Goal: Task Accomplishment & Management: Use online tool/utility

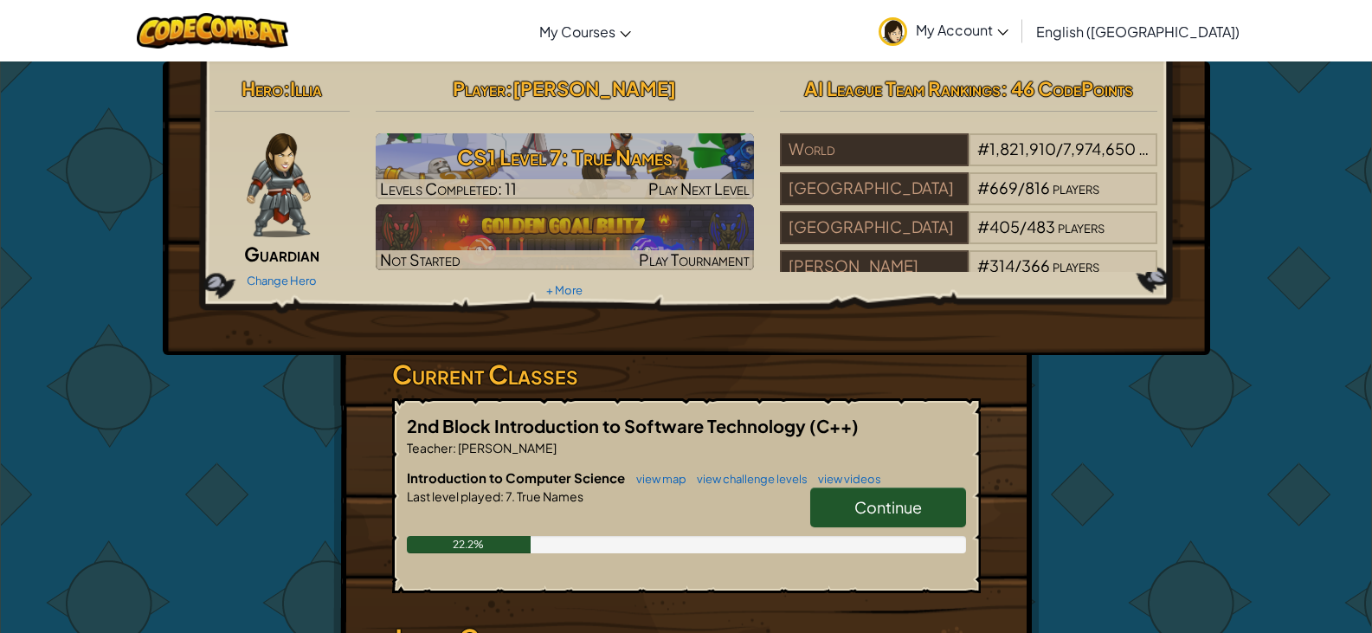
click at [888, 494] on link "Continue" at bounding box center [888, 507] width 156 height 40
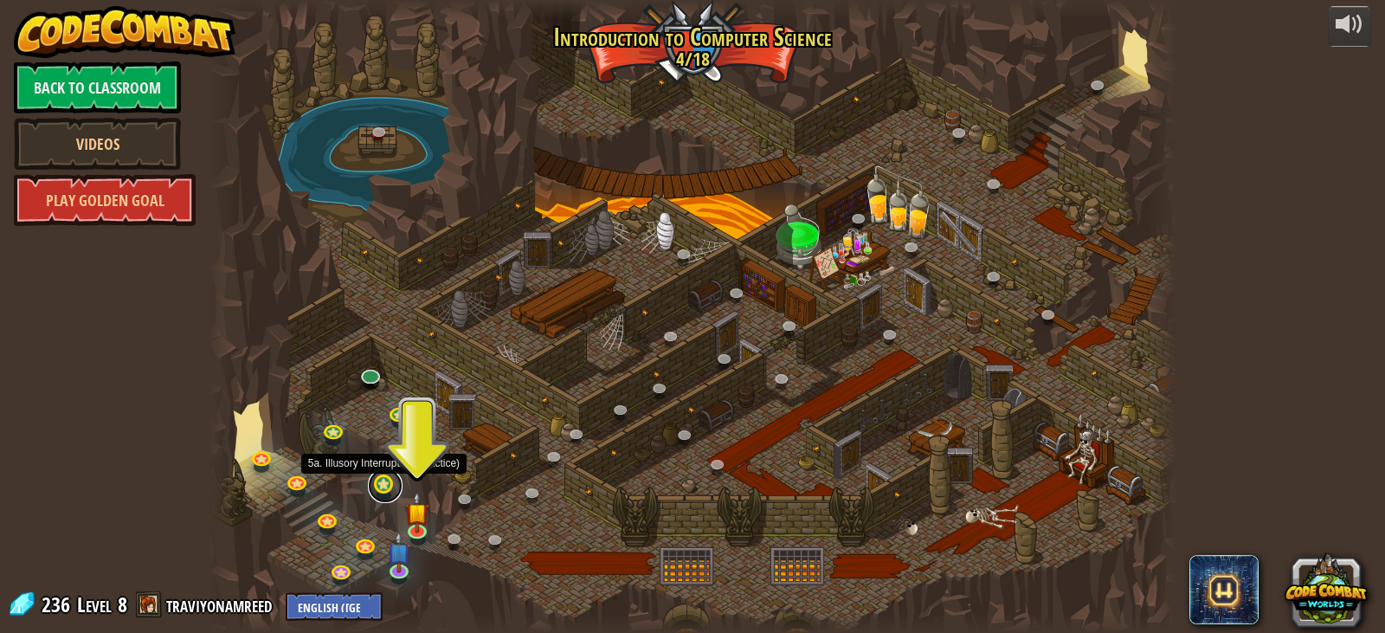
click at [394, 492] on link at bounding box center [385, 485] width 35 height 35
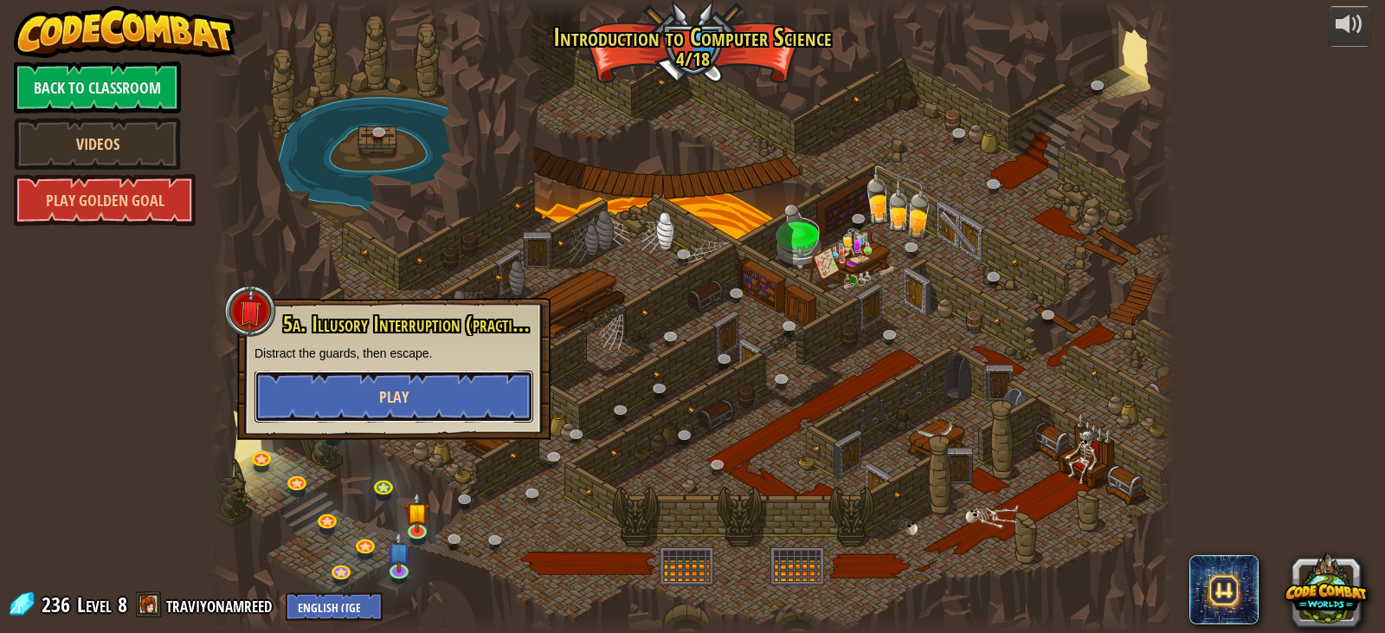
click at [443, 399] on button "Play" at bounding box center [393, 396] width 279 height 52
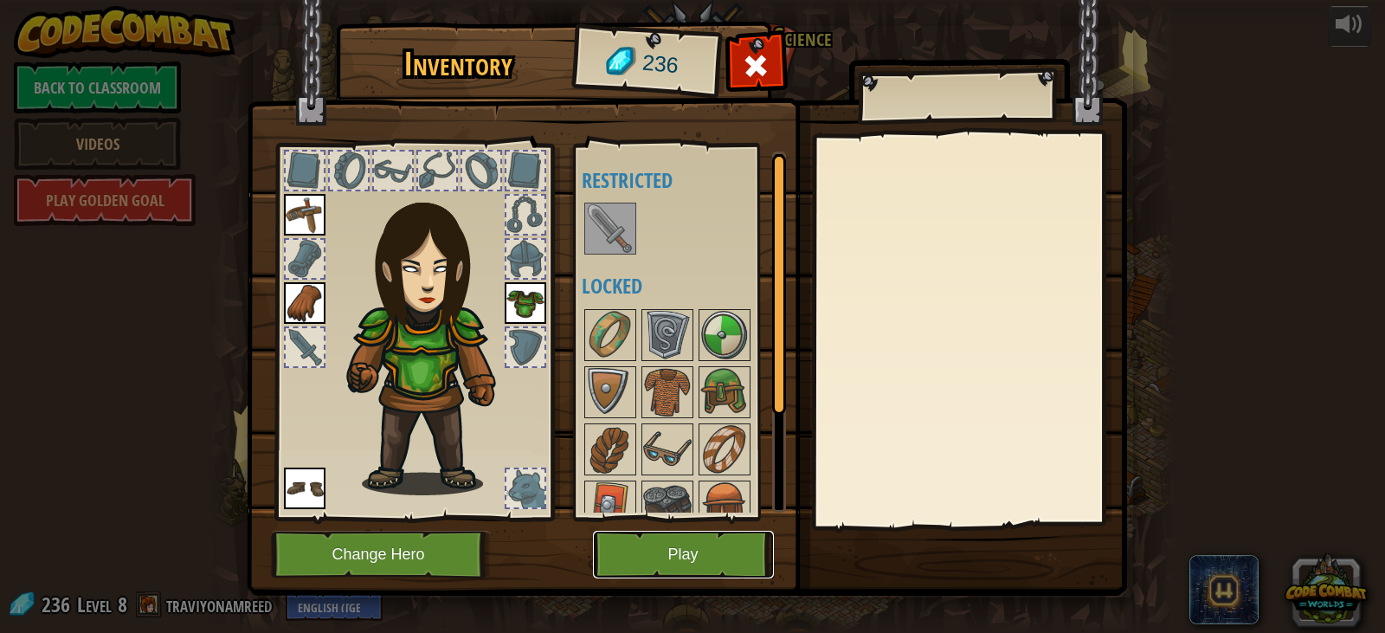
click at [708, 569] on button "Play" at bounding box center [683, 555] width 181 height 48
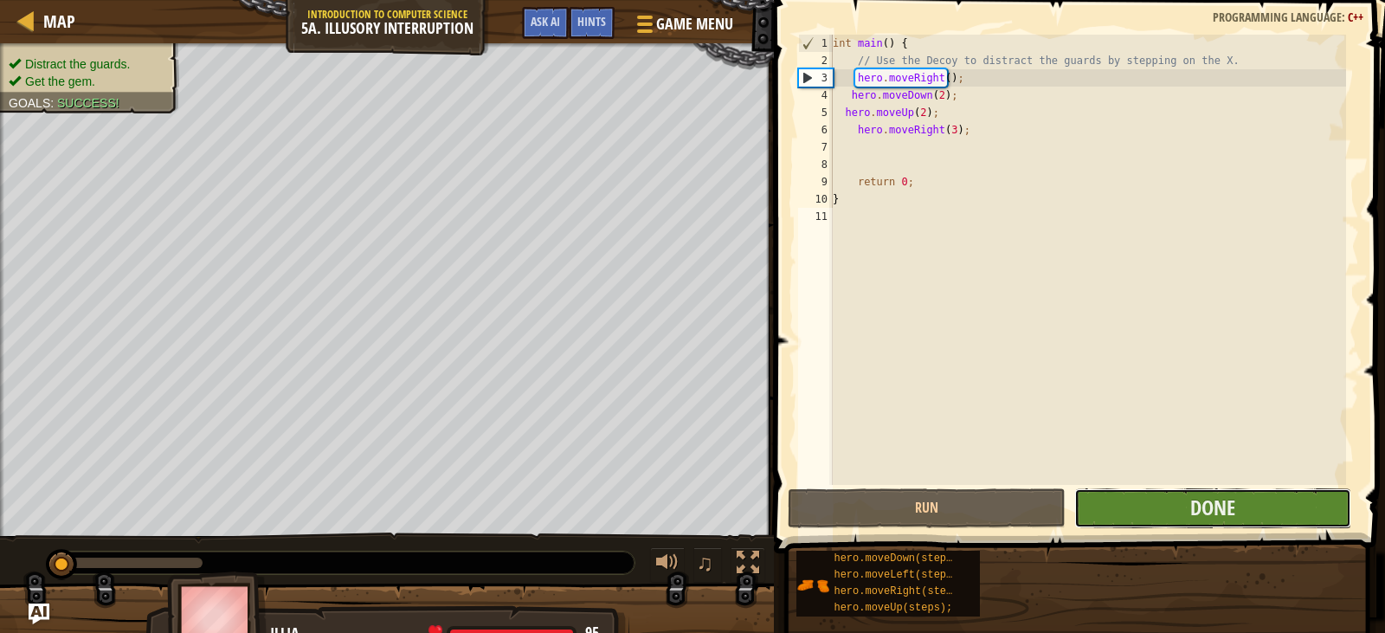
click at [1165, 510] on button "Done" at bounding box center [1213, 508] width 278 height 40
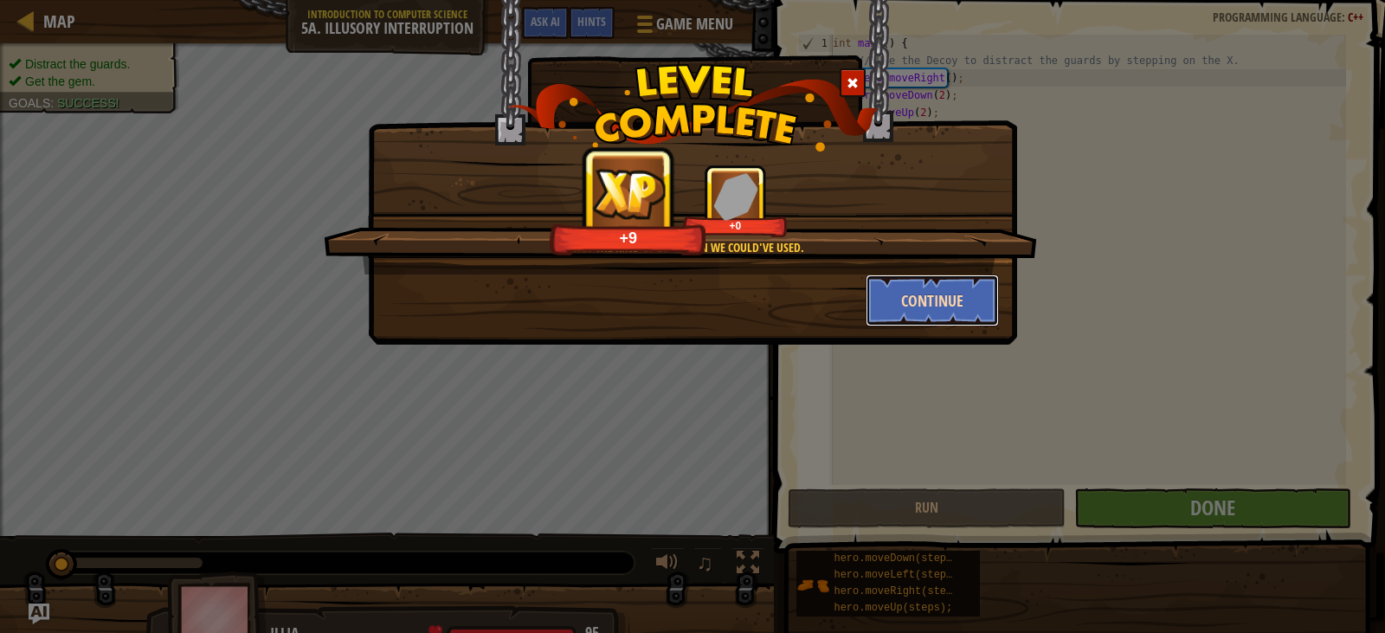
click at [933, 298] on button "Continue" at bounding box center [933, 300] width 134 height 52
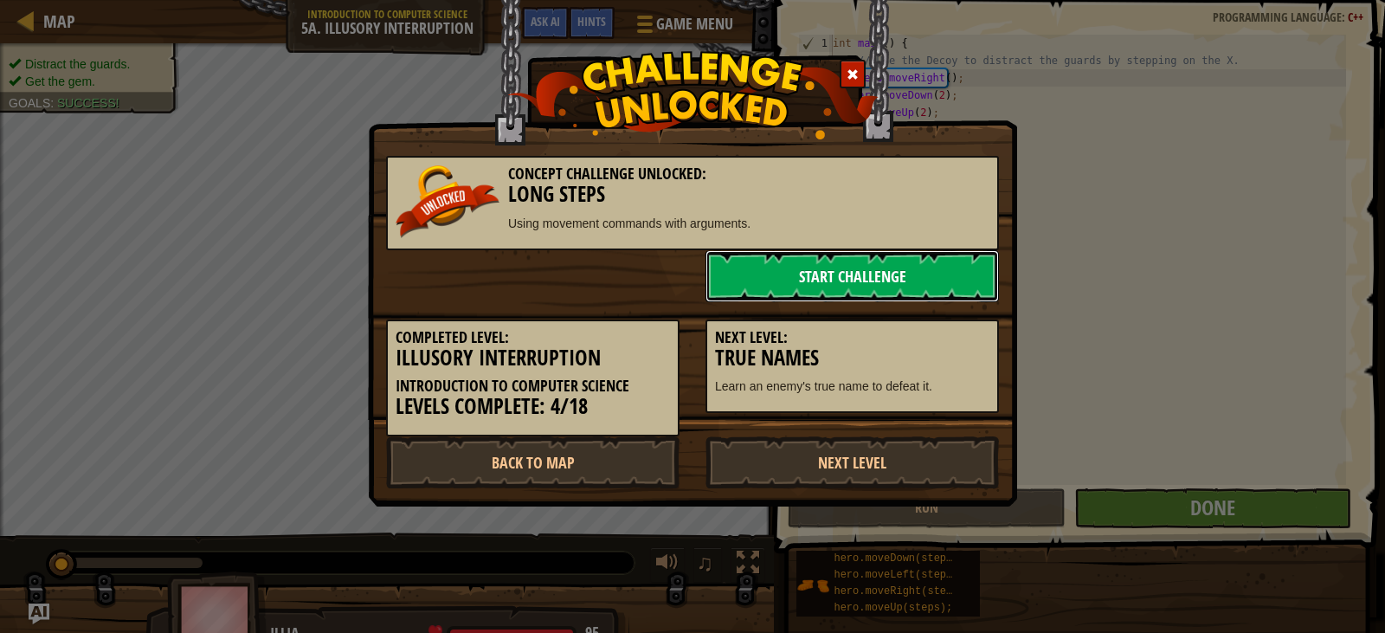
click at [917, 270] on link "Start Challenge" at bounding box center [851, 276] width 293 height 52
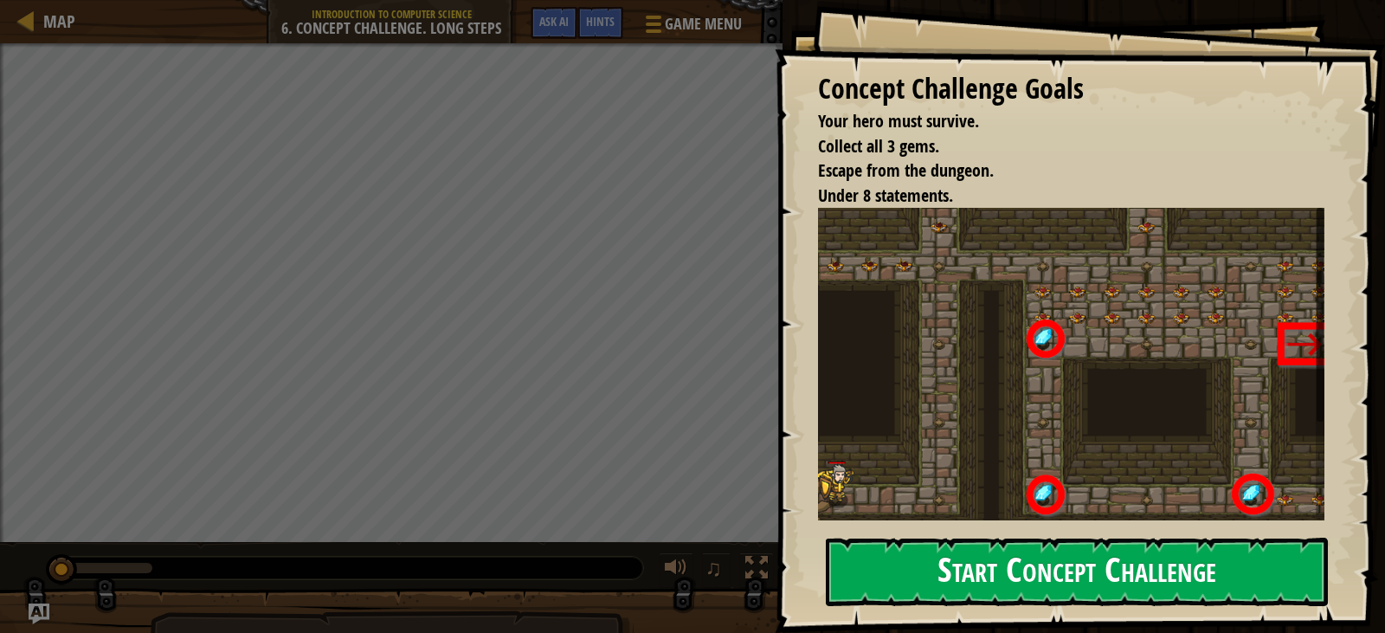
click at [924, 595] on button "Start Concept Challenge" at bounding box center [1077, 571] width 502 height 68
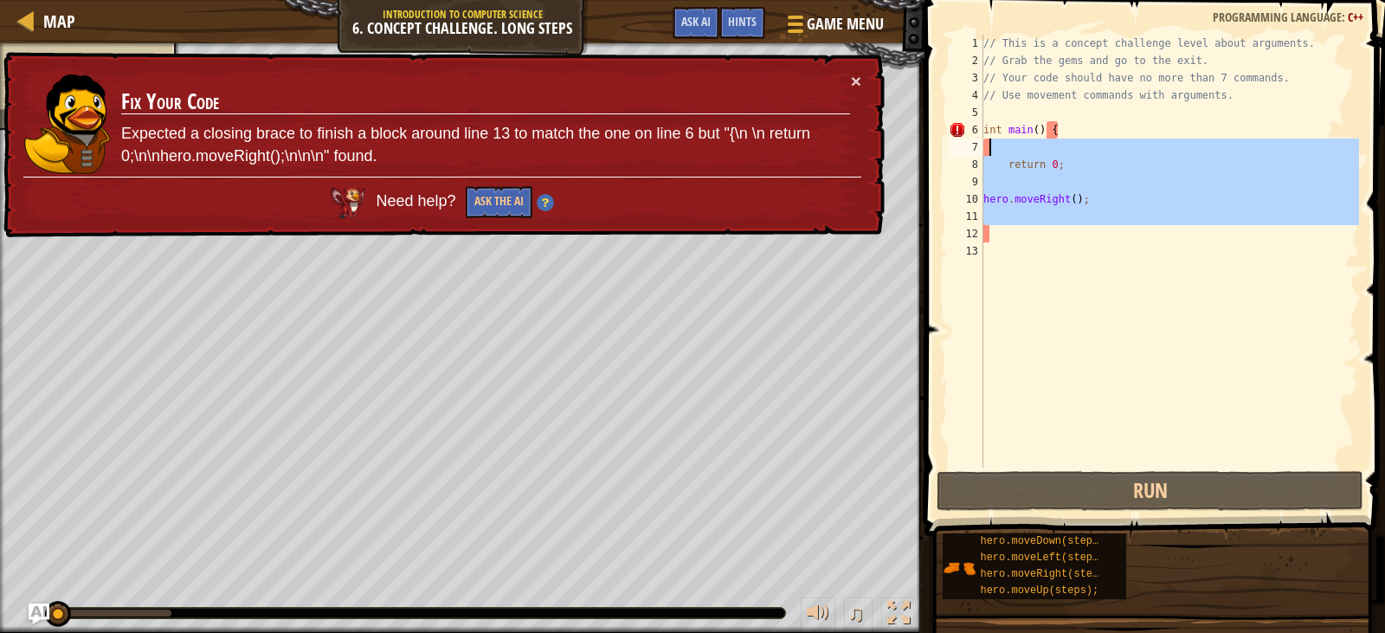
drag, startPoint x: 1011, startPoint y: 228, endPoint x: 990, endPoint y: 144, distance: 87.3
click at [990, 144] on div "// This is a concept challenge level about arguments. // Grab the gems and go t…" at bounding box center [1169, 268] width 379 height 467
type textarea "return 0;"
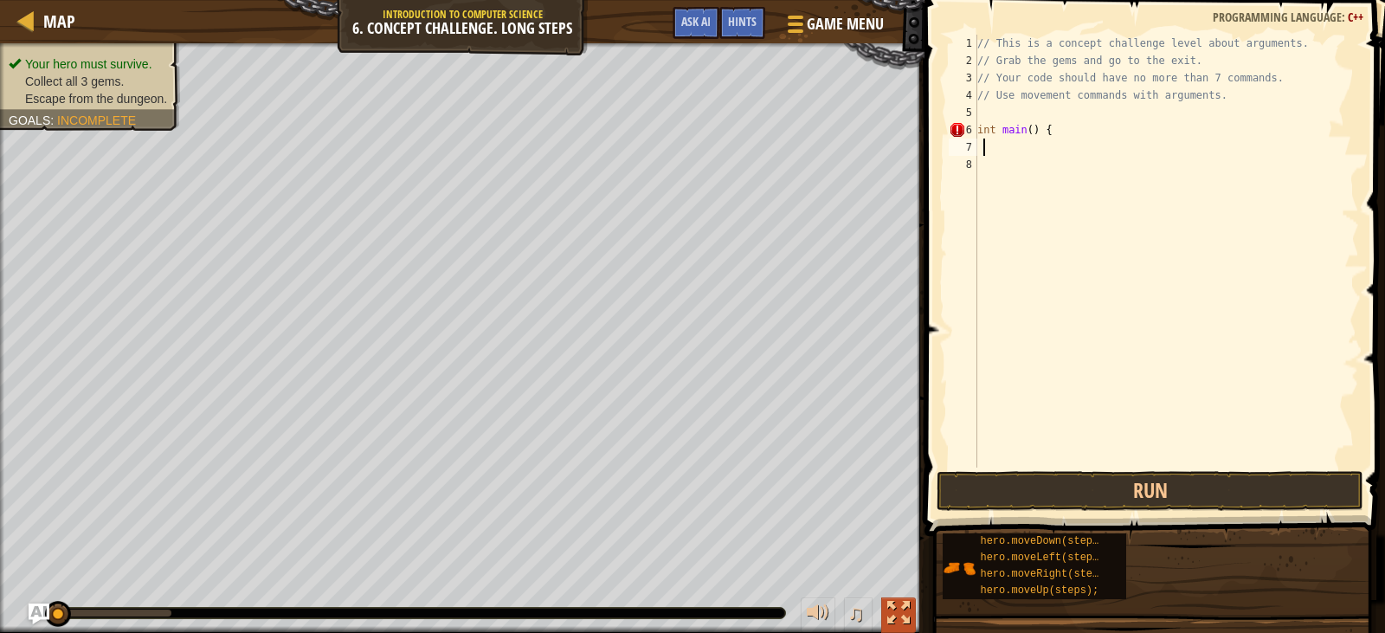
click at [904, 609] on div at bounding box center [898, 613] width 23 height 23
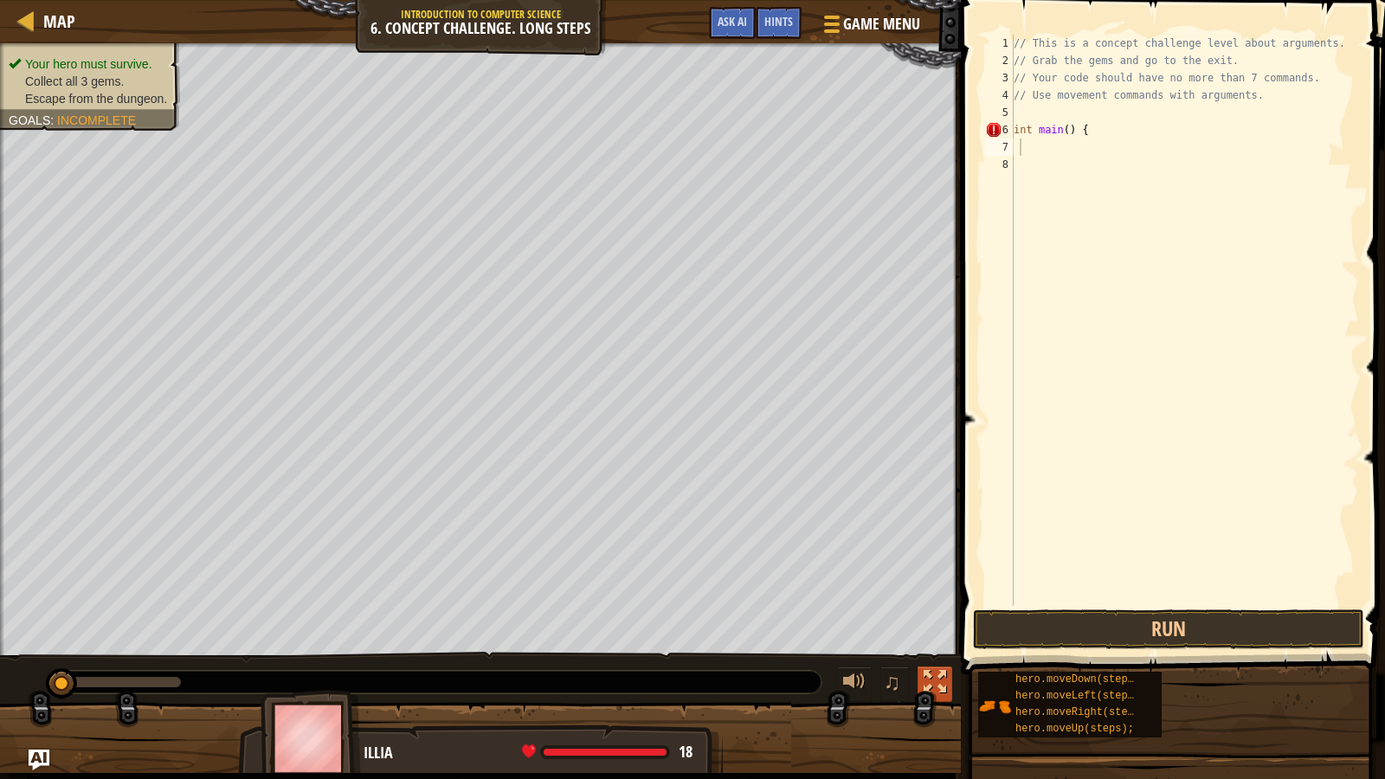
click at [934, 632] on div at bounding box center [935, 682] width 23 height 23
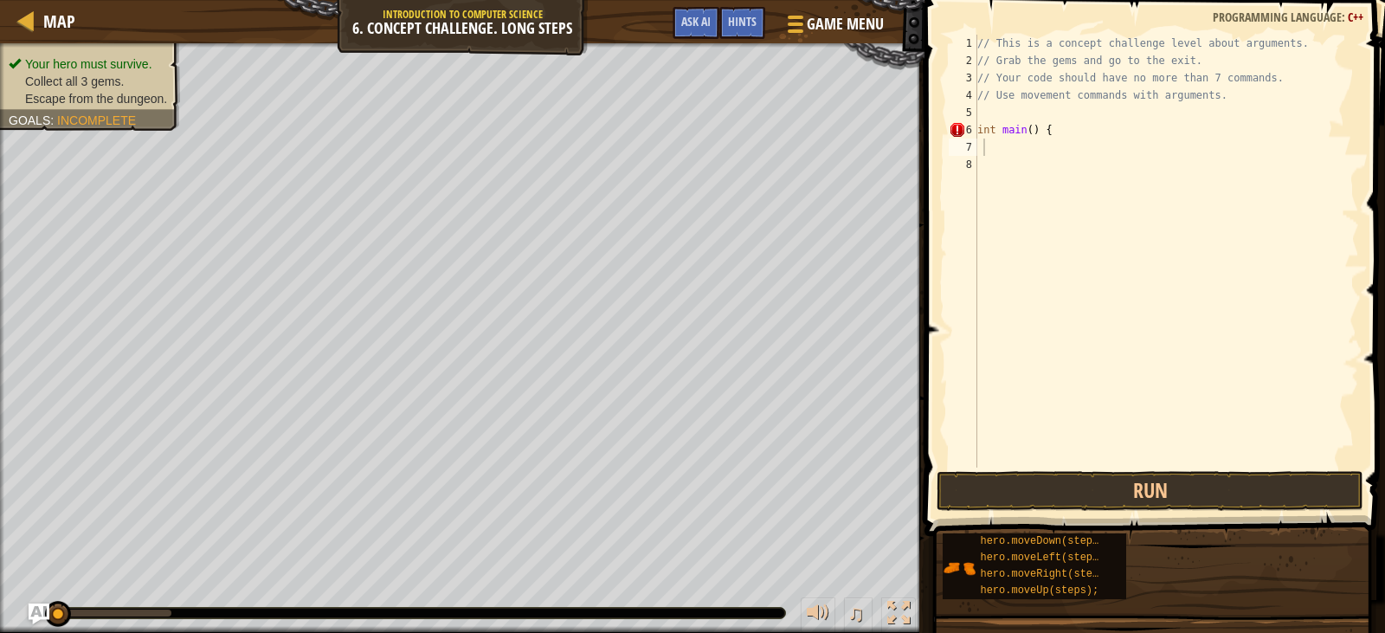
click at [753, 0] on div "Map Introduction to Computer Science 6. Concept Challenge. Long Steps Game Menu…" at bounding box center [462, 21] width 924 height 43
click at [750, 13] on div "Hints" at bounding box center [742, 23] width 46 height 32
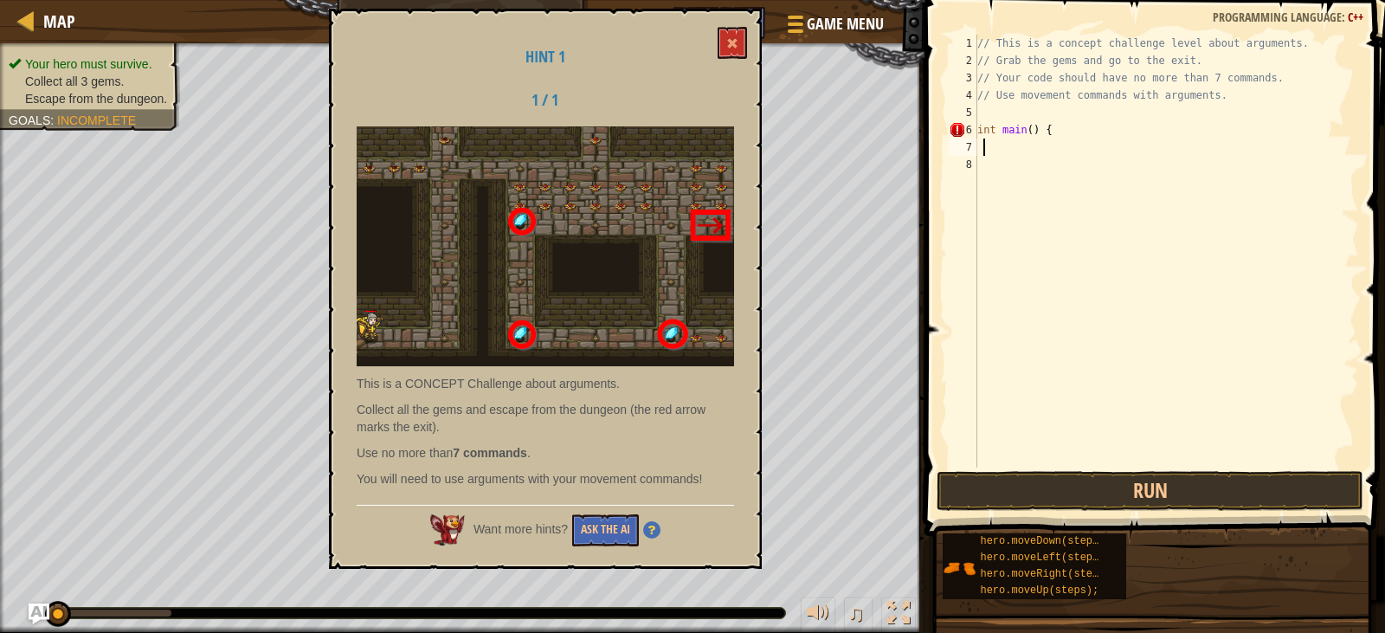
click at [994, 108] on div "// This is a concept challenge level about arguments. // Grab the gems and go t…" at bounding box center [1166, 268] width 385 height 467
click at [978, 126] on div "// This is a concept challenge level about arguments. // Grab the gems and go t…" at bounding box center [1166, 268] width 385 height 467
type textarea "int main() {"
click at [988, 106] on div "// This is a concept challenge level about arguments. // Grab the gems and go t…" at bounding box center [1166, 268] width 385 height 467
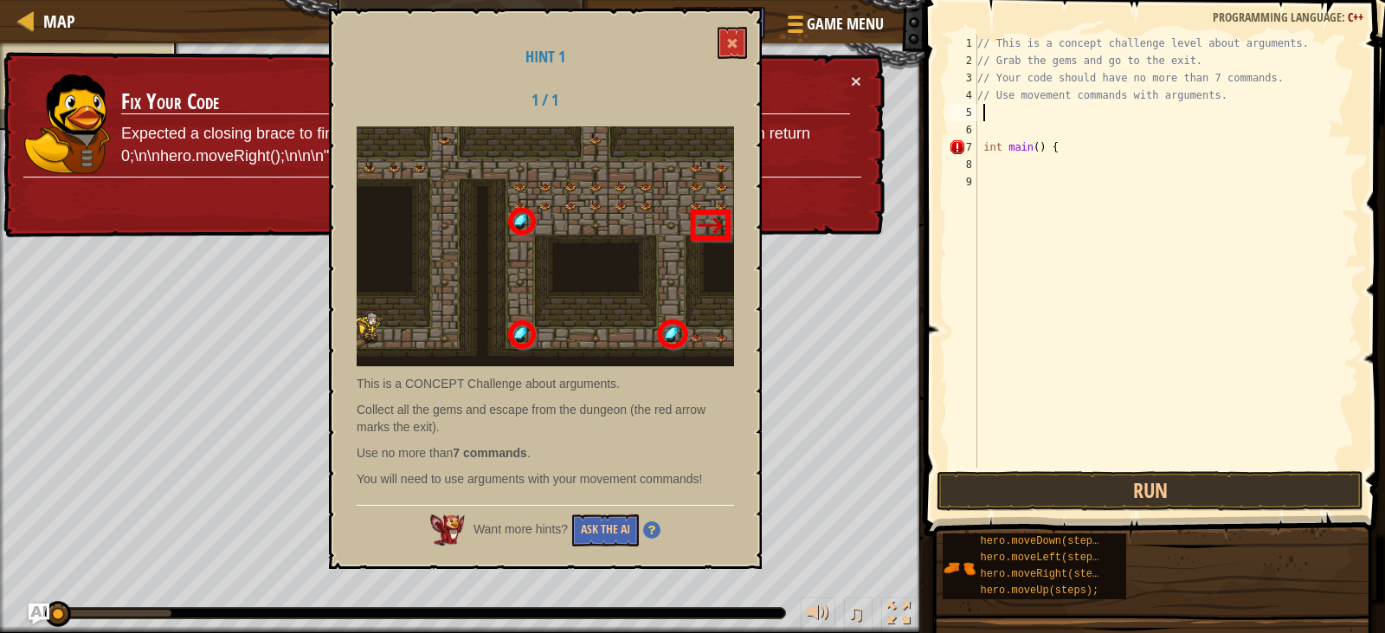
click at [719, 189] on img at bounding box center [545, 246] width 377 height 240
click at [749, 23] on div "Hint 1 1 / 1 This is a CONCEPT Challenge about arguments. Collect all the gems …" at bounding box center [545, 289] width 433 height 560
click at [736, 35] on button at bounding box center [732, 43] width 29 height 32
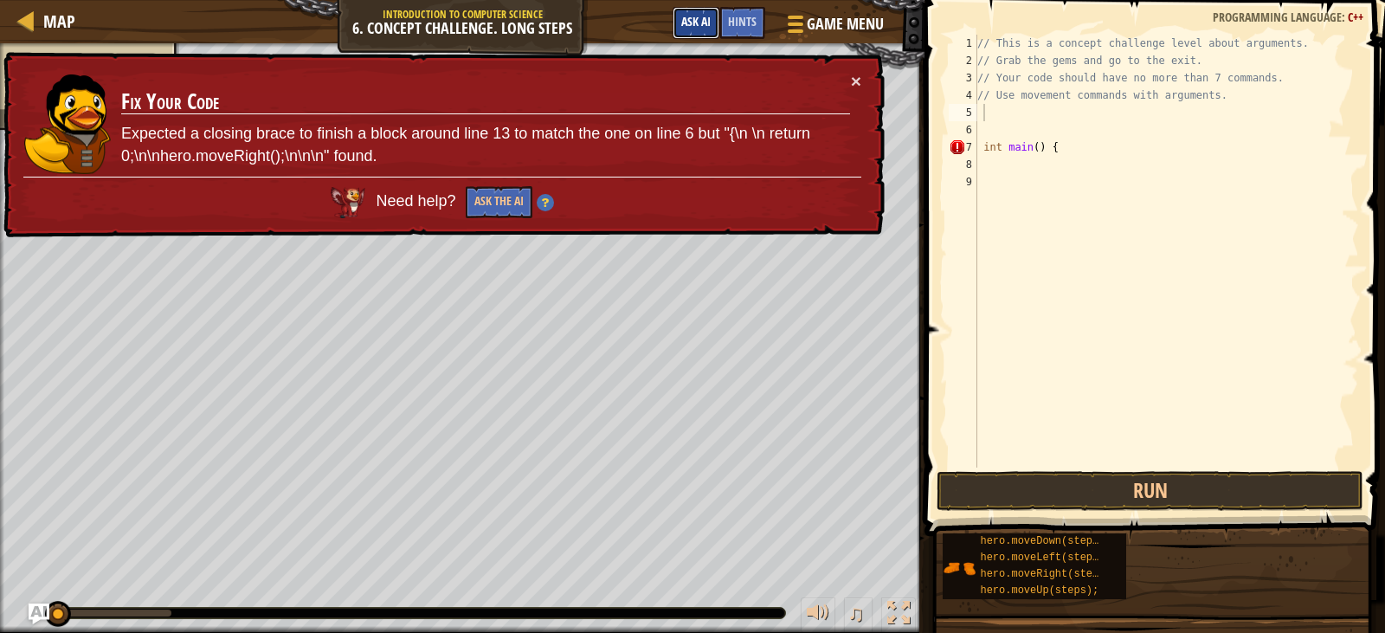
click at [693, 16] on span "Ask AI" at bounding box center [695, 21] width 29 height 16
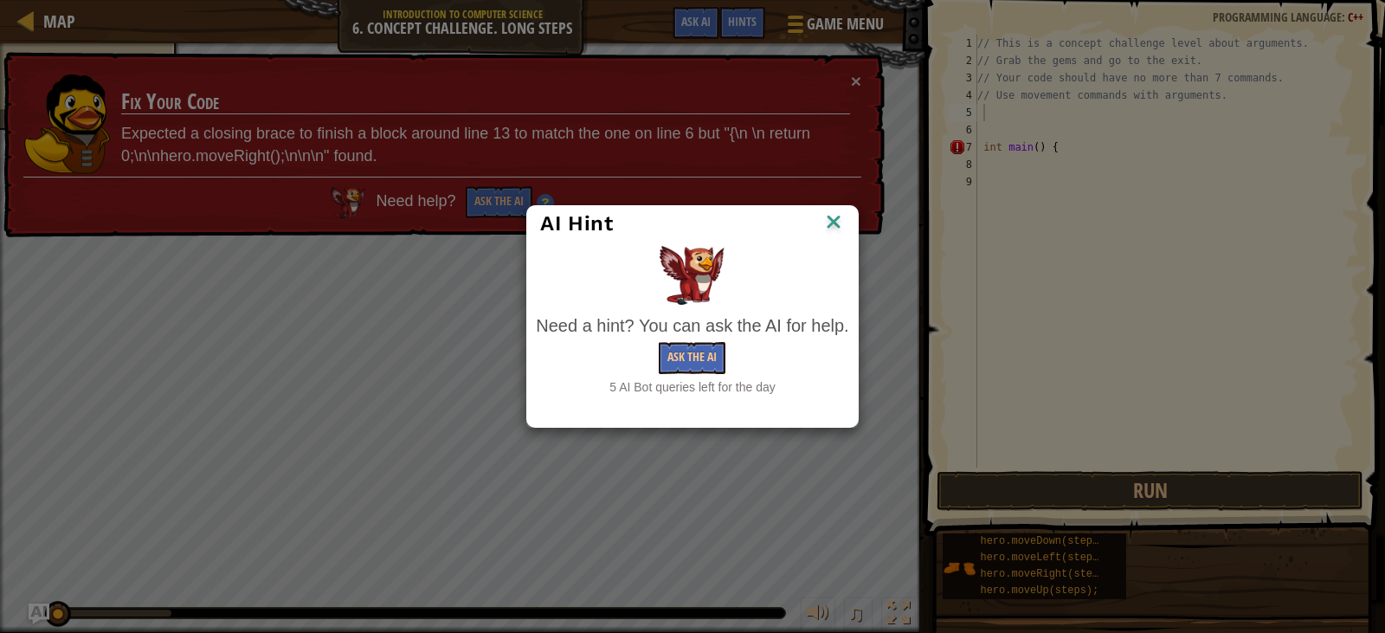
drag, startPoint x: 805, startPoint y: 28, endPoint x: 810, endPoint y: 59, distance: 31.6
click at [806, 28] on div "AI Hint Need a hint? You can ask the AI for help. Ask the AI 5 AI Bot queries l…" at bounding box center [692, 316] width 1385 height 633
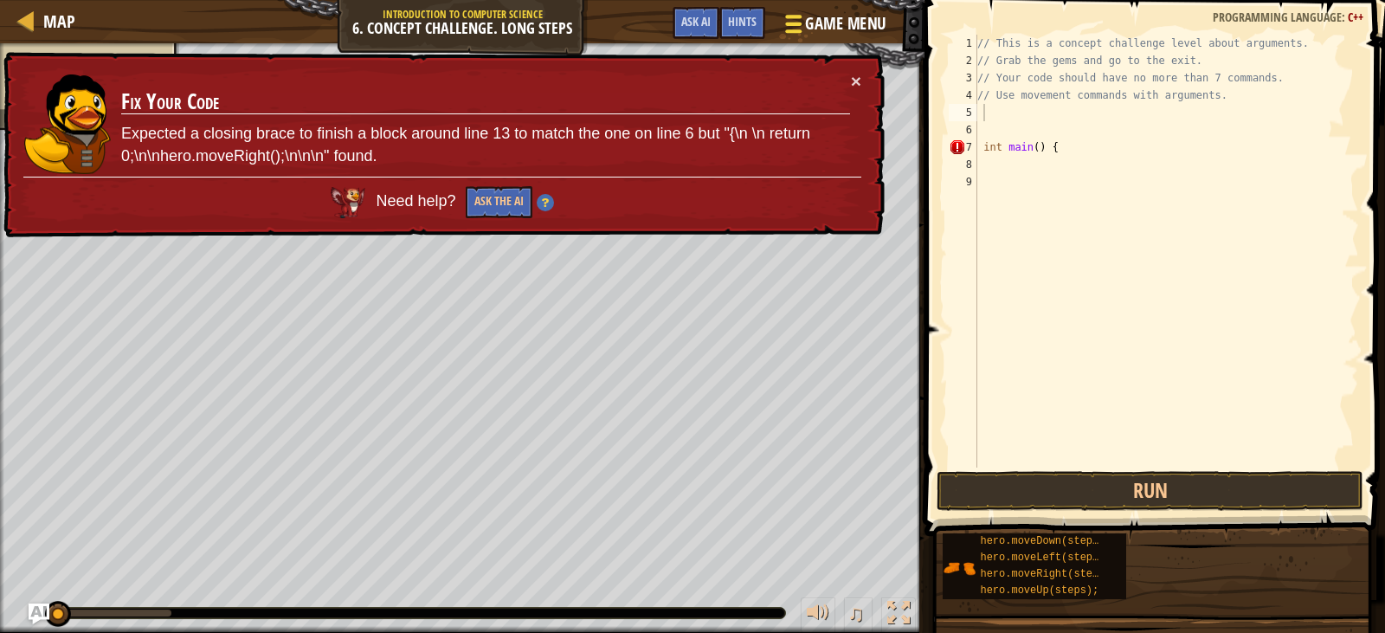
click at [803, 30] on div at bounding box center [793, 23] width 23 height 25
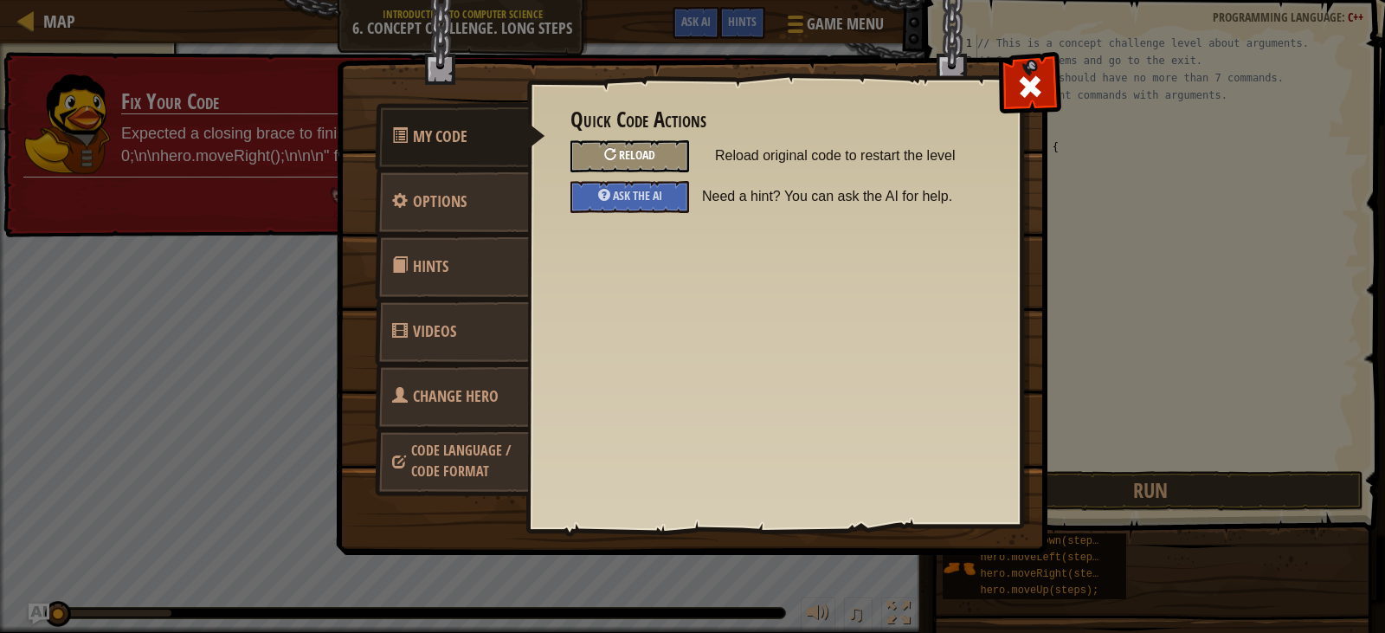
click at [673, 153] on div "Reload" at bounding box center [629, 156] width 119 height 32
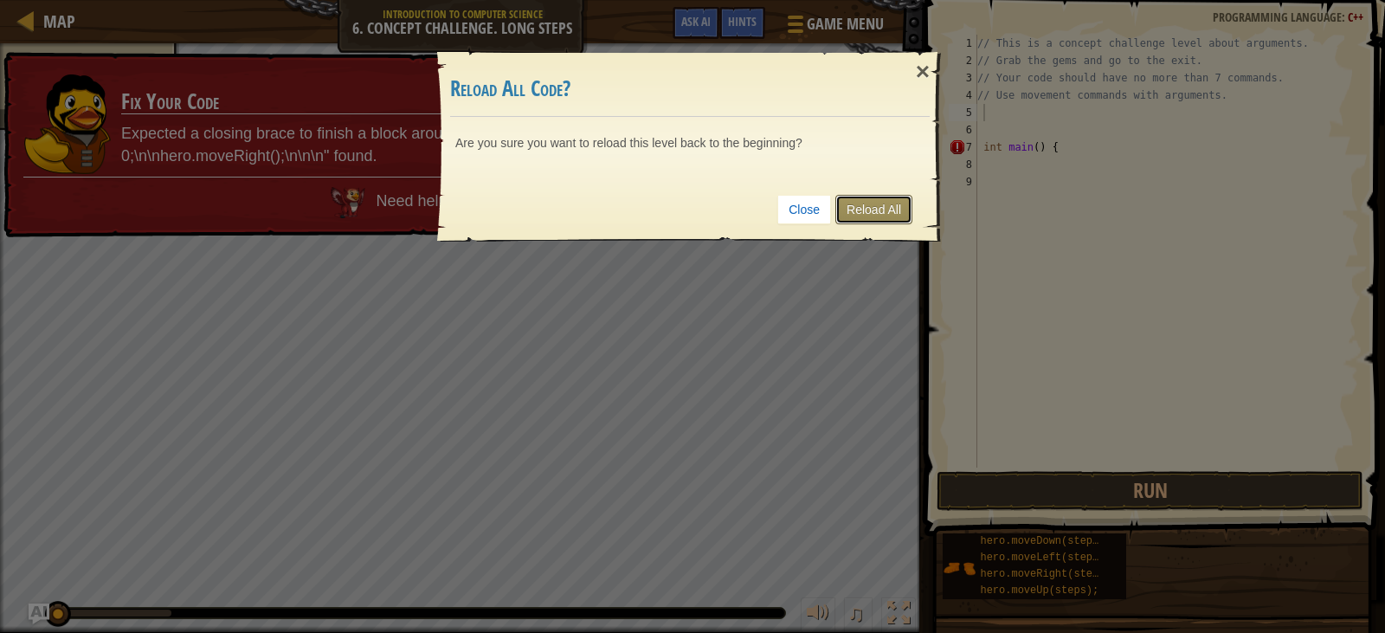
click at [892, 208] on link "Reload All" at bounding box center [873, 209] width 77 height 29
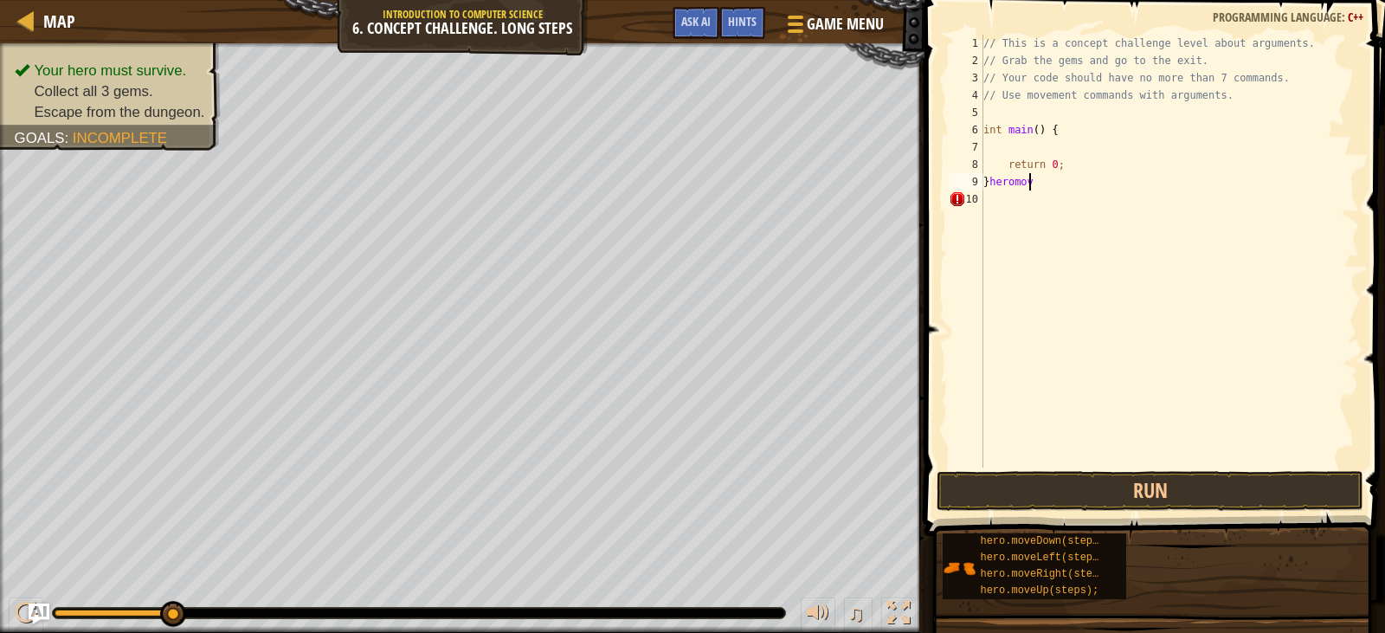
scroll to position [8, 3]
type textarea "}heromoveRight"
click at [1155, 493] on button "Run" at bounding box center [1149, 491] width 426 height 40
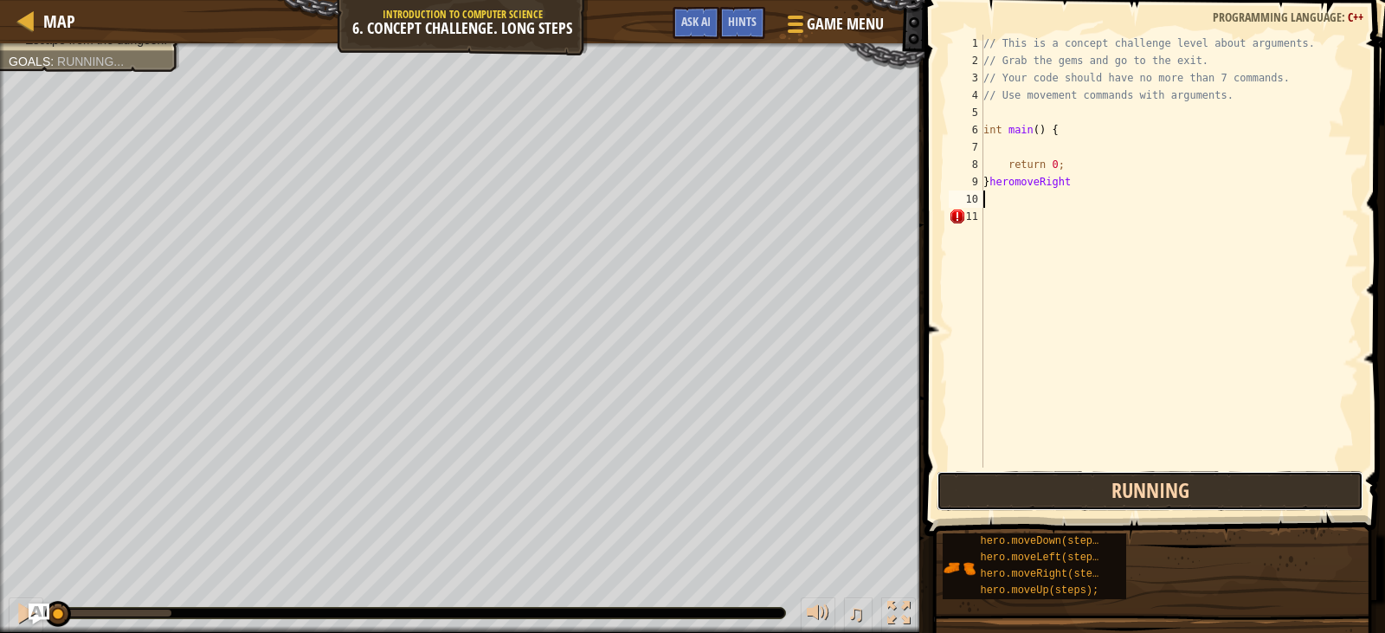
click at [1155, 489] on button "Running" at bounding box center [1149, 491] width 426 height 40
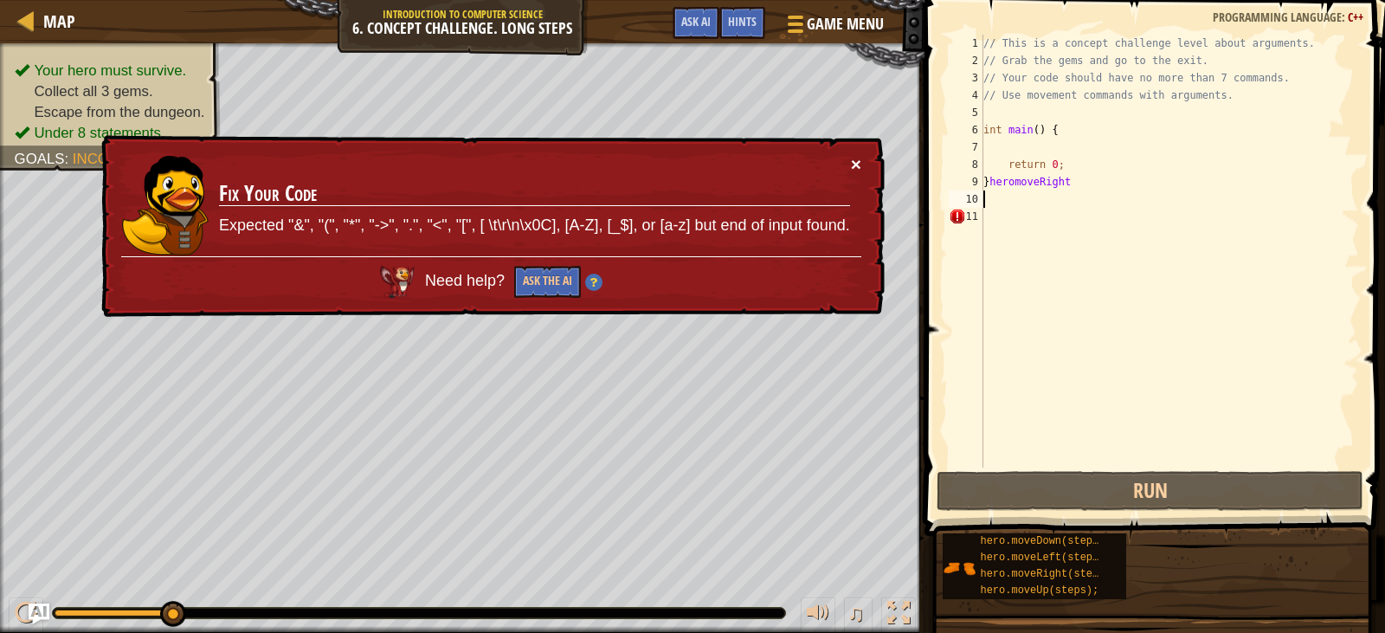
click at [859, 164] on button "×" at bounding box center [856, 164] width 10 height 18
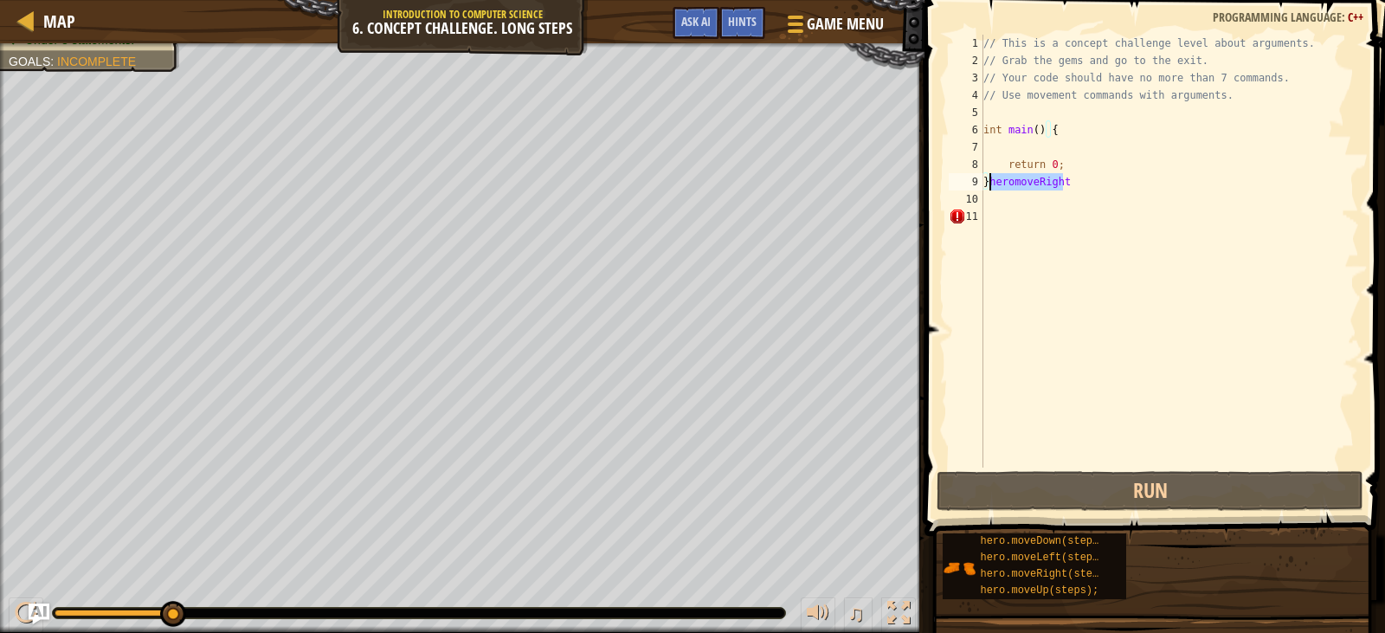
drag, startPoint x: 1094, startPoint y: 188, endPoint x: 989, endPoint y: 182, distance: 104.9
click at [989, 182] on div "// This is a concept challenge level about arguments. // Grab the gems and go t…" at bounding box center [1170, 268] width 380 height 467
type textarea "}heromoveRight"
click at [1074, 192] on div "// This is a concept challenge level about arguments. // Grab the gems and go t…" at bounding box center [1170, 268] width 380 height 467
drag, startPoint x: 1074, startPoint y: 192, endPoint x: 985, endPoint y: 182, distance: 89.8
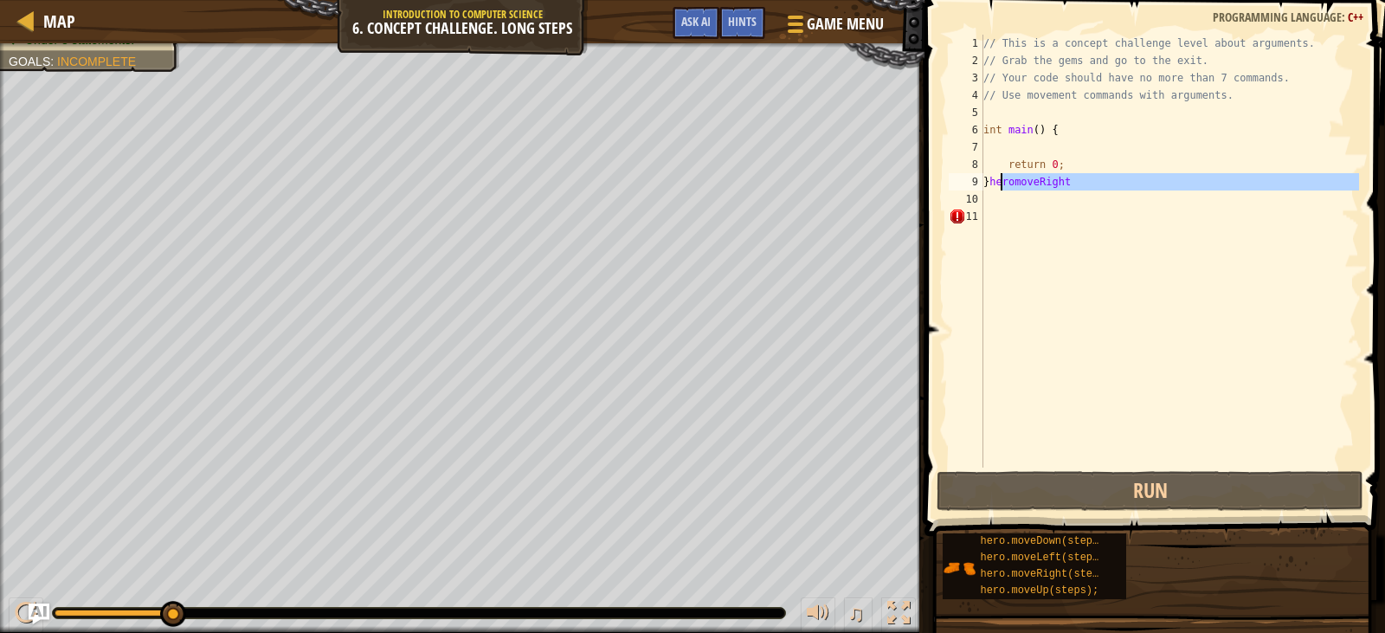
click at [985, 182] on div "// This is a concept challenge level about arguments. // Grab the gems and go t…" at bounding box center [1170, 268] width 380 height 467
type textarea "}heromoveRight"
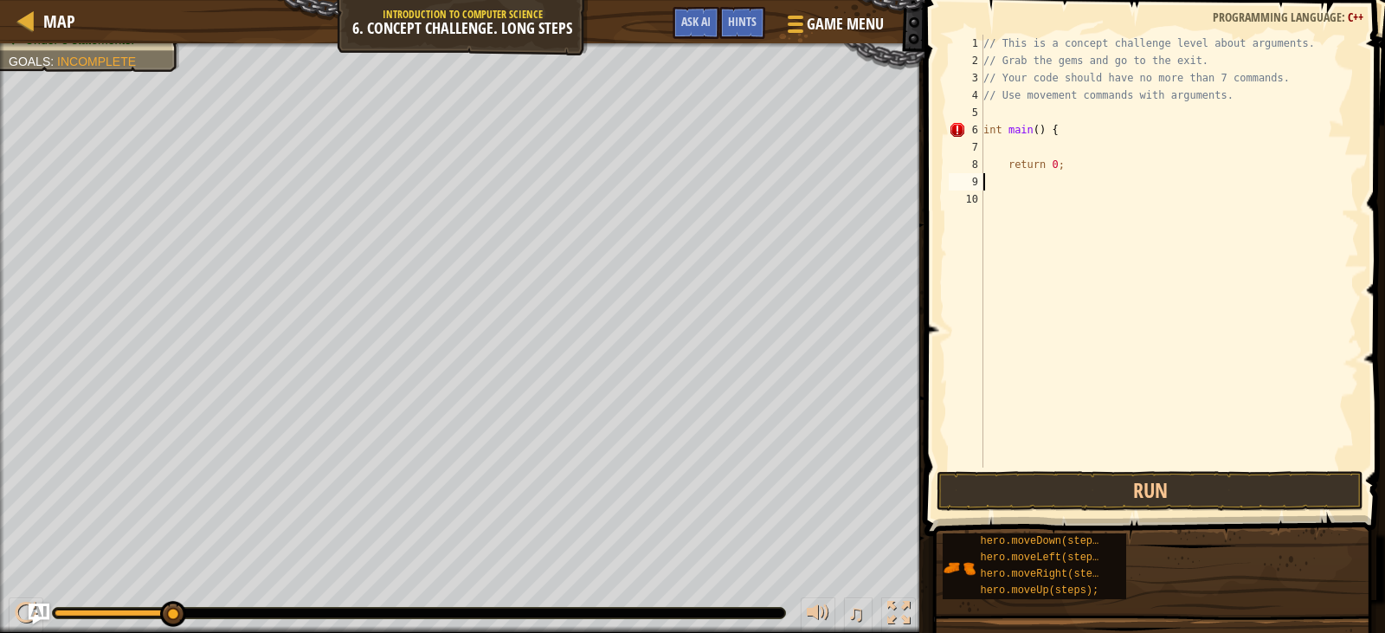
drag, startPoint x: 1001, startPoint y: 137, endPoint x: 998, endPoint y: 149, distance: 12.4
click at [1000, 143] on div "// This is a concept challenge level about arguments. // Grab the gems and go t…" at bounding box center [1170, 268] width 380 height 467
type textarea "int main() {"
click at [996, 150] on div "// This is a concept challenge level about arguments. // Grab the gems and go t…" at bounding box center [1169, 251] width 379 height 433
paste textarea "heromoveRight"
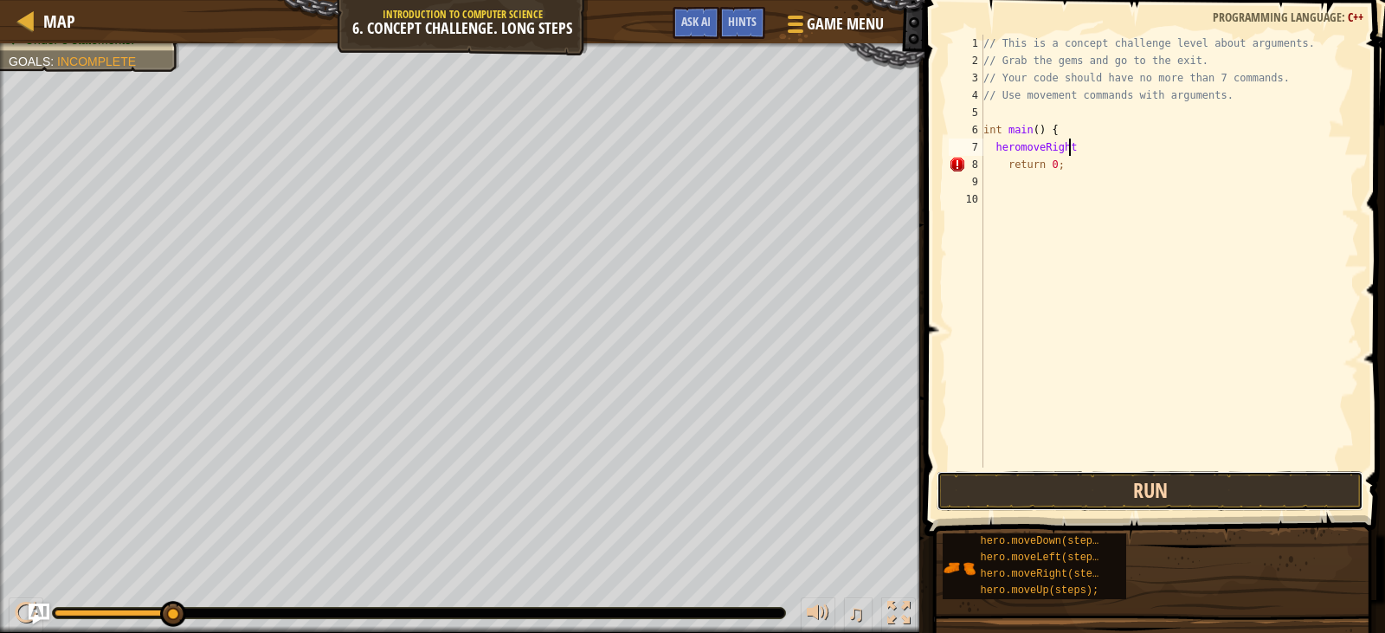
click at [1123, 484] on button "Run" at bounding box center [1149, 491] width 426 height 40
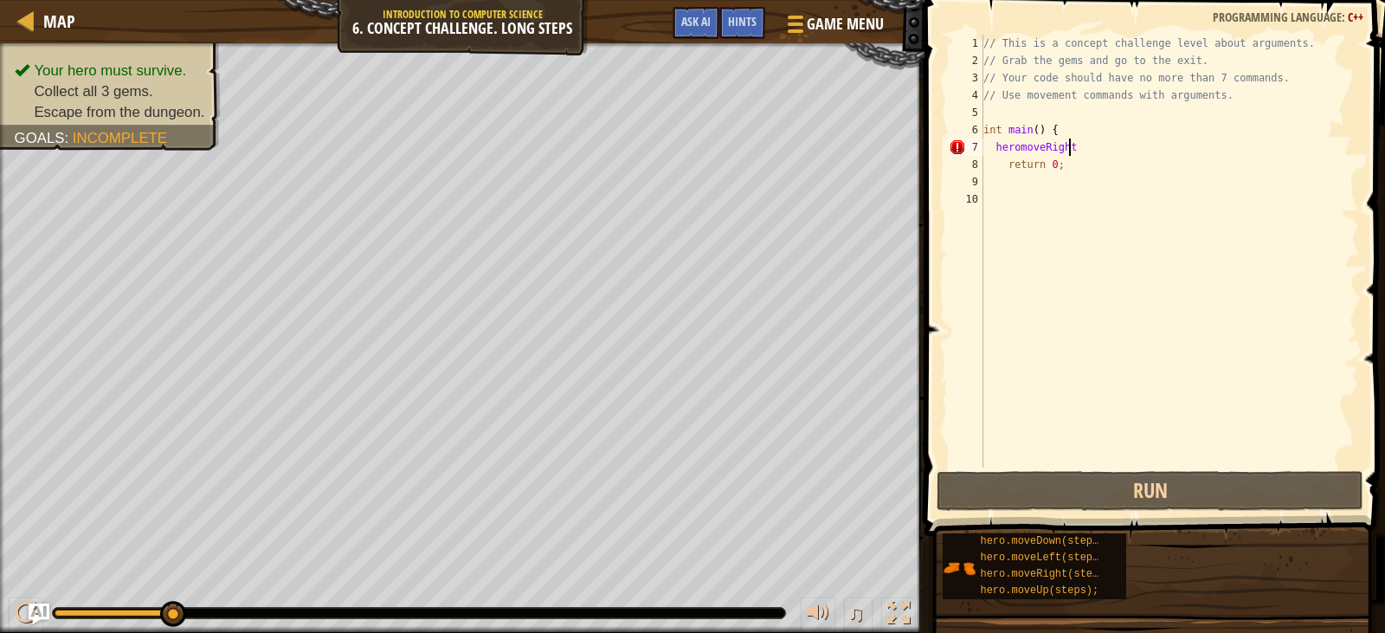
scroll to position [8, 8]
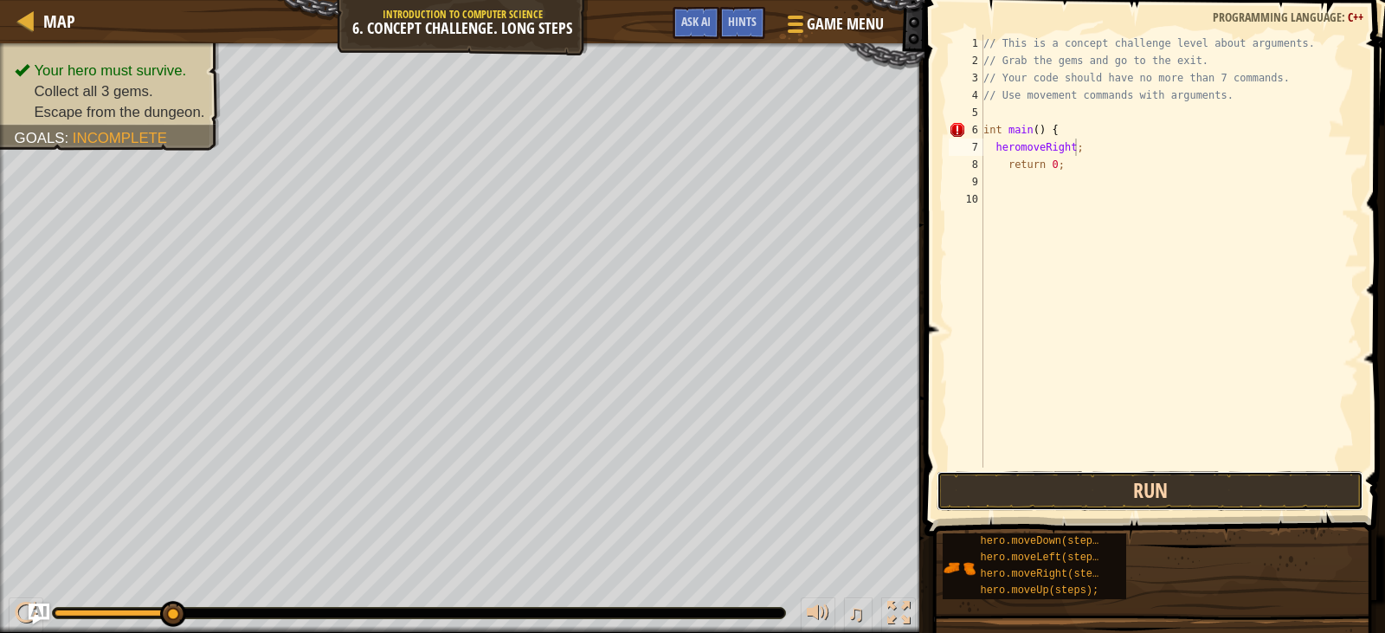
click at [1174, 479] on button "Run" at bounding box center [1149, 491] width 426 height 40
click at [1044, 483] on button "Run" at bounding box center [1149, 491] width 426 height 40
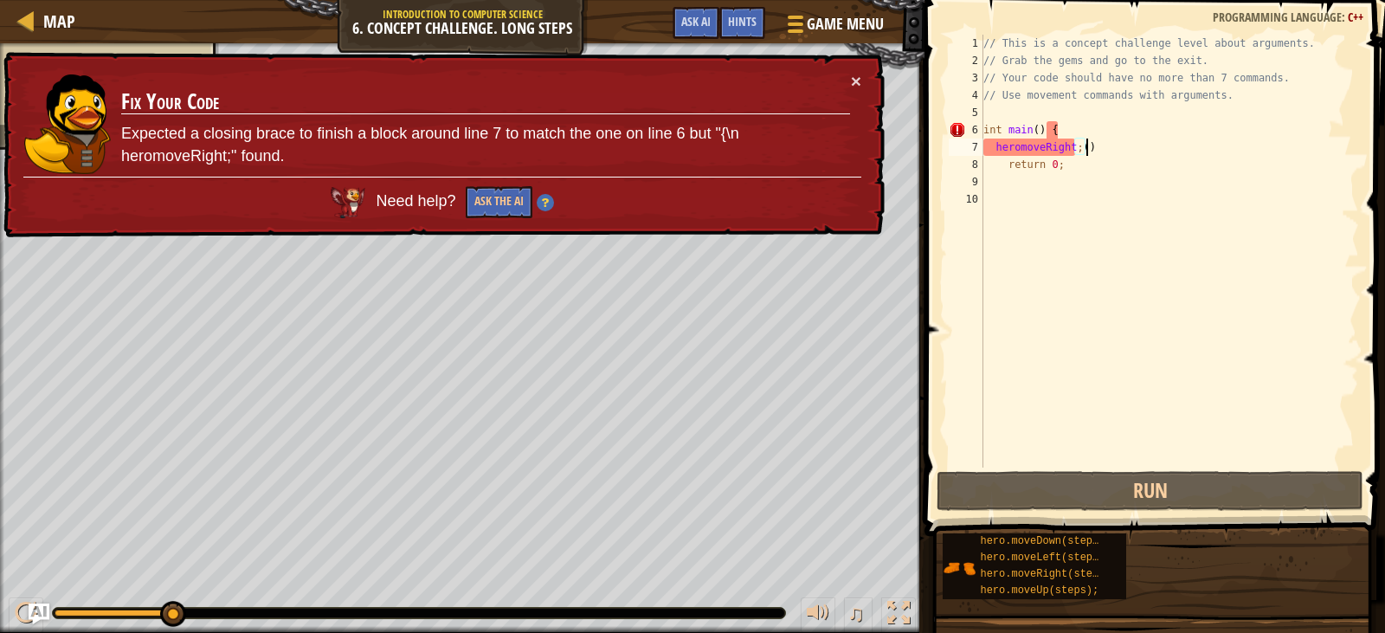
scroll to position [8, 8]
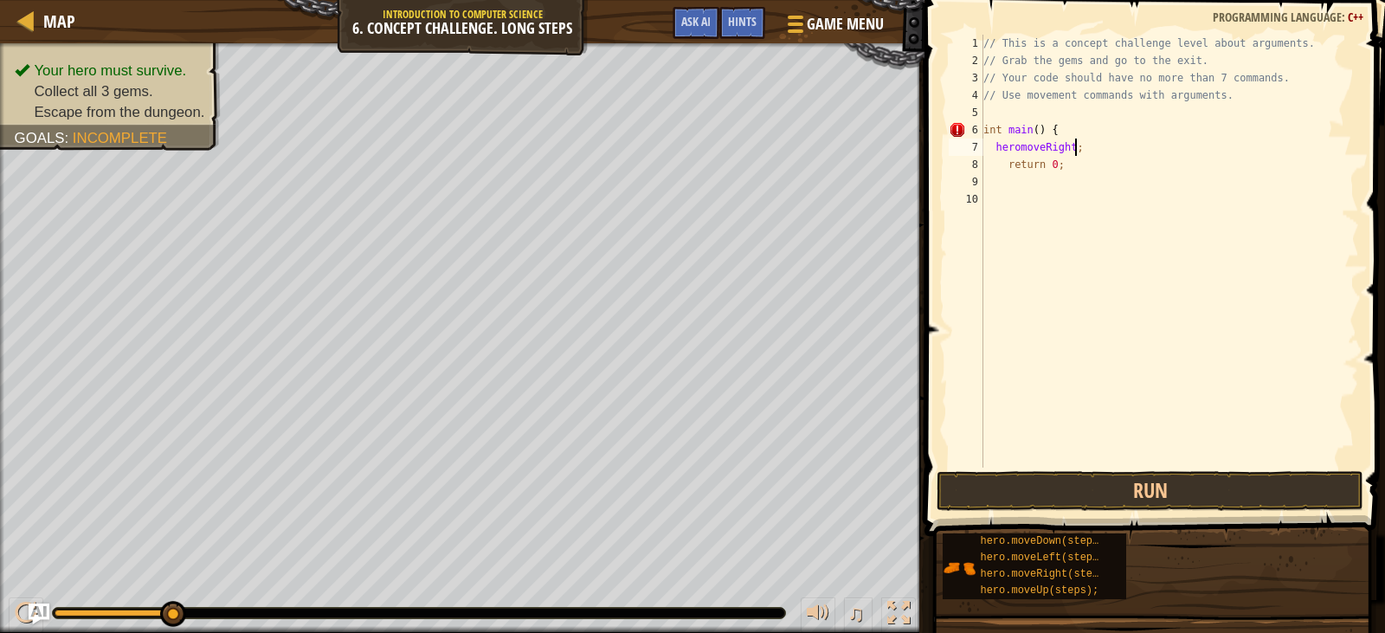
click at [1069, 143] on div "// This is a concept challenge level about arguments. // Grab the gems and go t…" at bounding box center [1170, 268] width 380 height 467
click at [1097, 473] on button "Run" at bounding box center [1149, 491] width 426 height 40
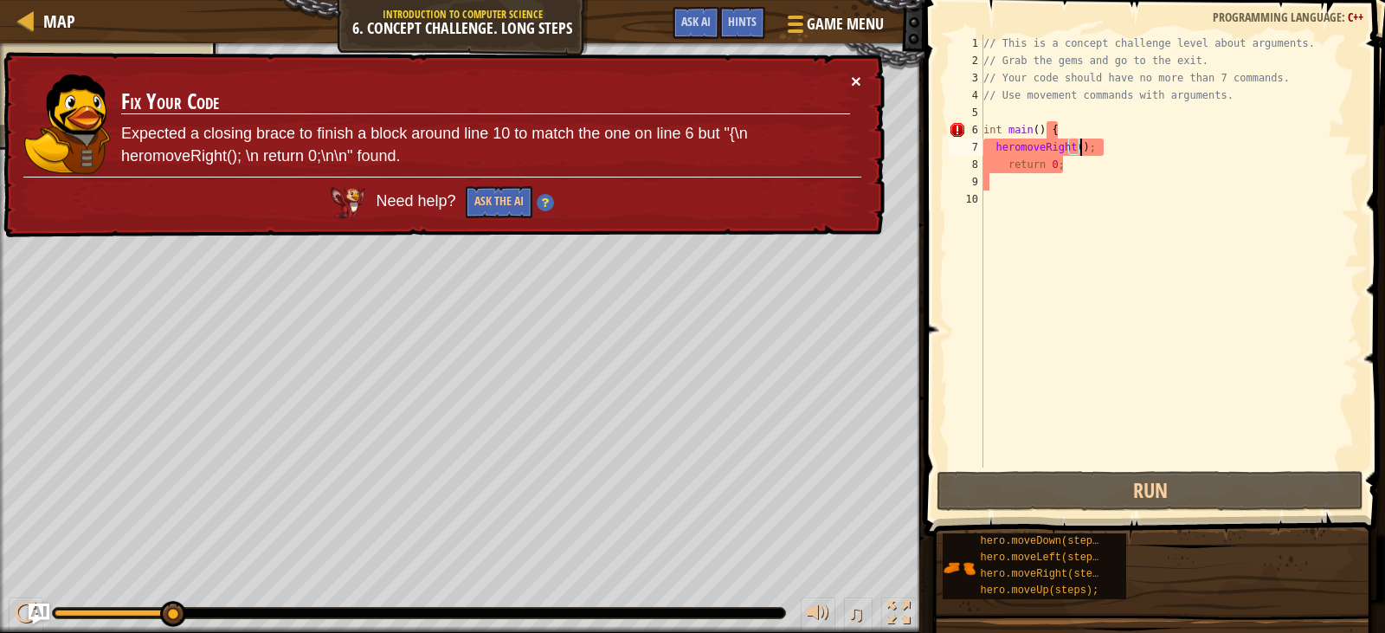
click at [857, 74] on button "×" at bounding box center [856, 81] width 10 height 18
drag, startPoint x: 1092, startPoint y: 171, endPoint x: 1014, endPoint y: 145, distance: 82.4
click at [1066, 165] on div "// This is a concept challenge level about arguments. // Grab the gems and go t…" at bounding box center [1170, 268] width 380 height 467
click at [855, 74] on button "×" at bounding box center [856, 83] width 10 height 18
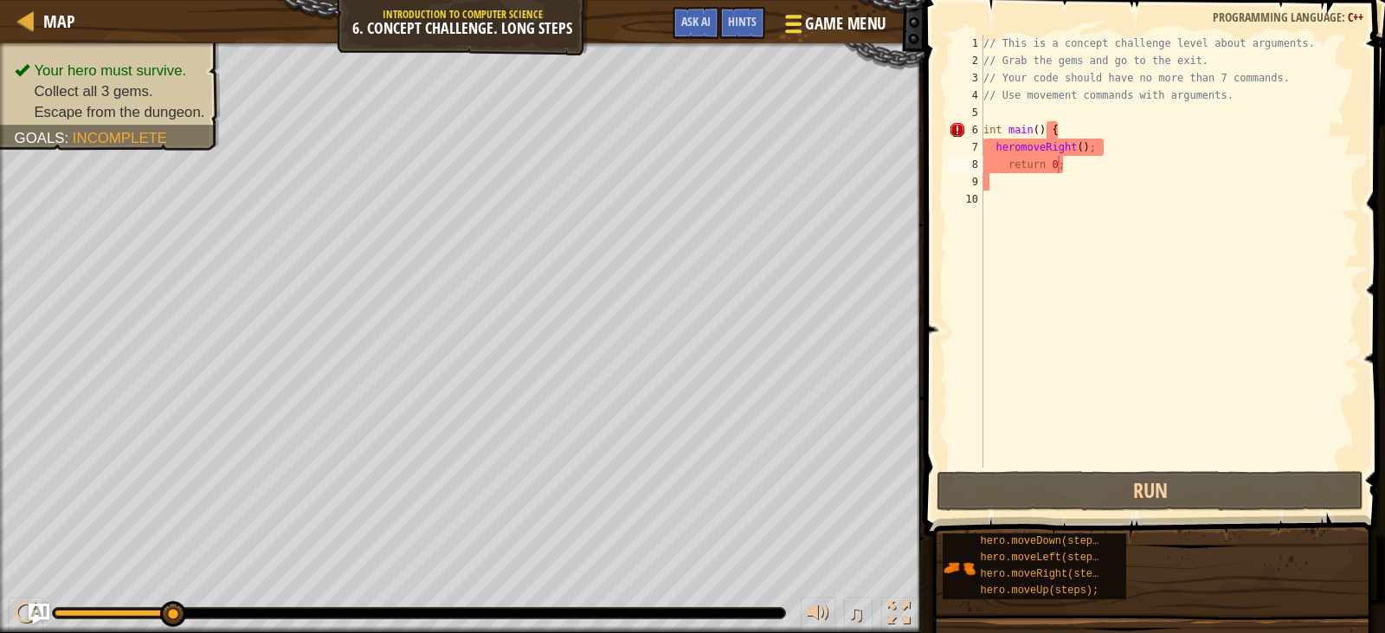
click at [805, 29] on div at bounding box center [793, 23] width 23 height 25
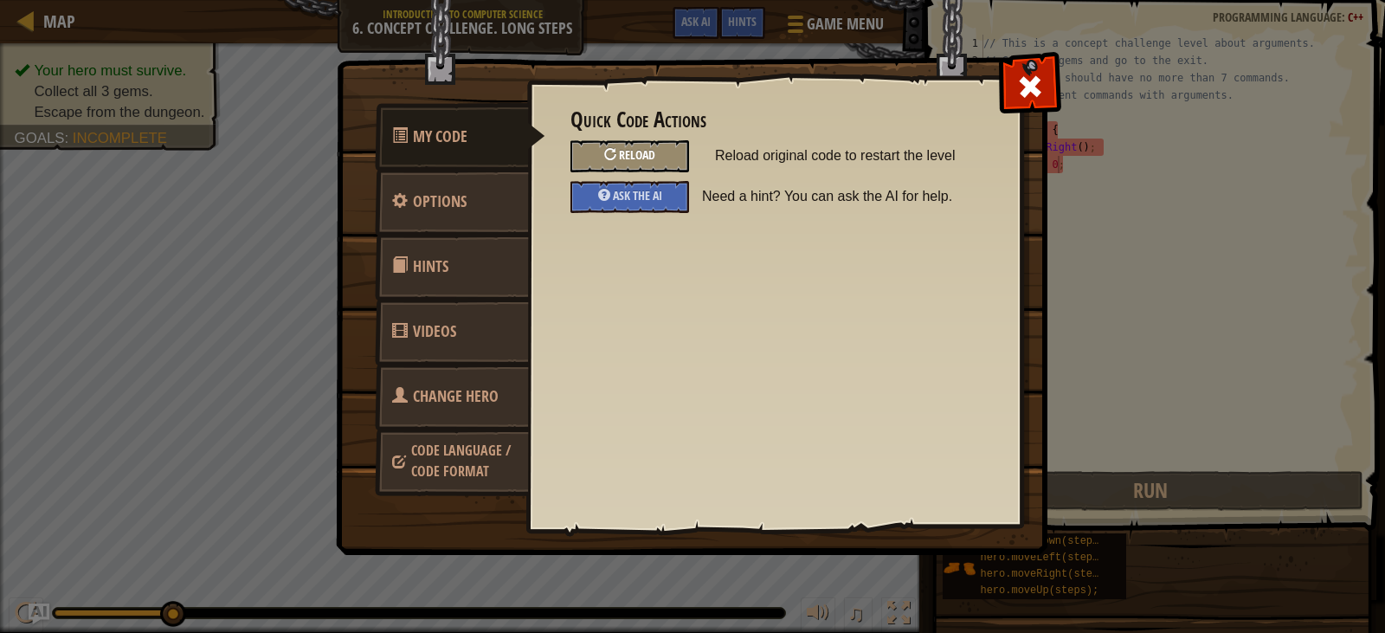
click at [667, 161] on div "Reload" at bounding box center [629, 156] width 119 height 32
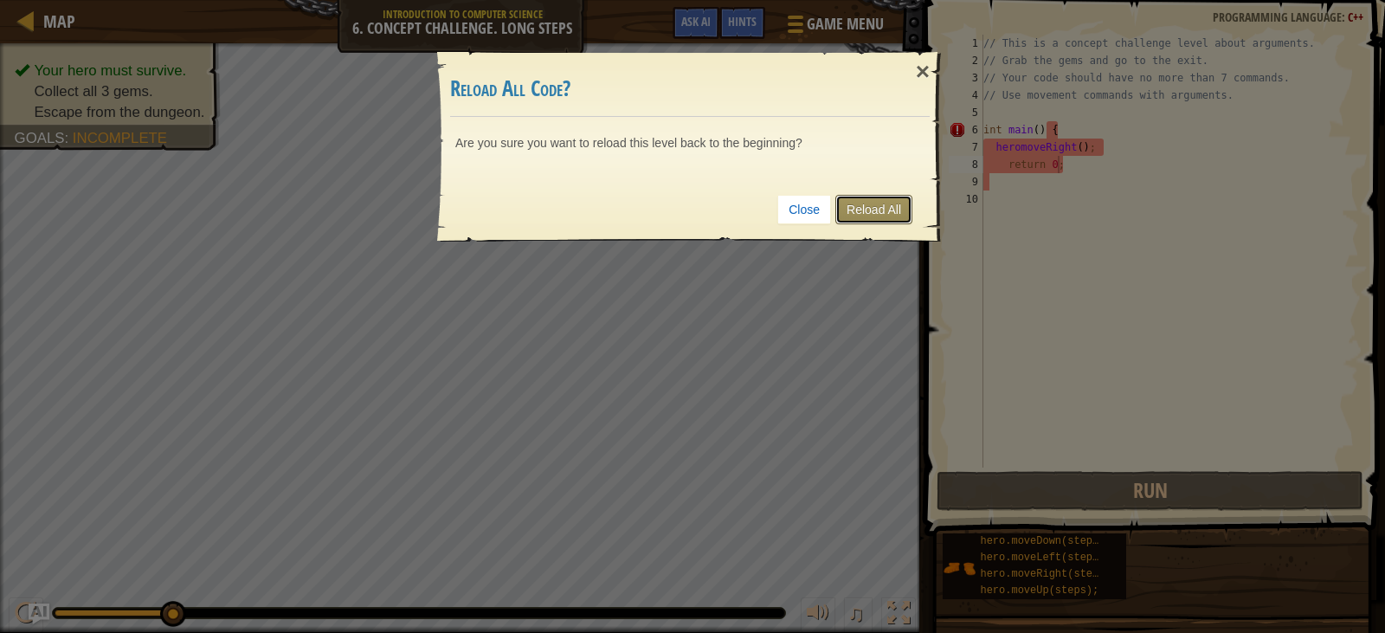
click at [881, 211] on link "Reload All" at bounding box center [873, 209] width 77 height 29
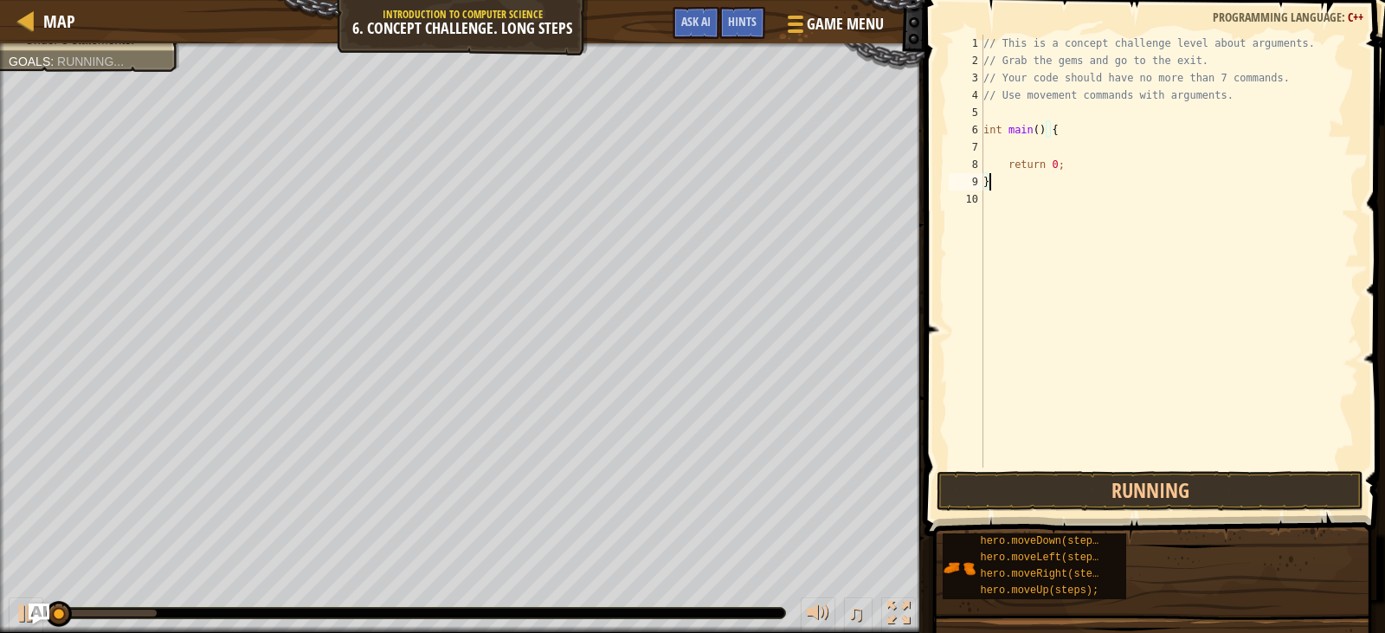
scroll to position [8, 0]
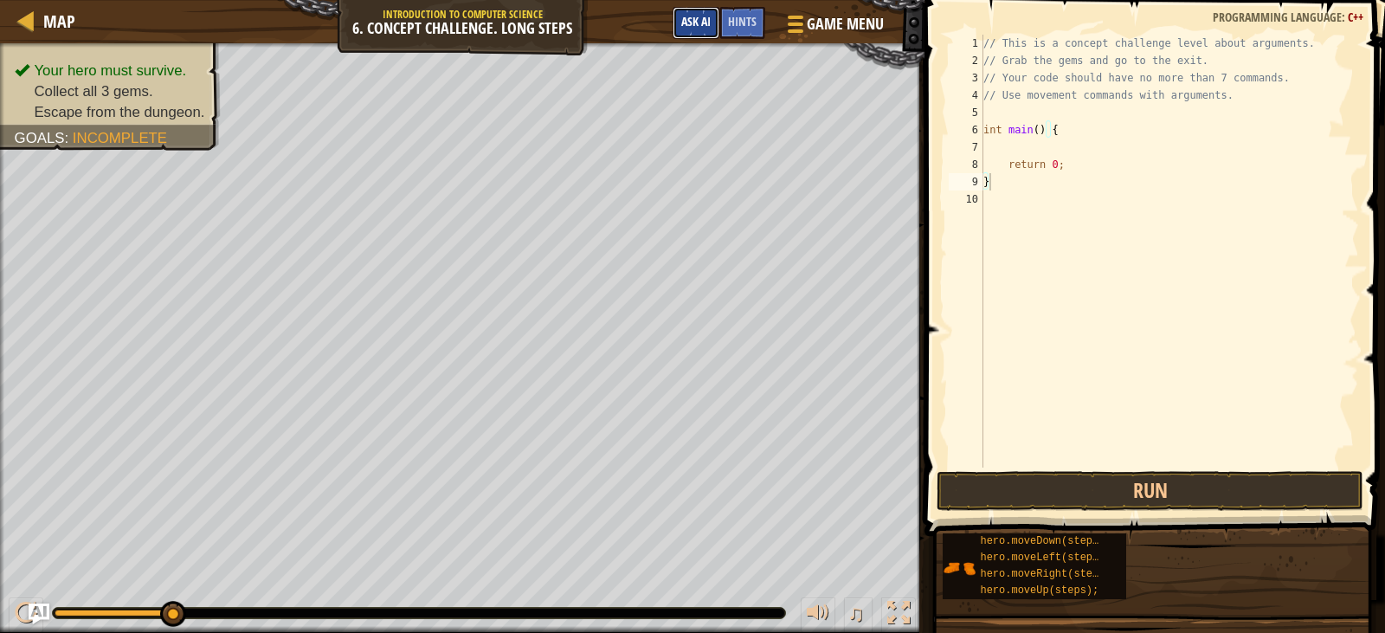
click at [714, 25] on button "Ask AI" at bounding box center [696, 23] width 47 height 32
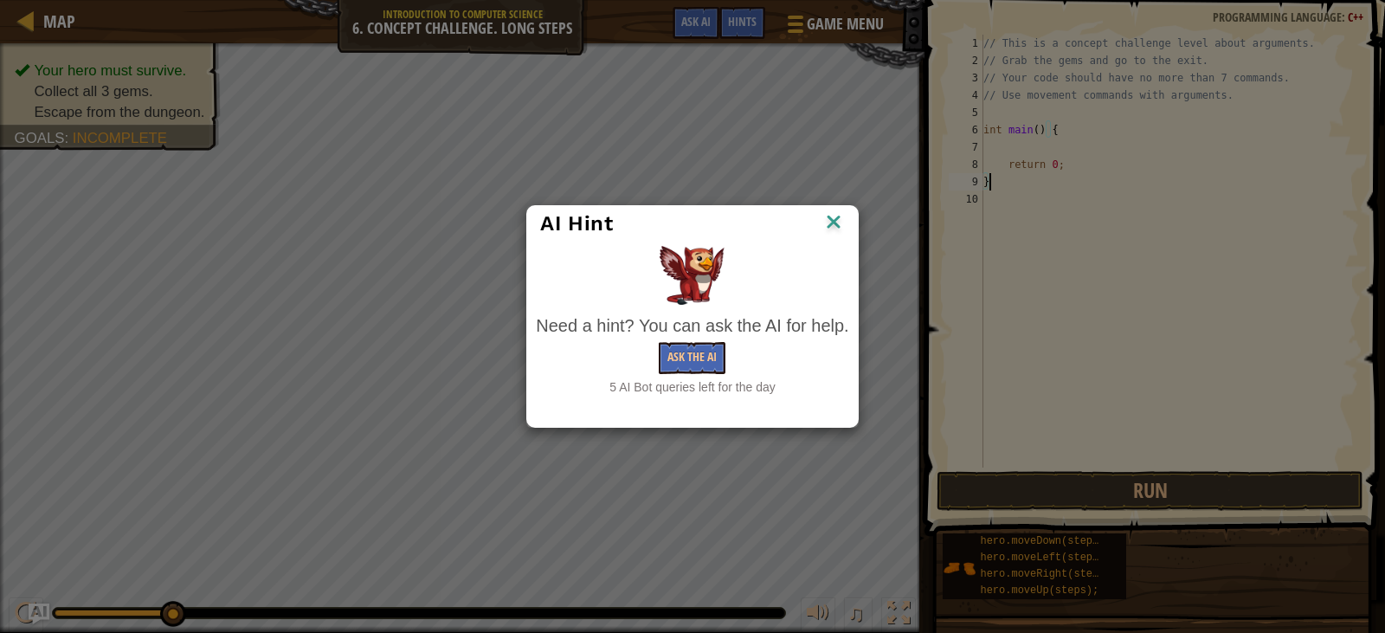
click at [835, 228] on img at bounding box center [833, 223] width 23 height 26
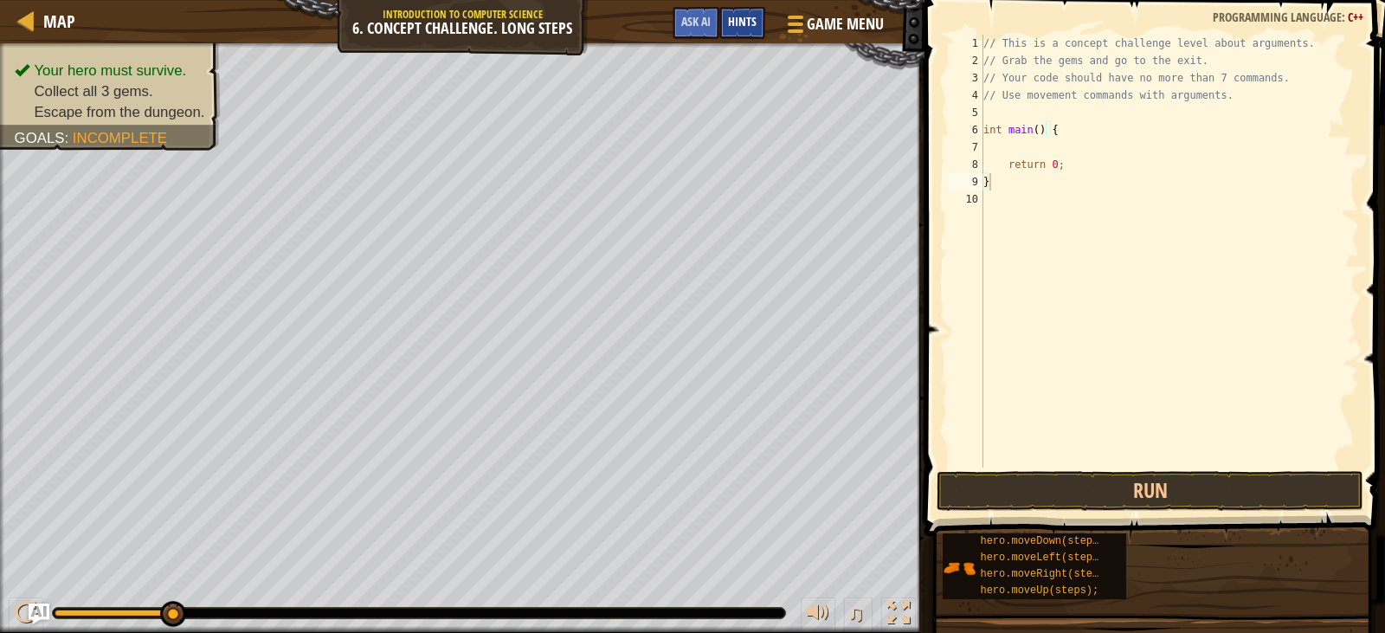
click at [750, 10] on div "Hints" at bounding box center [742, 23] width 46 height 32
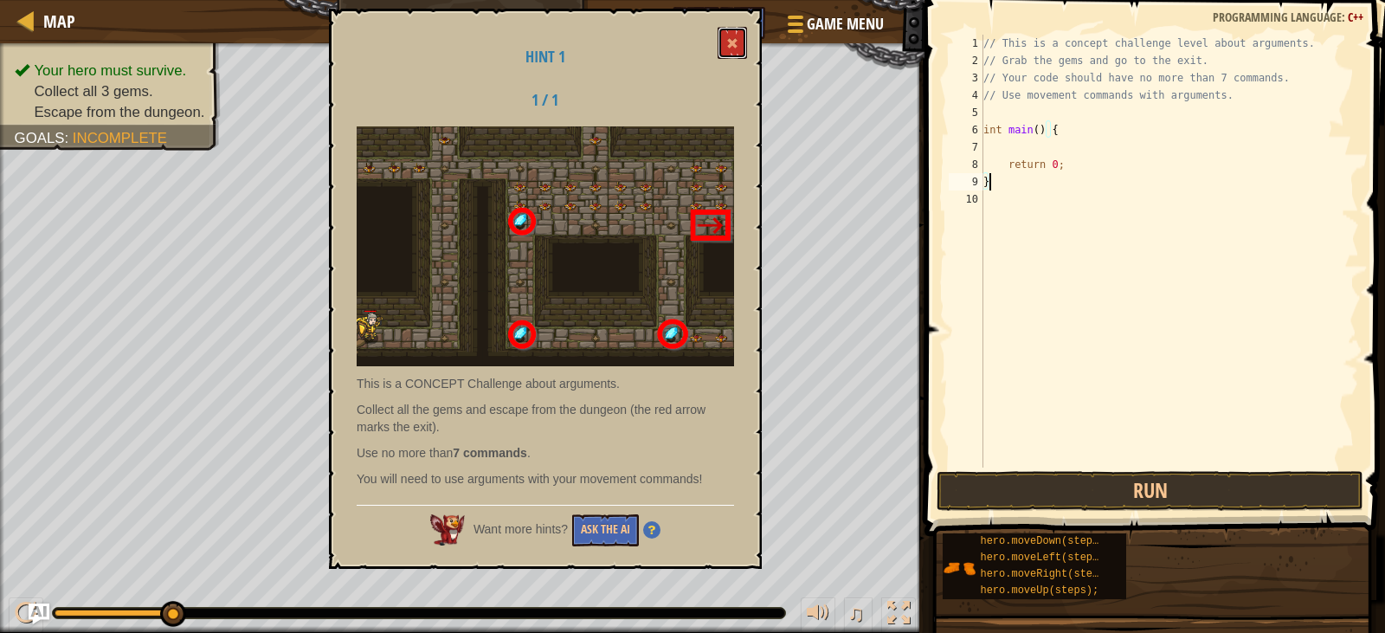
click at [741, 35] on button at bounding box center [732, 43] width 29 height 32
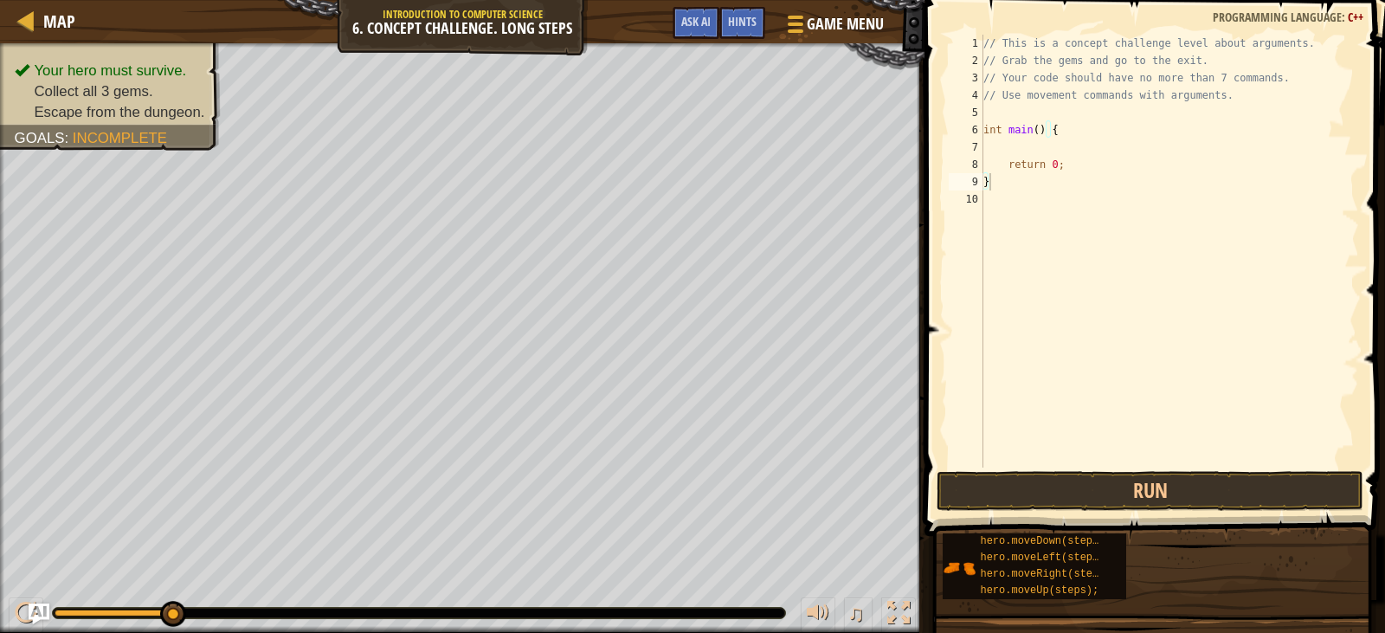
click at [1008, 178] on div "// This is a concept challenge level about arguments. // Grab the gems and go t…" at bounding box center [1170, 268] width 380 height 467
type textarea "}hero.moveLeft"
click at [1052, 479] on button "Run" at bounding box center [1149, 491] width 426 height 40
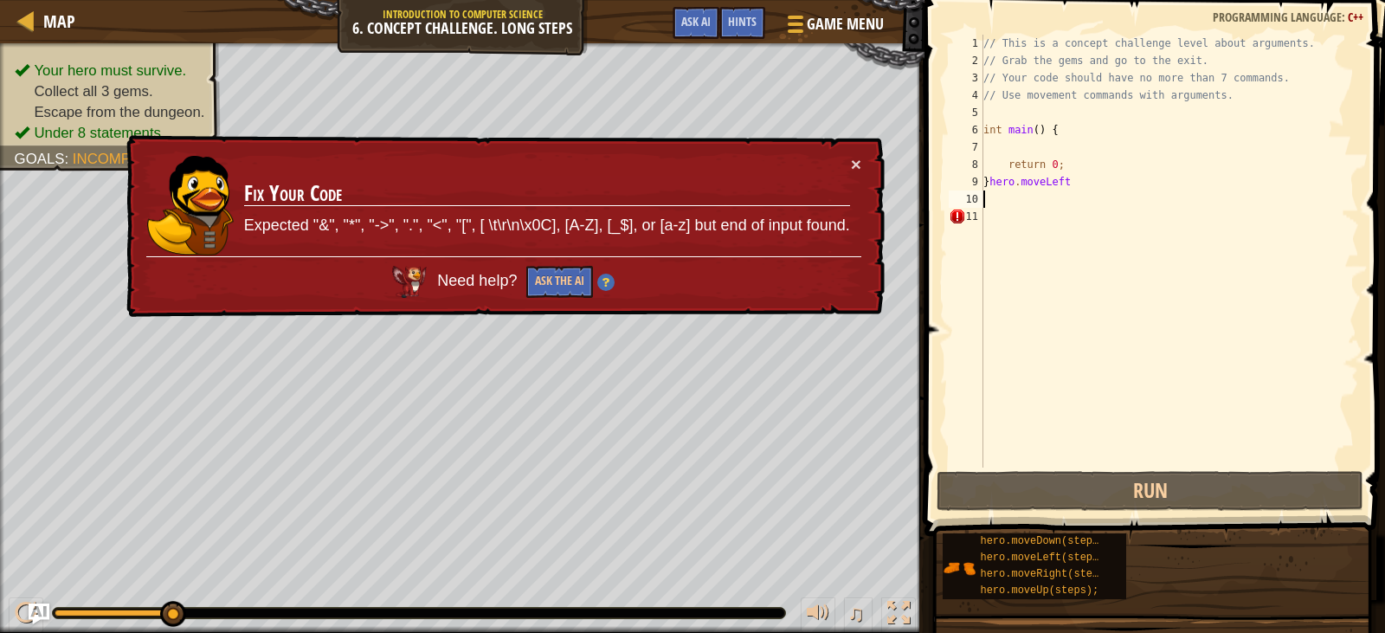
click at [1065, 177] on div "// This is a concept challenge level about arguments. // Grab the gems and go t…" at bounding box center [1170, 268] width 380 height 467
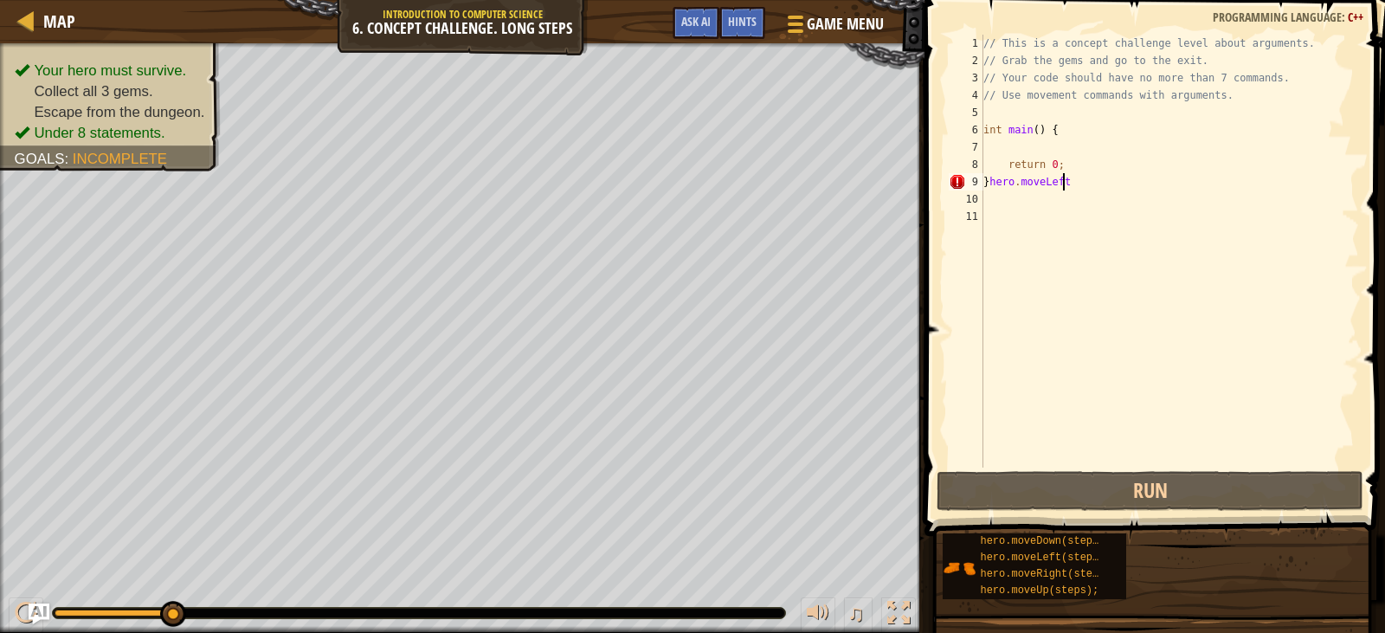
type textarea "}hero.moveLeft;"
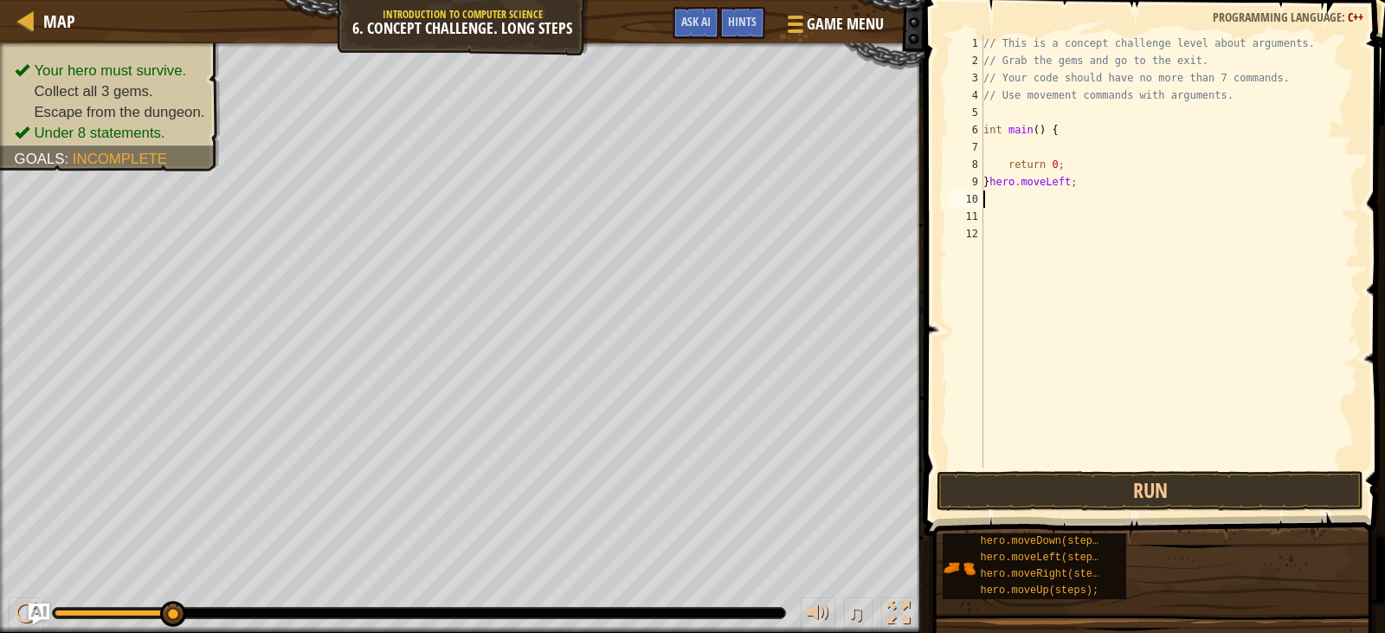
scroll to position [8, 0]
click at [1078, 481] on button "Run" at bounding box center [1149, 491] width 426 height 40
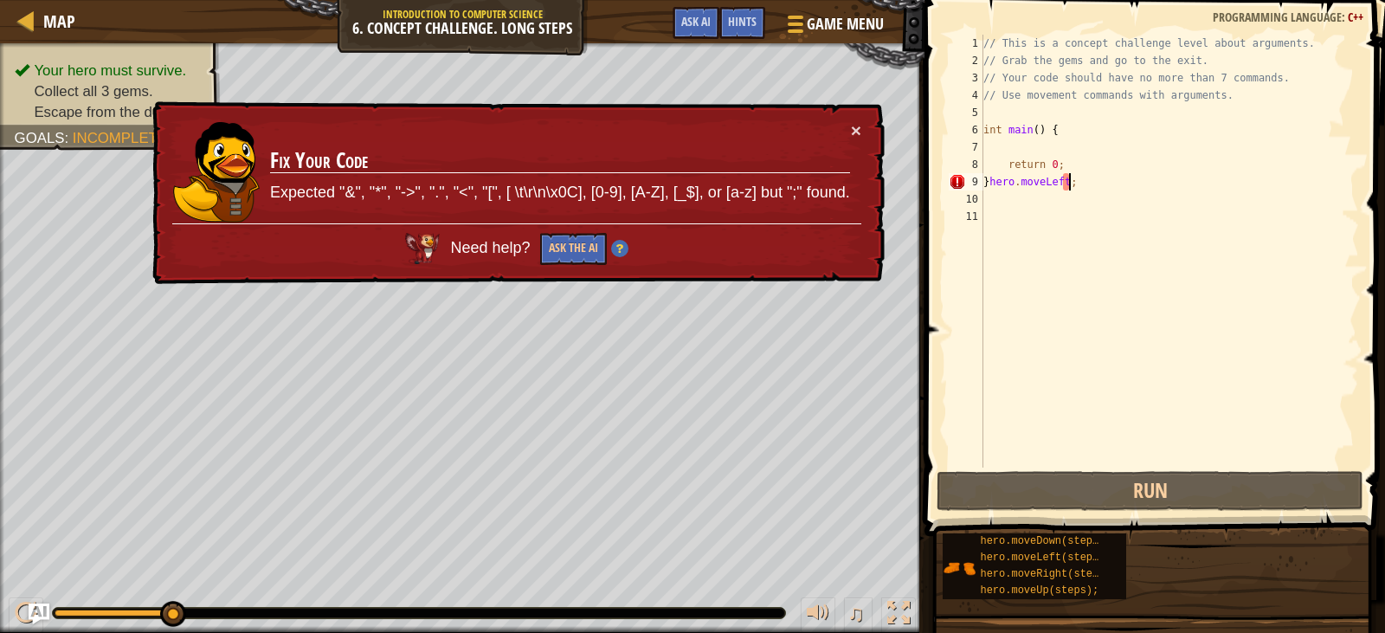
click at [862, 132] on div "× Fix Your Code Expected "&", "*", "->", ".", "<", "[", [ \t\r\n\x0C], [0-9], […" at bounding box center [517, 193] width 738 height 192
click at [861, 121] on div "× Fix Your Code Expected "&", "*", "->", ".", "<", "[", [ \t\r\n\x0C], [0-9], […" at bounding box center [516, 192] width 738 height 195
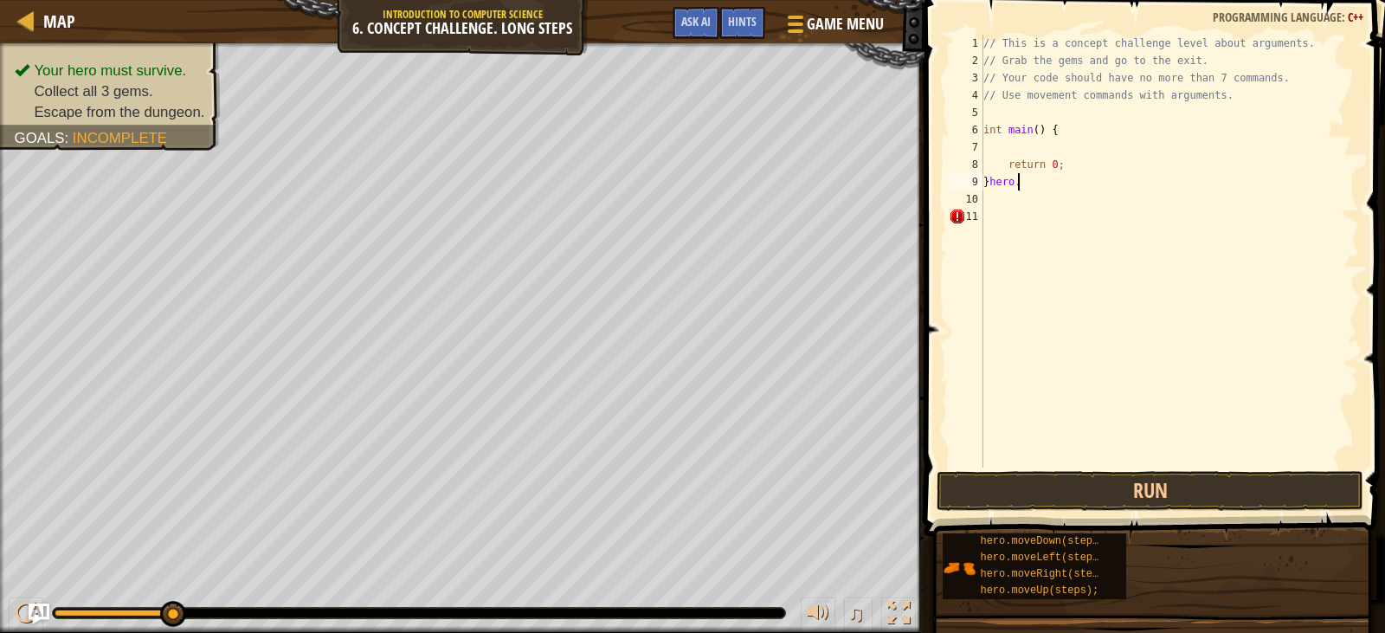
type textarea "}"
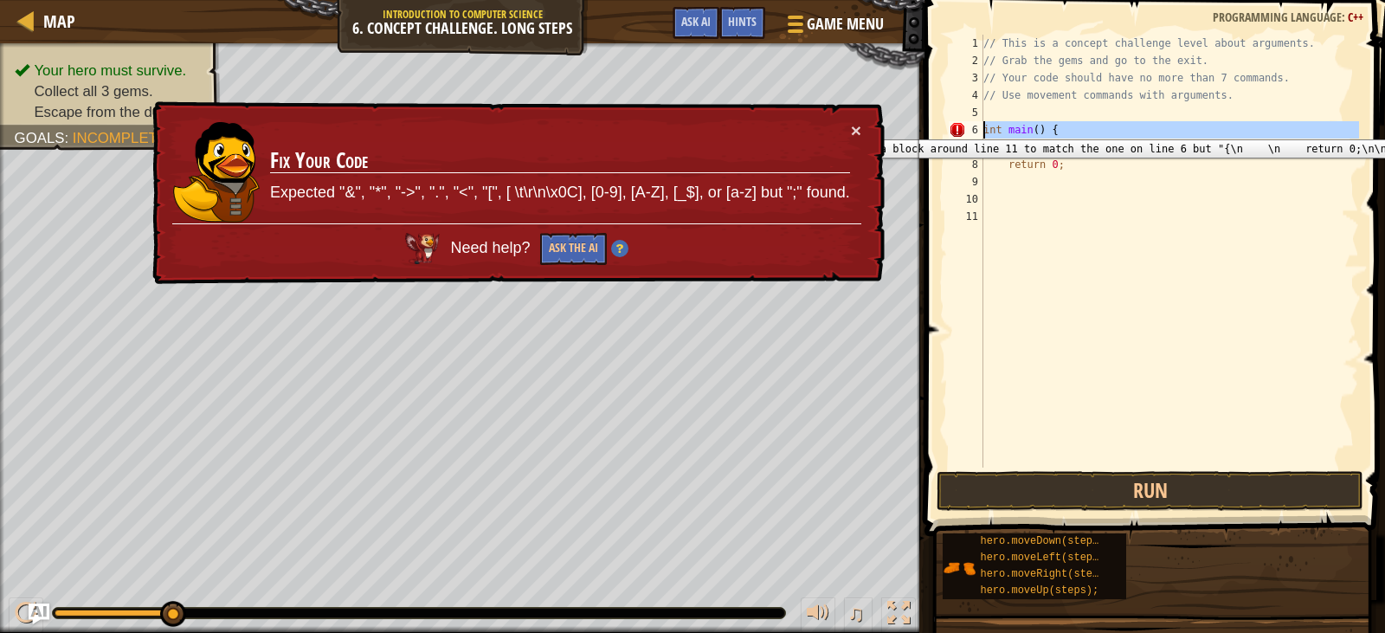
click at [952, 126] on div "6" at bounding box center [966, 129] width 35 height 17
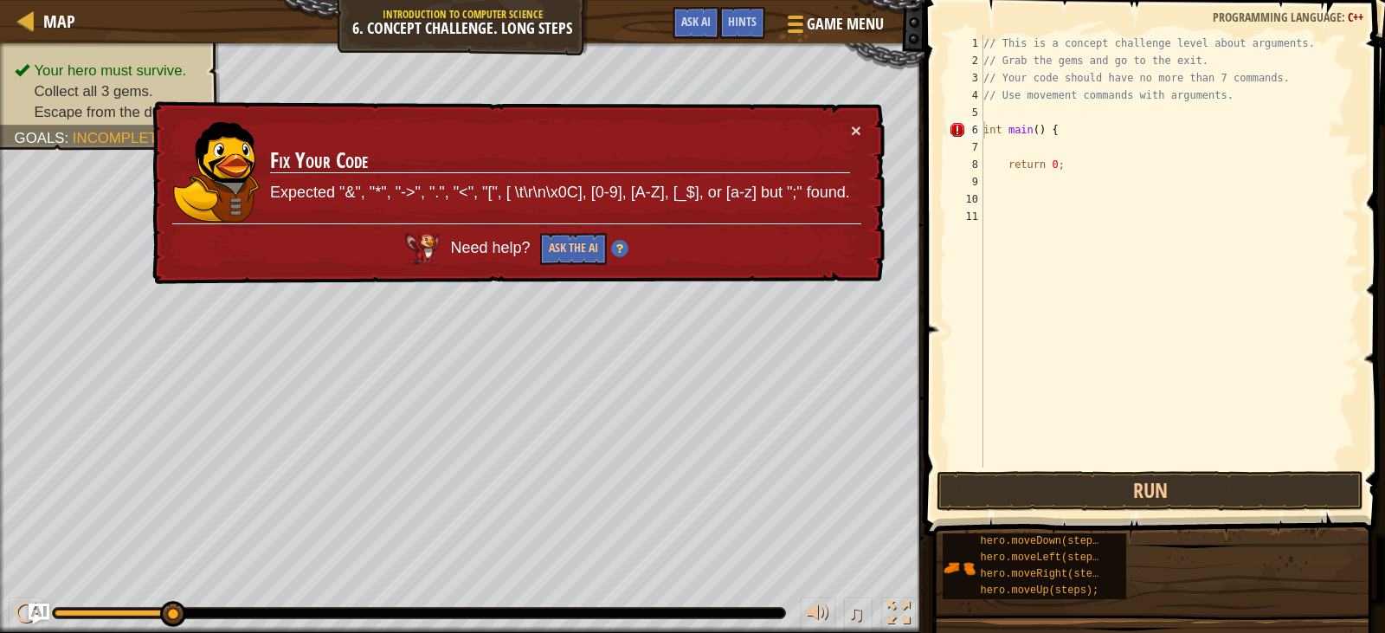
click at [862, 120] on div "× Fix Your Code Expected "&", "*", "->", ".", "<", "[", [ \t\r\n\x0C], [0-9], […" at bounding box center [517, 193] width 738 height 192
click at [857, 130] on button "×" at bounding box center [856, 132] width 10 height 18
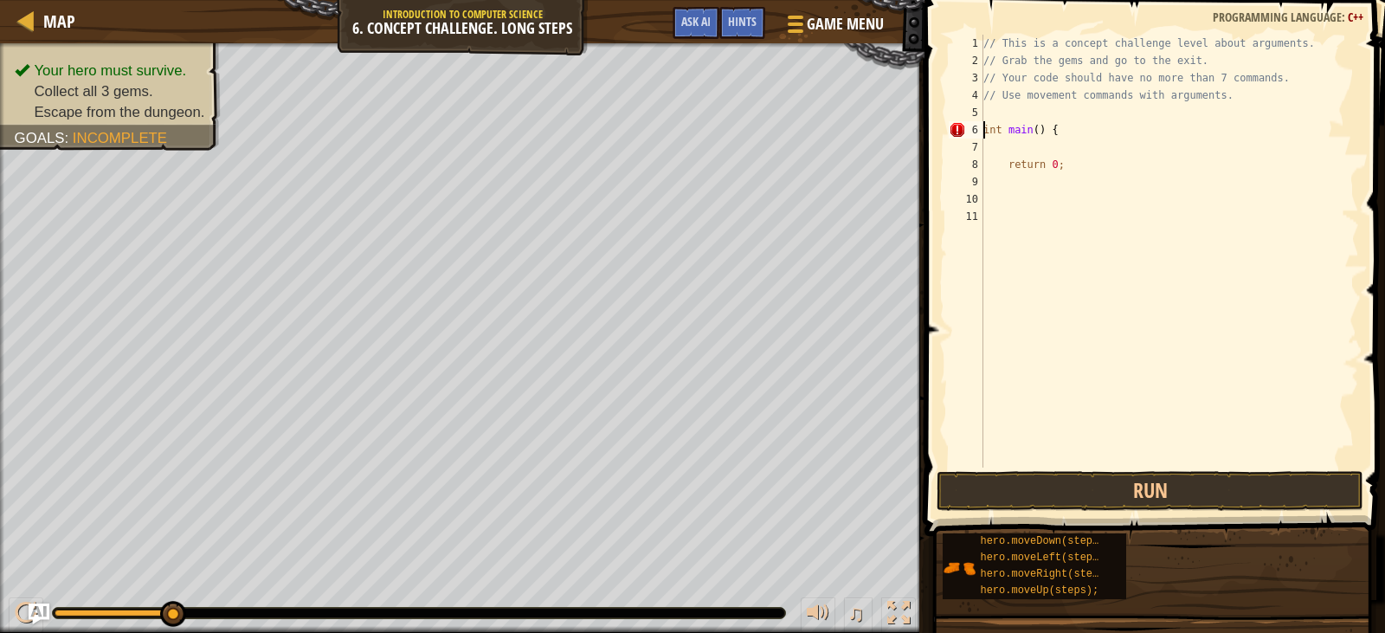
drag, startPoint x: 175, startPoint y: 623, endPoint x: 268, endPoint y: 623, distance: 93.5
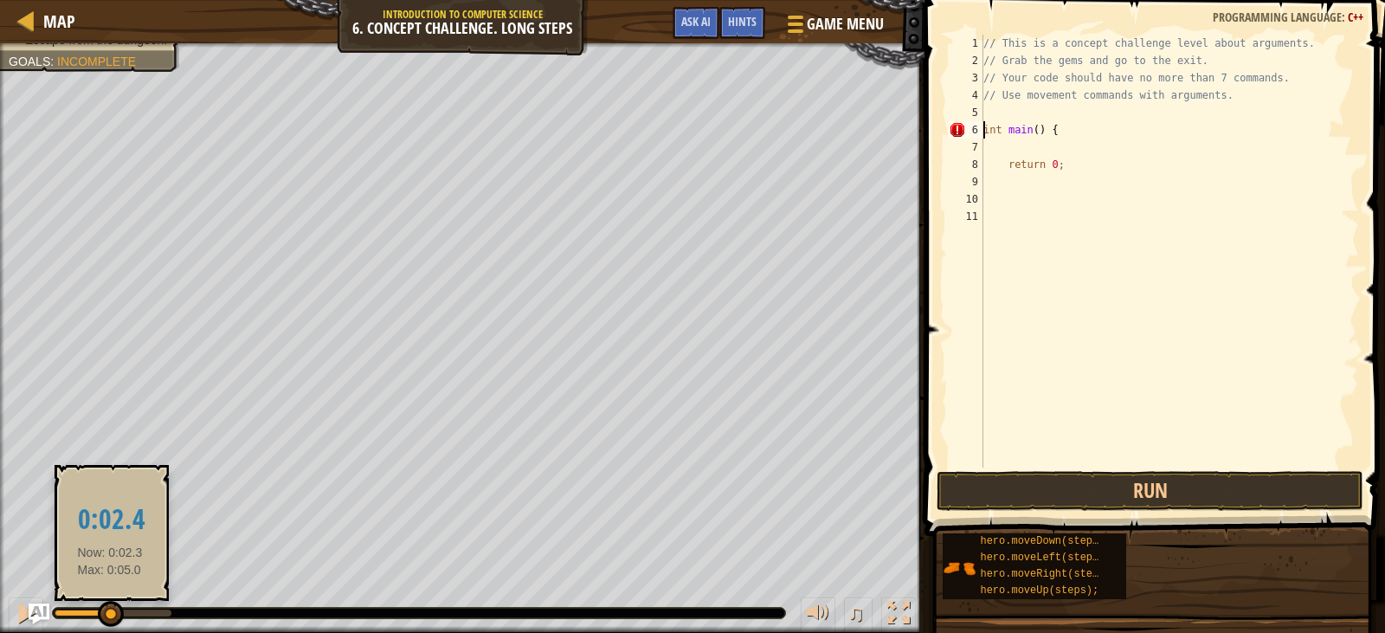
drag, startPoint x: 171, startPoint y: 608, endPoint x: 402, endPoint y: 594, distance: 232.4
click at [402, 594] on div "♫" at bounding box center [462, 608] width 924 height 52
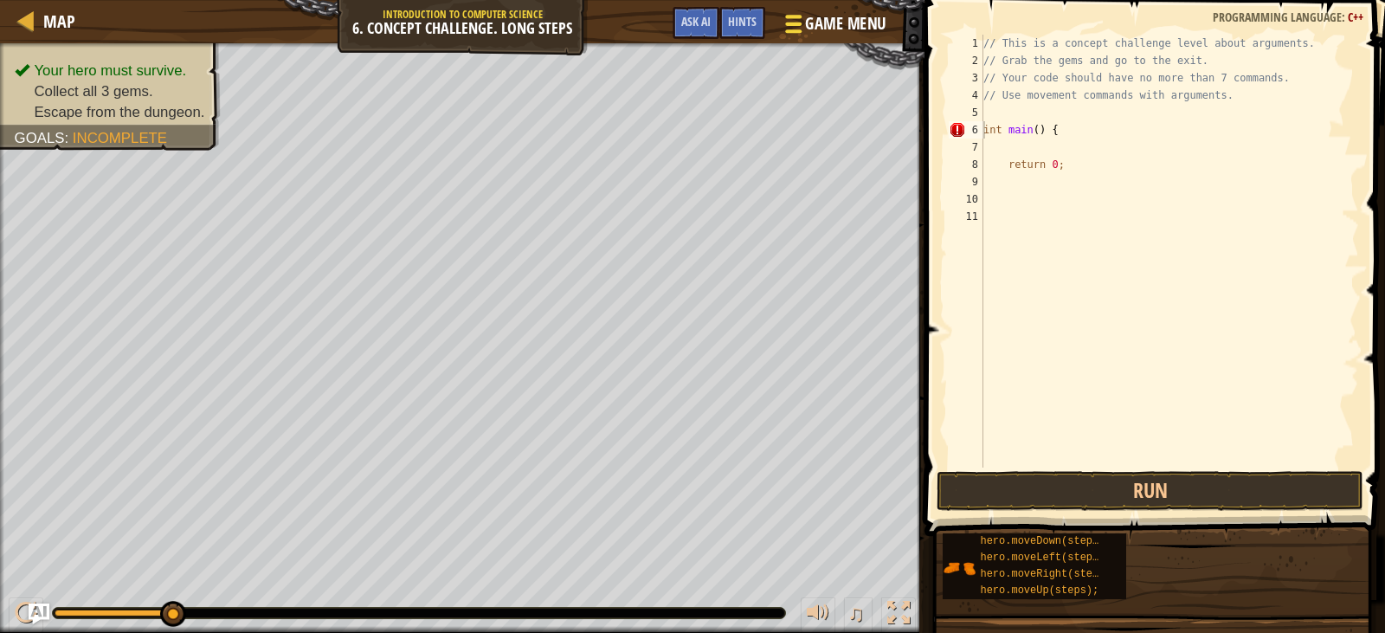
click at [813, 19] on span "Game Menu" at bounding box center [846, 23] width 80 height 23
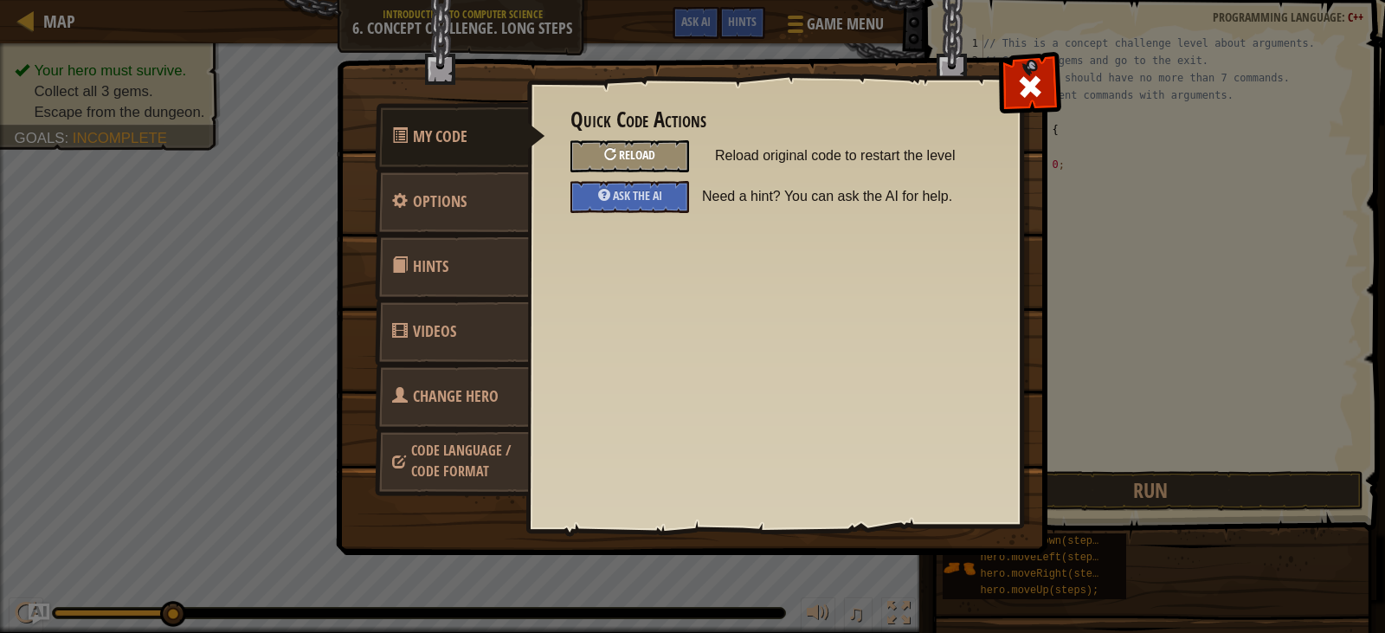
click at [611, 156] on div at bounding box center [610, 154] width 12 height 12
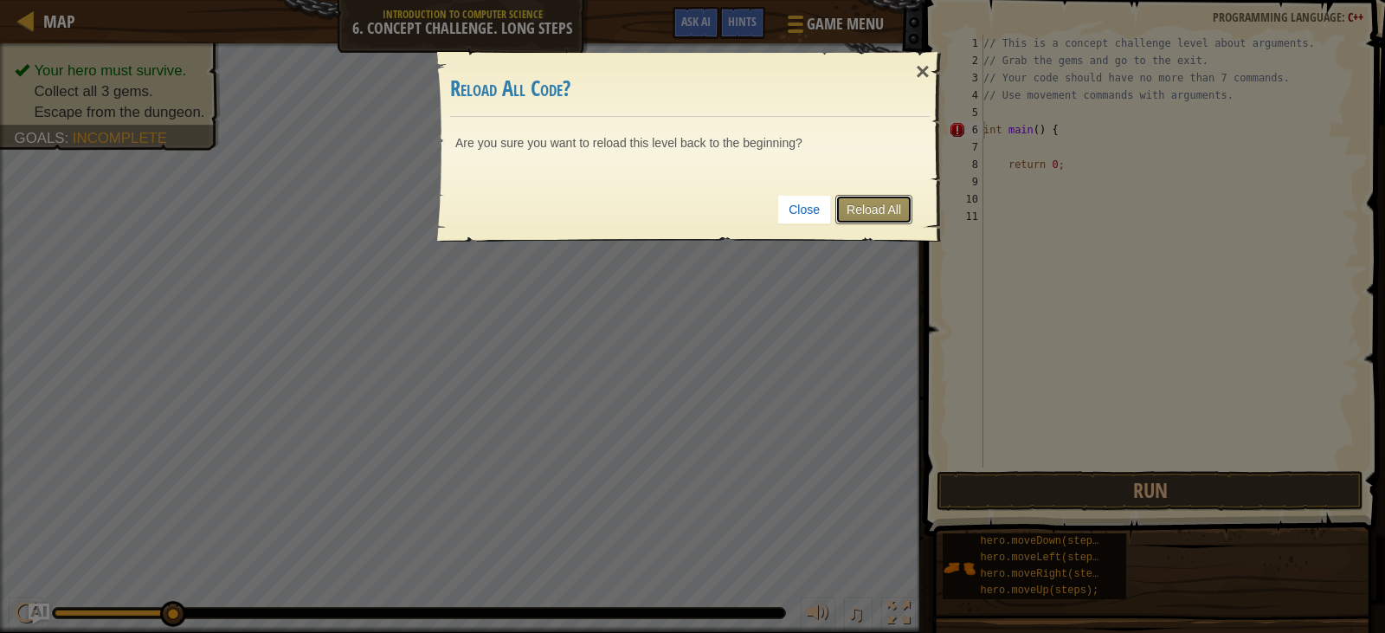
click at [846, 207] on link "Reload All" at bounding box center [873, 209] width 77 height 29
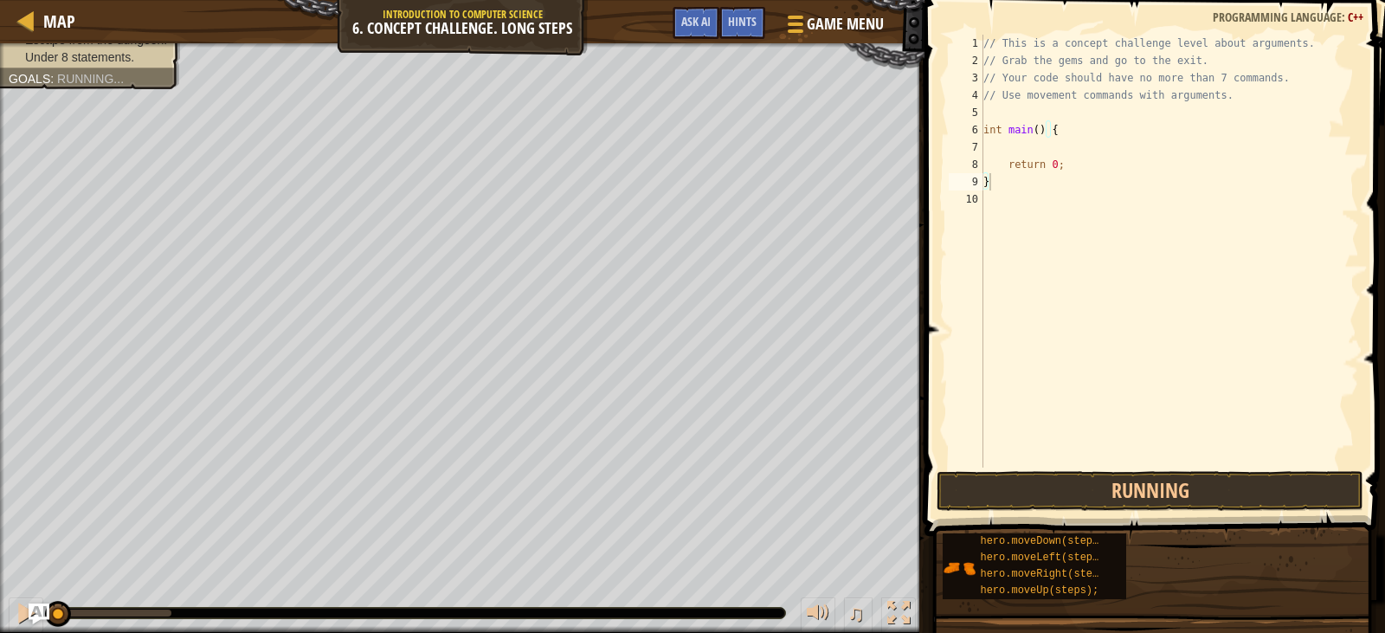
type textarea "}"
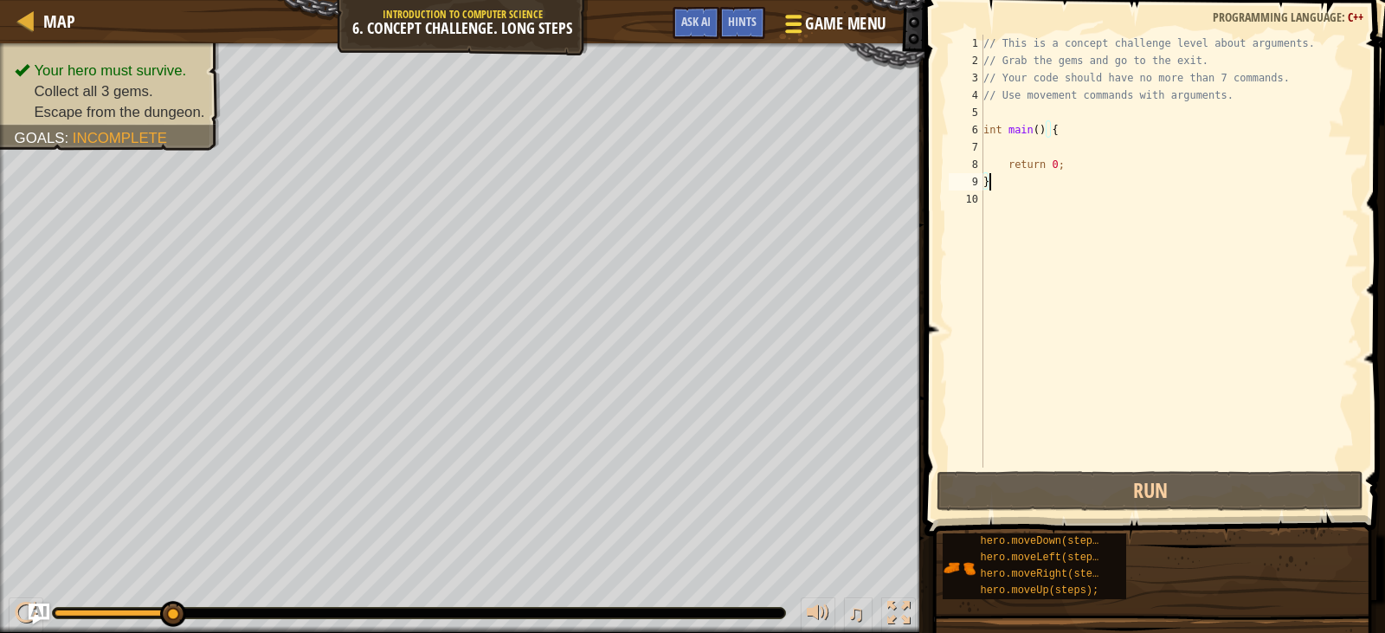
click at [797, 14] on div at bounding box center [793, 23] width 23 height 25
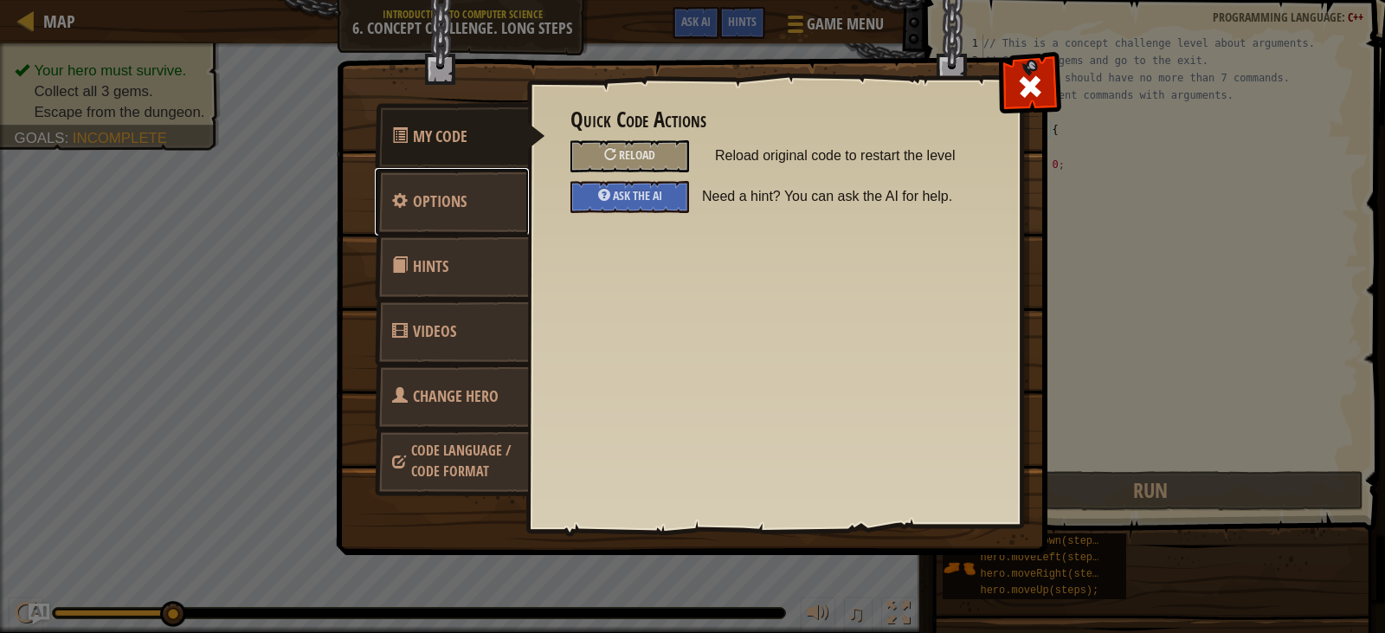
click at [495, 204] on link "Options" at bounding box center [452, 202] width 154 height 68
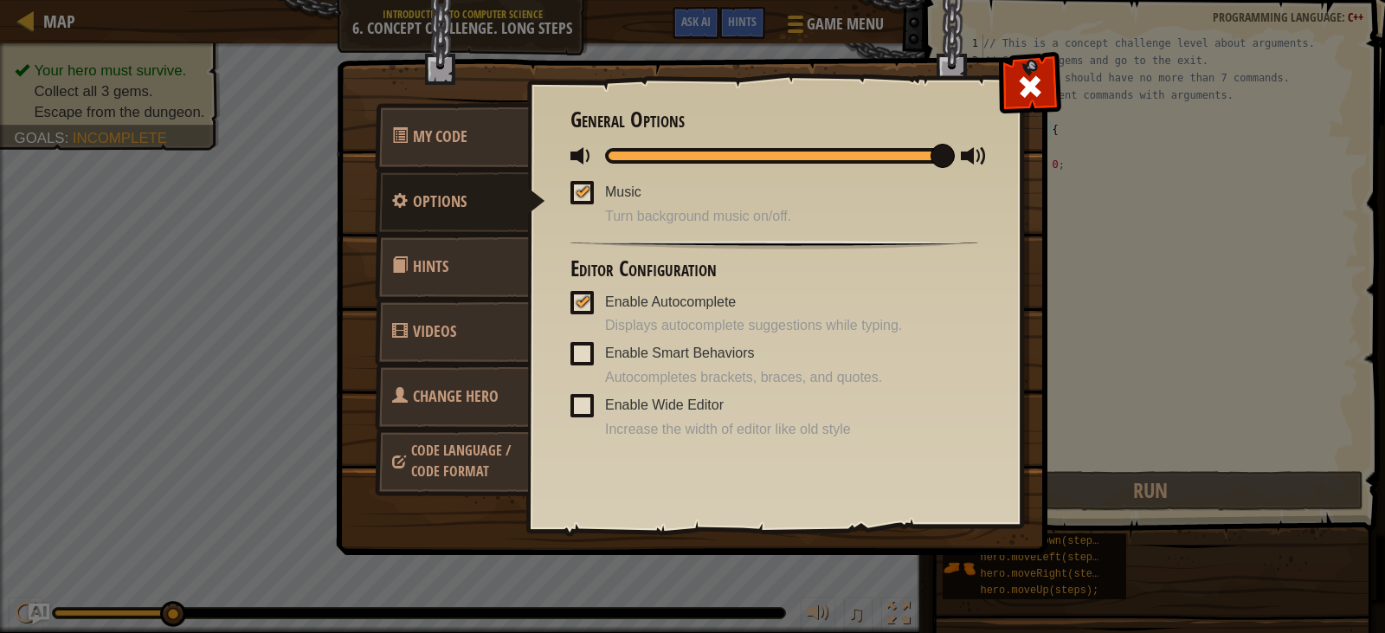
click at [478, 323] on link "Videos" at bounding box center [452, 332] width 154 height 68
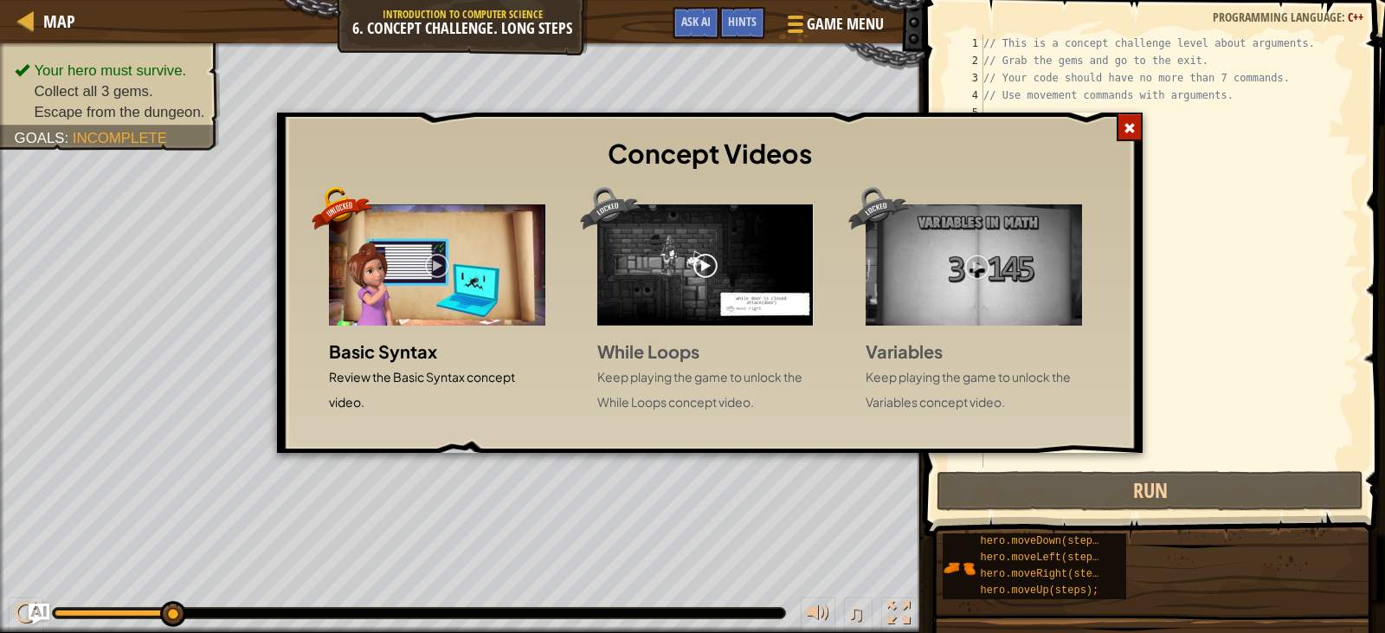
click at [732, 277] on img at bounding box center [705, 264] width 216 height 121
click at [705, 257] on img at bounding box center [705, 264] width 216 height 121
drag, startPoint x: 1129, startPoint y: 127, endPoint x: 969, endPoint y: 138, distance: 159.6
click at [1126, 129] on span at bounding box center [1129, 128] width 12 height 12
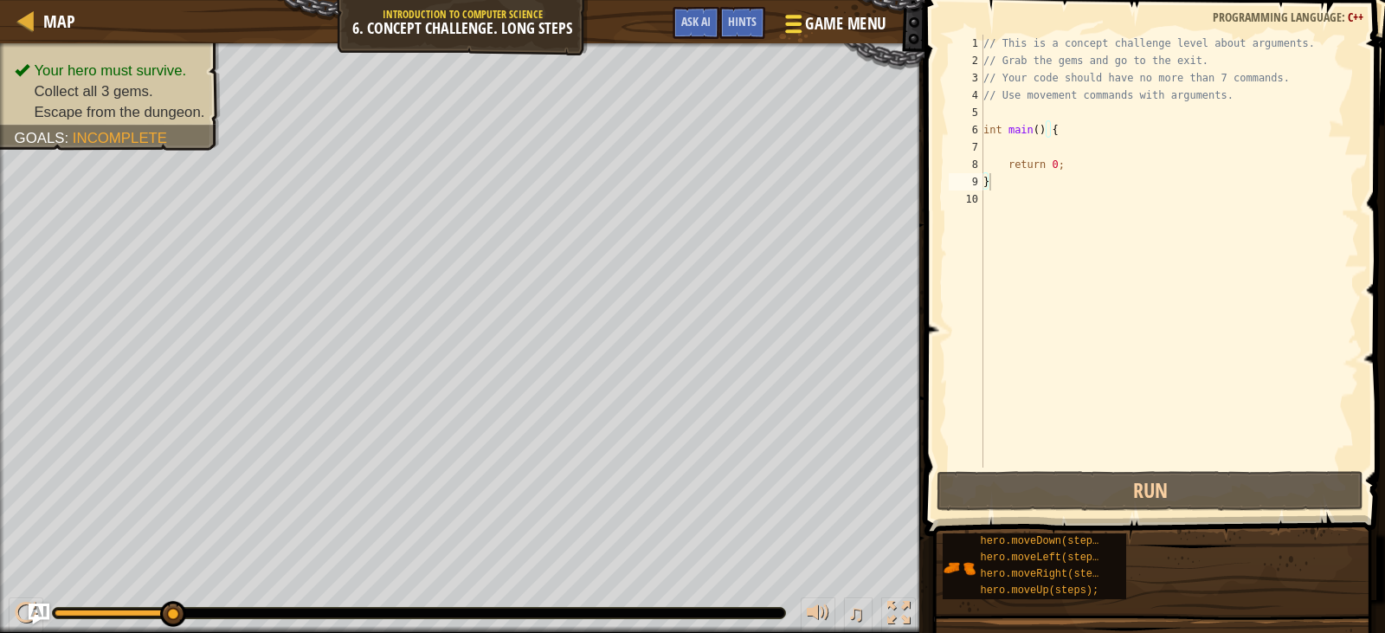
click at [788, 18] on span at bounding box center [794, 16] width 16 height 3
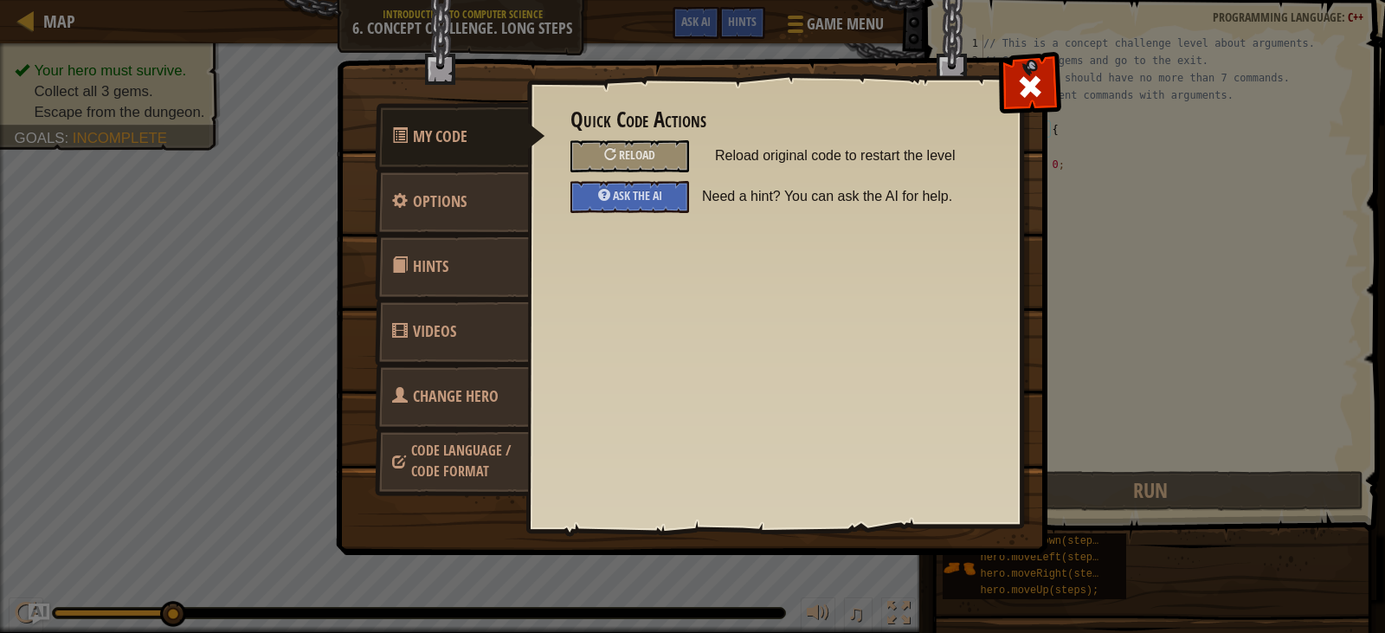
click at [483, 394] on span "Change Hero" at bounding box center [456, 396] width 86 height 22
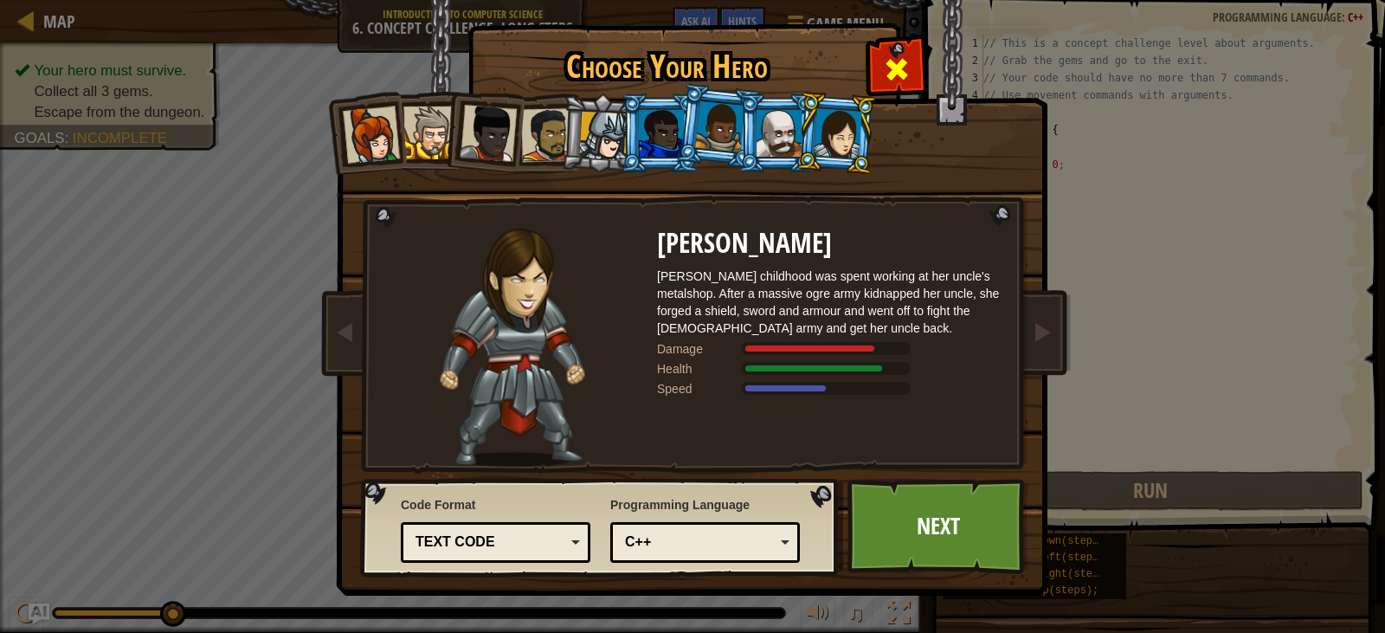
click at [894, 68] on span at bounding box center [897, 69] width 28 height 28
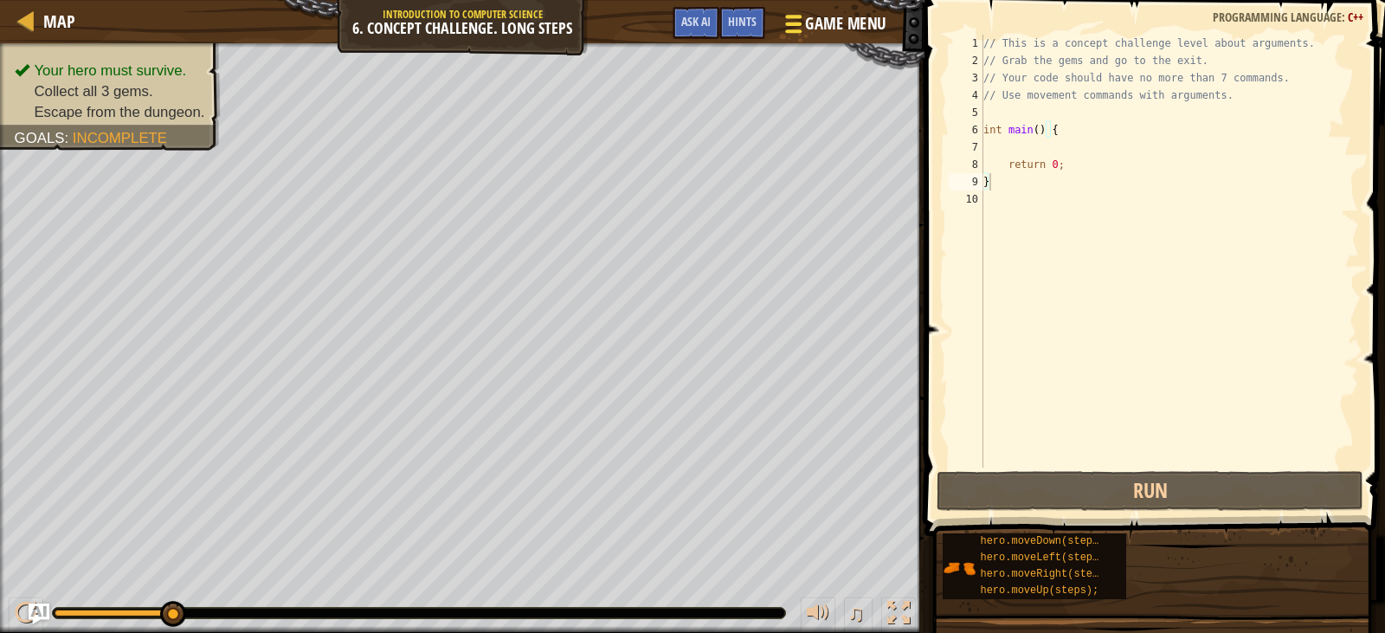
click at [836, 28] on span "Game Menu" at bounding box center [846, 23] width 80 height 23
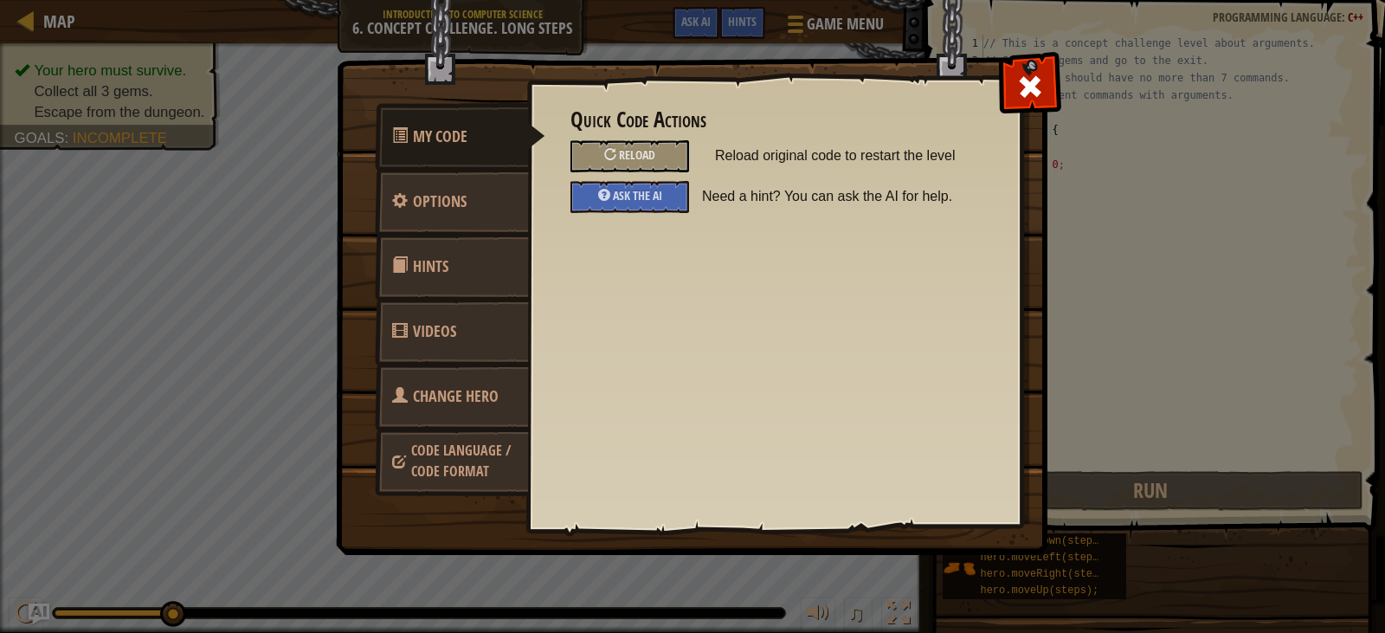
click at [467, 479] on span "Code Language / Code Format" at bounding box center [461, 461] width 100 height 40
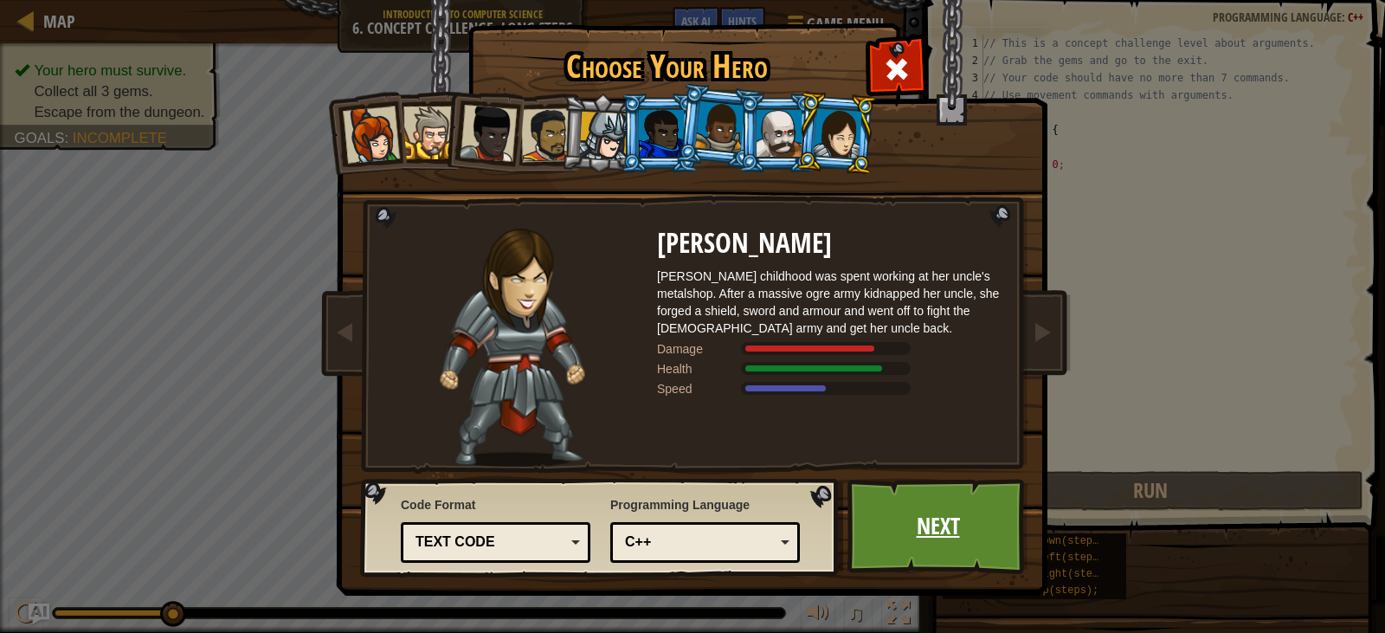
click at [987, 564] on link "Next" at bounding box center [937, 526] width 181 height 95
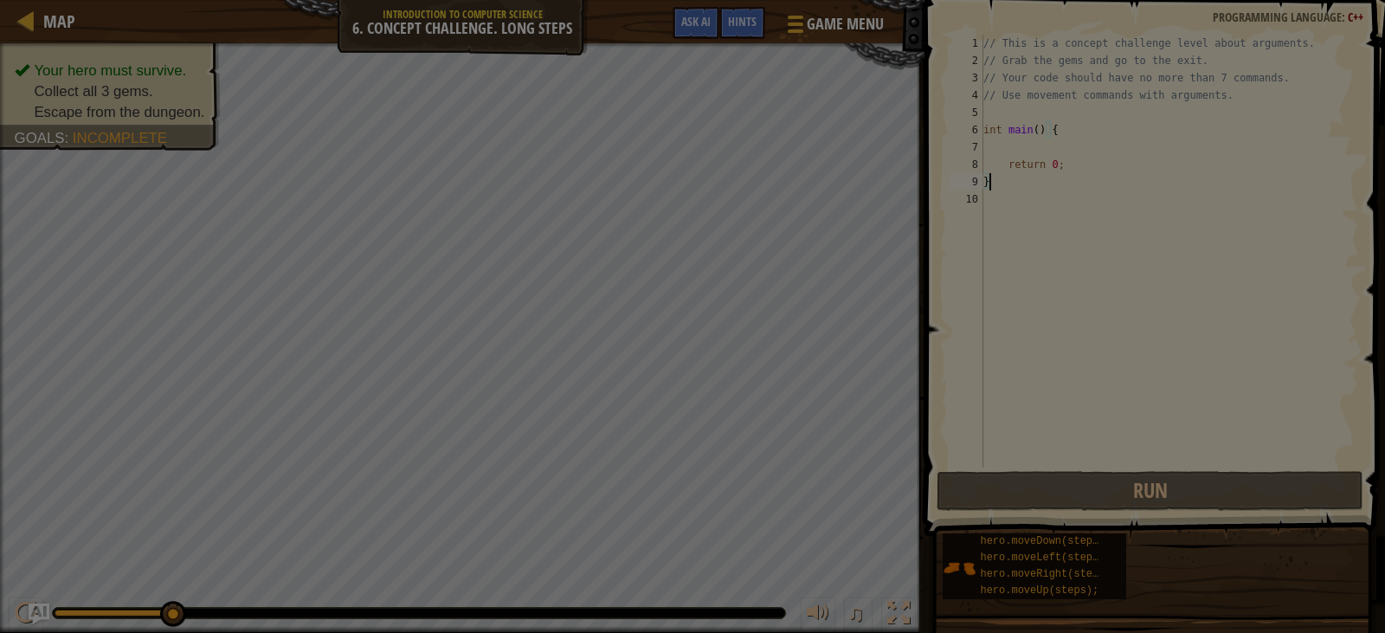
click at [0, 0] on div "Inventory 236 Available Equip Equip Equip Equip Equip (double-click to equip) L…" at bounding box center [0, 0] width 0 height 0
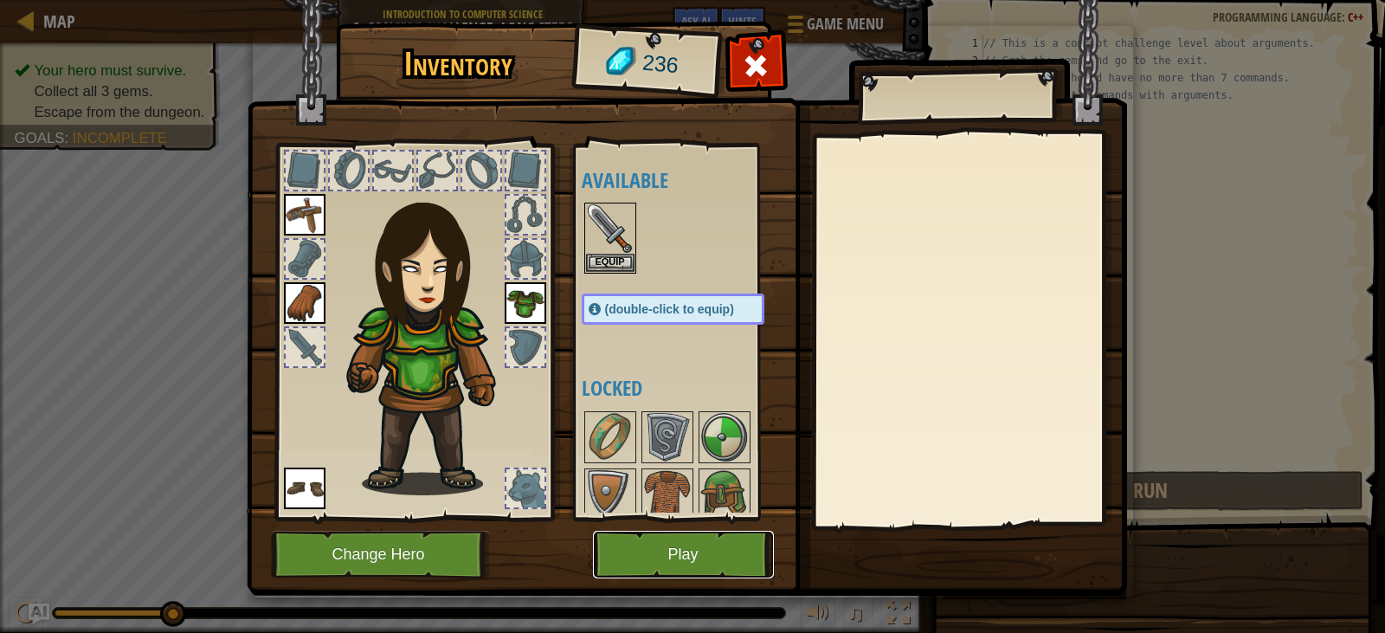
click at [721, 556] on button "Play" at bounding box center [683, 555] width 181 height 48
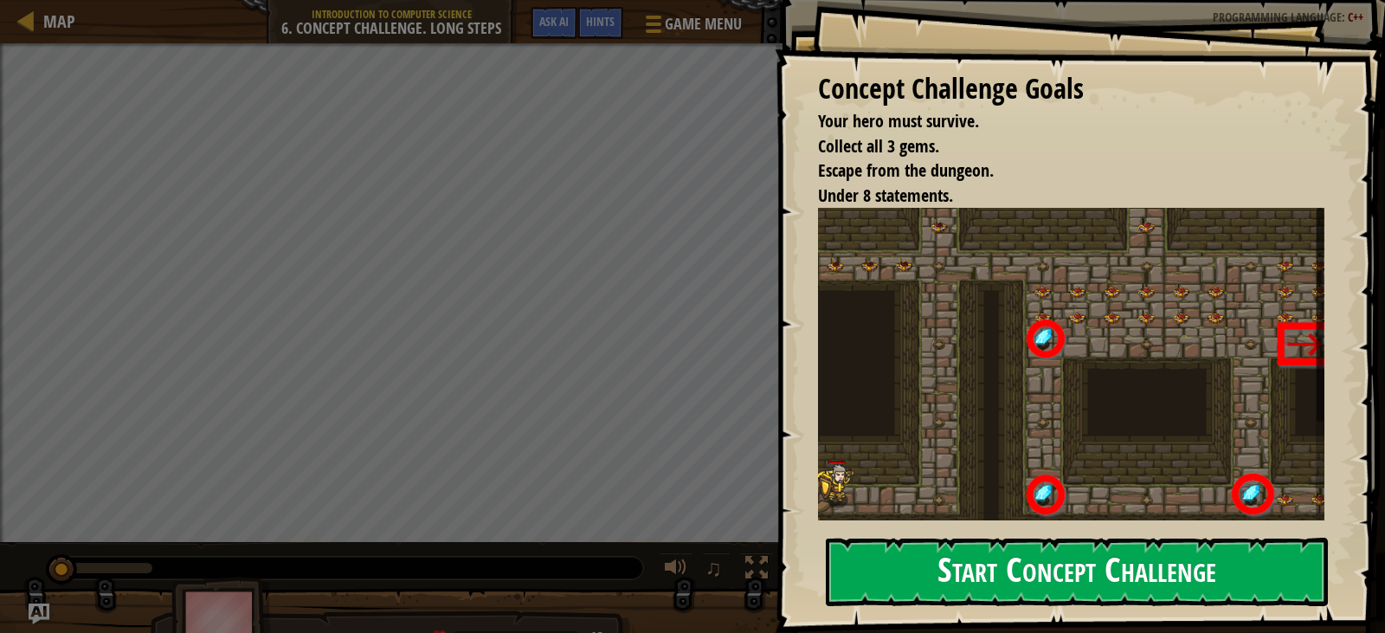
click at [939, 595] on button "Start Concept Challenge" at bounding box center [1077, 571] width 502 height 68
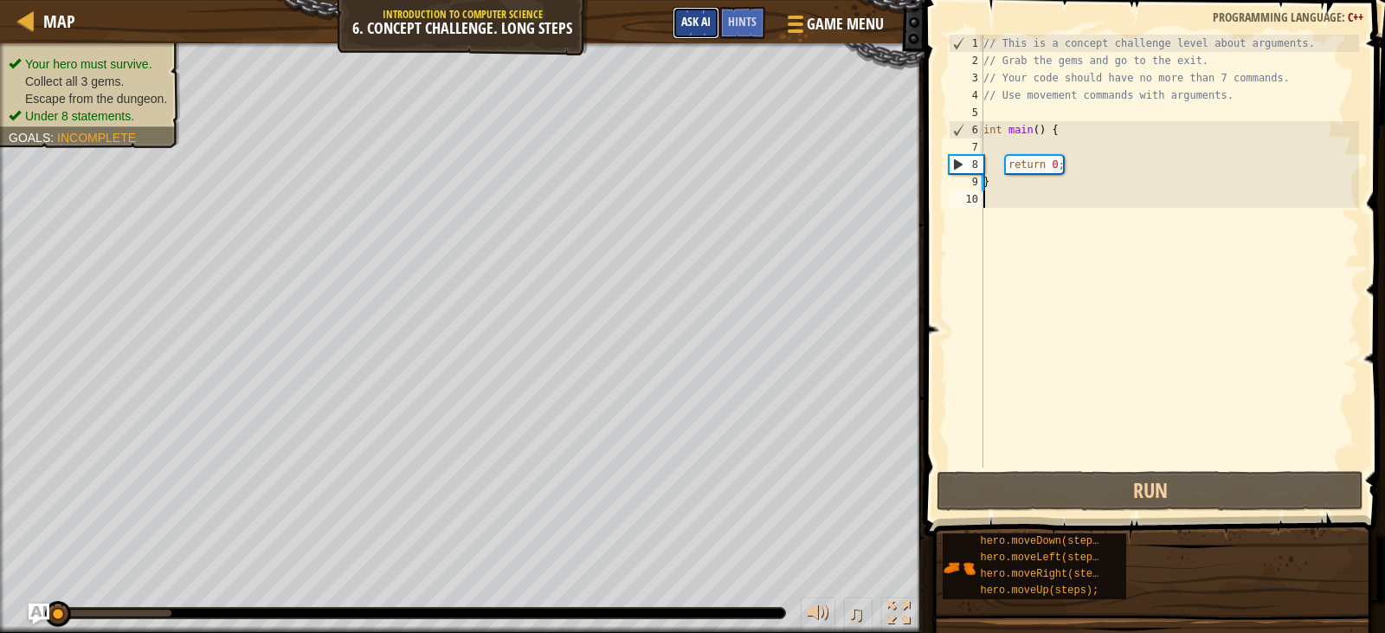
click at [681, 23] on span "Ask AI" at bounding box center [695, 21] width 29 height 16
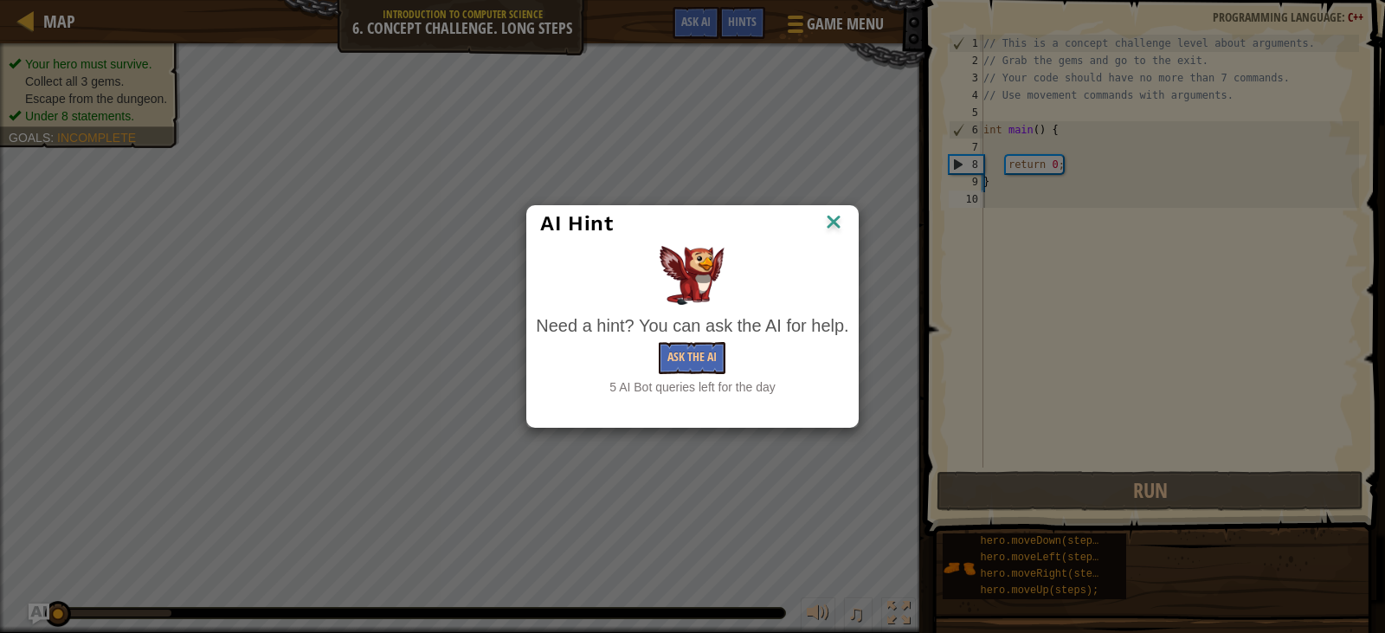
click at [821, 223] on div "AI Hint" at bounding box center [692, 223] width 304 height 26
click at [828, 224] on img at bounding box center [833, 223] width 23 height 26
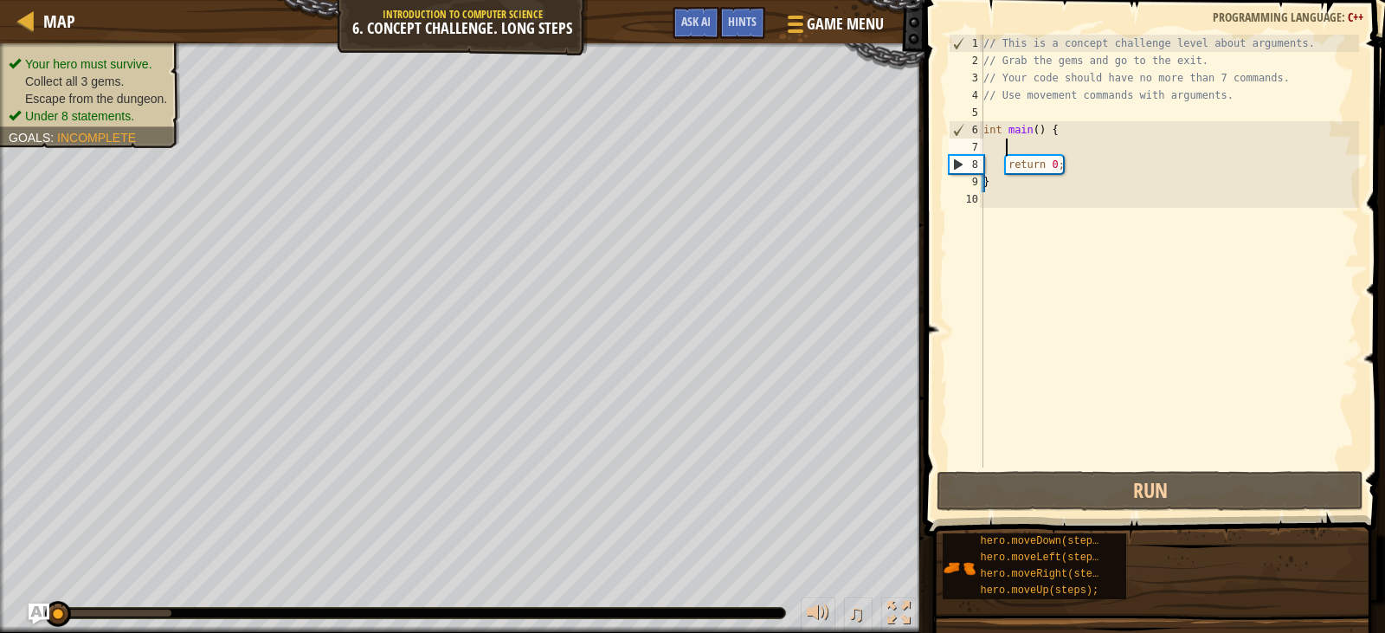
click at [1019, 156] on div "// This is a concept challenge level about arguments. // Grab the gems and go t…" at bounding box center [1169, 268] width 379 height 467
type textarea "return 0;"
click at [985, 150] on div "// This is a concept challenge level about arguments. // Grab the gems and go t…" at bounding box center [1169, 268] width 379 height 467
type textarea "h"
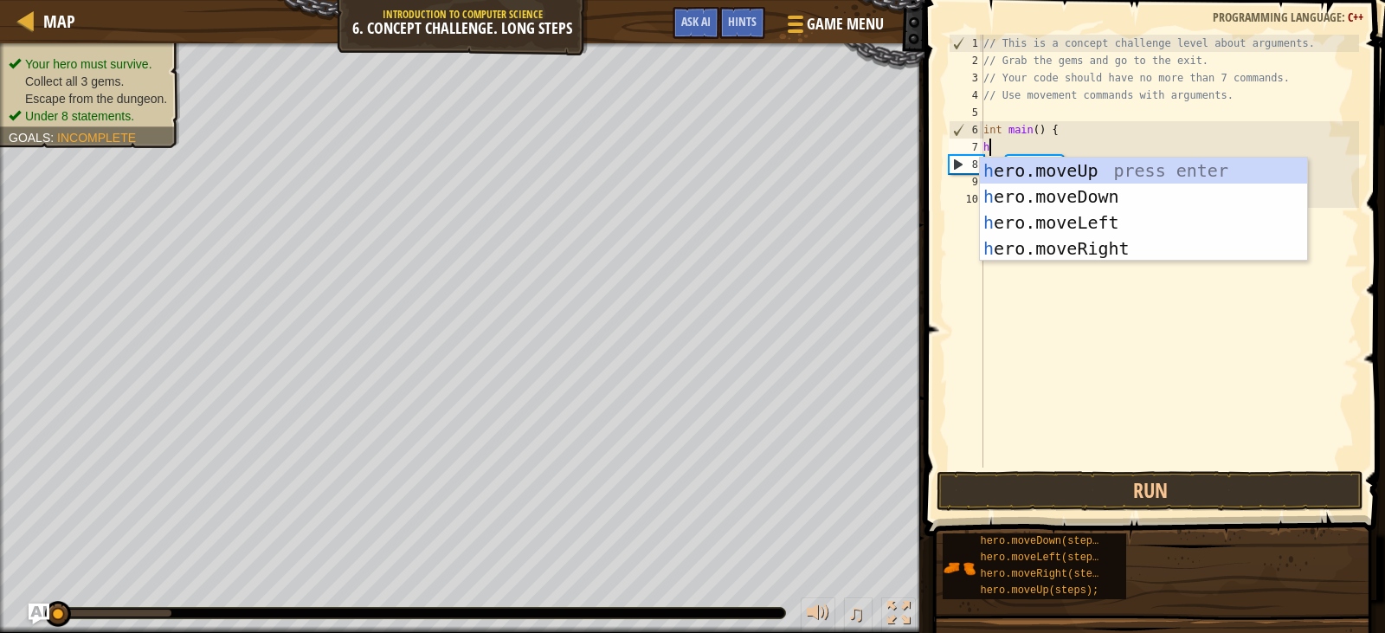
scroll to position [8, 1]
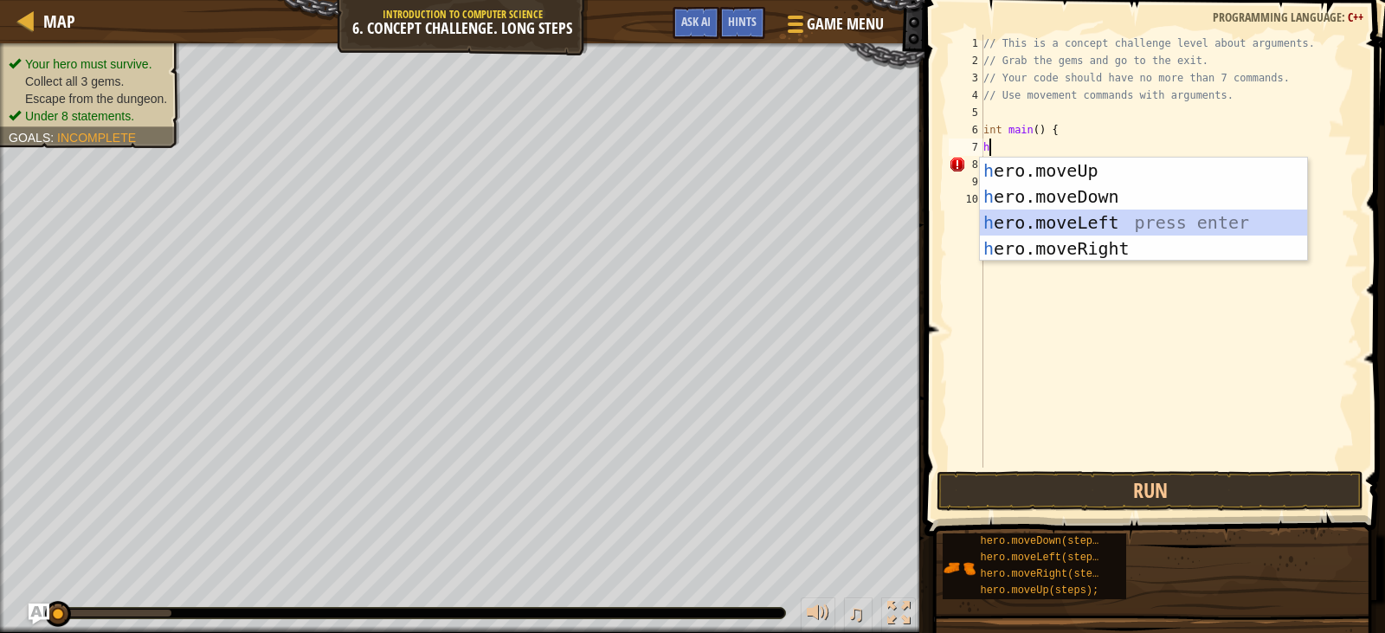
click at [1010, 217] on div "h ero.moveUp press enter h ero.moveDown press enter h ero.moveLeft press enter …" at bounding box center [1143, 236] width 327 height 156
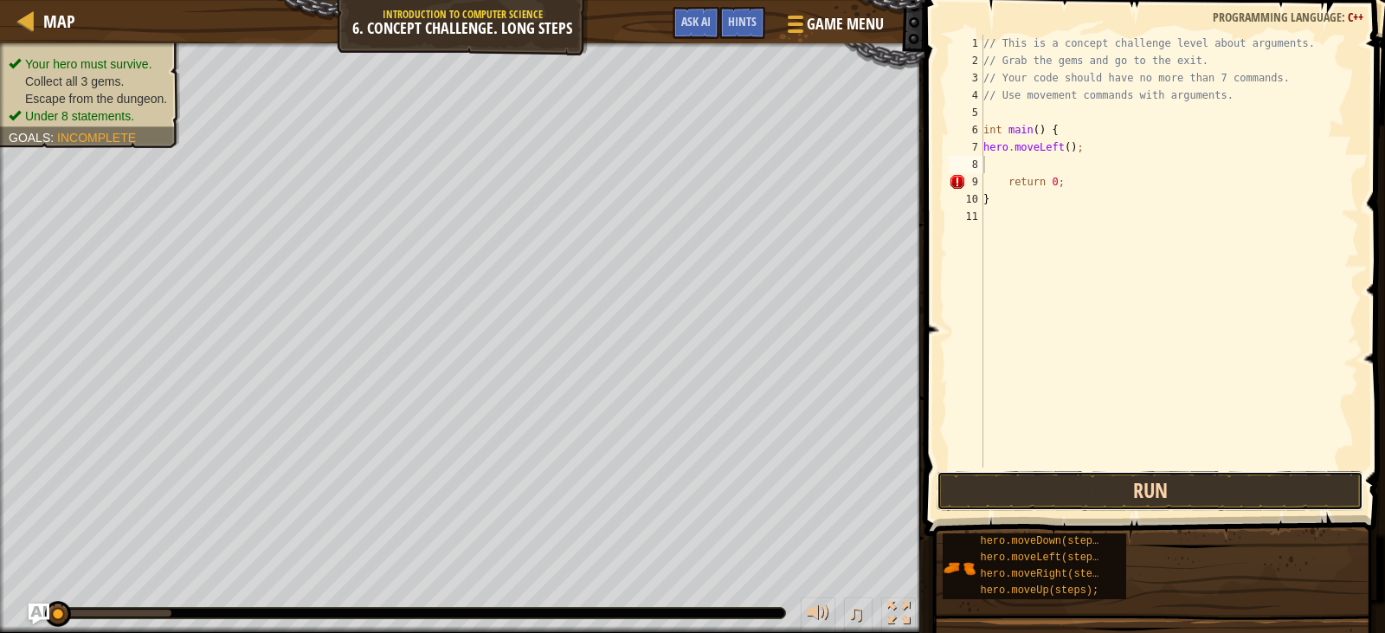
click at [1147, 504] on button "Run" at bounding box center [1149, 491] width 426 height 40
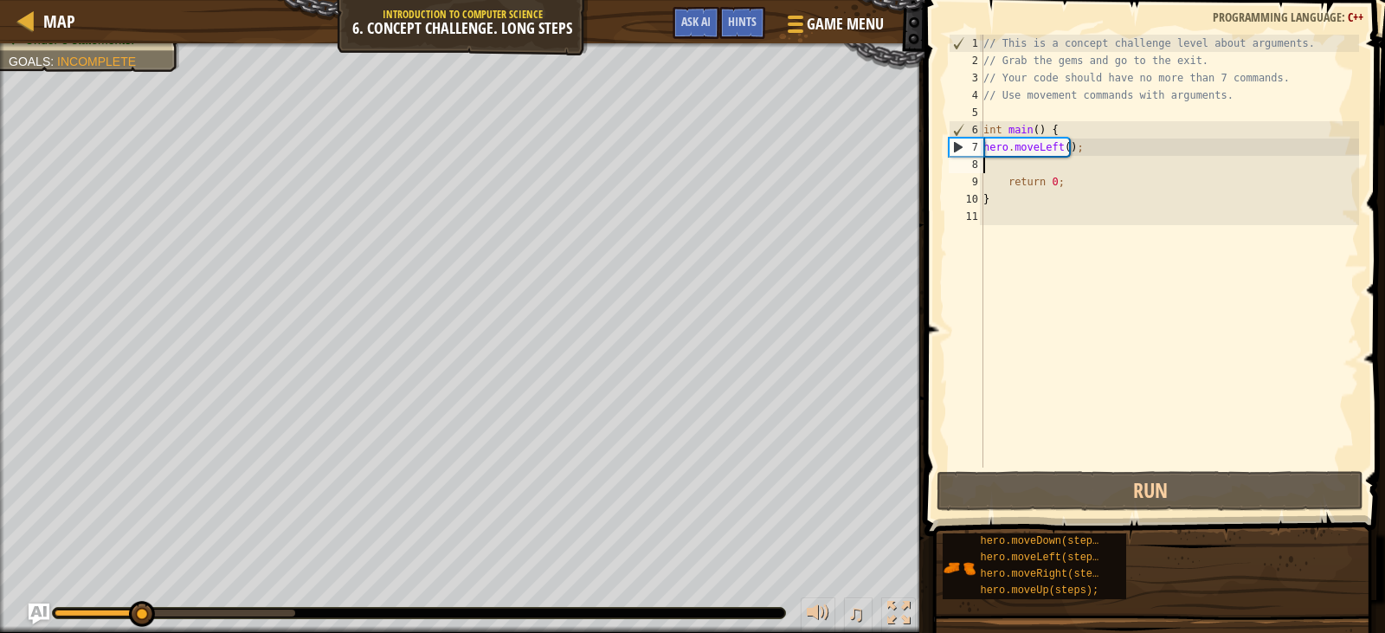
click at [1057, 149] on div "// This is a concept challenge level about arguments. // Grab the gems and go t…" at bounding box center [1169, 268] width 379 height 467
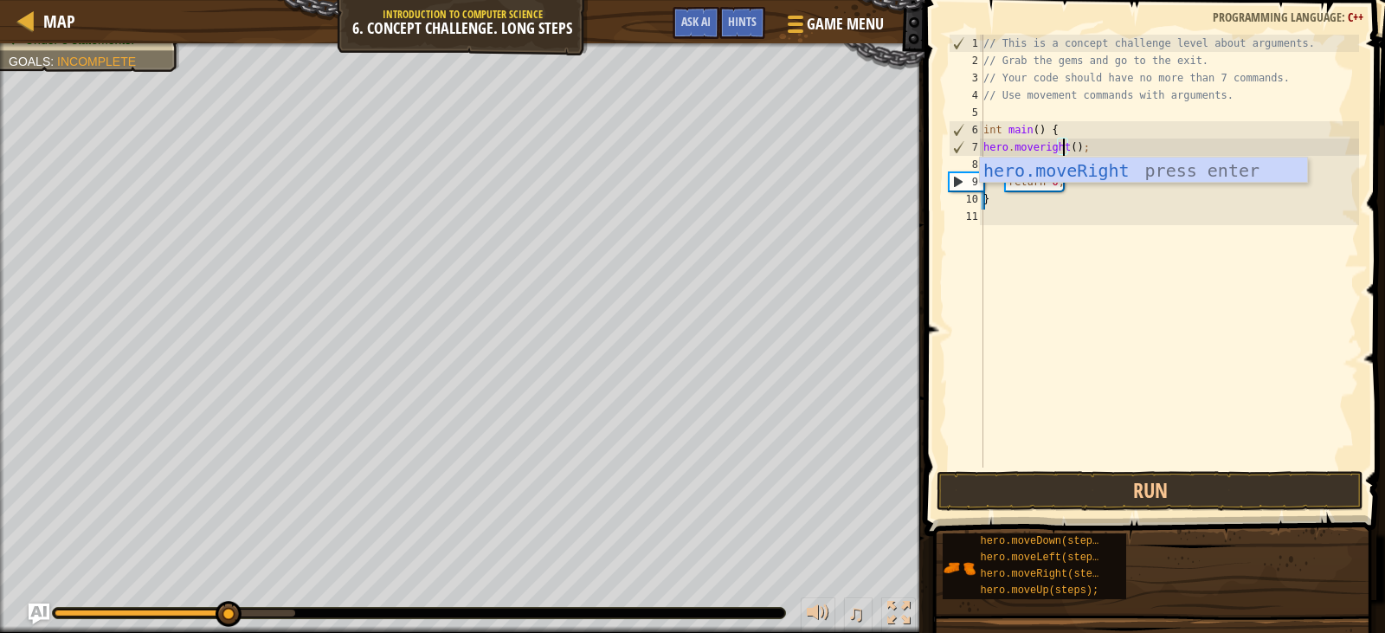
scroll to position [8, 7]
click at [1058, 167] on div "hero.moveRight press enter" at bounding box center [1143, 197] width 327 height 78
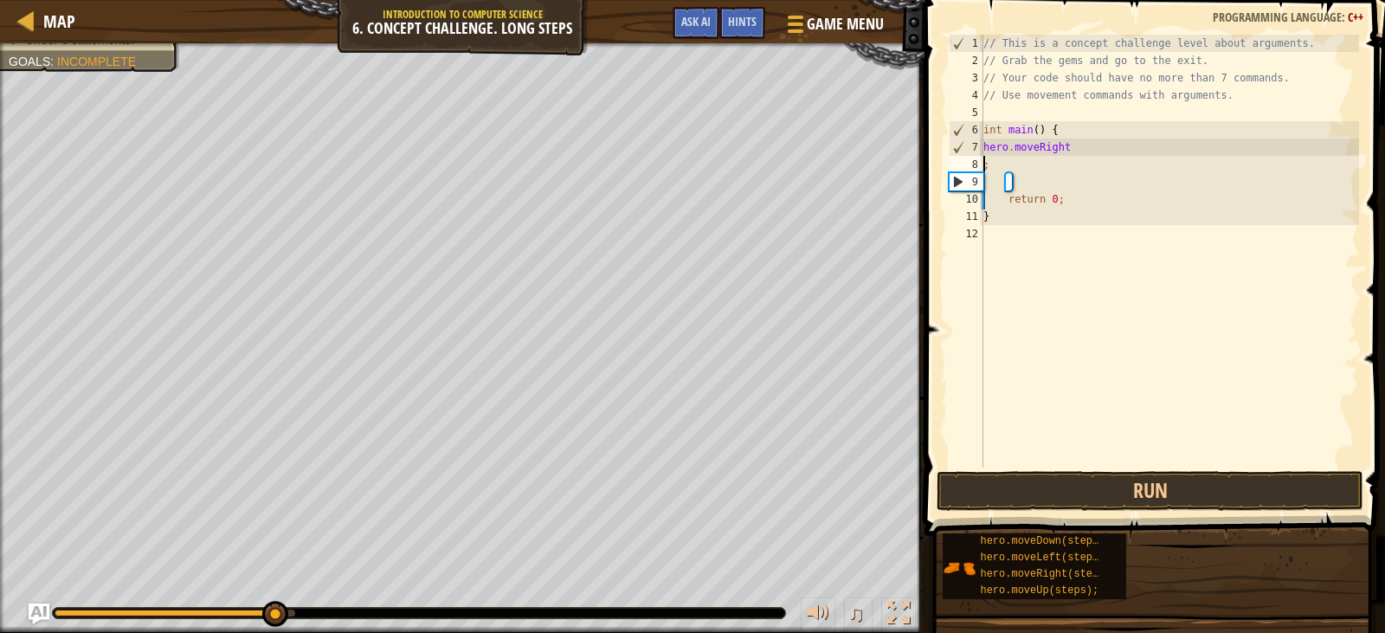
scroll to position [8, 0]
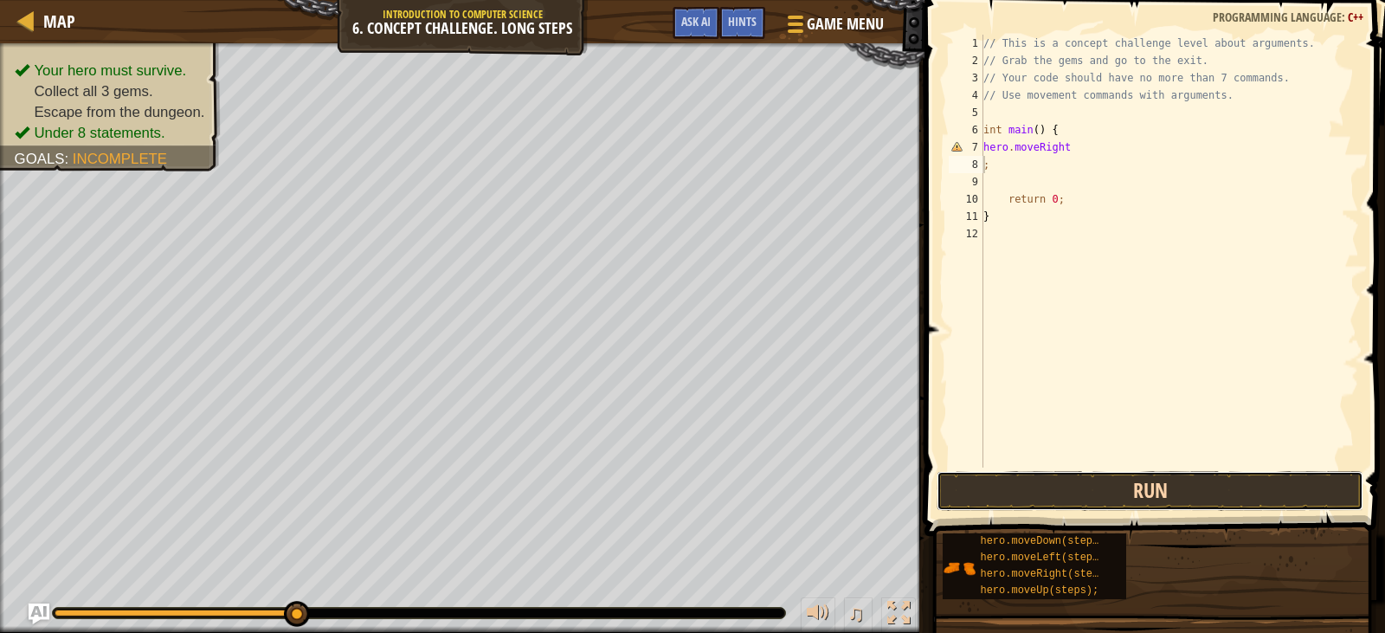
click at [1070, 494] on button "Run" at bounding box center [1149, 491] width 426 height 40
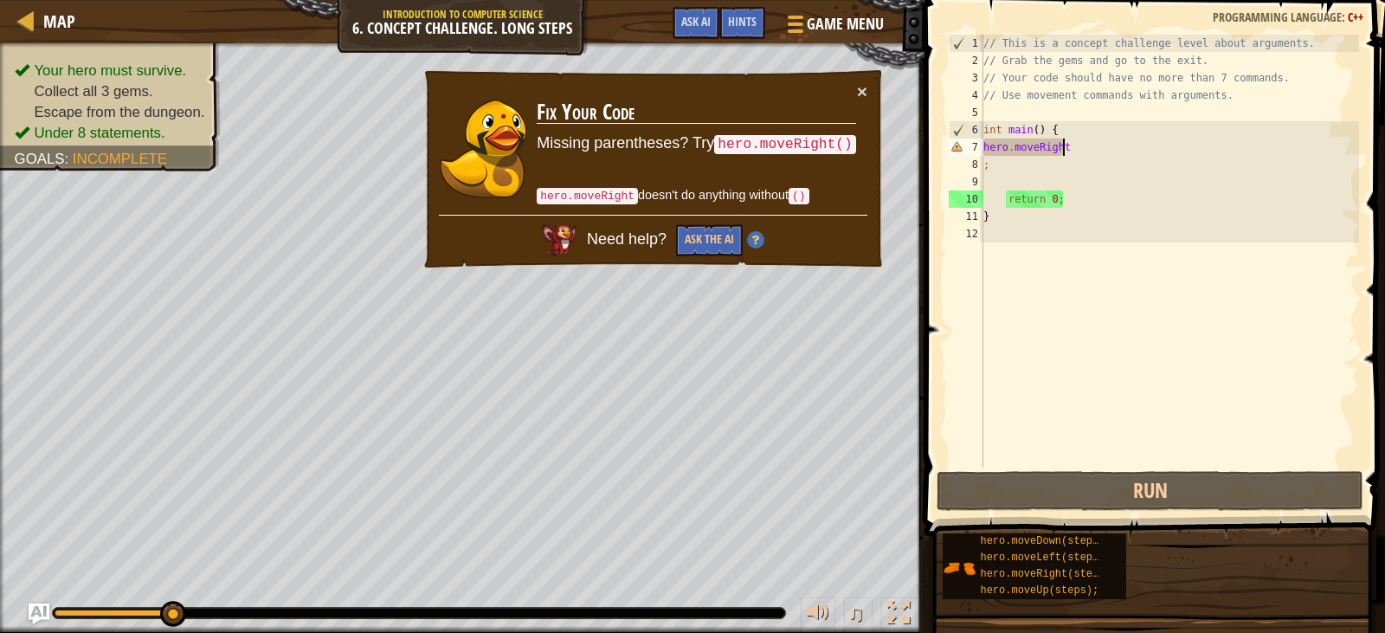
click at [1061, 147] on div "// This is a concept challenge level about arguments. // Grab the gems and go t…" at bounding box center [1169, 268] width 379 height 467
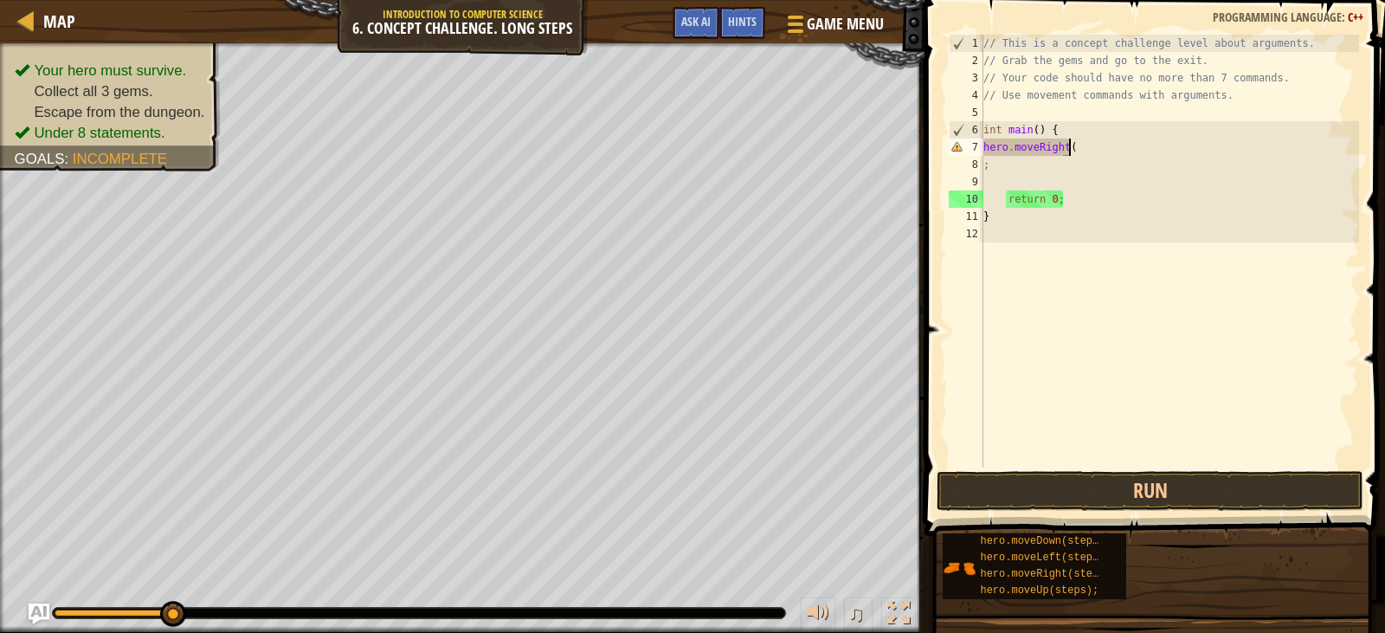
scroll to position [8, 7]
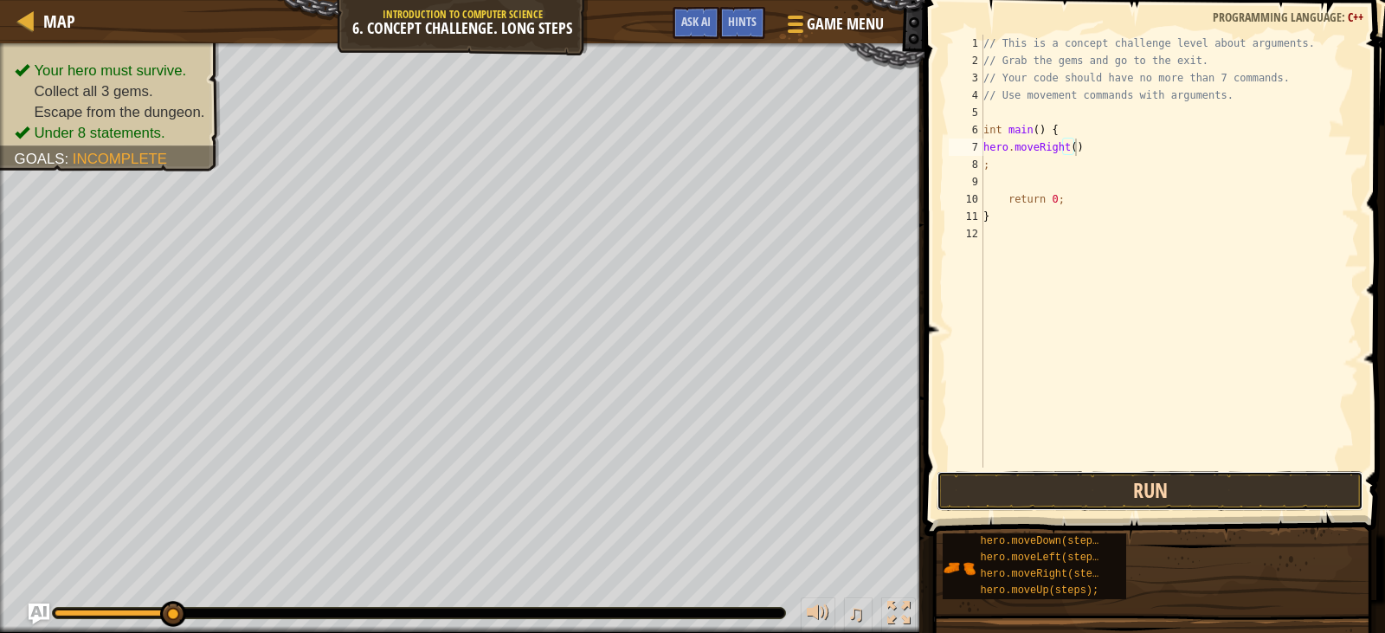
click at [1110, 480] on button "Run" at bounding box center [1149, 491] width 426 height 40
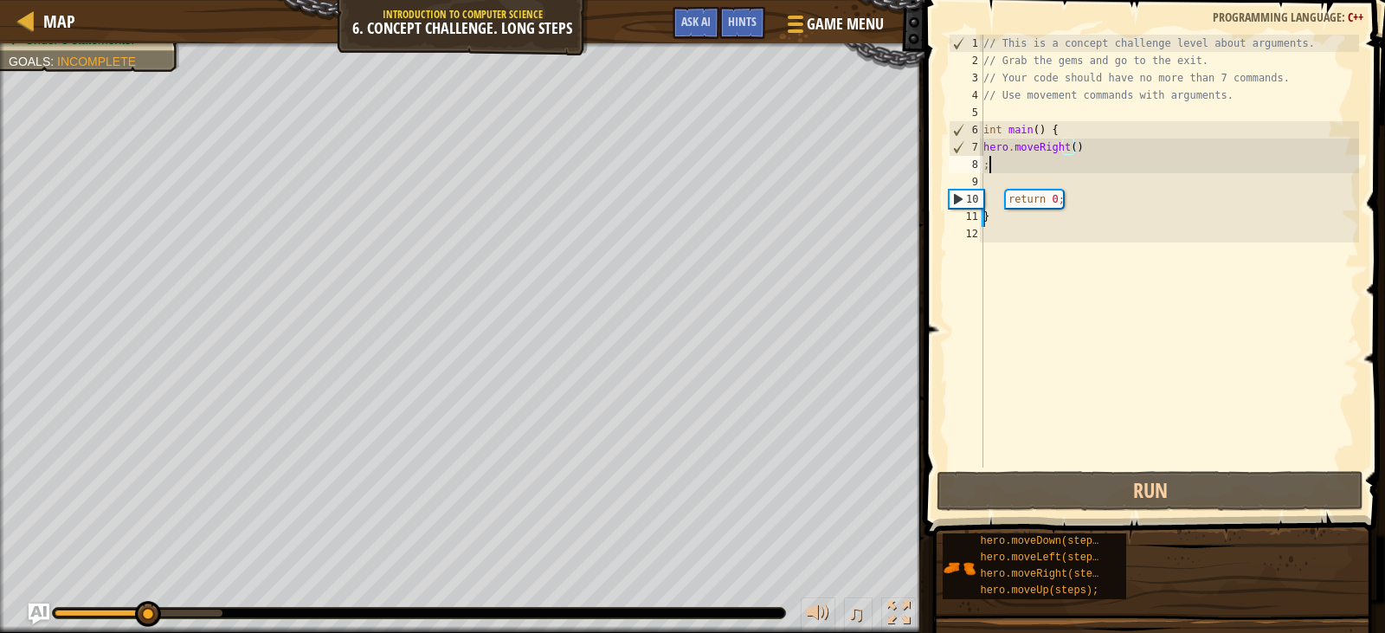
click at [991, 168] on div "// This is a concept challenge level about arguments. // Grab the gems and go t…" at bounding box center [1169, 268] width 379 height 467
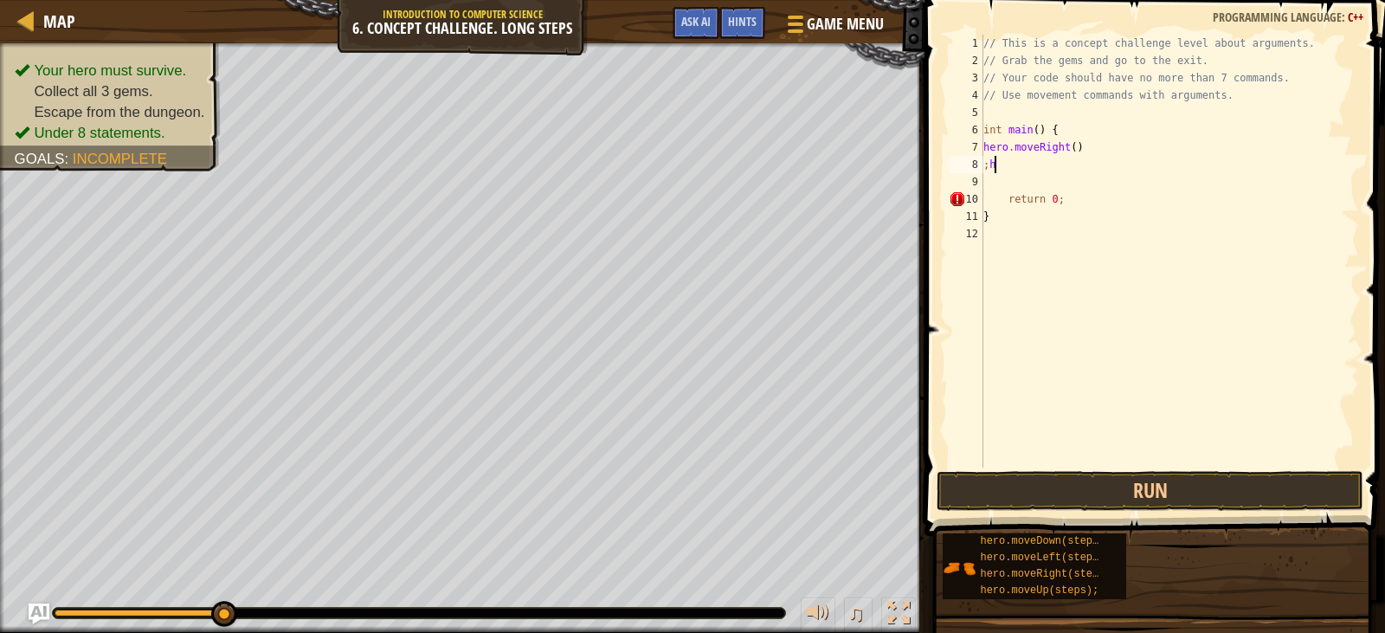
scroll to position [8, 0]
type textarea ";"
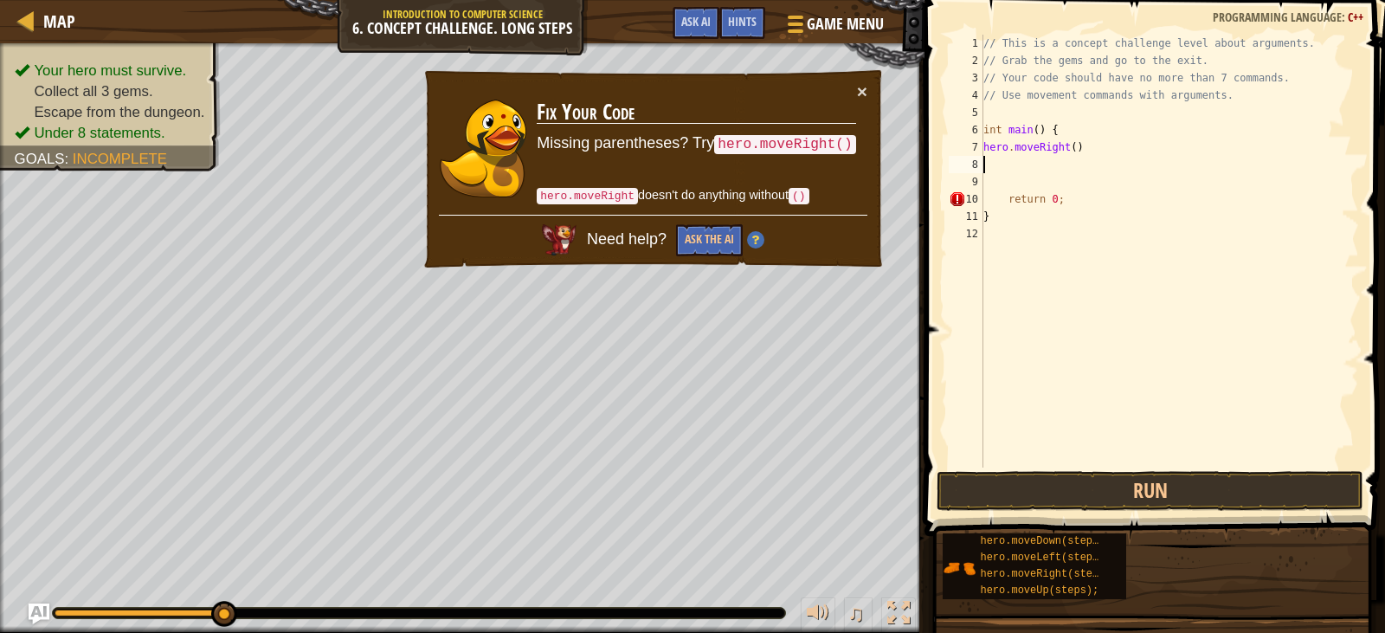
click at [990, 175] on div "// This is a concept challenge level about arguments. // Grab the gems and go t…" at bounding box center [1169, 268] width 379 height 467
click at [998, 199] on div "// This is a concept challenge level about arguments. // Grab the gems and go t…" at bounding box center [1169, 268] width 379 height 467
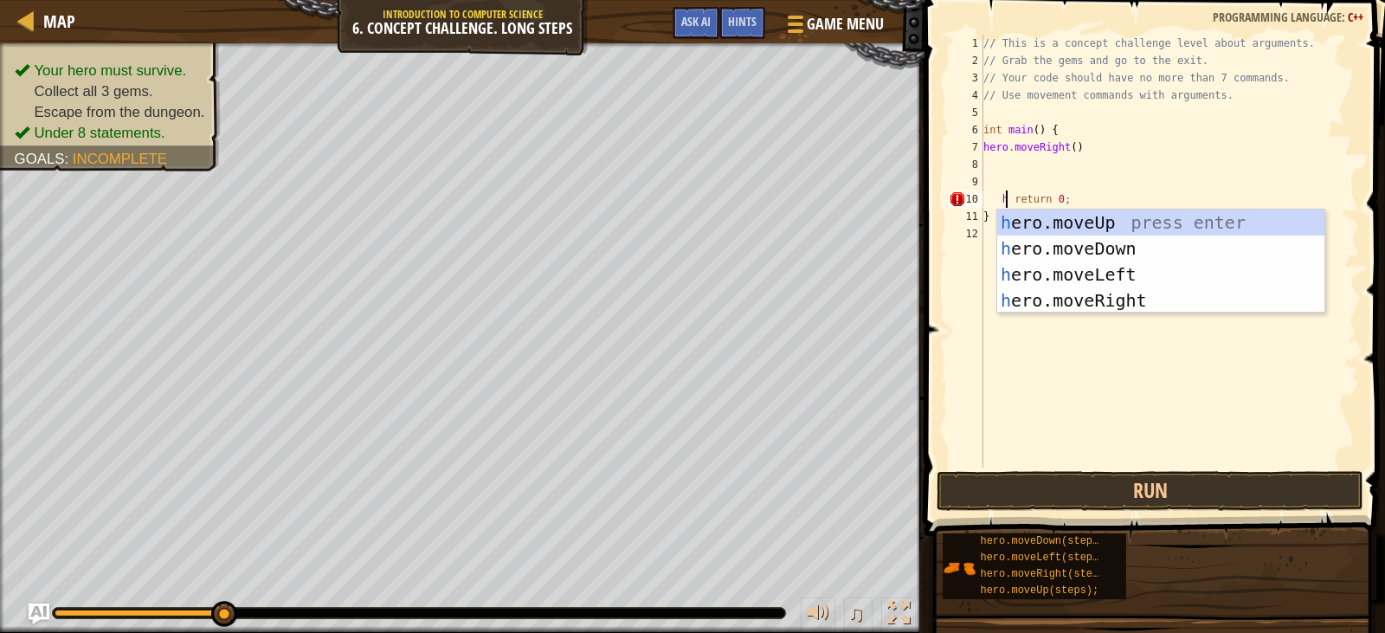
scroll to position [8, 3]
click at [1101, 218] on div "h ero.moveUp press enter h ero.moveDown press enter h ero.moveLeft press enter …" at bounding box center [1160, 287] width 327 height 156
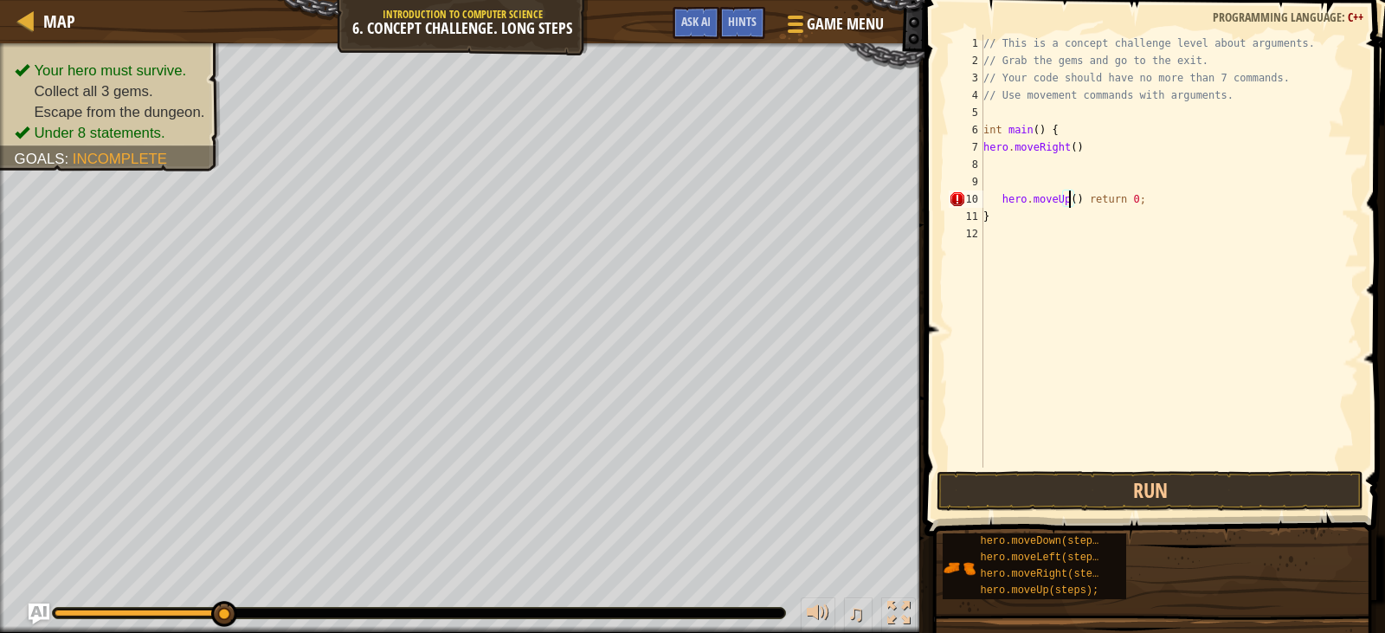
click at [1067, 199] on div "// This is a concept challenge level about arguments. // Grab the gems and go t…" at bounding box center [1169, 268] width 379 height 467
click at [1115, 479] on button "Run" at bounding box center [1149, 491] width 426 height 40
click at [1168, 467] on span at bounding box center [1156, 243] width 474 height 587
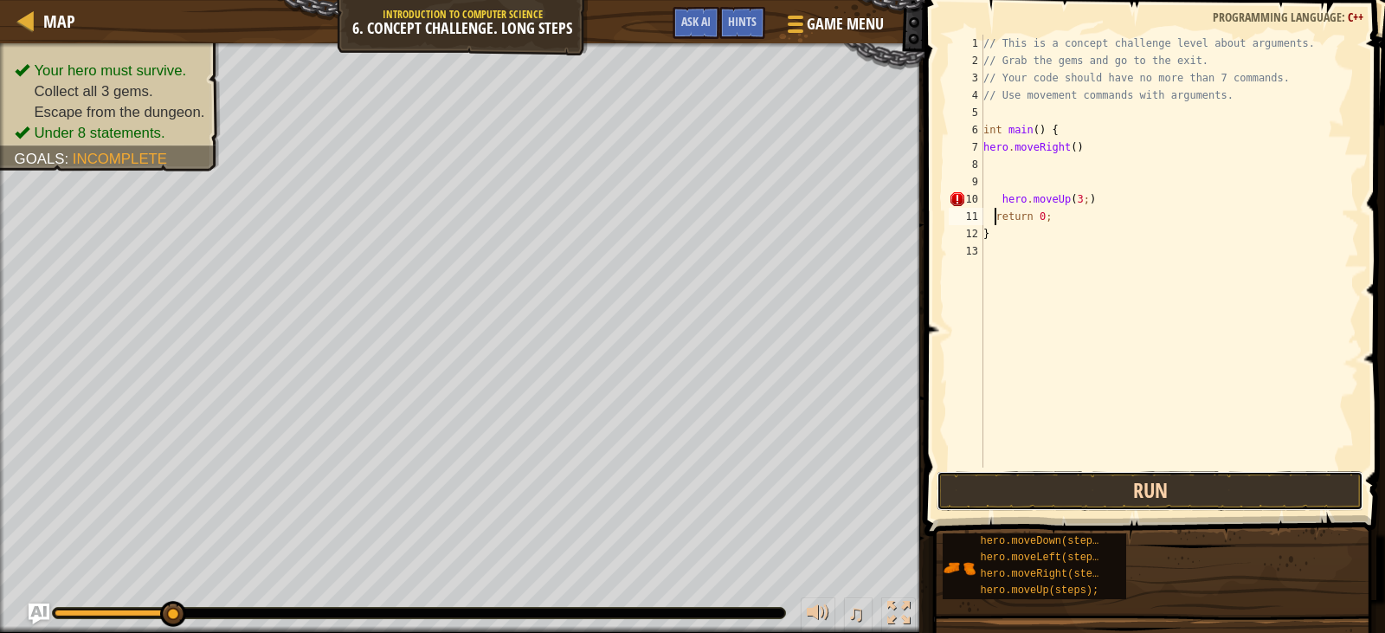
click at [1156, 479] on button "Run" at bounding box center [1149, 491] width 426 height 40
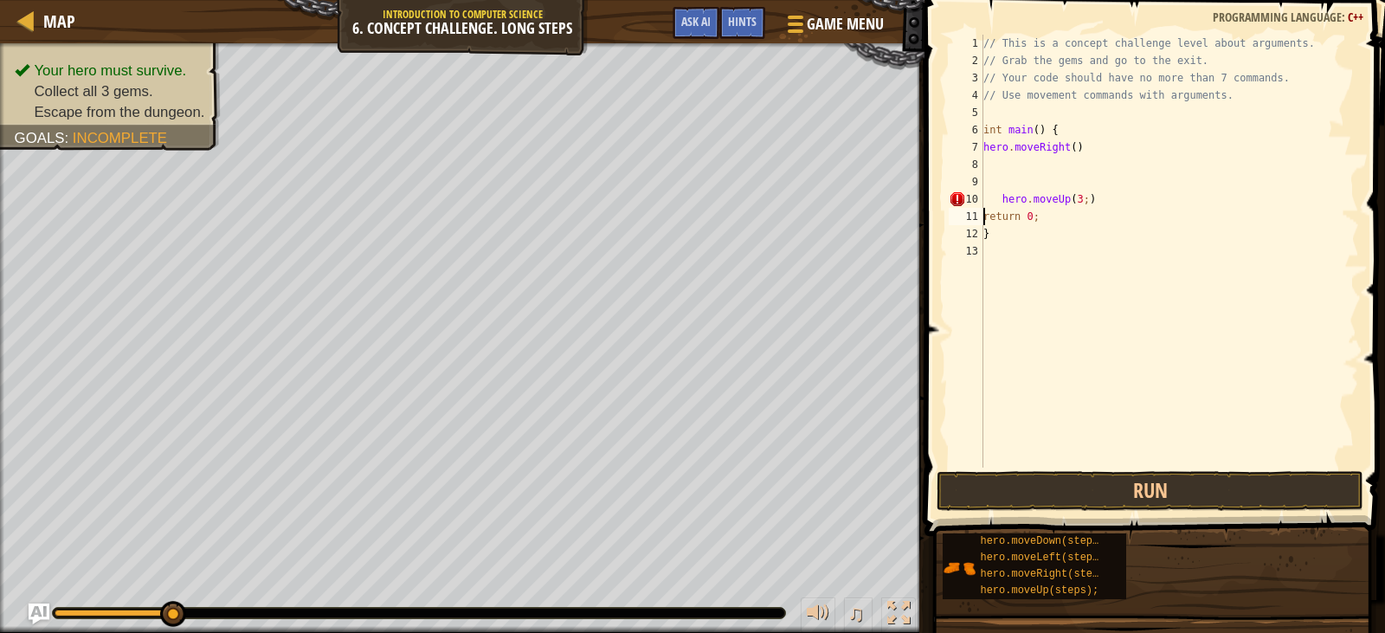
scroll to position [8, 3]
click at [1143, 495] on button "Run" at bounding box center [1149, 491] width 426 height 40
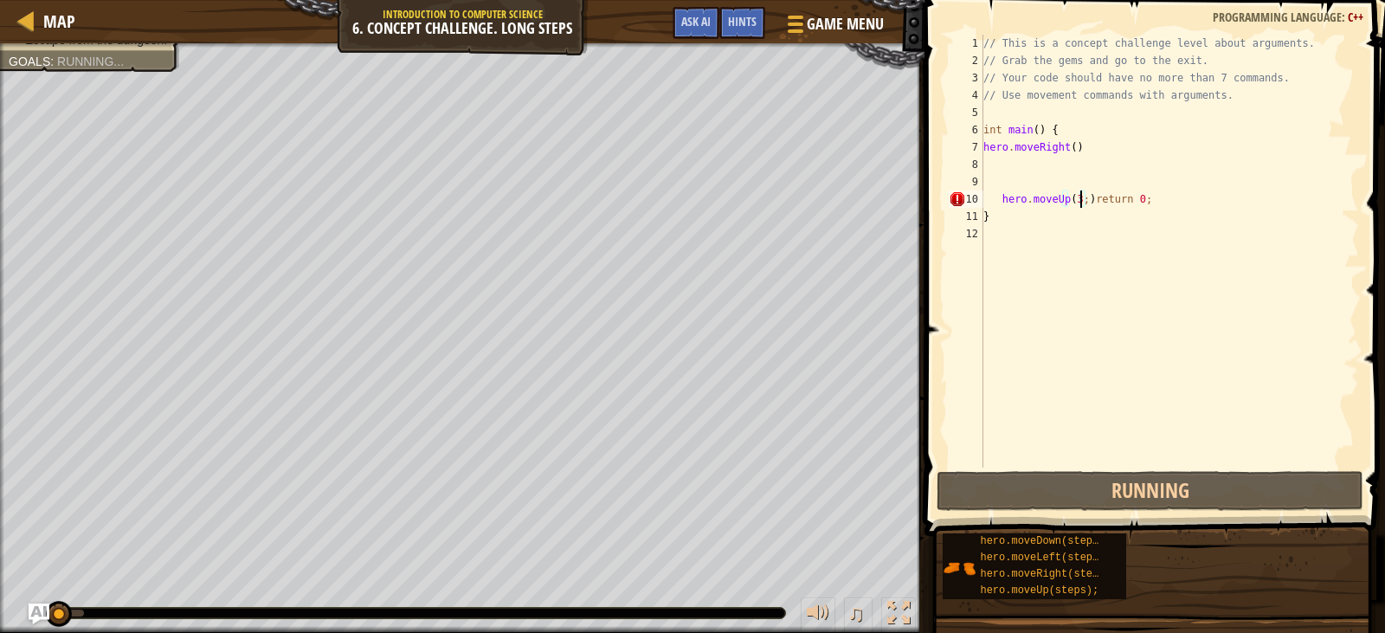
click at [1078, 201] on div "// This is a concept challenge level about arguments. // Grab the gems and go t…" at bounding box center [1169, 268] width 379 height 467
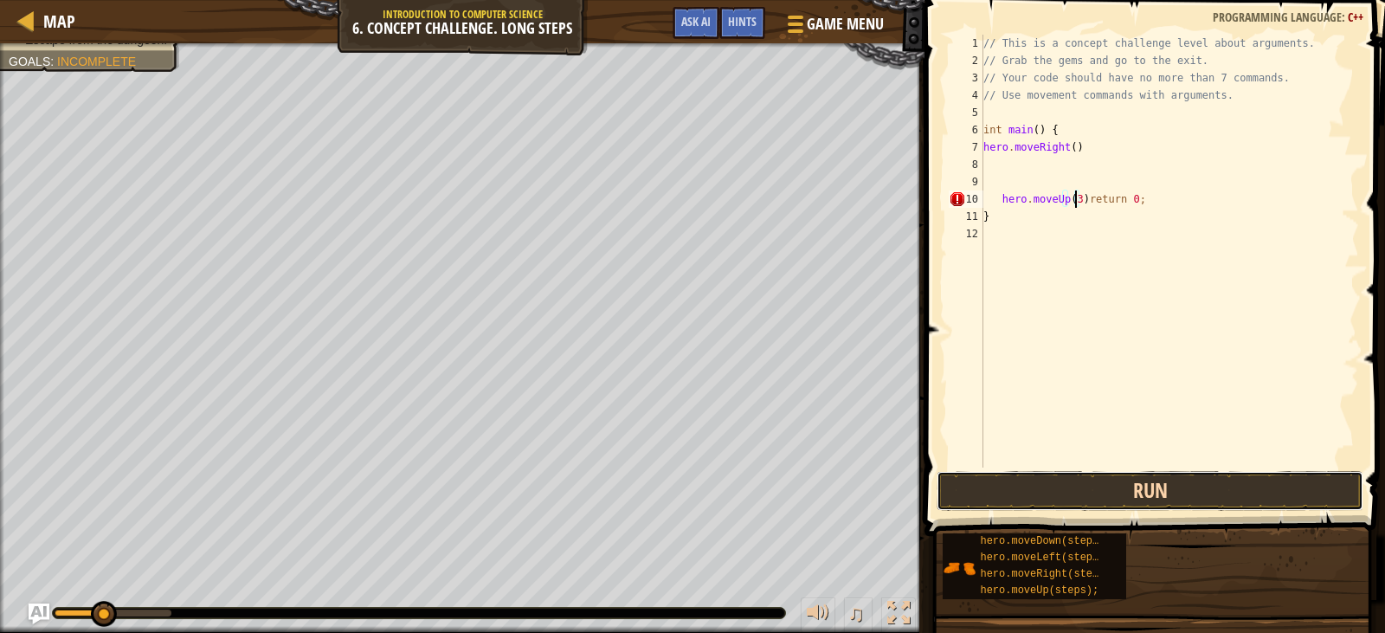
click at [1164, 480] on button "Run" at bounding box center [1149, 491] width 426 height 40
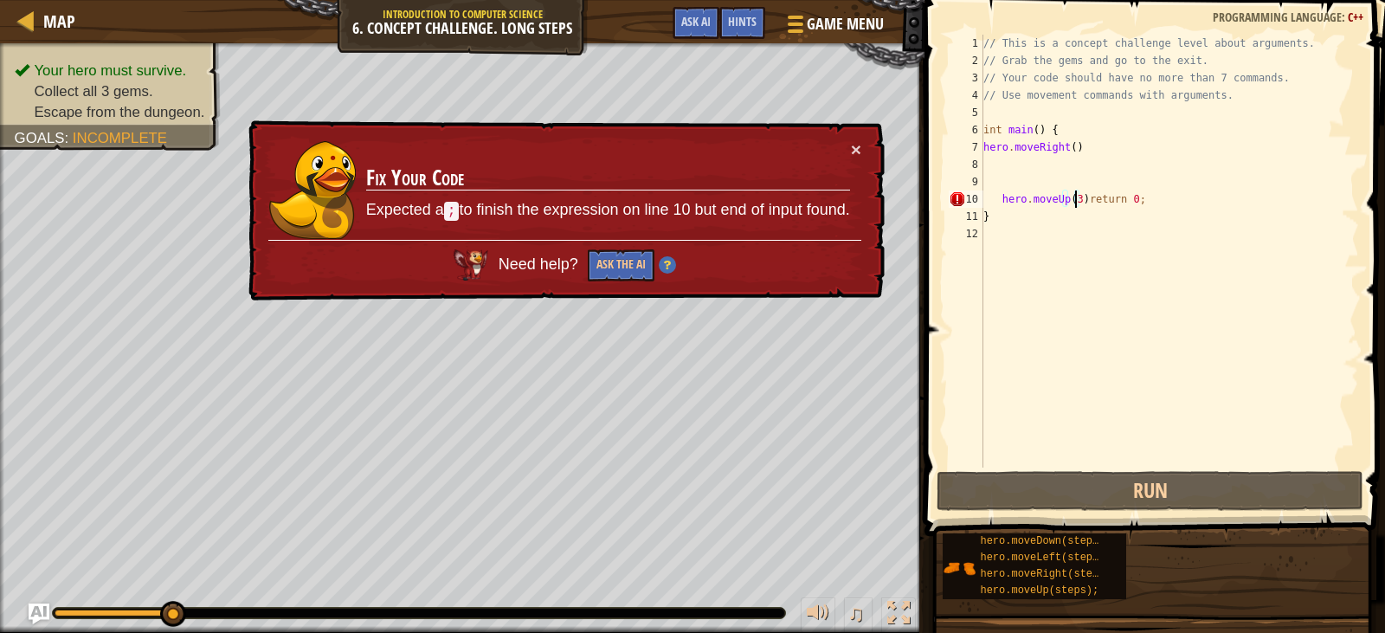
click at [1136, 203] on div "// This is a concept challenge level about arguments. // Grab the gems and go t…" at bounding box center [1169, 268] width 379 height 467
click at [1080, 200] on div "// This is a concept challenge level about arguments. // Grab the gems and go t…" at bounding box center [1169, 268] width 379 height 467
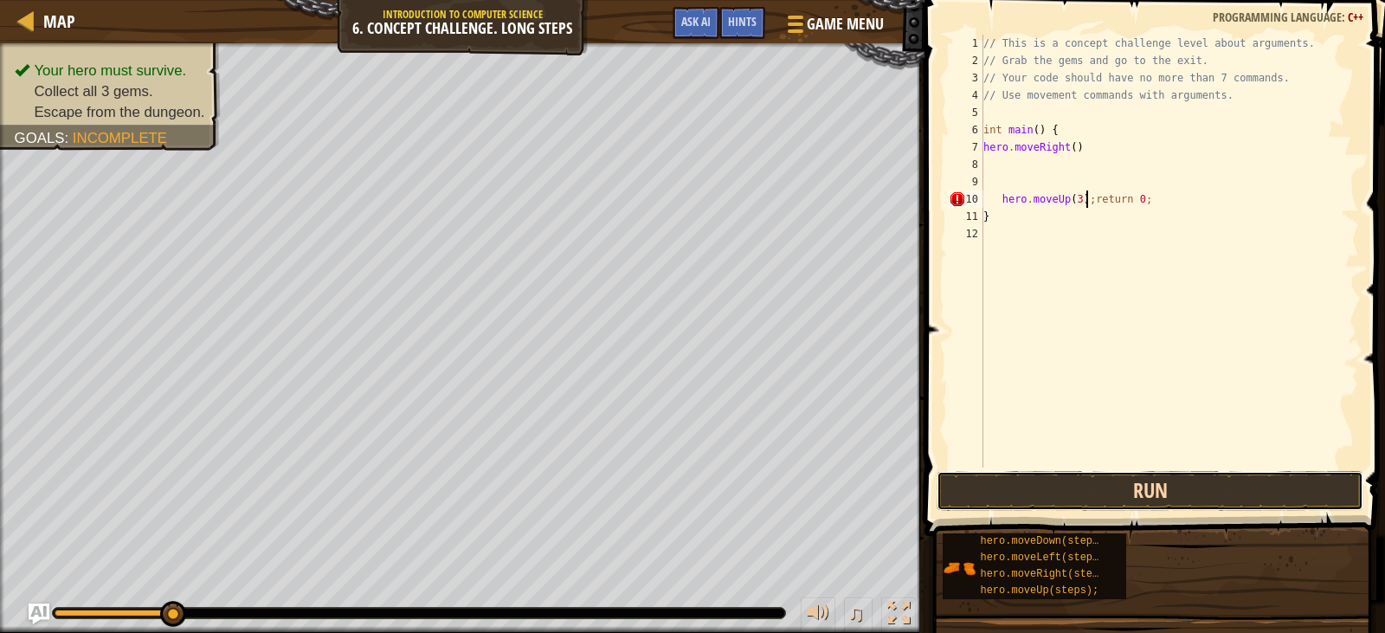
drag, startPoint x: 1158, startPoint y: 497, endPoint x: 1143, endPoint y: 504, distance: 16.3
click at [1149, 502] on button "Run" at bounding box center [1149, 491] width 426 height 40
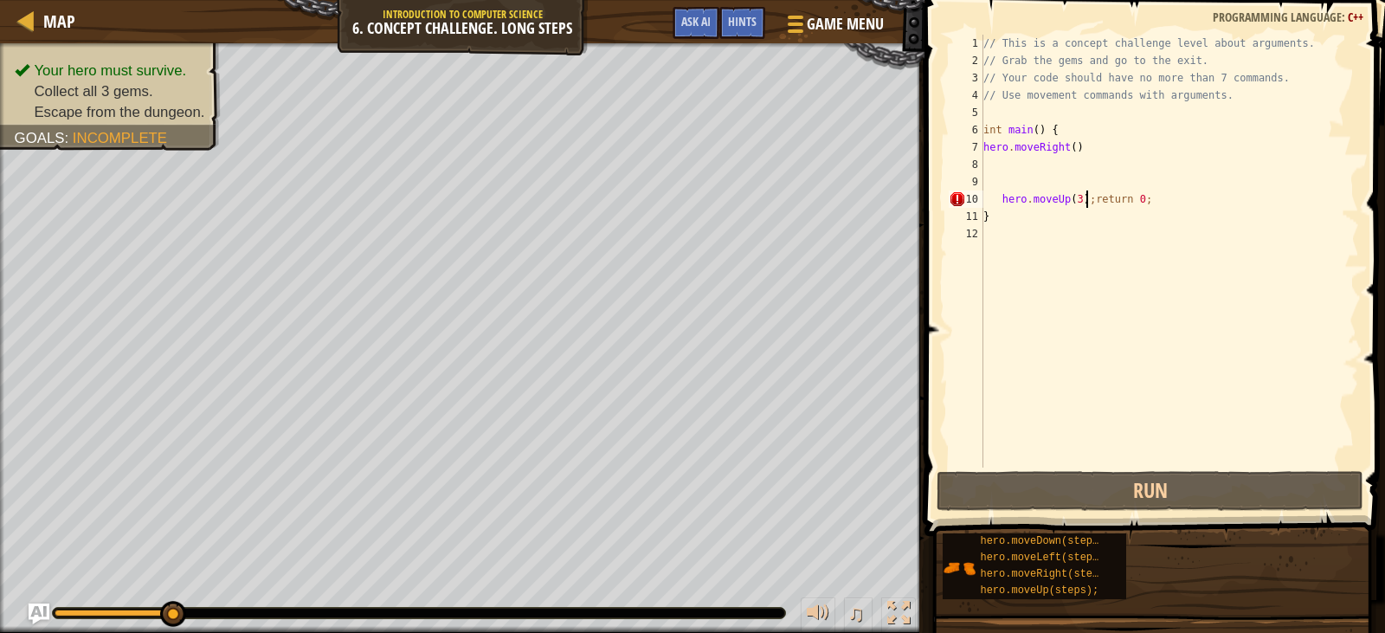
scroll to position [8, 5]
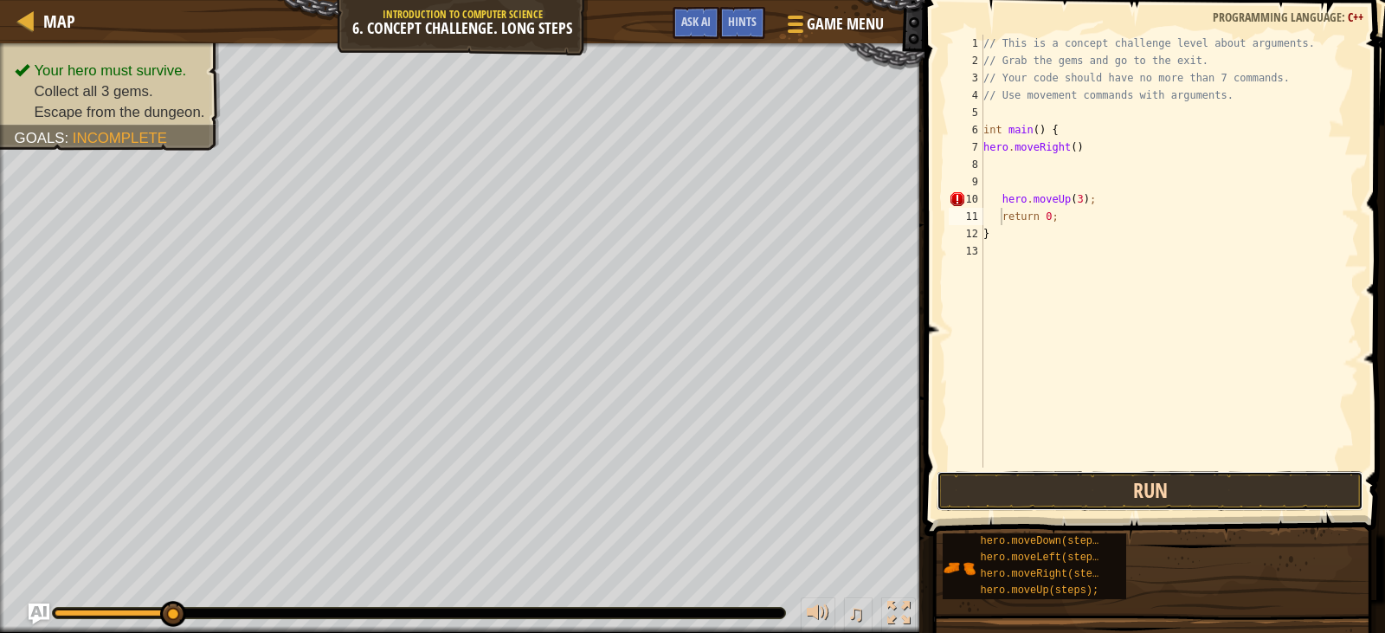
click at [1061, 486] on button "Run" at bounding box center [1149, 491] width 426 height 40
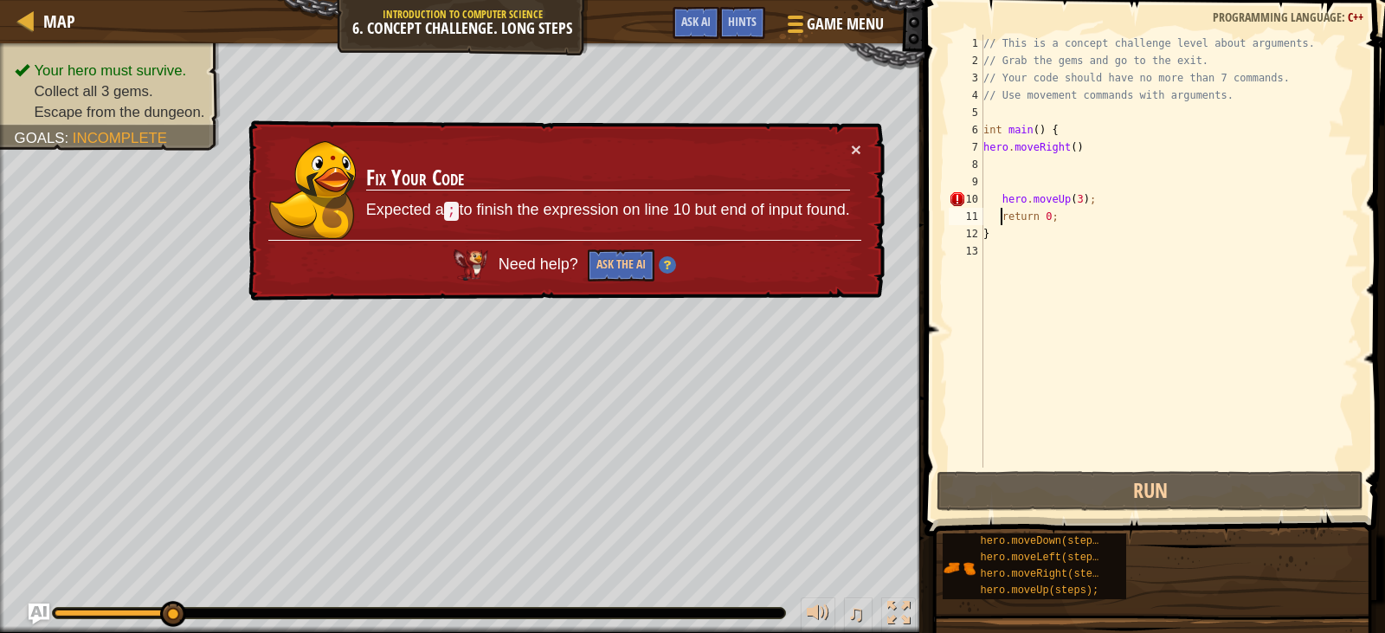
click at [1086, 205] on div "// This is a concept challenge level about arguments. // Grab the gems and go t…" at bounding box center [1169, 268] width 379 height 467
click at [841, 151] on td "Fix Your Code Expected a ; to finish the expression on line 10 but end of input…" at bounding box center [608, 190] width 486 height 100
click at [855, 148] on button "×" at bounding box center [856, 149] width 10 height 18
click at [859, 150] on button "×" at bounding box center [856, 149] width 10 height 18
click at [846, 151] on td "Fix Your Code Expected a ; to finish the expression on line 10 but end of input…" at bounding box center [608, 190] width 486 height 100
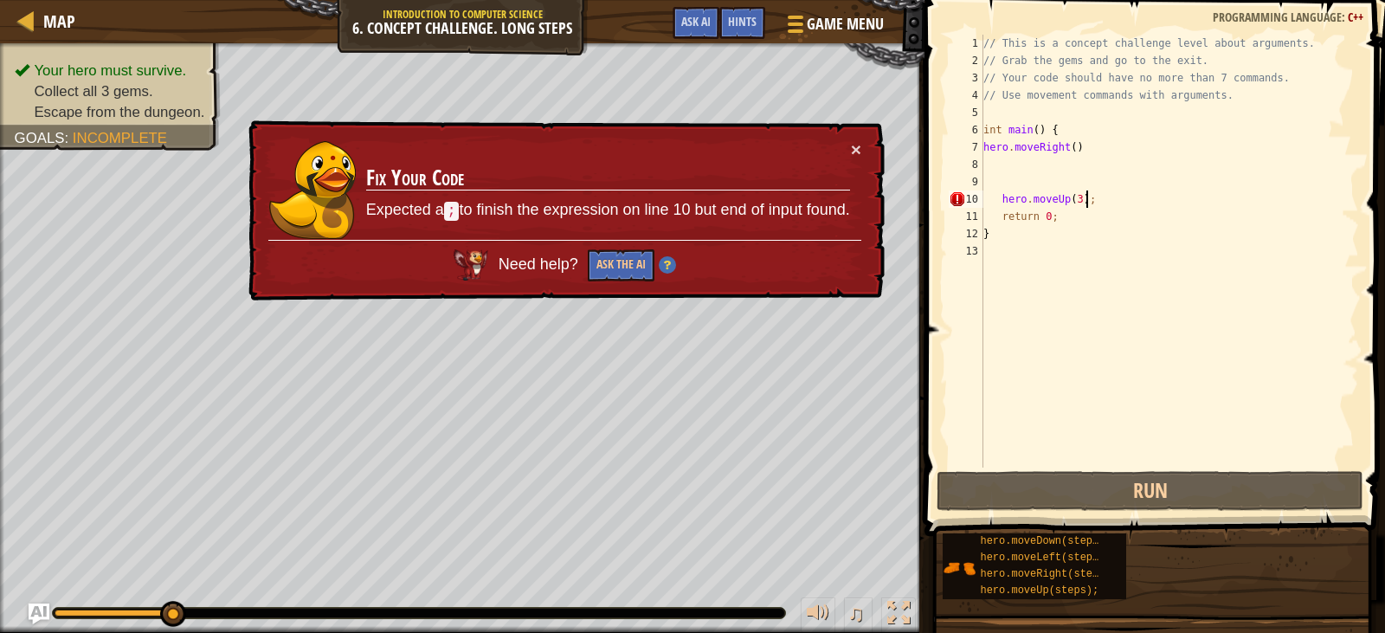
click at [848, 146] on td "Fix Your Code Expected a ; to finish the expression on line 10 but end of input…" at bounding box center [608, 190] width 486 height 100
click at [851, 145] on button "×" at bounding box center [856, 149] width 10 height 18
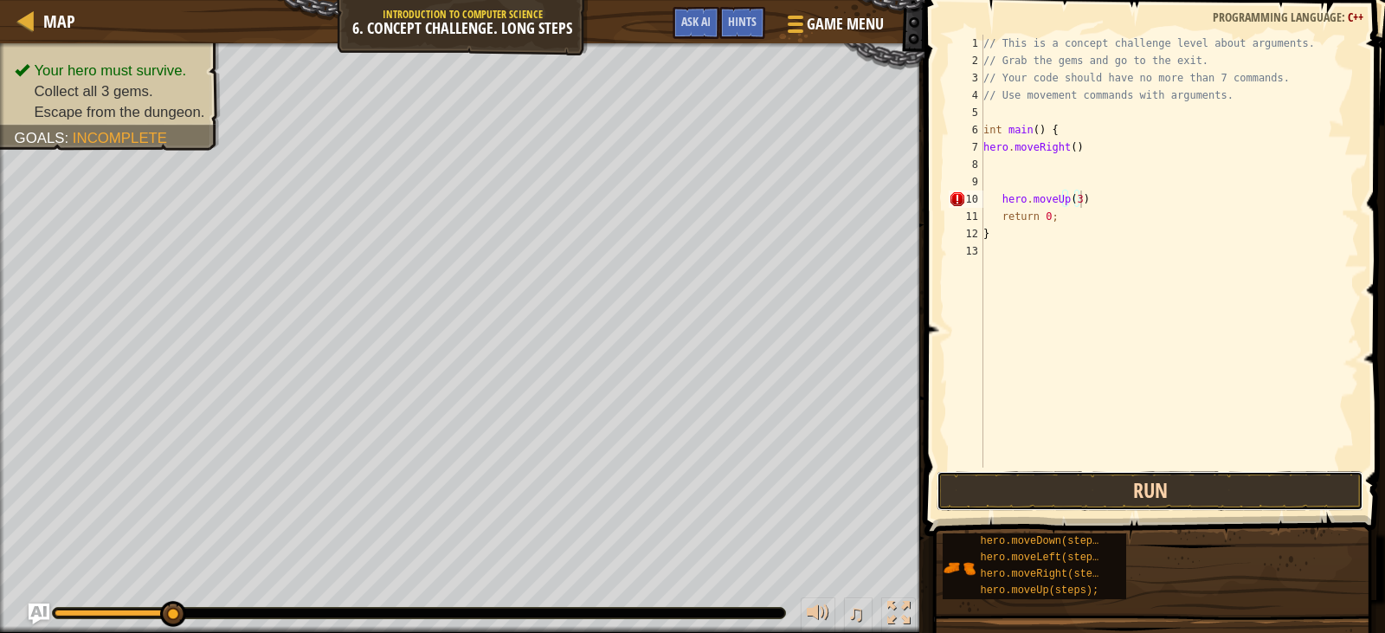
click at [1046, 474] on button "Run" at bounding box center [1149, 491] width 426 height 40
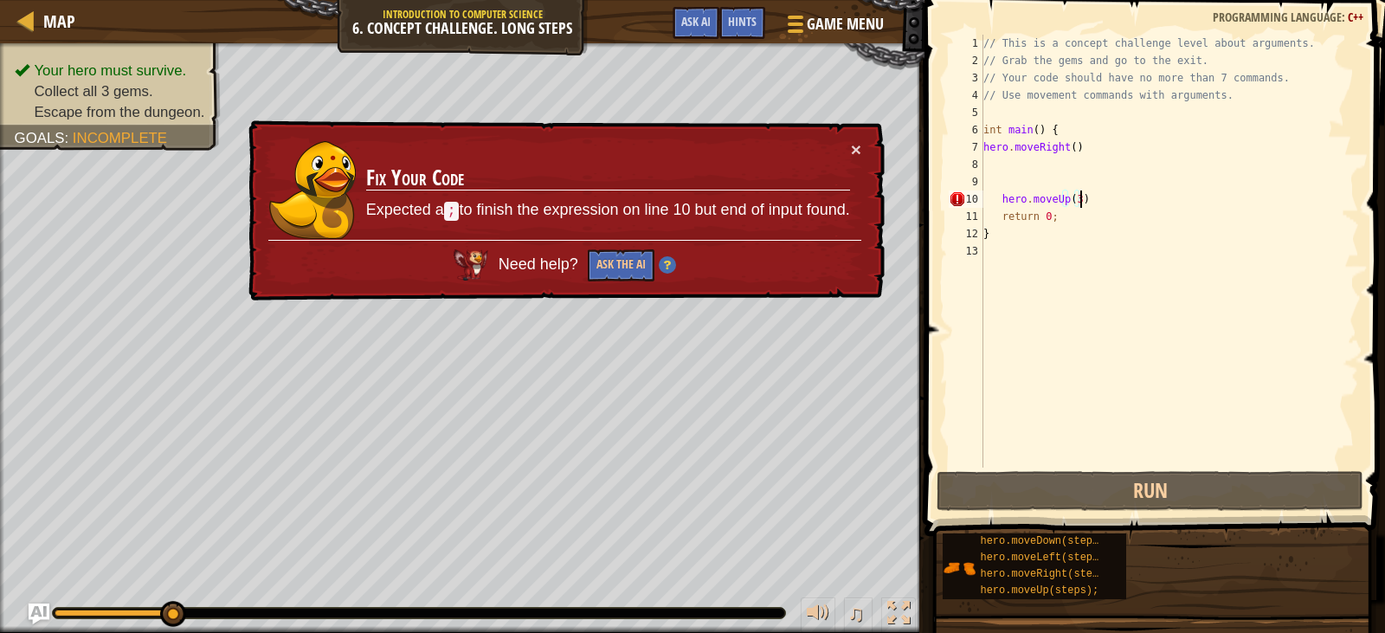
type textarea "hero.moveUp(3);"
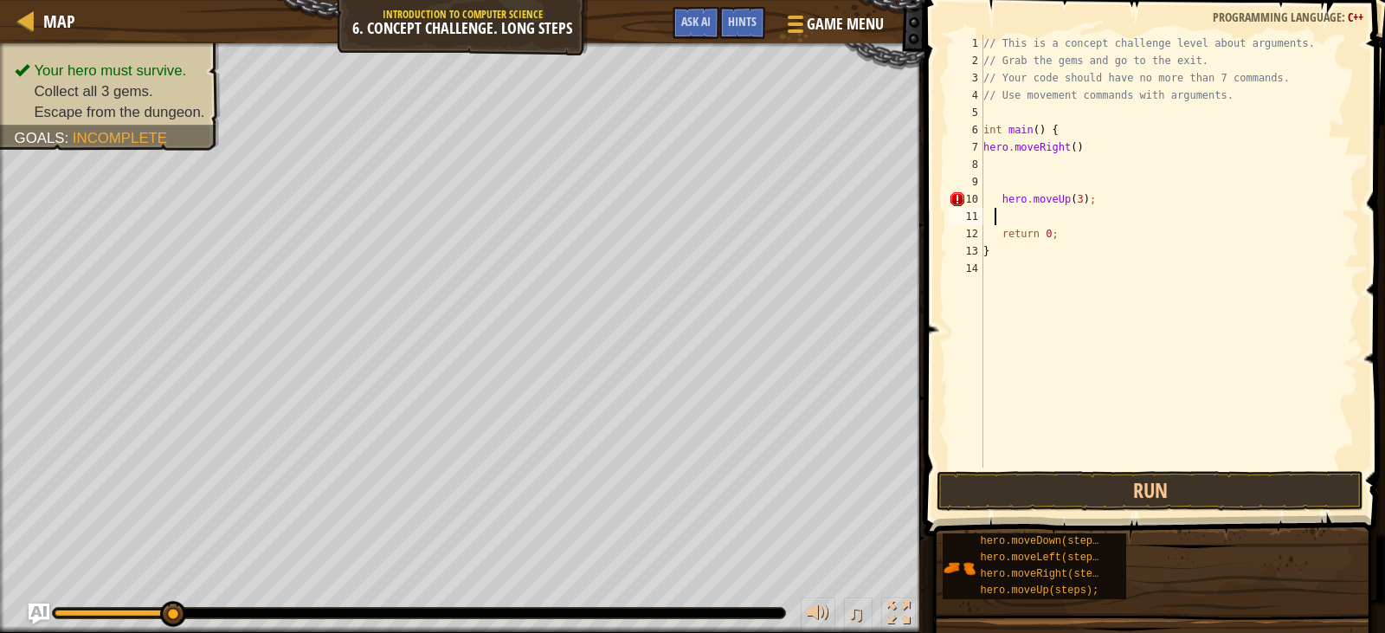
scroll to position [8, 0]
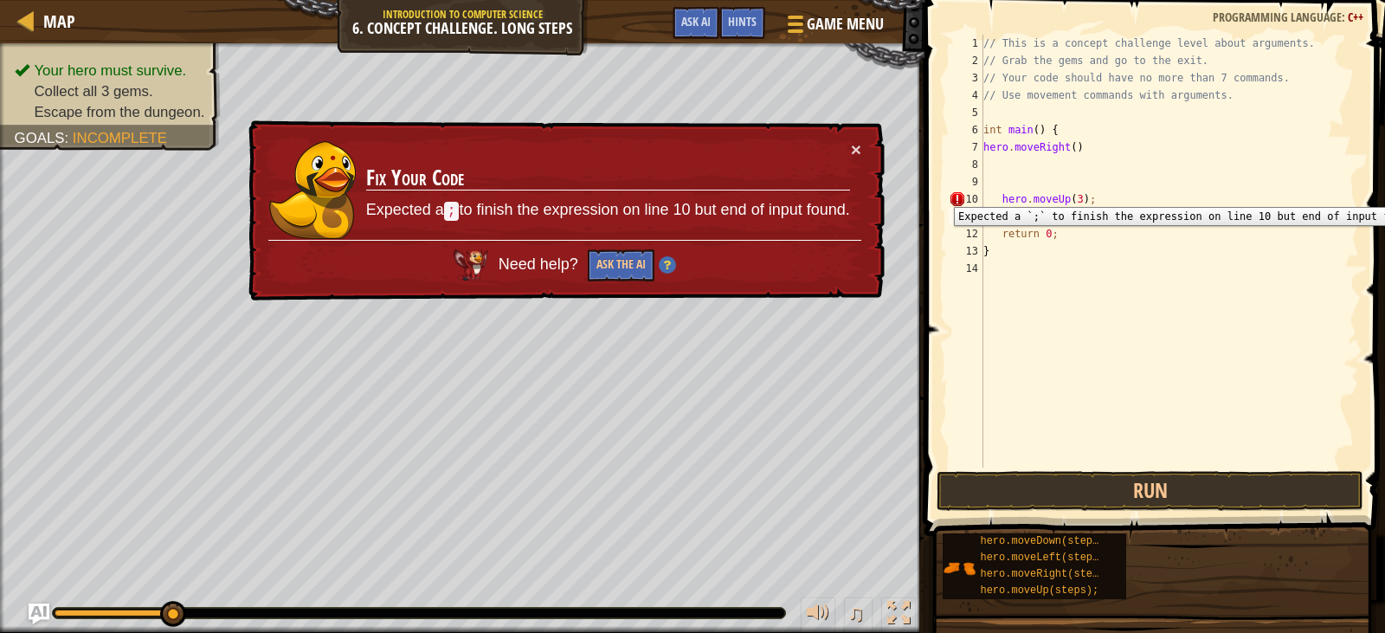
click at [960, 194] on div "10" at bounding box center [966, 198] width 35 height 17
click at [998, 199] on div "// This is a concept challenge level about arguments. // Grab the gems and go t…" at bounding box center [1169, 268] width 379 height 467
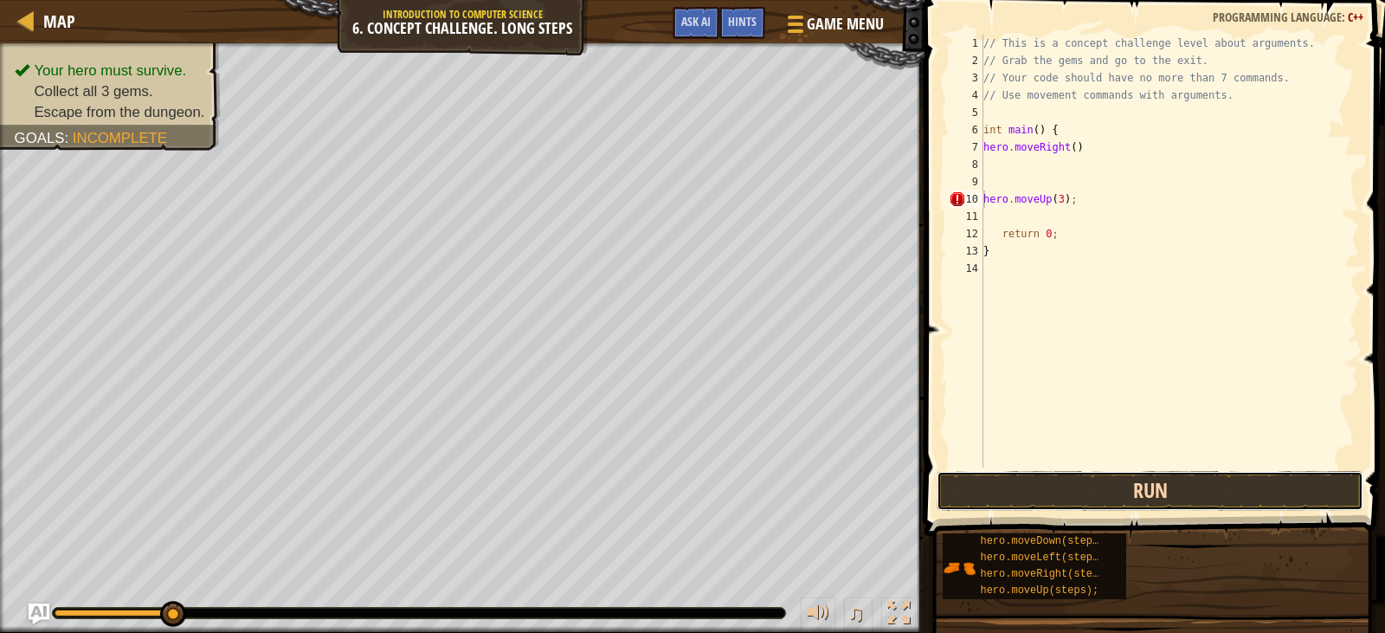
click at [1064, 479] on button "Run" at bounding box center [1149, 491] width 426 height 40
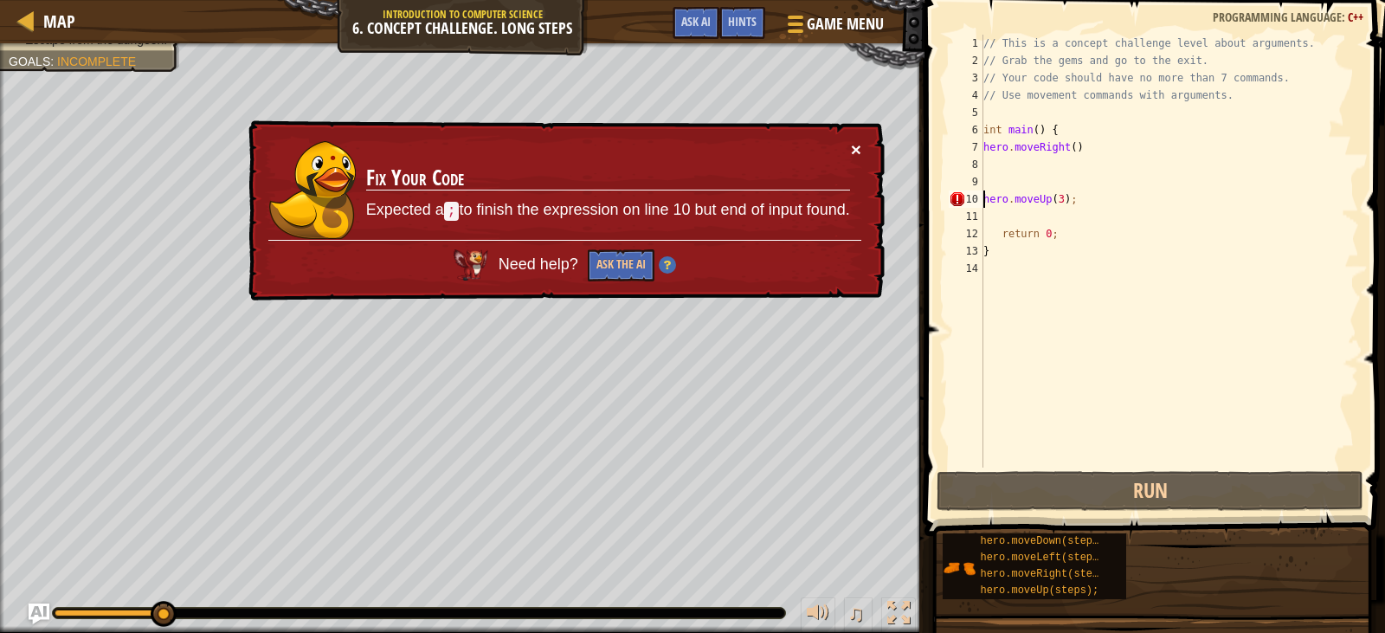
click at [853, 147] on button "×" at bounding box center [855, 147] width 10 height 18
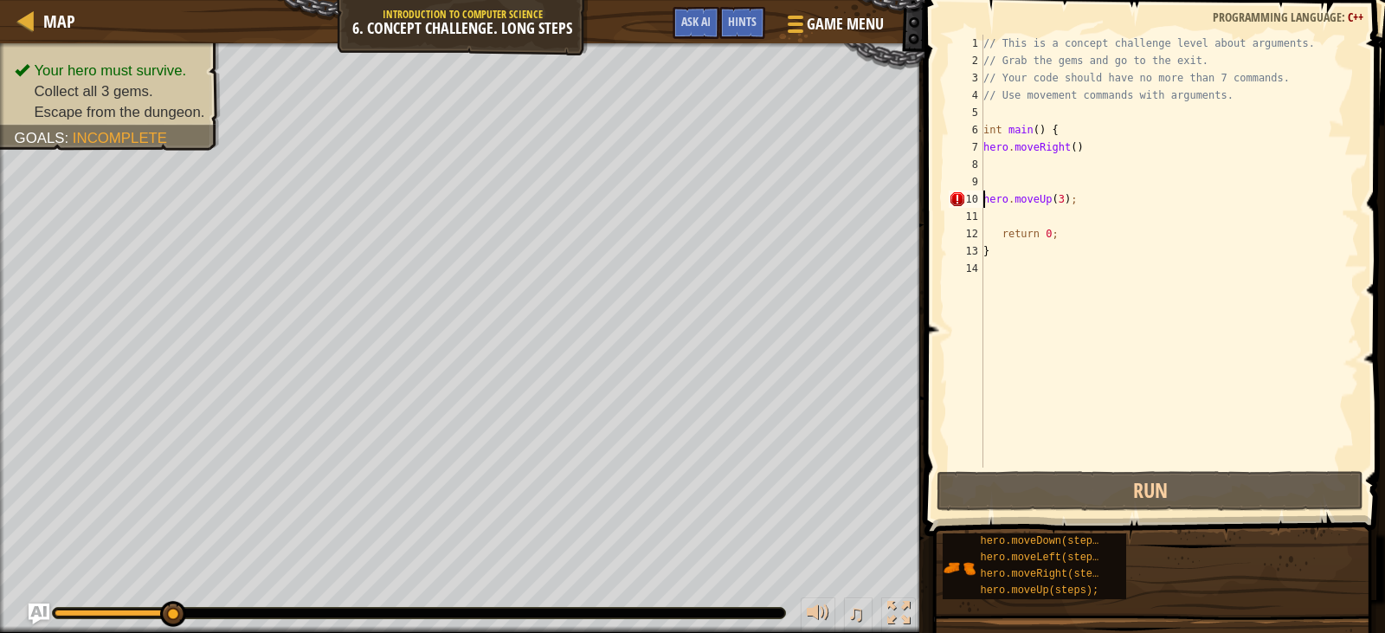
click at [1057, 200] on div "// This is a concept challenge level about arguments. // Grab the gems and go t…" at bounding box center [1169, 268] width 379 height 467
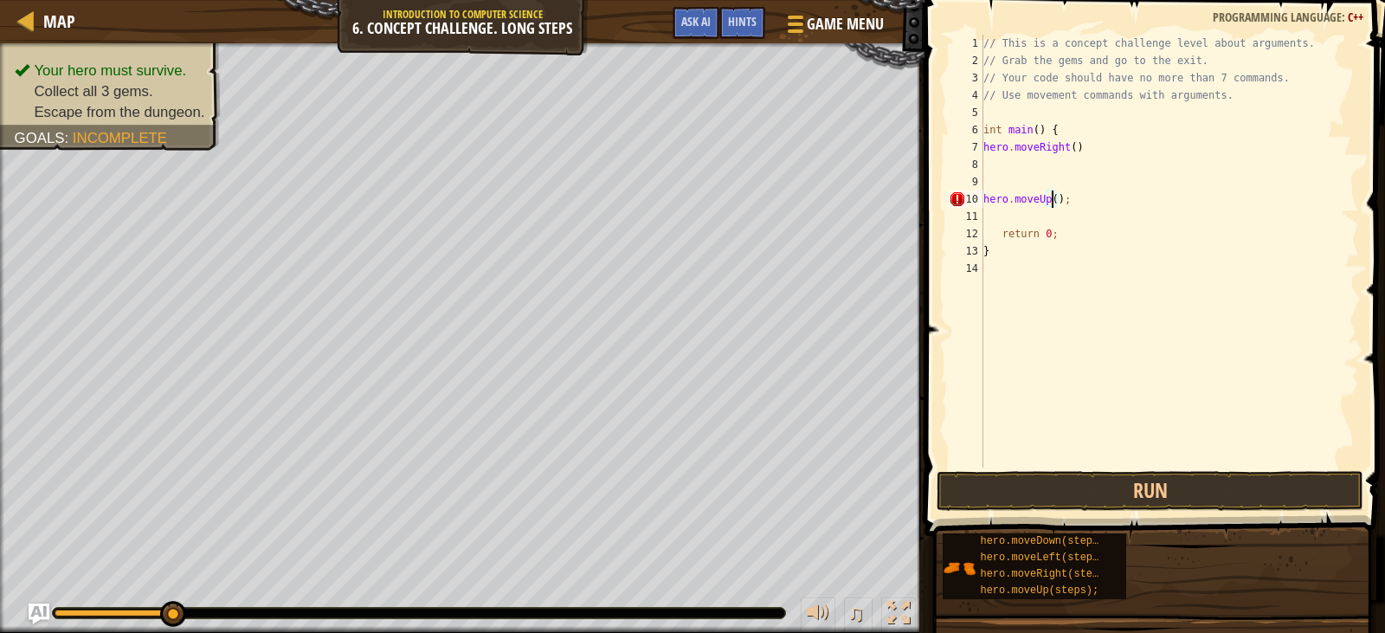
scroll to position [8, 6]
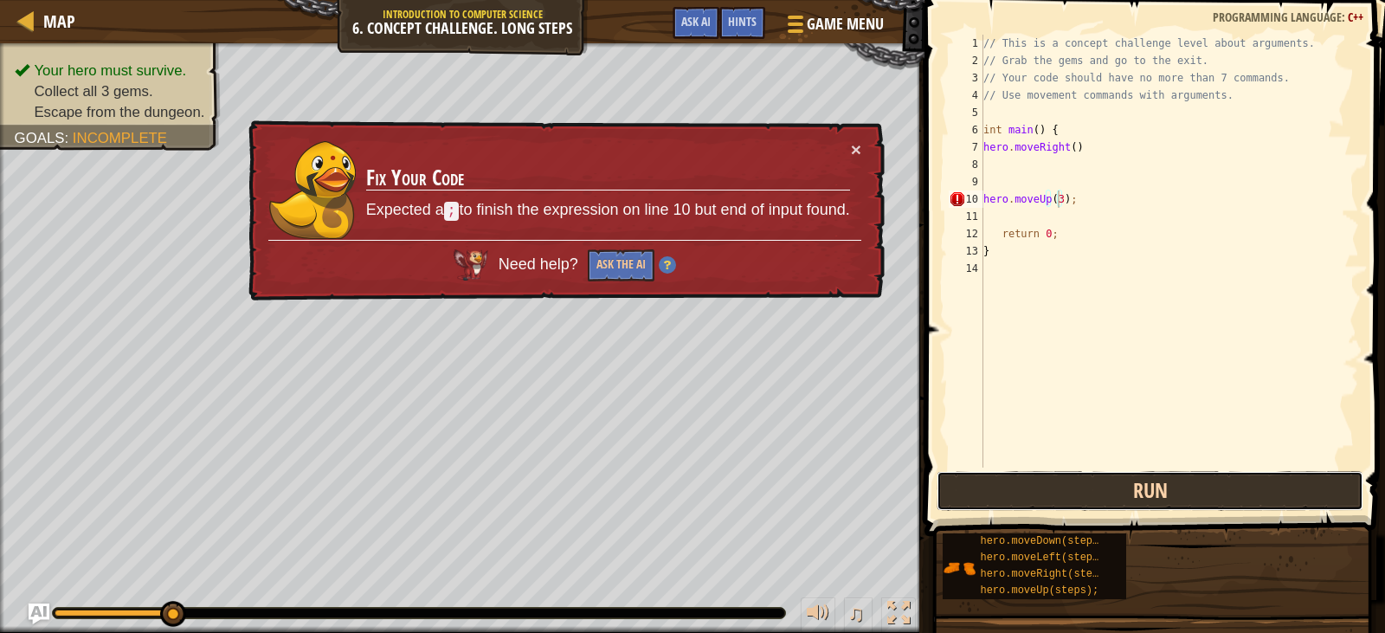
click at [1145, 497] on button "Run" at bounding box center [1149, 491] width 426 height 40
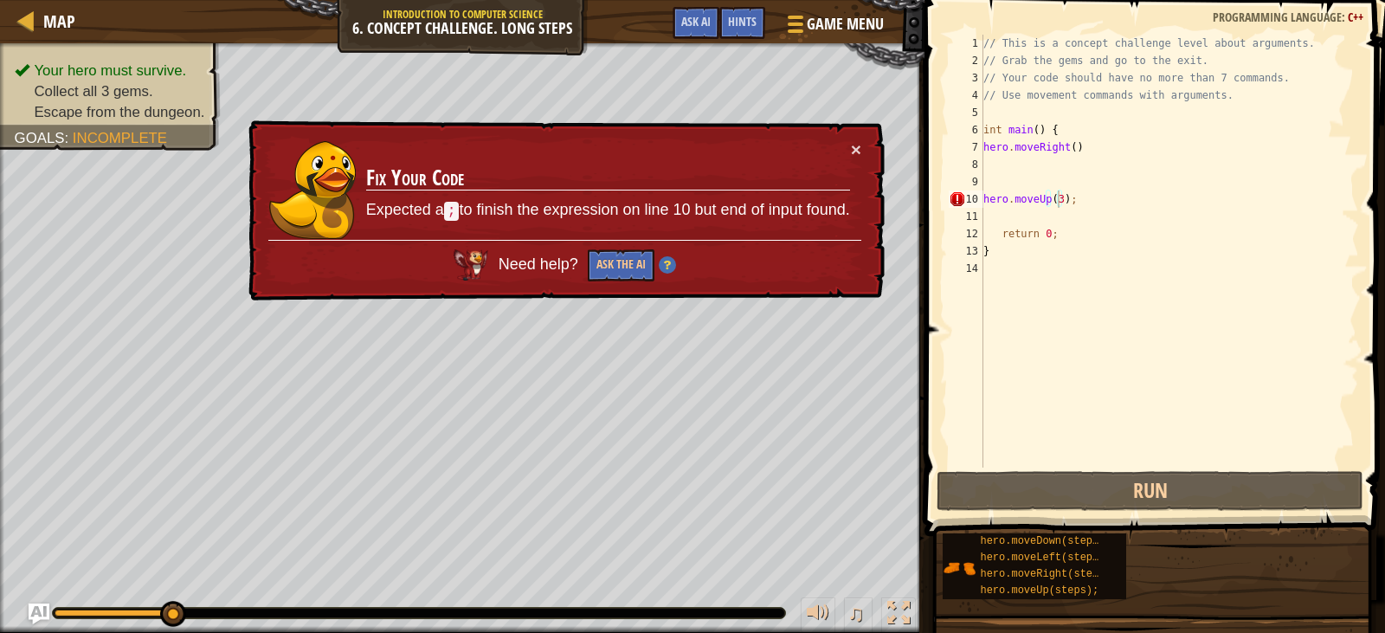
click at [849, 140] on td "Fix Your Code Expected a ; to finish the expression on line 10 but end of input…" at bounding box center [608, 190] width 486 height 100
click at [858, 151] on button "×" at bounding box center [856, 151] width 10 height 18
click at [1064, 198] on div "// This is a concept challenge level about arguments. // Grab the gems and go t…" at bounding box center [1169, 268] width 379 height 467
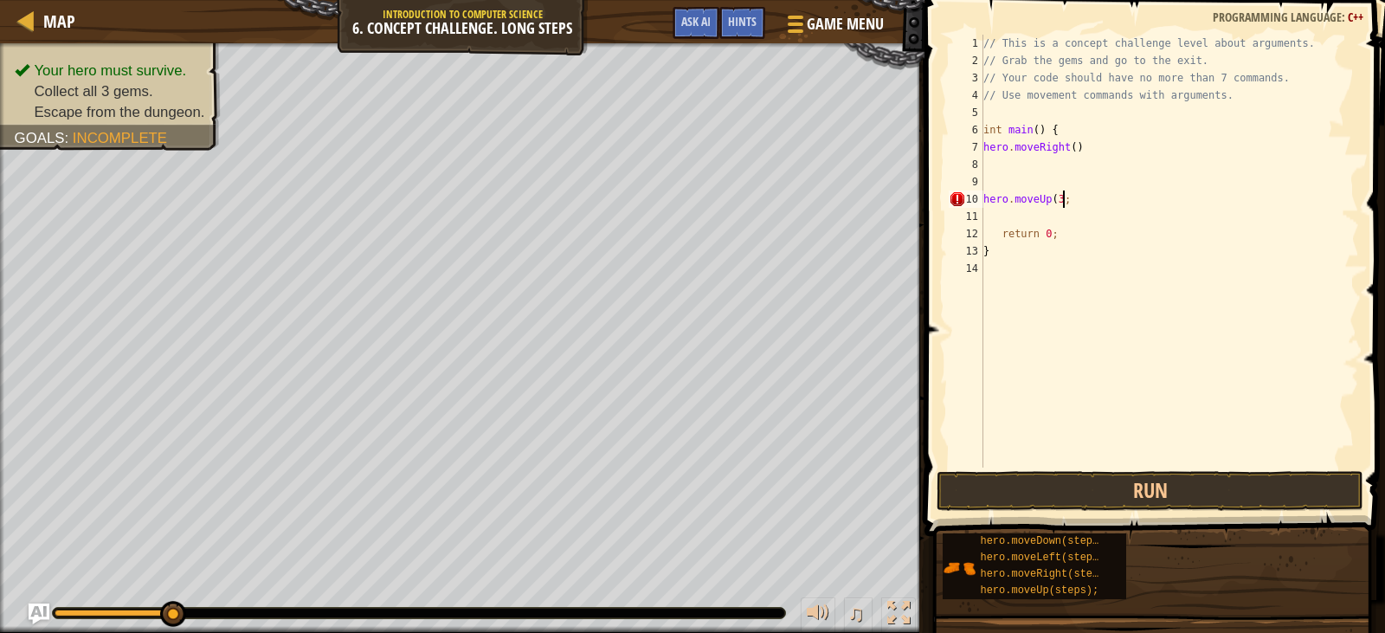
click at [1074, 198] on div "// This is a concept challenge level about arguments. // Grab the gems and go t…" at bounding box center [1169, 268] width 379 height 467
click at [1142, 469] on span at bounding box center [1156, 243] width 474 height 587
click at [1140, 480] on button "Run" at bounding box center [1149, 491] width 426 height 40
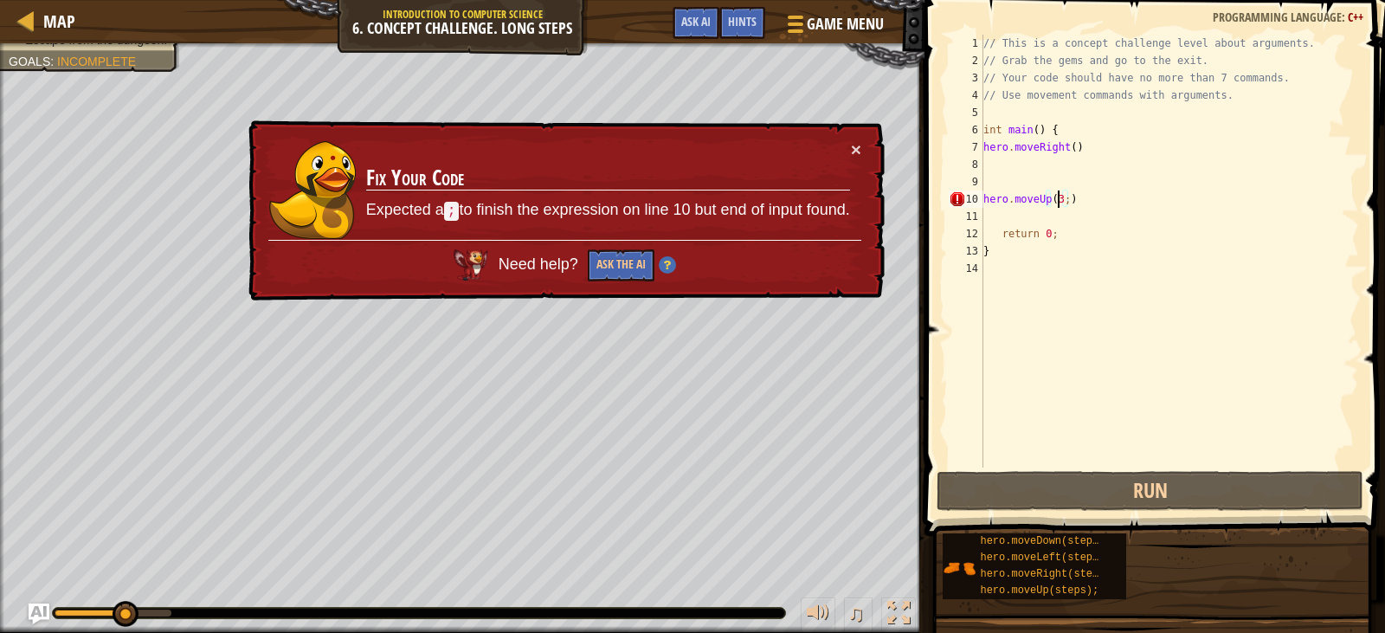
click at [1060, 203] on div "// This is a concept challenge level about arguments. // Grab the gems and go t…" at bounding box center [1169, 268] width 379 height 467
click at [1063, 202] on div "// This is a concept challenge level about arguments. // Grab the gems and go t…" at bounding box center [1169, 268] width 379 height 467
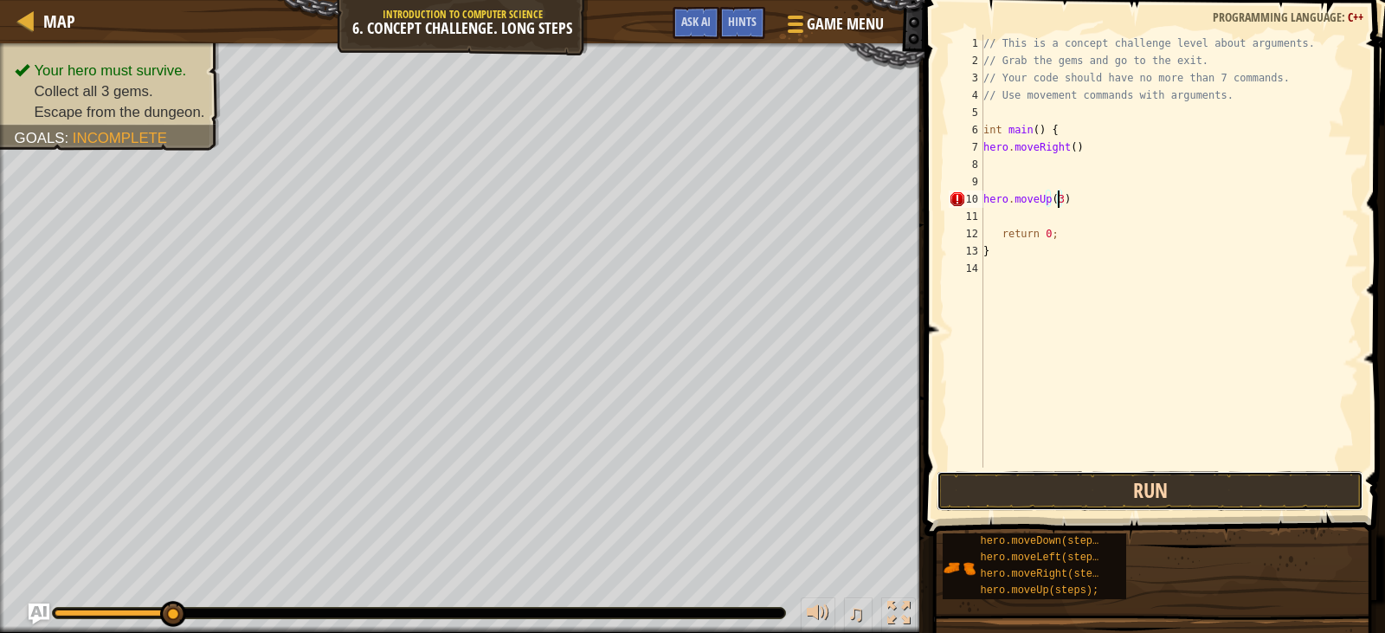
click at [1152, 488] on button "Run" at bounding box center [1149, 491] width 426 height 40
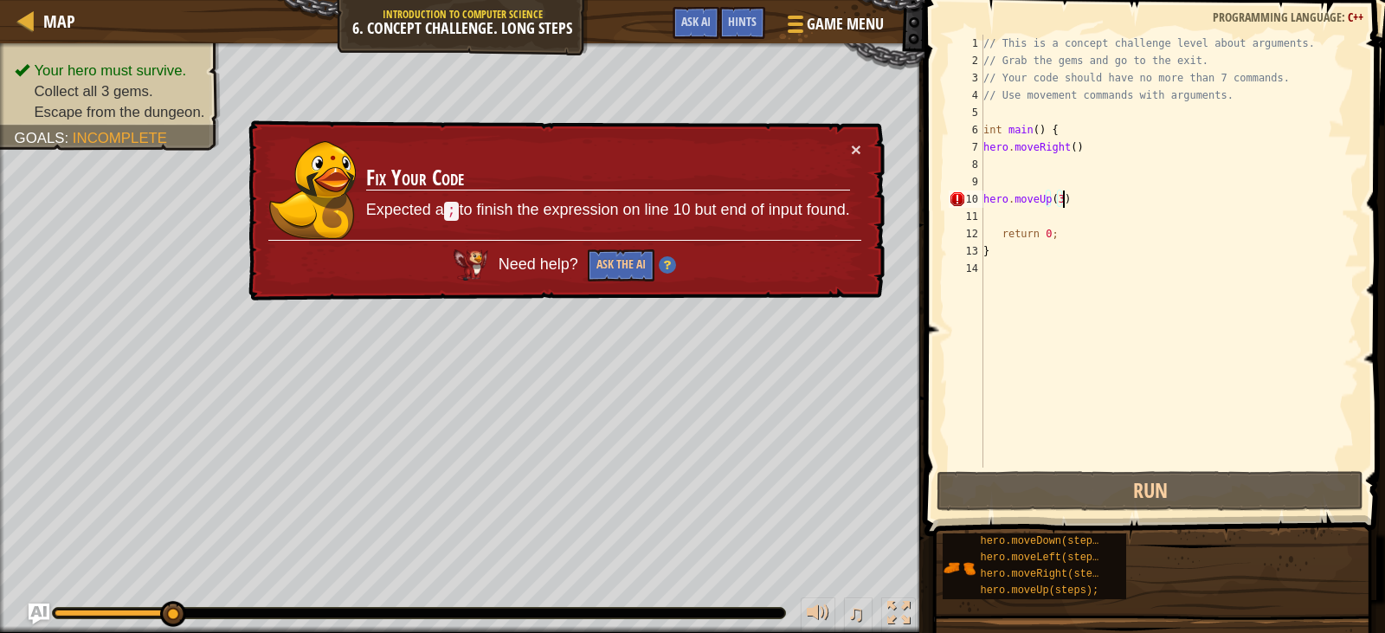
click at [1067, 200] on div "// This is a concept challenge level about arguments. // Grab the gems and go t…" at bounding box center [1169, 268] width 379 height 467
type textarea "hero.moveUp(3);"
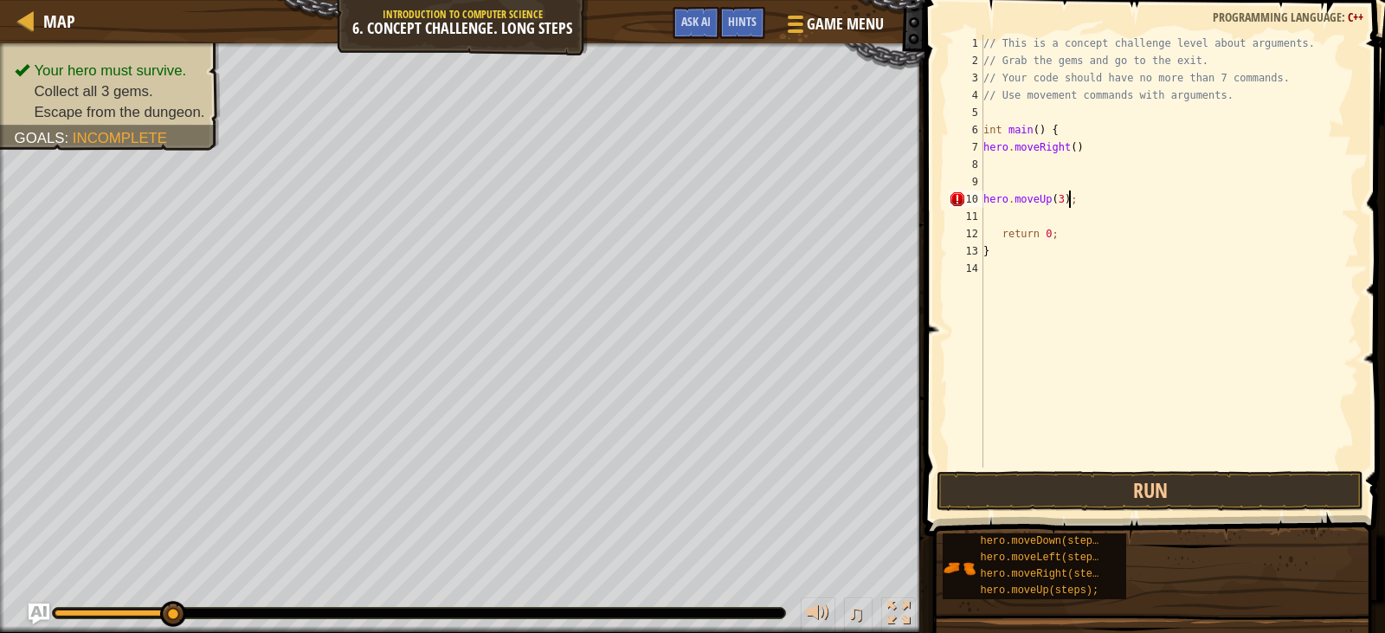
scroll to position [8, 0]
click at [1072, 492] on button "Run" at bounding box center [1149, 491] width 426 height 40
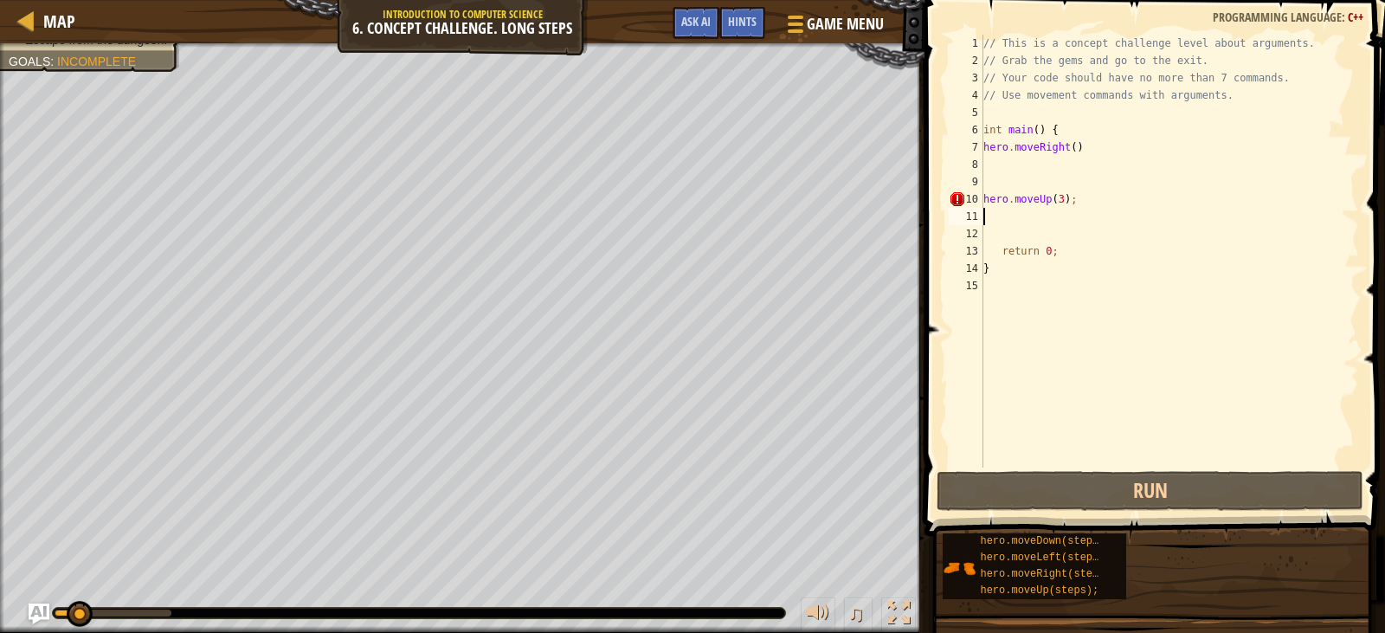
click at [1075, 209] on div "// This is a concept challenge level about arguments. // Grab the gems and go t…" at bounding box center [1169, 268] width 379 height 467
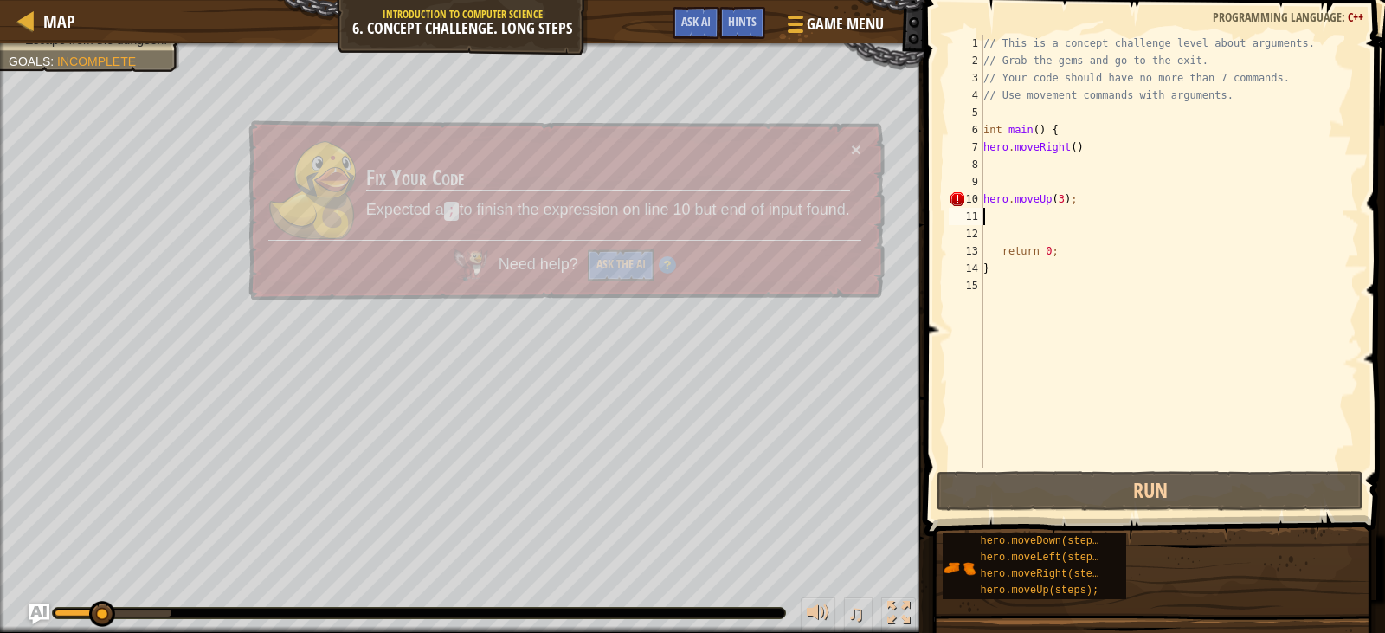
click at [1070, 196] on div "// This is a concept challenge level about arguments. // Grab the gems and go t…" at bounding box center [1169, 268] width 379 height 467
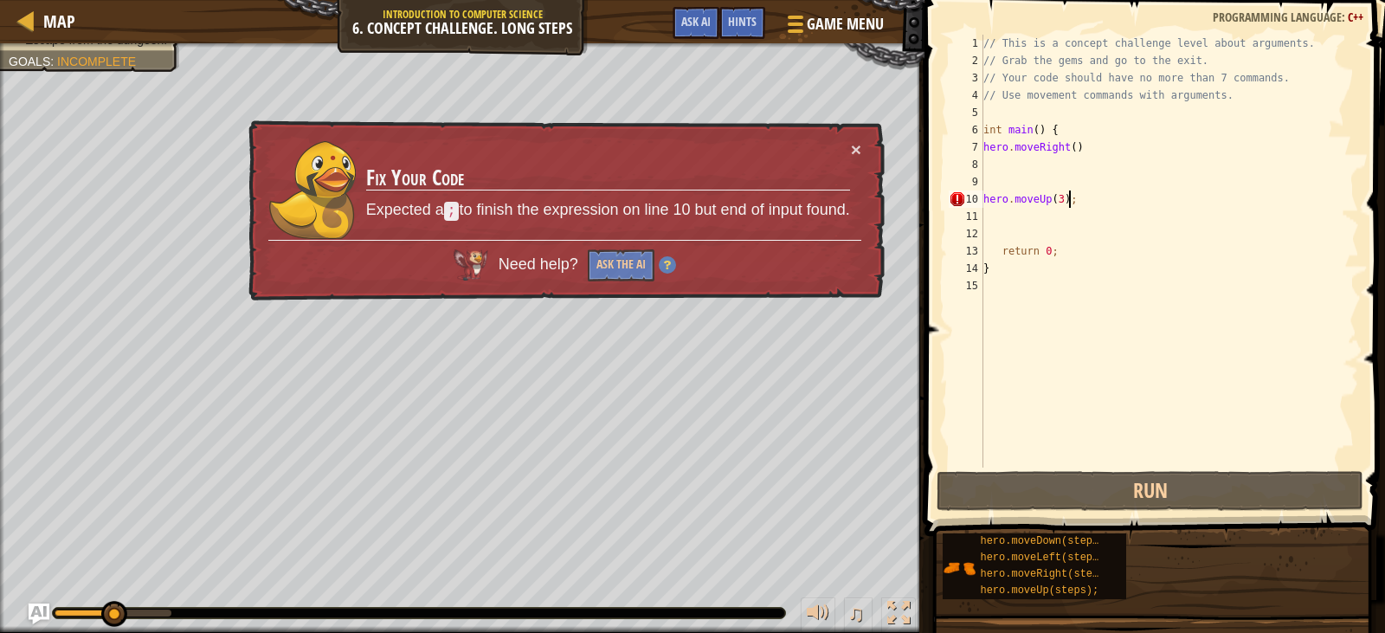
type textarea "hero.moveUp(3);"
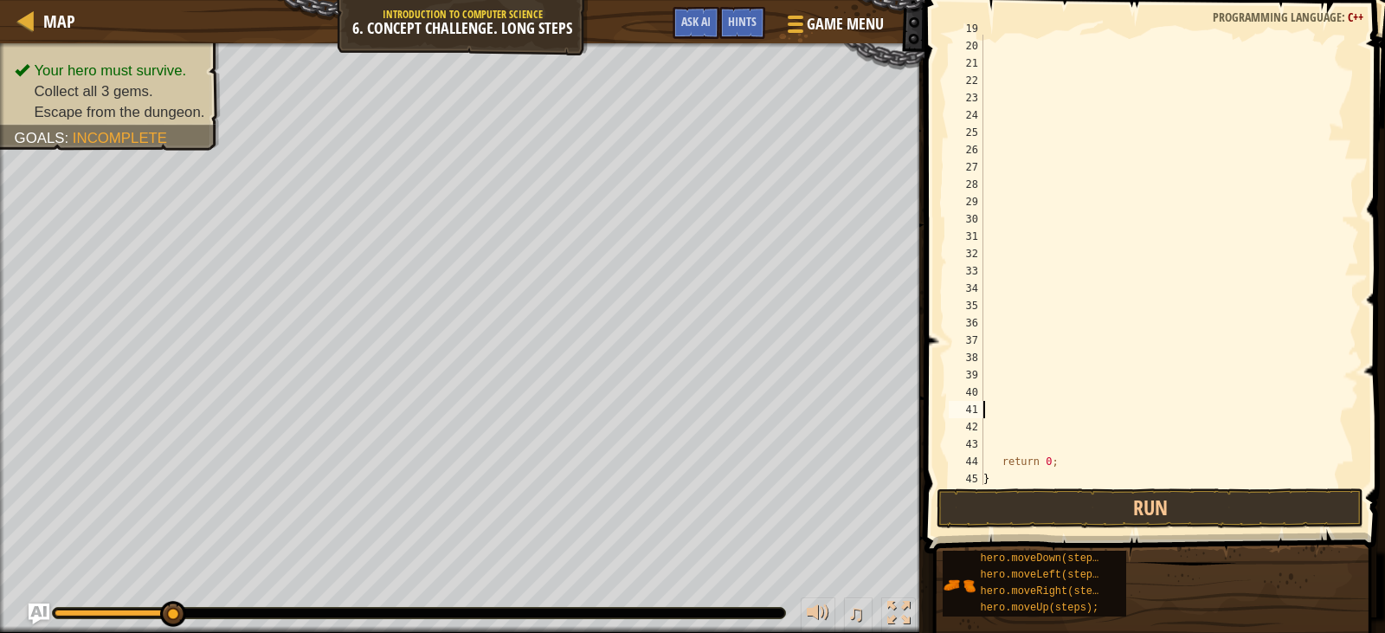
scroll to position [346, 0]
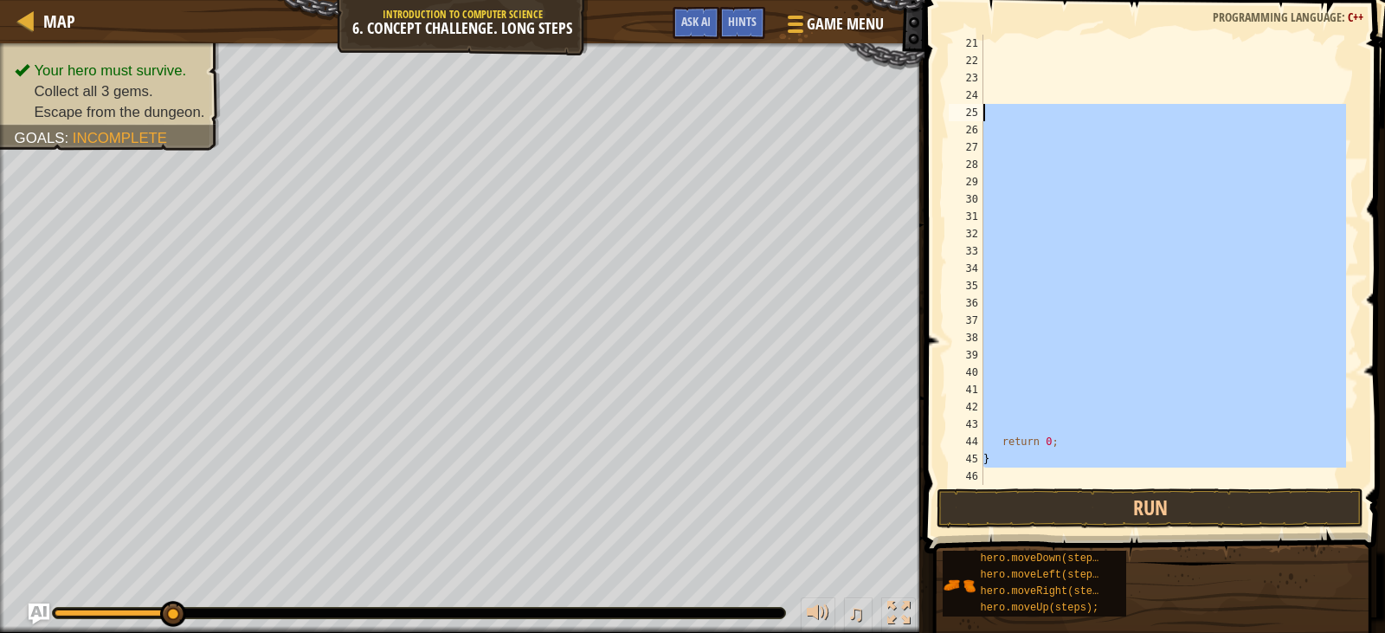
drag, startPoint x: 971, startPoint y: 479, endPoint x: 957, endPoint y: 101, distance: 377.6
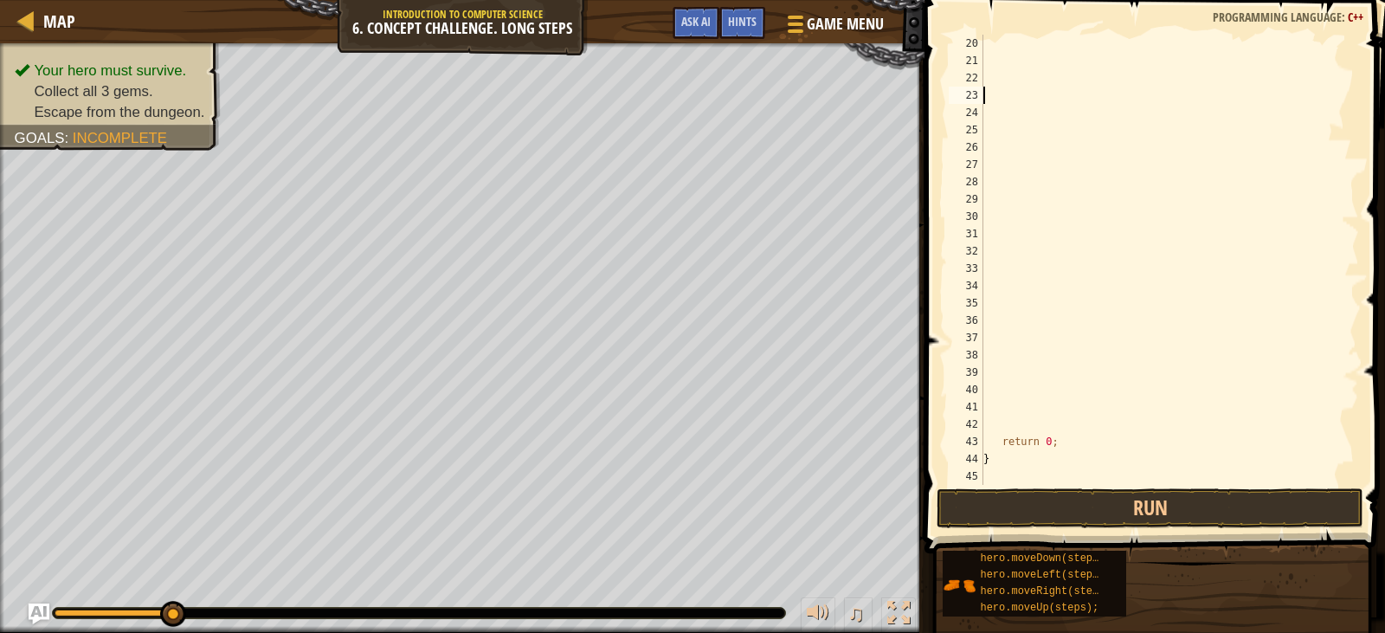
scroll to position [329, 0]
click at [972, 477] on div "45" at bounding box center [966, 475] width 35 height 17
type textarea "}"
type textarea "r"
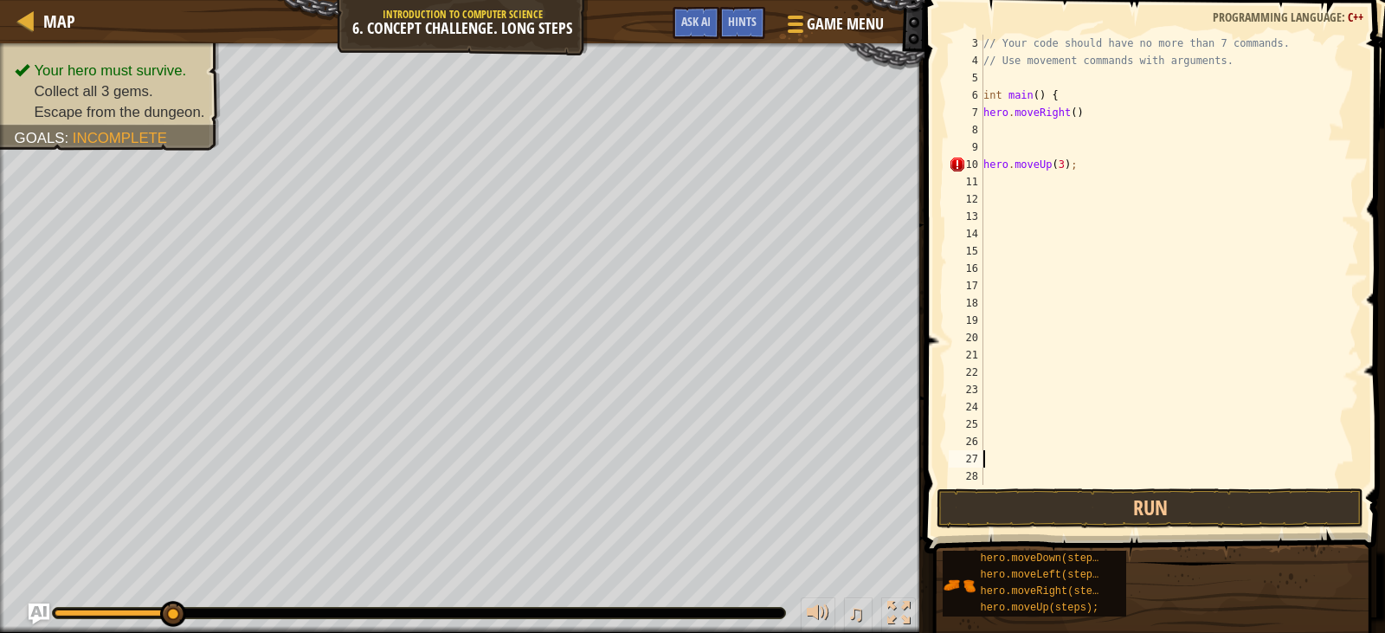
scroll to position [17, 0]
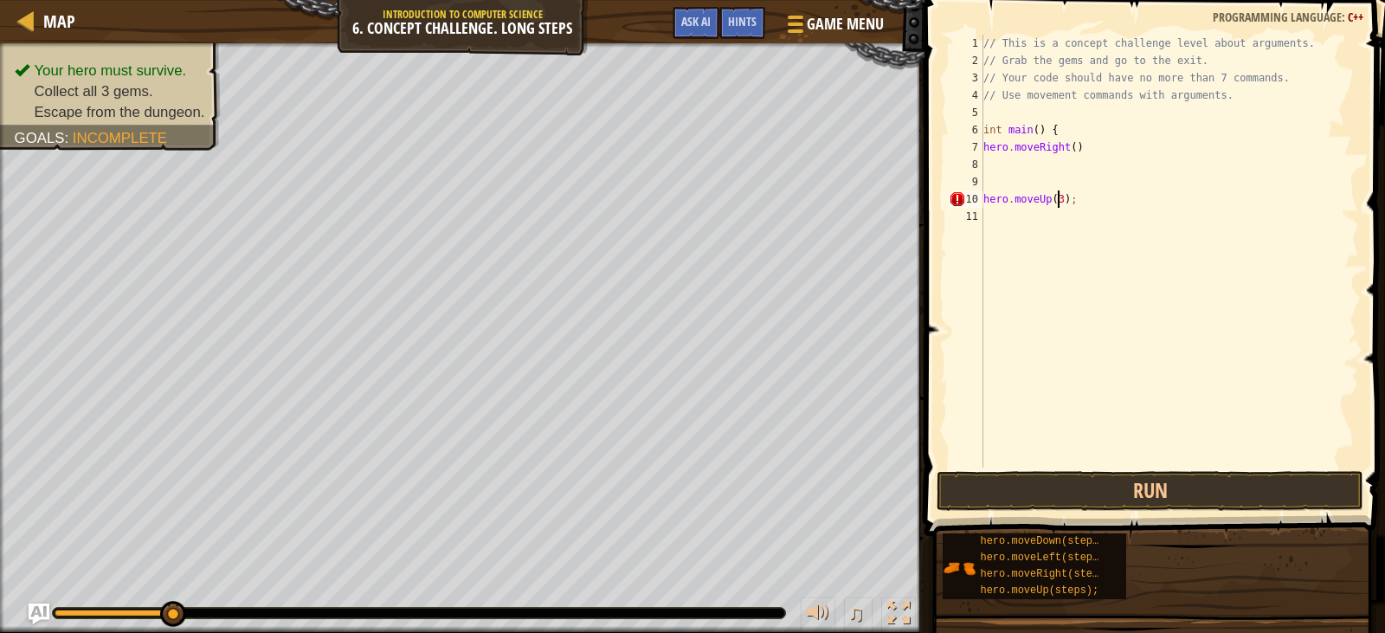
click at [1057, 202] on div "// This is a concept challenge level about arguments. // Grab the gems and go t…" at bounding box center [1169, 268] width 379 height 467
click at [1136, 502] on button "Run" at bounding box center [1149, 491] width 426 height 40
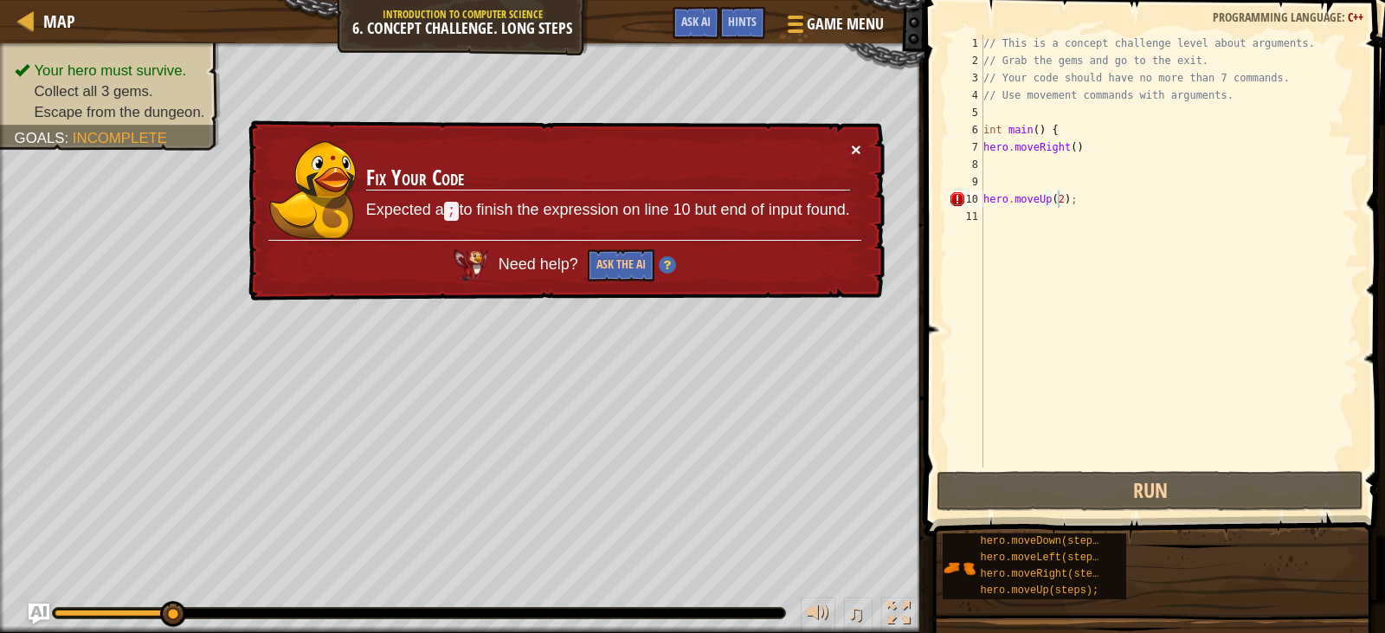
click at [859, 157] on button "×" at bounding box center [857, 154] width 11 height 18
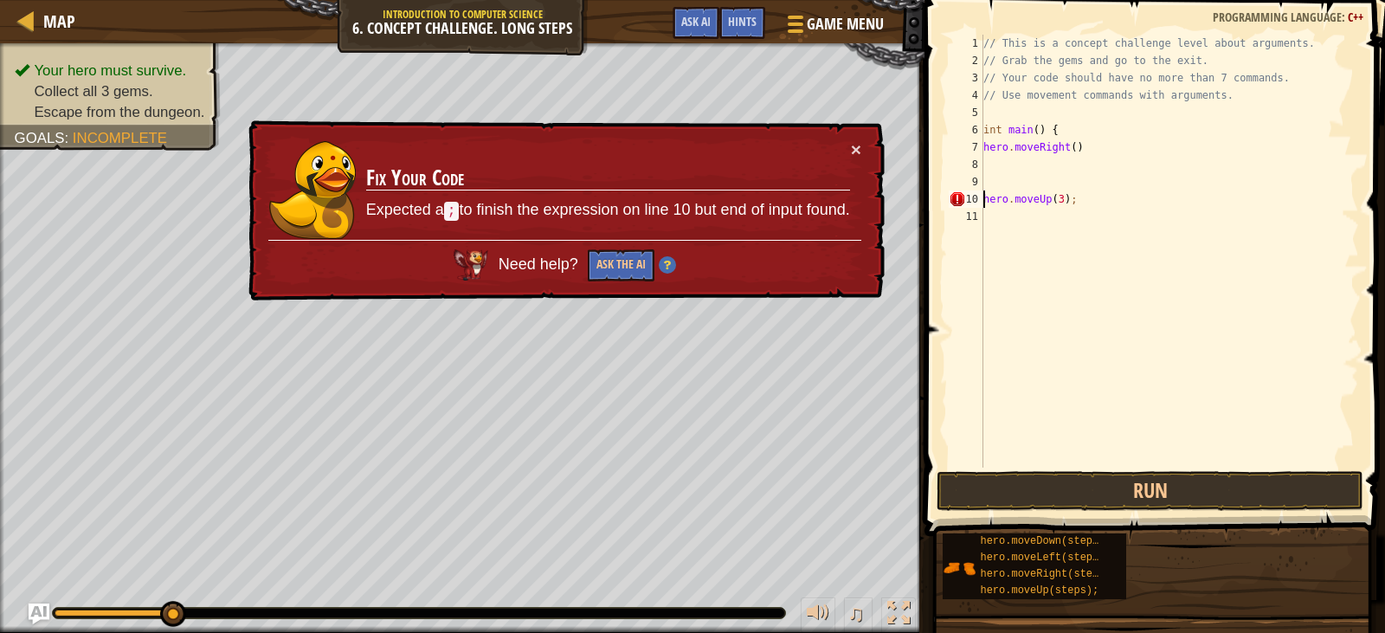
click at [984, 198] on div "// This is a concept challenge level about arguments. // Grab the gems and go t…" at bounding box center [1169, 268] width 379 height 467
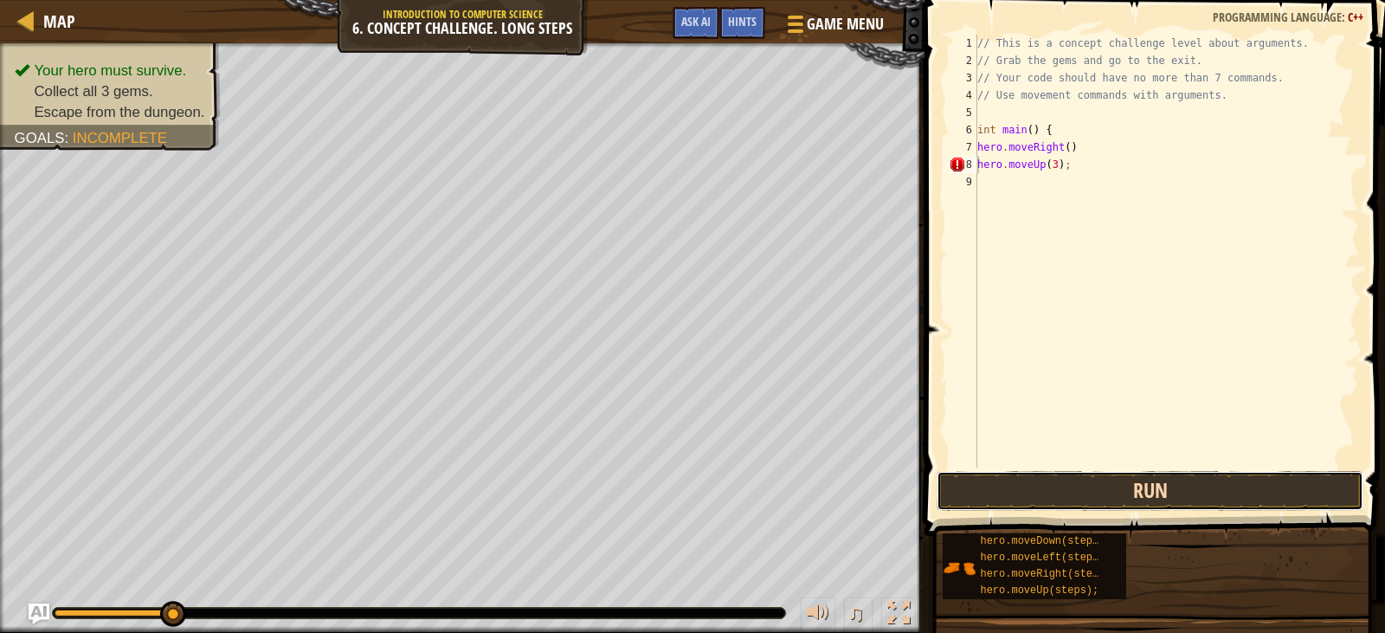
click at [1092, 480] on button "Run" at bounding box center [1149, 491] width 426 height 40
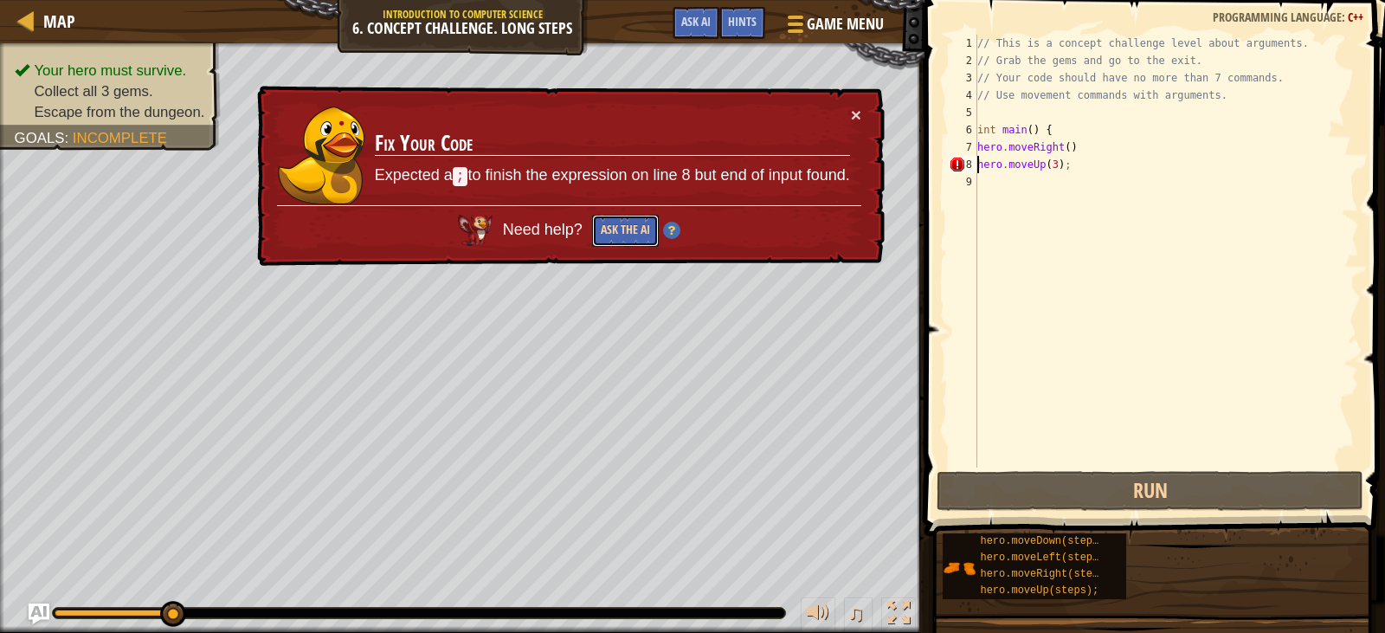
click at [622, 228] on button "Ask the AI" at bounding box center [624, 231] width 67 height 32
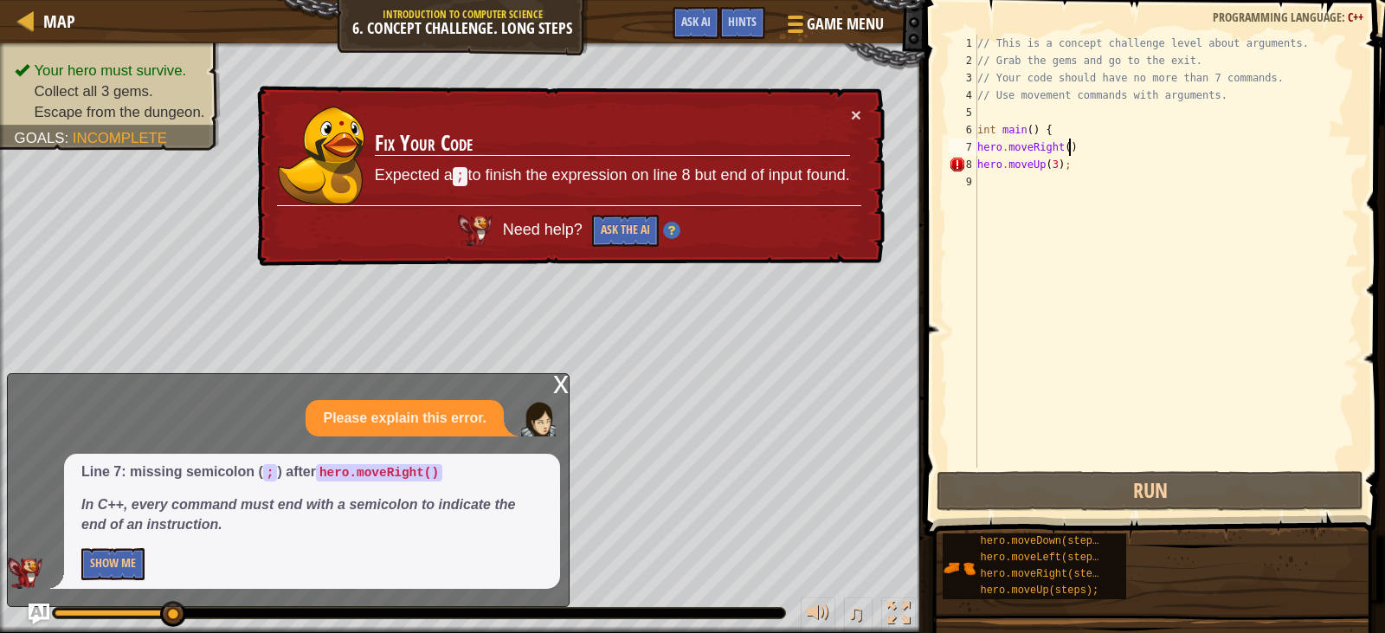
click at [1068, 143] on div "// This is a concept challenge level about arguments. // Grab the gems and go t…" at bounding box center [1166, 268] width 385 height 467
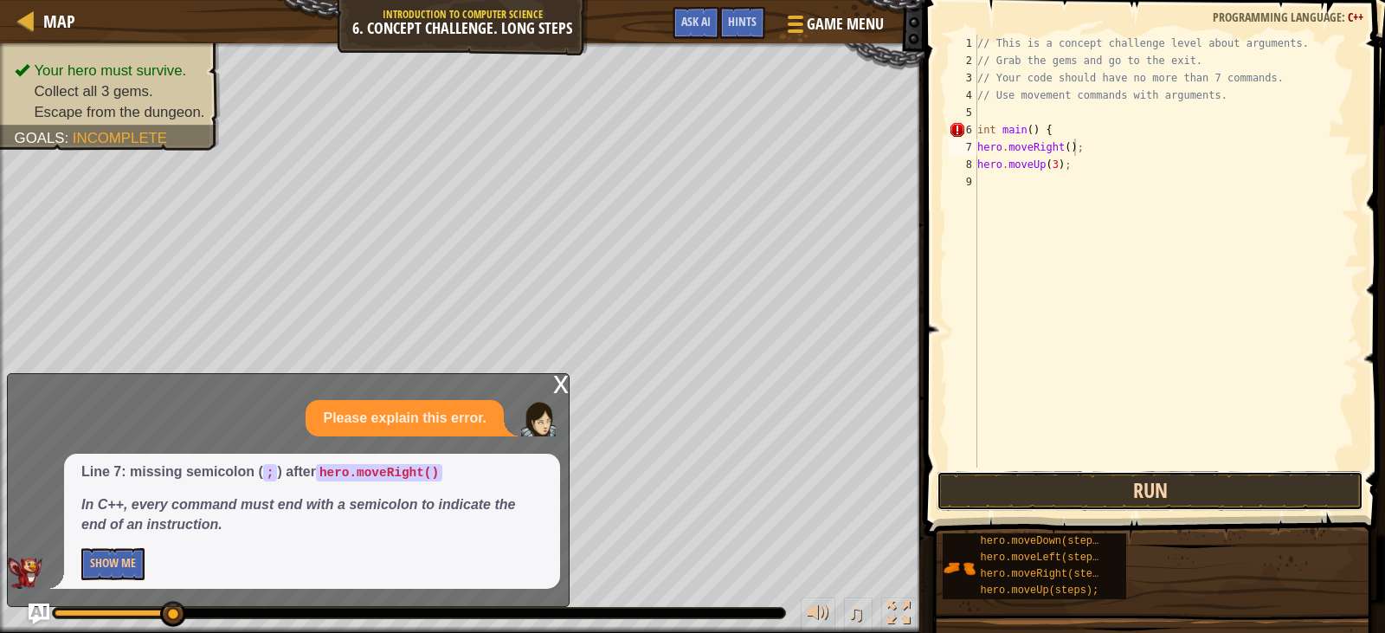
click at [1048, 479] on button "Run" at bounding box center [1149, 491] width 426 height 40
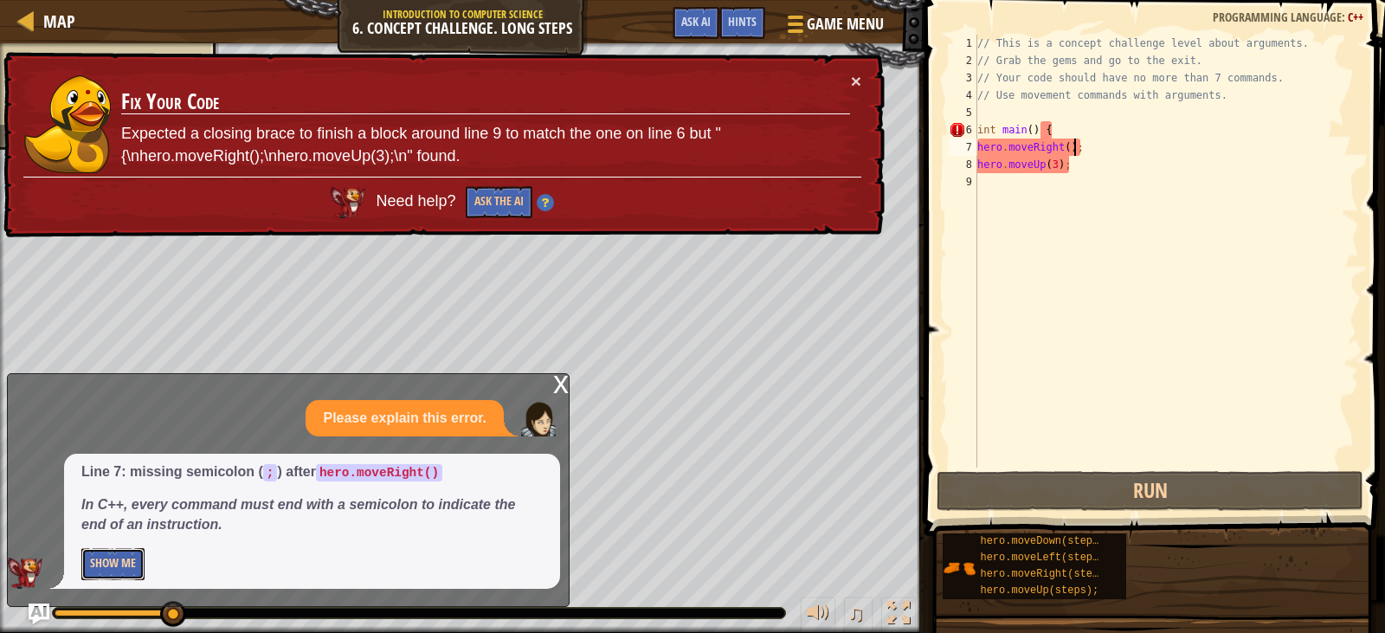
click at [124, 563] on button "Show Me" at bounding box center [112, 564] width 63 height 32
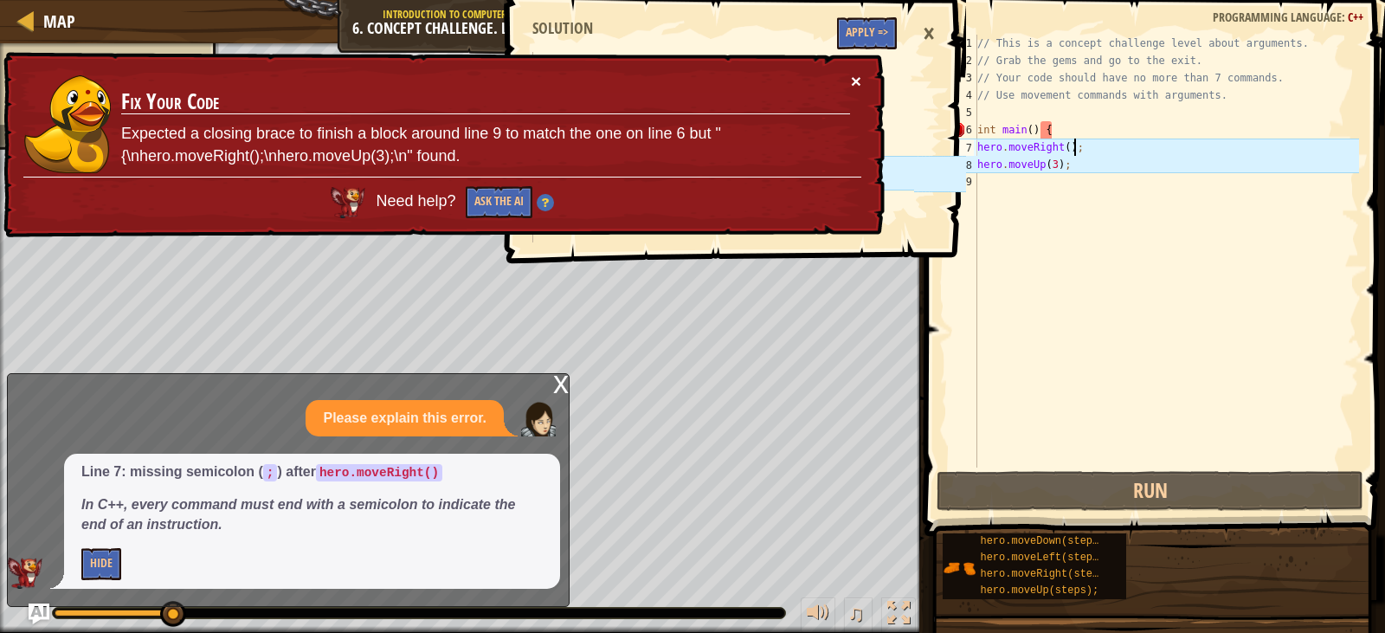
click at [854, 82] on button "×" at bounding box center [856, 83] width 10 height 18
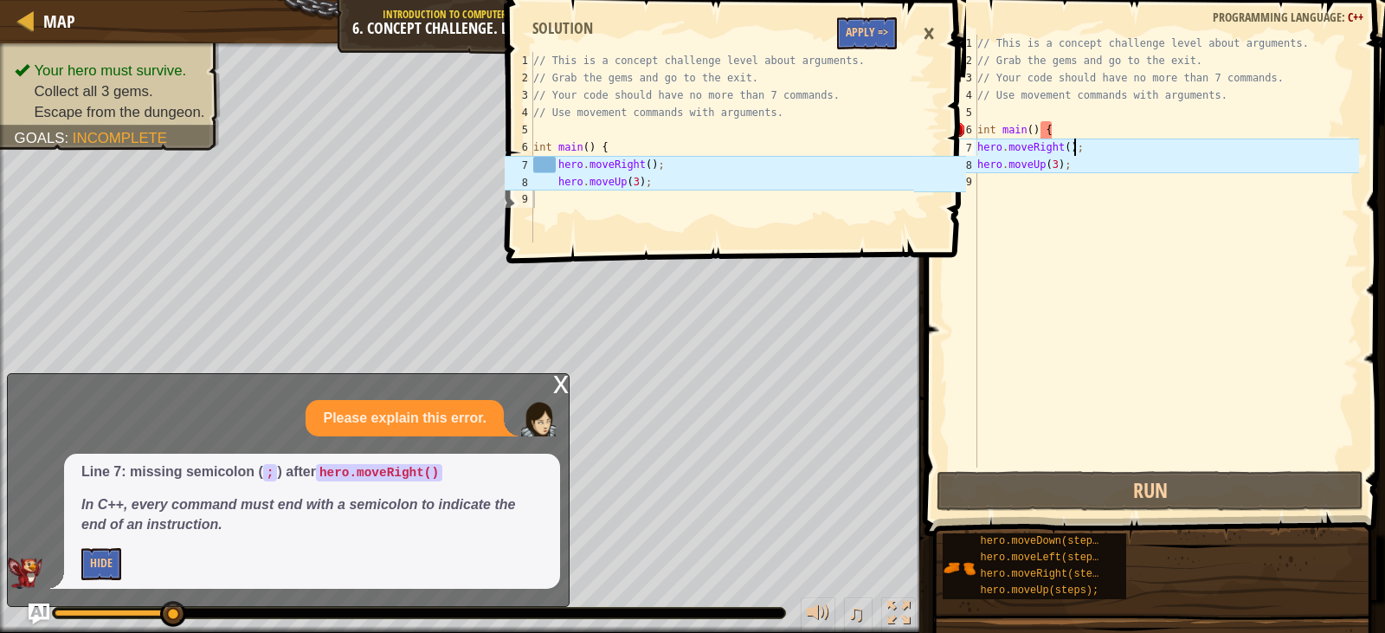
click at [977, 142] on div "// This is a concept challenge level about arguments. // Grab the gems and go t…" at bounding box center [1166, 268] width 385 height 467
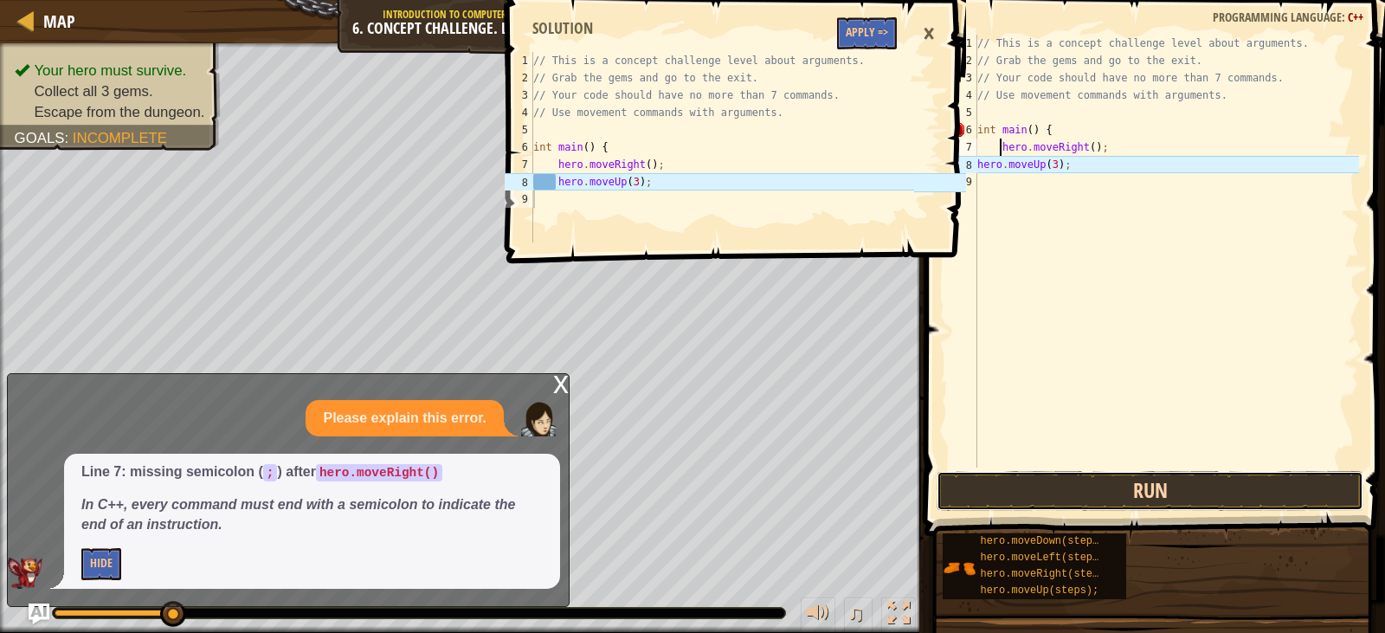
click at [1027, 481] on button "Run" at bounding box center [1149, 491] width 426 height 40
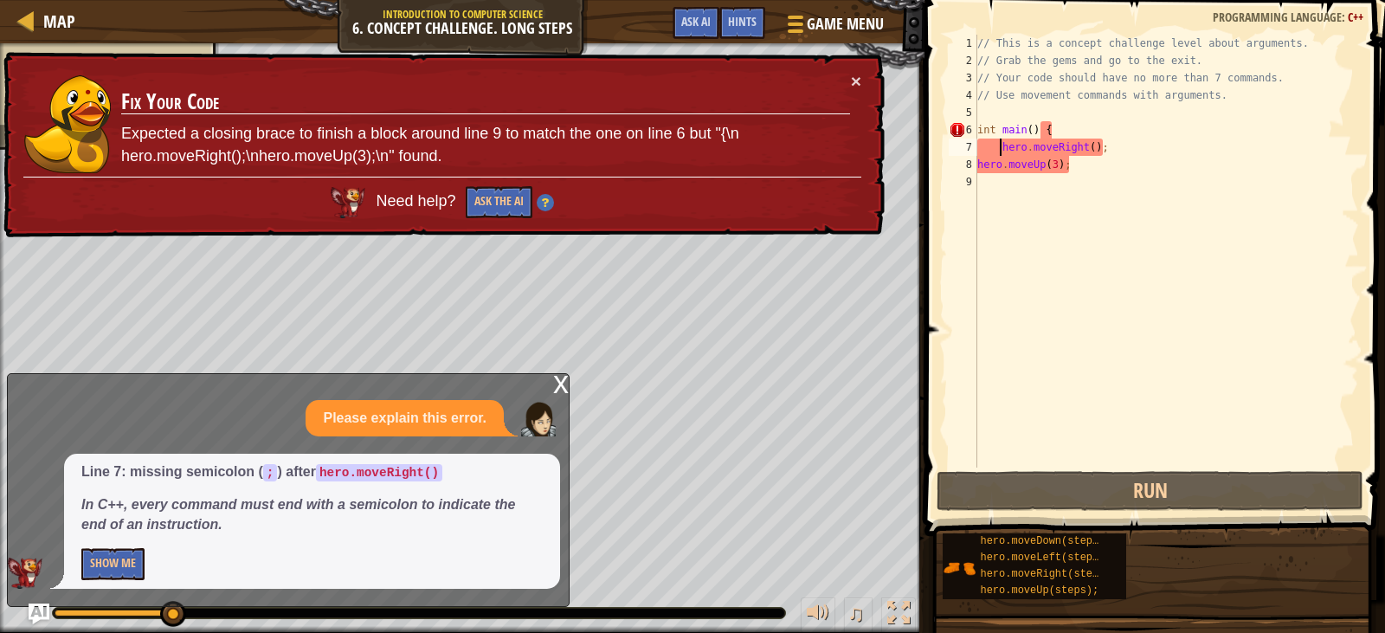
click at [1094, 148] on div "// This is a concept challenge level about arguments. // Grab the gems and go t…" at bounding box center [1166, 268] width 385 height 467
click at [1101, 145] on div "// This is a concept challenge level about arguments. // Grab the gems and go t…" at bounding box center [1166, 268] width 385 height 467
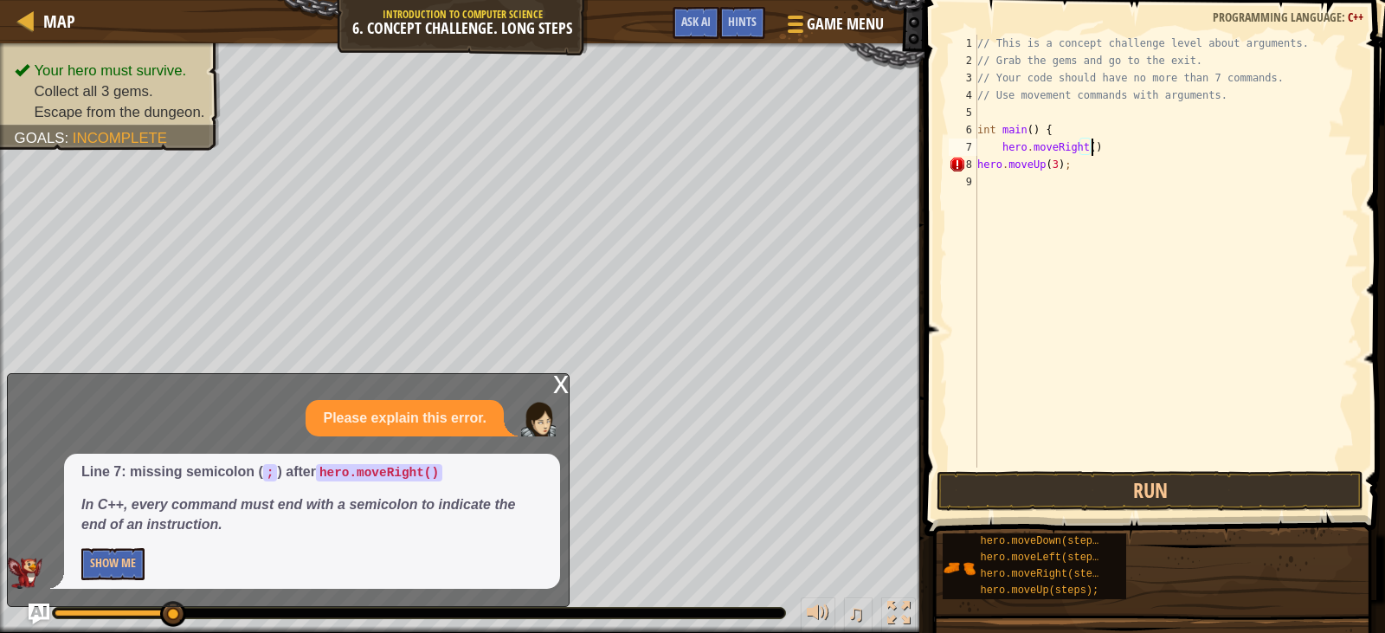
click at [1080, 148] on div "// This is a concept challenge level about arguments. // Grab the gems and go t…" at bounding box center [1166, 268] width 385 height 467
click at [1081, 148] on div "// This is a concept challenge level about arguments. // Grab the gems and go t…" at bounding box center [1166, 268] width 385 height 467
click at [1084, 147] on div "// This is a concept challenge level about arguments. // Grab the gems and go t…" at bounding box center [1166, 268] width 385 height 467
click at [1098, 473] on button "Run" at bounding box center [1149, 491] width 426 height 40
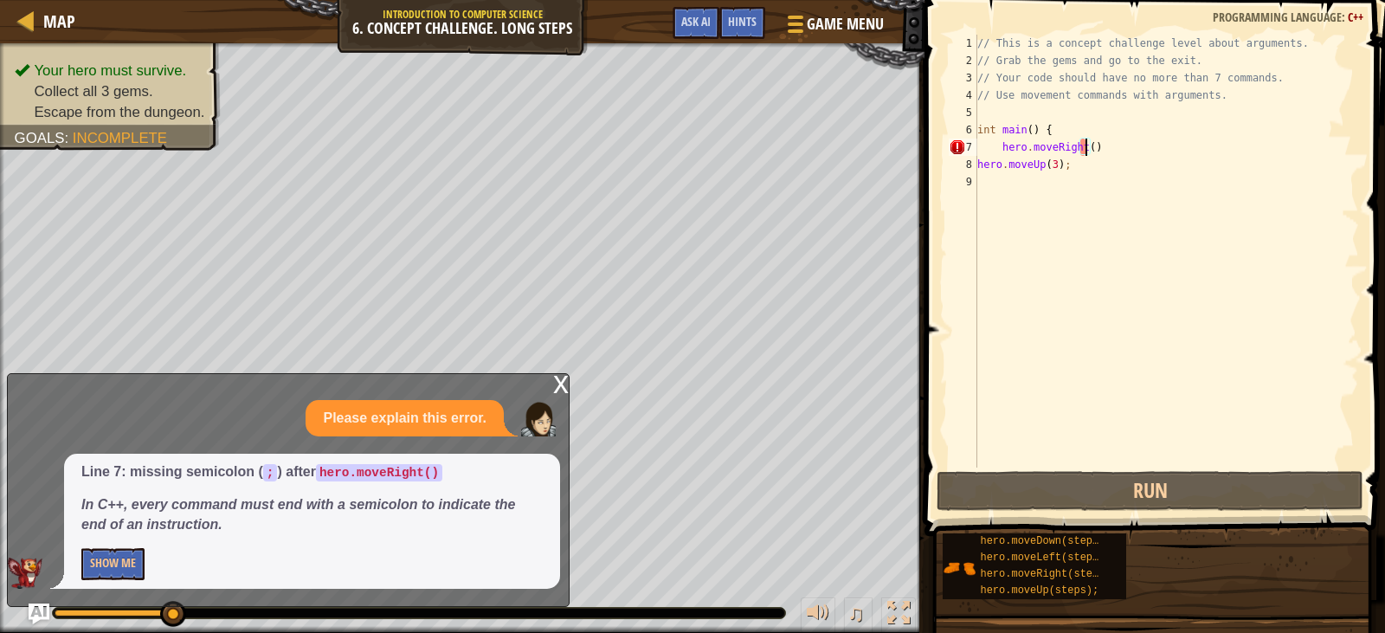
scroll to position [8, 9]
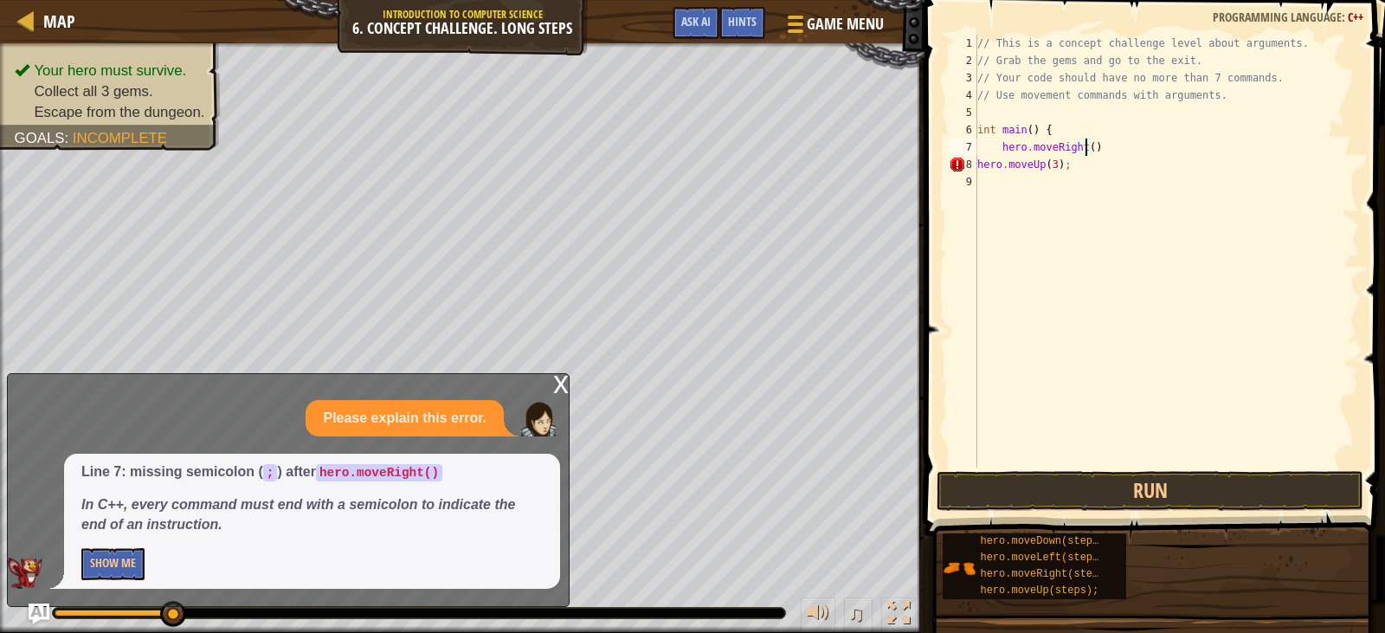
click at [1101, 145] on div "// This is a concept challenge level about arguments. // Grab the gems and go t…" at bounding box center [1166, 268] width 385 height 467
click at [937, 499] on button "Run" at bounding box center [1149, 491] width 426 height 40
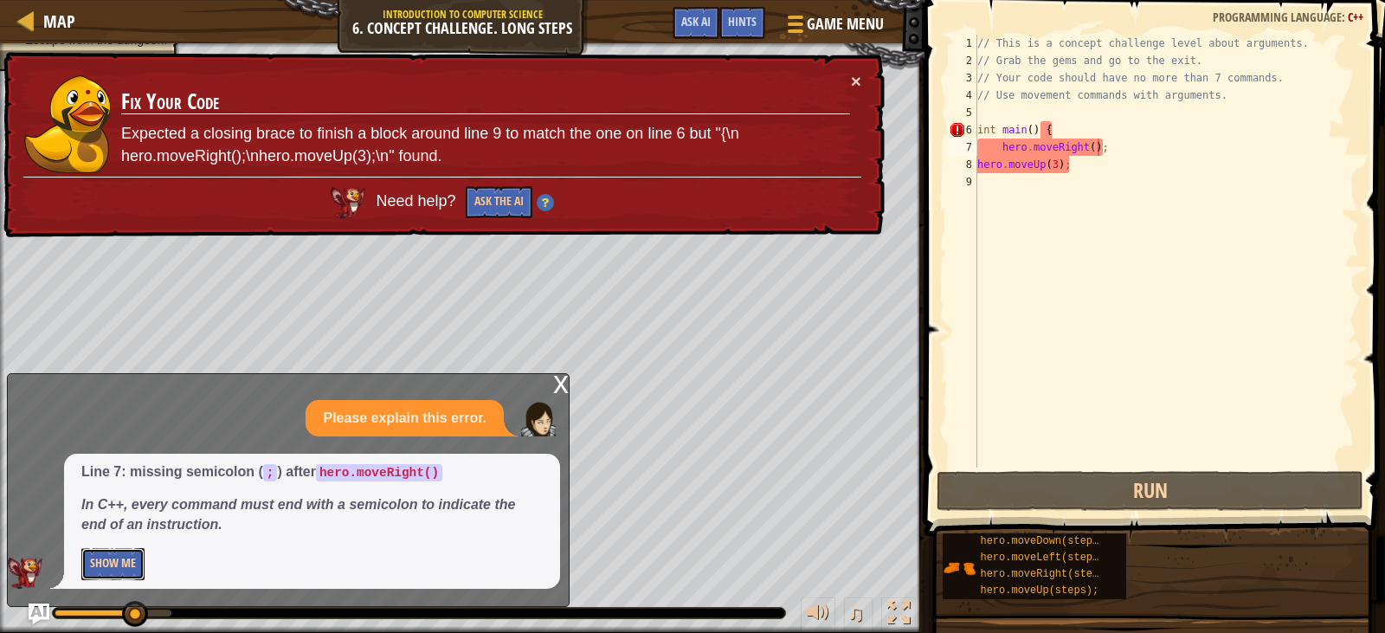
click at [93, 559] on button "Show Me" at bounding box center [112, 564] width 63 height 32
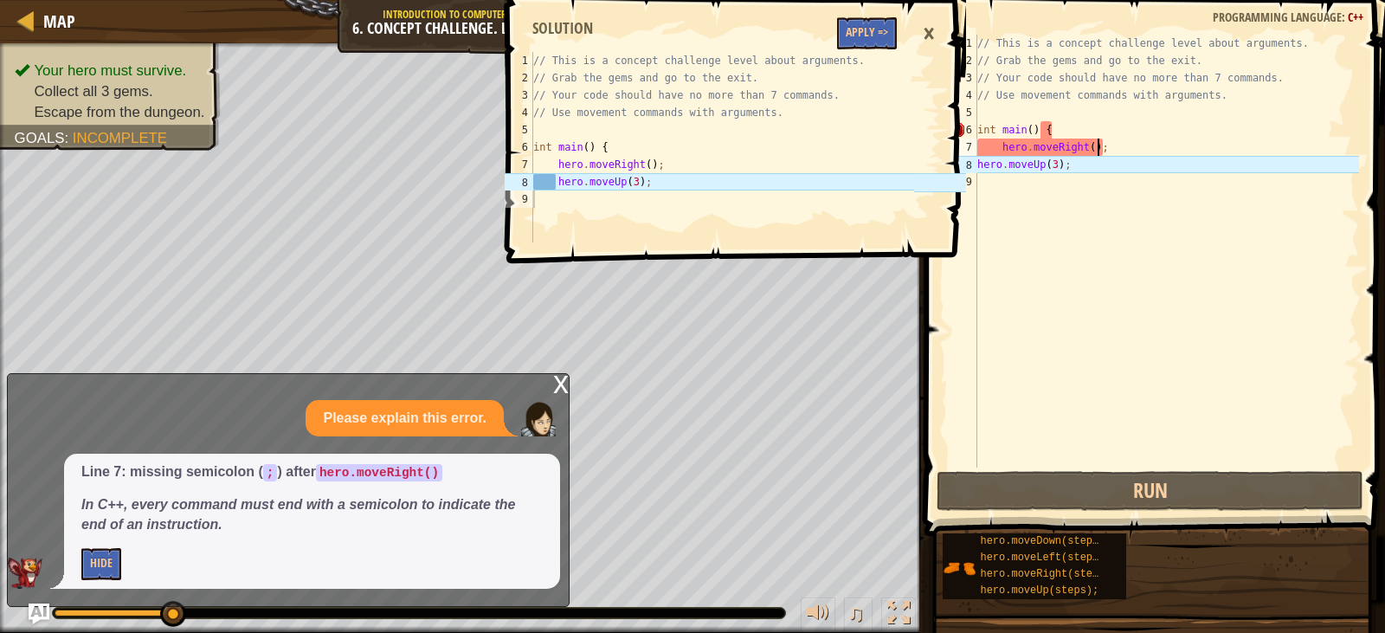
click at [977, 164] on div "// This is a concept challenge level about arguments. // Grab the gems and go t…" at bounding box center [1166, 268] width 385 height 467
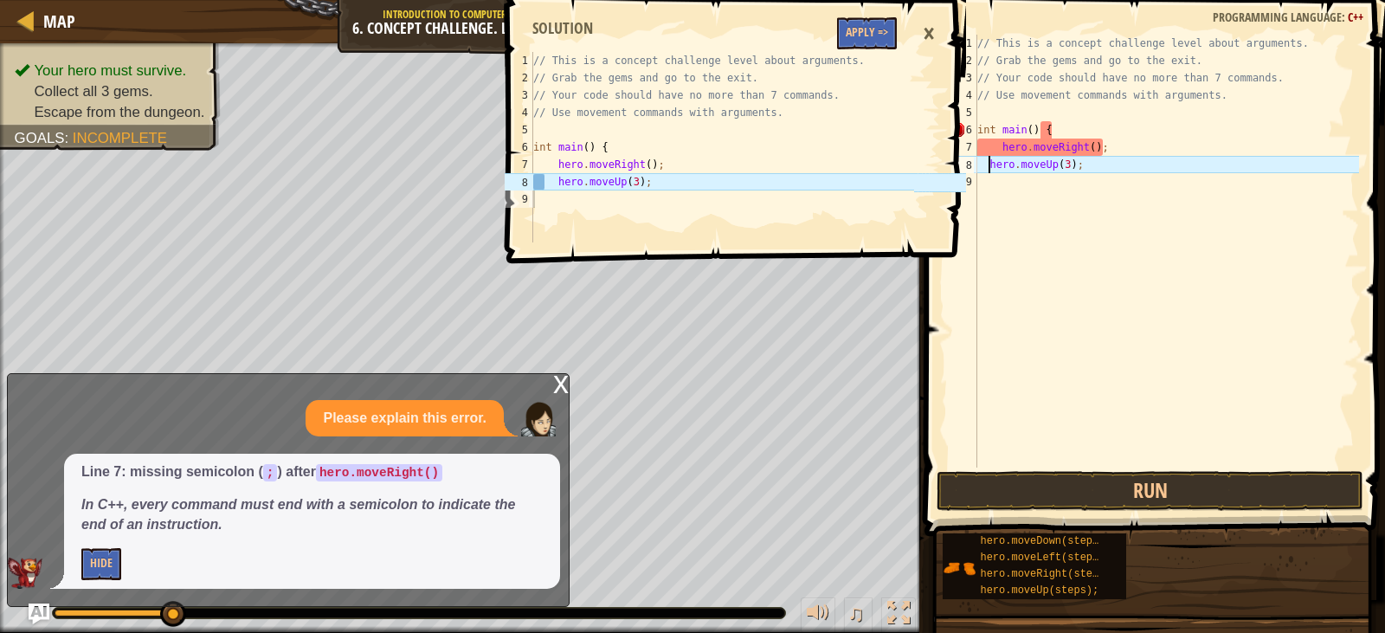
type textarea "hero.moveUp(3);"
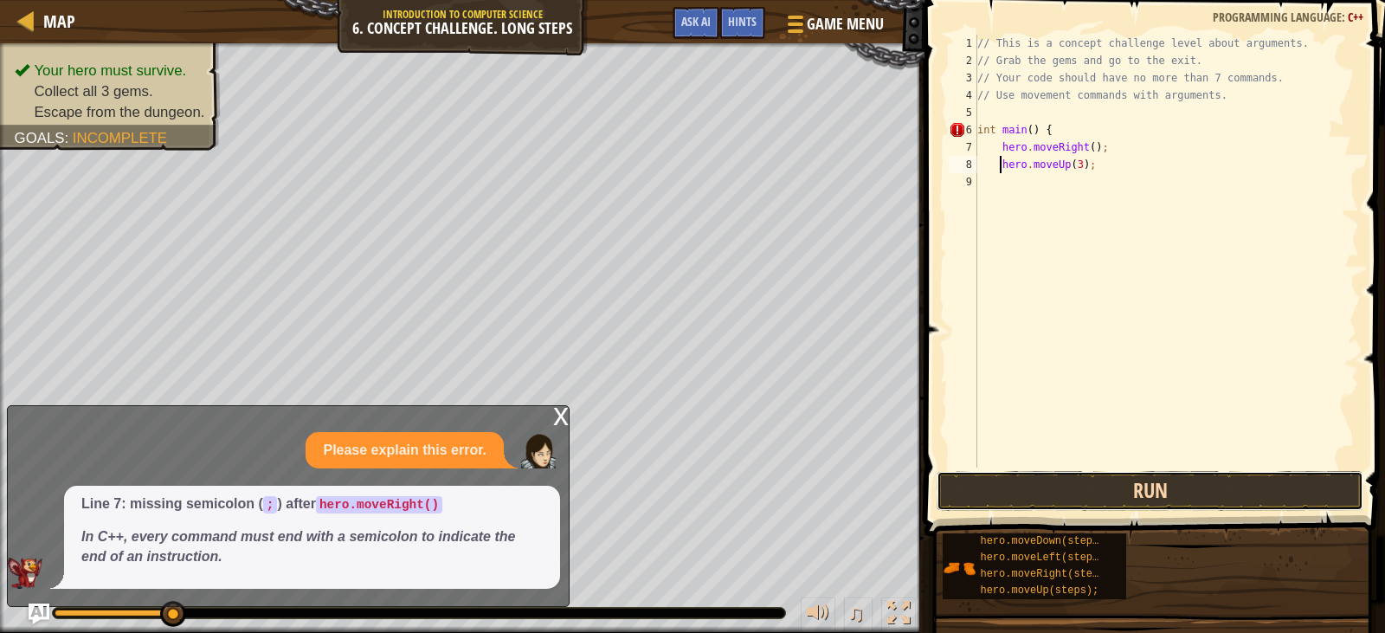
click at [1119, 486] on button "Run" at bounding box center [1149, 491] width 426 height 40
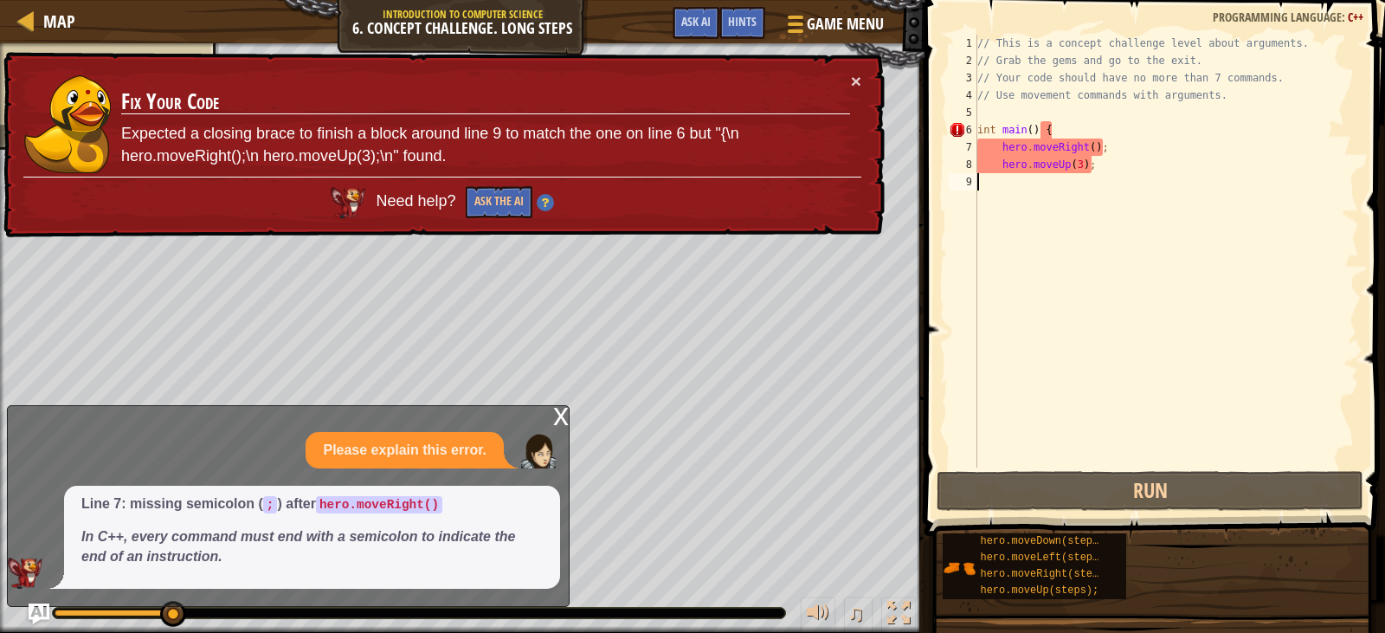
click at [990, 183] on div "// This is a concept challenge level about arguments. // Grab the gems and go t…" at bounding box center [1166, 268] width 385 height 467
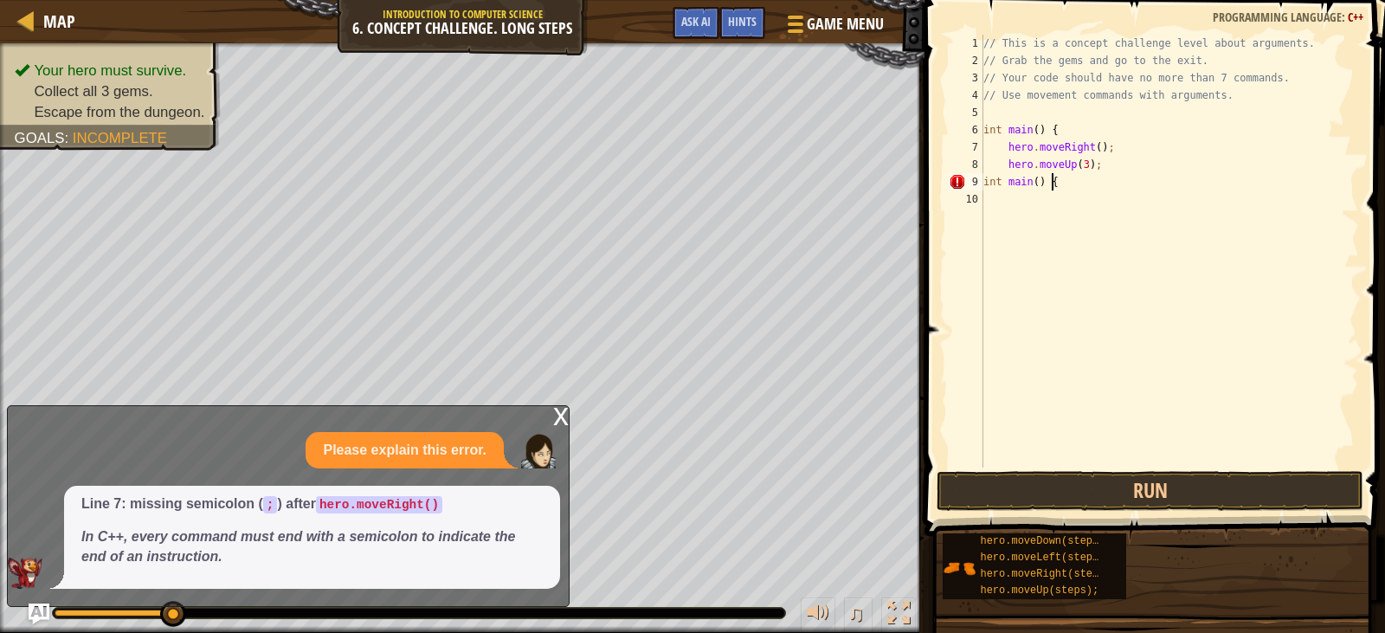
scroll to position [8, 5]
click at [1077, 496] on button "Run" at bounding box center [1149, 491] width 426 height 40
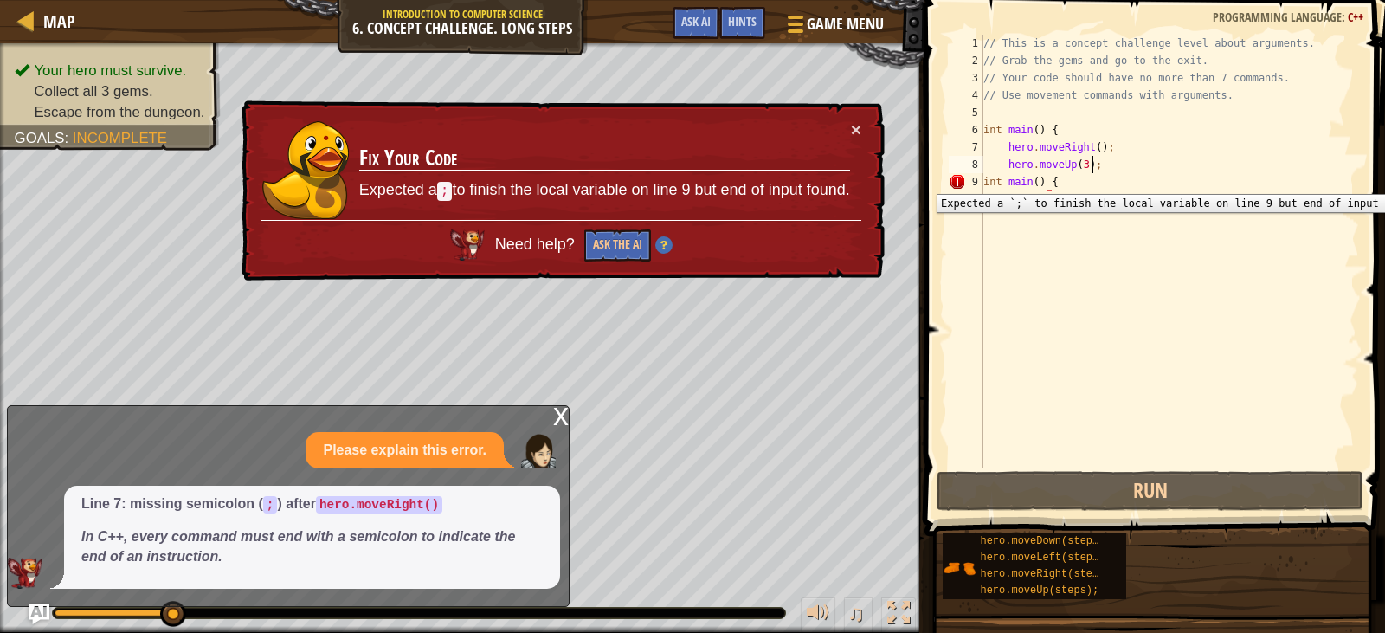
drag, startPoint x: 953, startPoint y: 181, endPoint x: 1186, endPoint y: 154, distance: 234.4
click at [1184, 156] on div "// This is a concept challenge level about arguments. // Grab the gems and go t…" at bounding box center [1170, 268] width 380 height 467
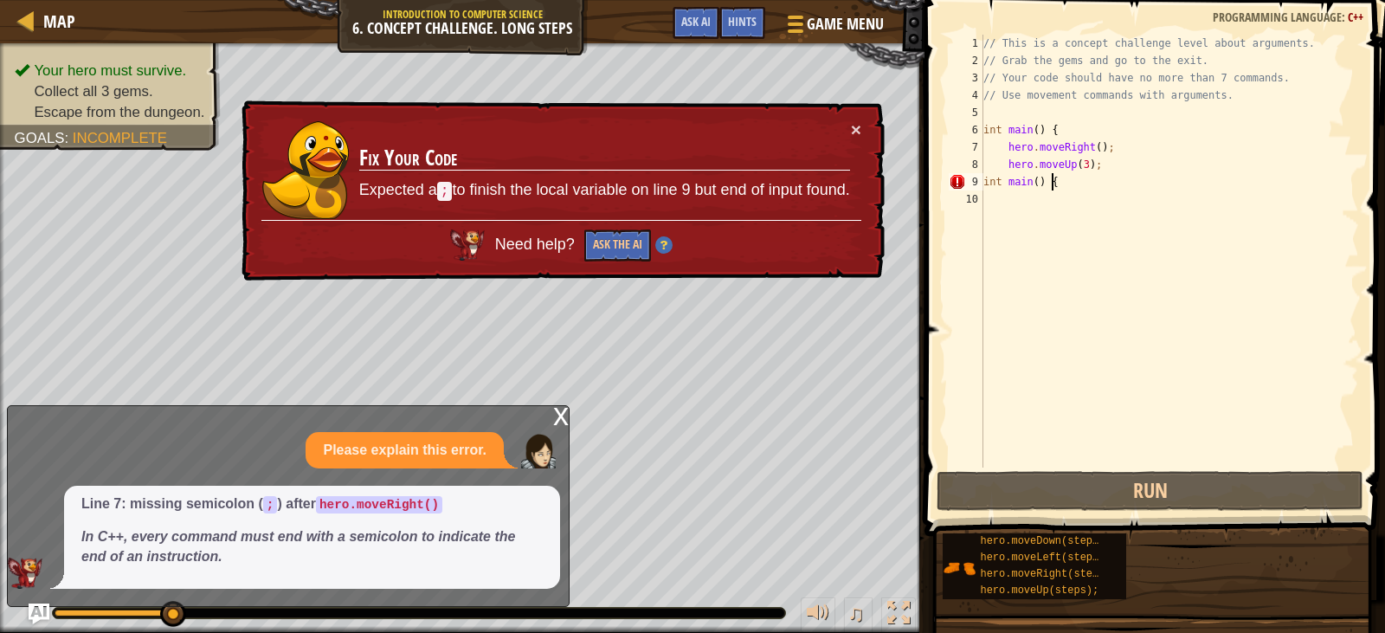
drag, startPoint x: 1049, startPoint y: 188, endPoint x: 1058, endPoint y: 178, distance: 12.9
click at [1050, 183] on div "// This is a concept challenge level about arguments. // Grab the gems and go t…" at bounding box center [1170, 268] width 380 height 467
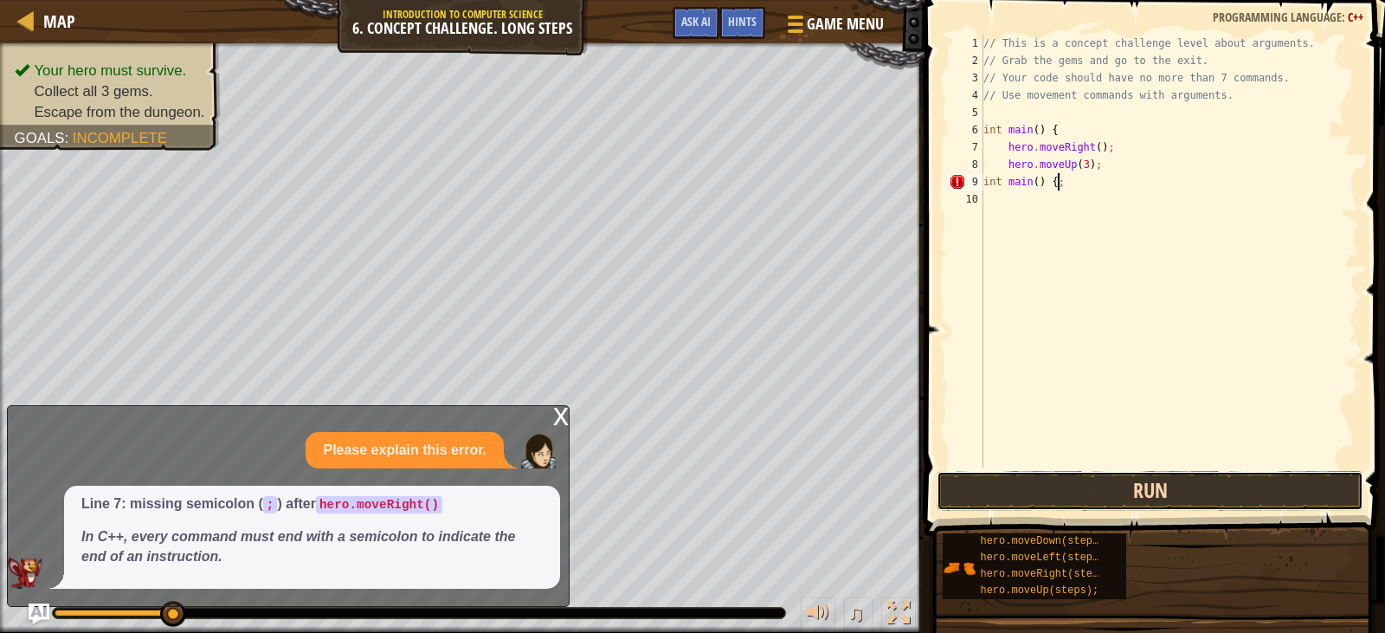
click at [1041, 479] on button "Run" at bounding box center [1149, 491] width 426 height 40
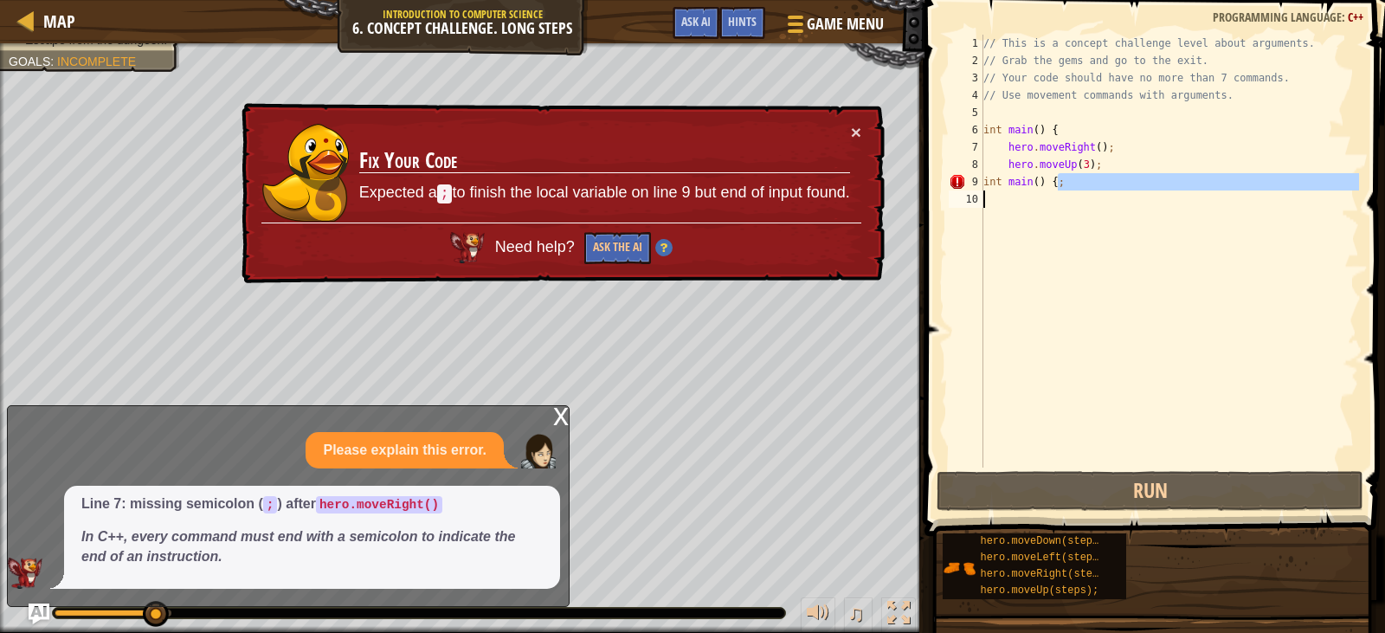
drag, startPoint x: 1060, startPoint y: 182, endPoint x: 996, endPoint y: 192, distance: 64.9
click at [996, 192] on div "// This is a concept challenge level about arguments. // Grab the gems and go t…" at bounding box center [1170, 268] width 380 height 467
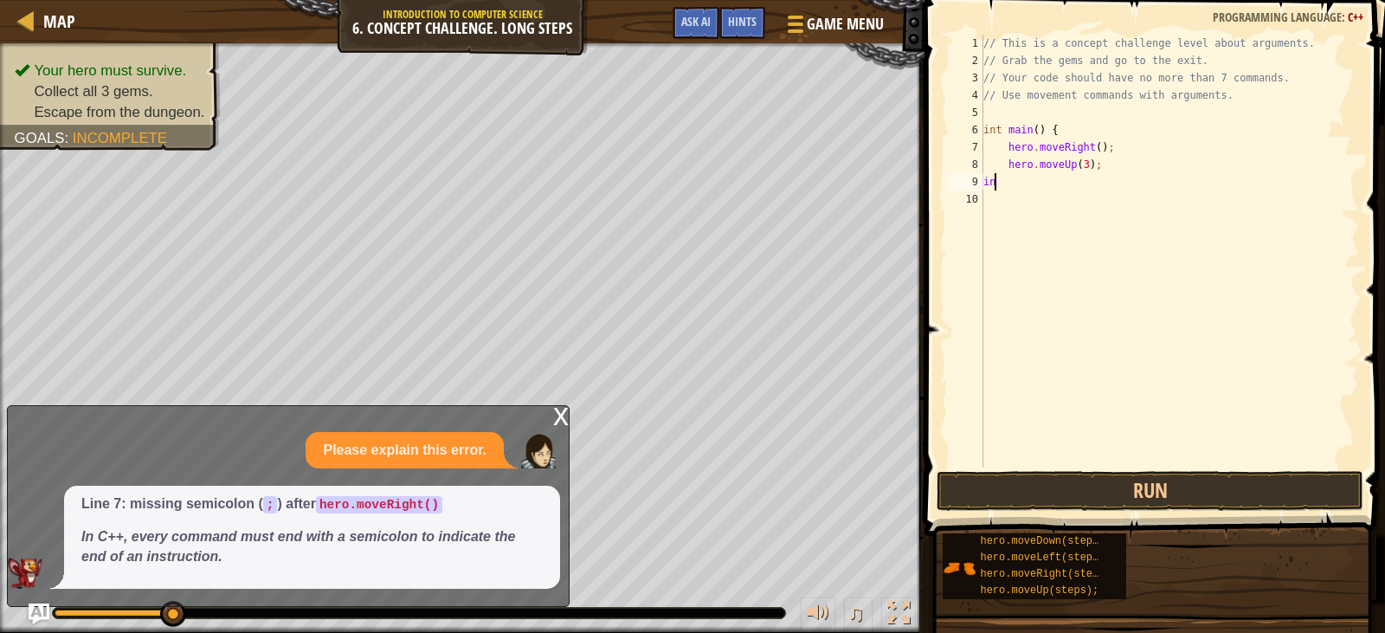
scroll to position [8, 0]
type textarea "i"
type textarea ";"
click at [1189, 487] on button "Run" at bounding box center [1149, 491] width 426 height 40
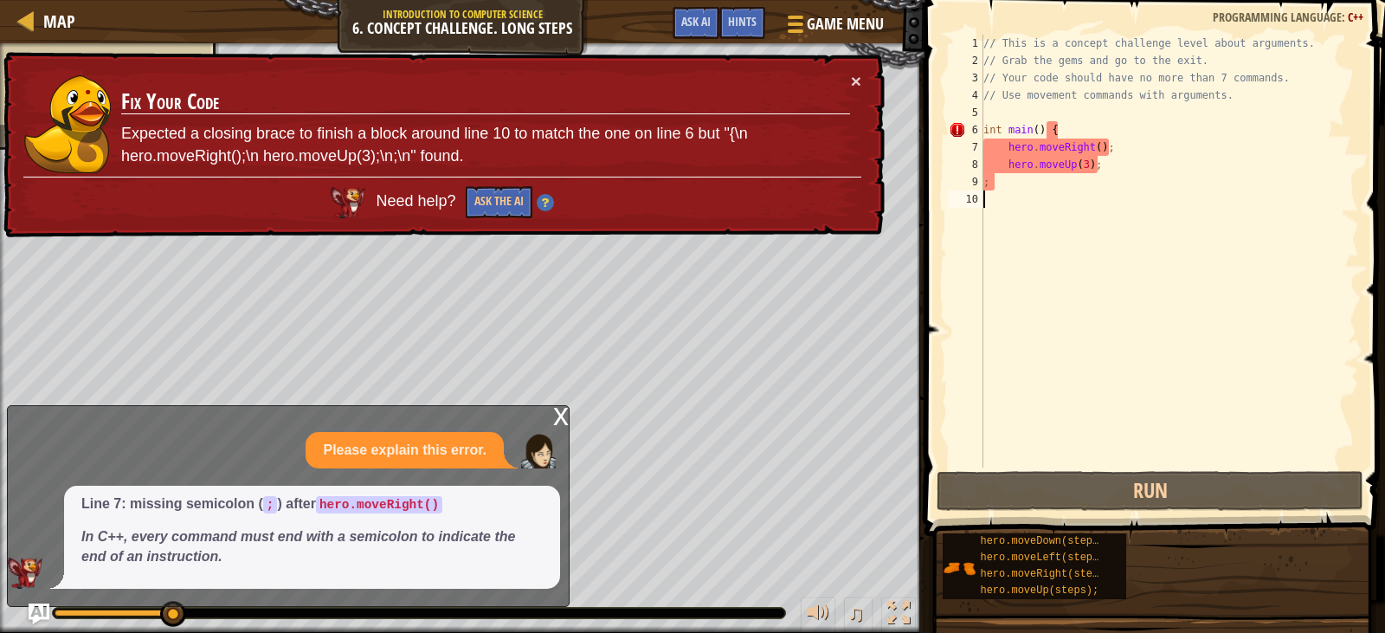
click at [987, 221] on div "// This is a concept challenge level about arguments. // Grab the gems and go t…" at bounding box center [1170, 268] width 380 height 467
click at [1002, 187] on div "// This is a concept challenge level about arguments. // Grab the gems and go t…" at bounding box center [1170, 268] width 380 height 467
type textarea ";"
click at [851, 78] on button "×" at bounding box center [856, 83] width 10 height 18
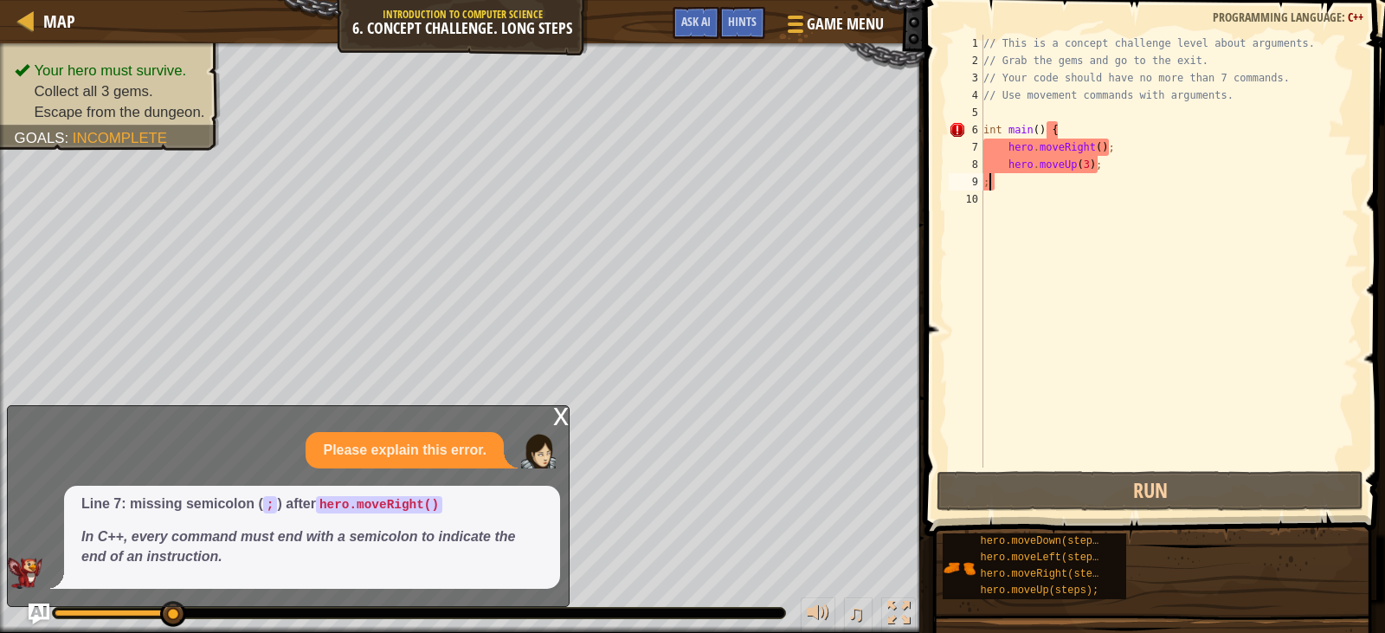
click at [256, 561] on p "In C++, every command must end with a semicolon to indicate the end of an instr…" at bounding box center [311, 547] width 461 height 40
click at [281, 493] on div "Line 7: missing semicolon ( ; ) after hero.moveRight() In C++, every command mu…" at bounding box center [312, 537] width 496 height 103
drag, startPoint x: 171, startPoint y: 538, endPoint x: 133, endPoint y: 540, distance: 37.3
click at [169, 538] on em "In C++, every command must end with a semicolon to indicate the end of an instr…" at bounding box center [298, 546] width 434 height 35
drag, startPoint x: 90, startPoint y: 560, endPoint x: 42, endPoint y: 546, distance: 49.6
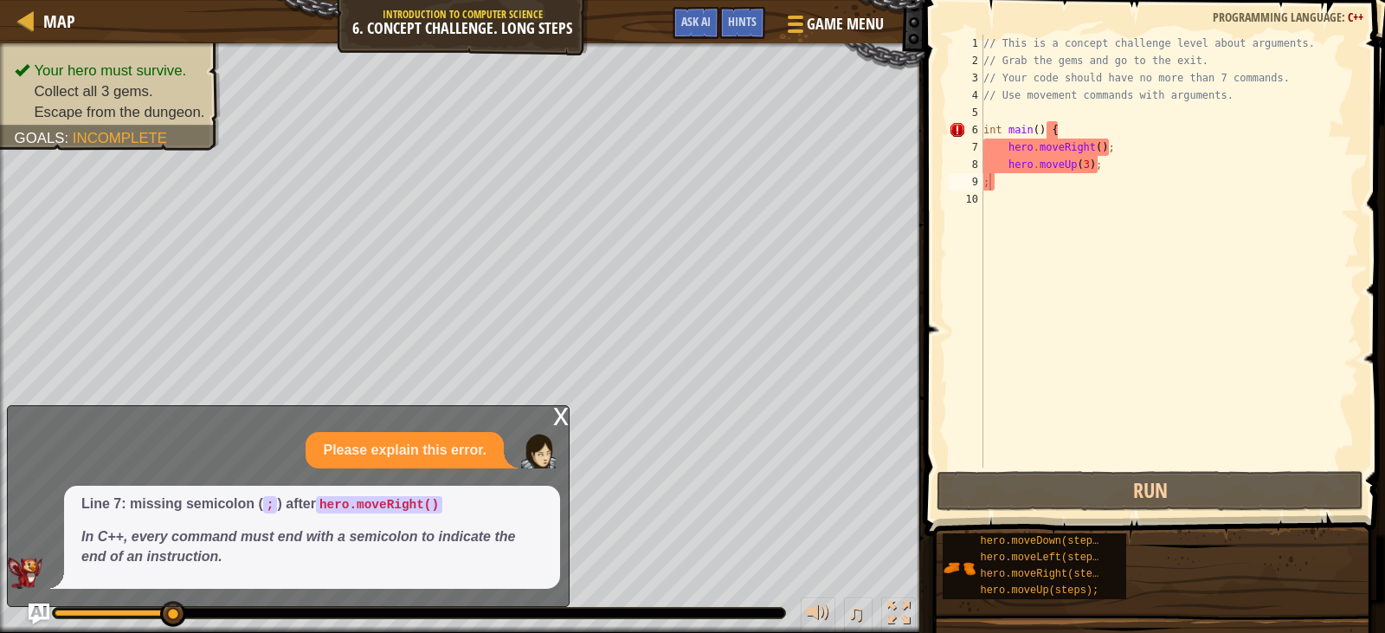
click at [82, 560] on em "In C++, every command must end with a semicolon to indicate the end of an instr…" at bounding box center [298, 546] width 434 height 35
click at [42, 545] on div "Line 7: missing semicolon ( ; ) after hero.moveRight() In C++, every command mu…" at bounding box center [284, 537] width 552 height 103
drag, startPoint x: 154, startPoint y: 563, endPoint x: 254, endPoint y: 558, distance: 99.6
click at [233, 562] on p "In C++, every command must end with a semicolon to indicate the end of an instr…" at bounding box center [311, 547] width 461 height 40
click at [356, 530] on em "In C++, every command must end with a semicolon to indicate the end of an instr…" at bounding box center [298, 546] width 434 height 35
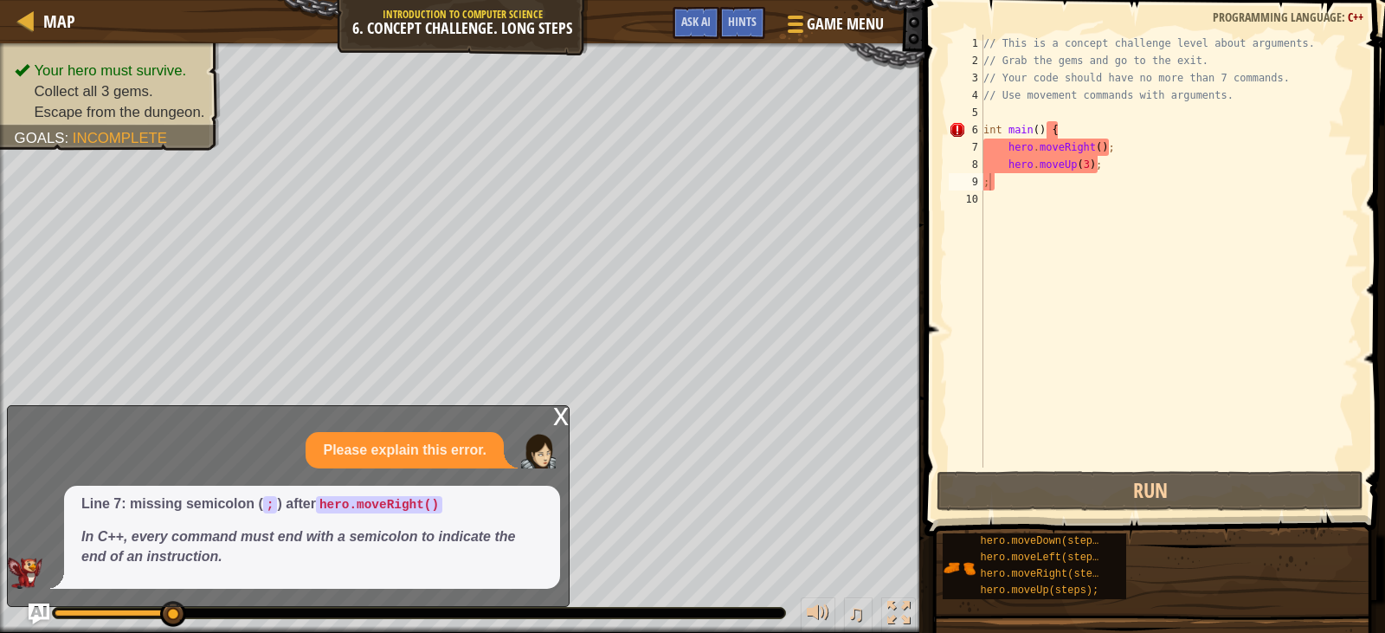
click at [387, 512] on code "hero.moveRight()" at bounding box center [379, 504] width 126 height 17
click at [414, 501] on code "hero.moveRight()" at bounding box center [379, 504] width 126 height 17
click at [372, 446] on p "Please explain this error." at bounding box center [405, 451] width 164 height 20
click at [163, 555] on em "In C++, every command must end with a semicolon to indicate the end of an instr…" at bounding box center [298, 546] width 434 height 35
click at [995, 183] on div "// This is a concept challenge level about arguments. // Grab the gems and go t…" at bounding box center [1170, 268] width 380 height 467
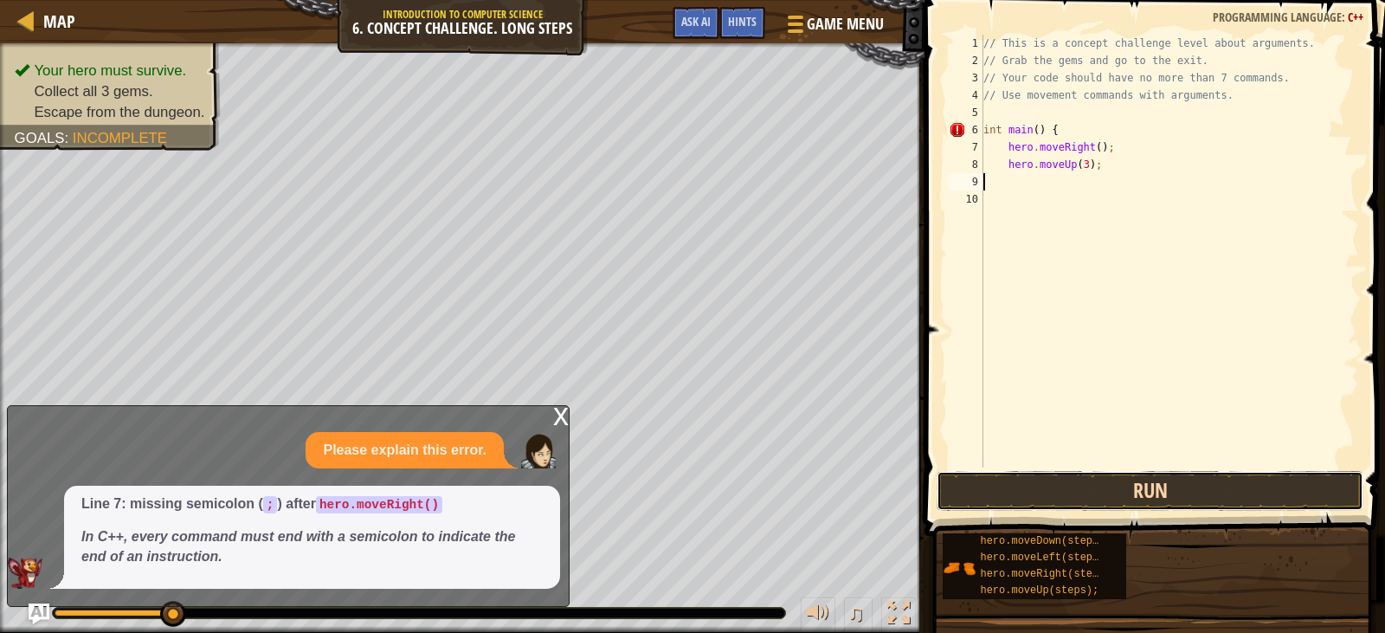
drag, startPoint x: 1284, startPoint y: 480, endPoint x: 1257, endPoint y: 474, distance: 27.5
click at [1283, 480] on button "Run" at bounding box center [1149, 491] width 426 height 40
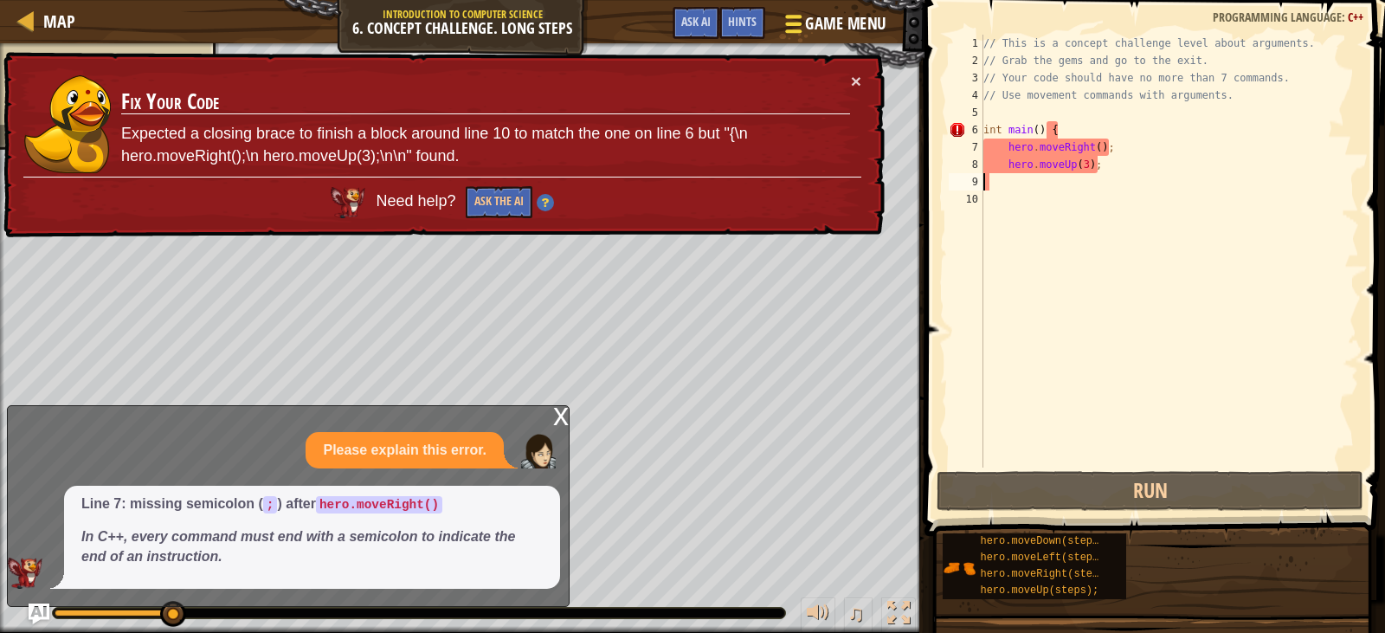
click at [804, 24] on div at bounding box center [793, 23] width 23 height 25
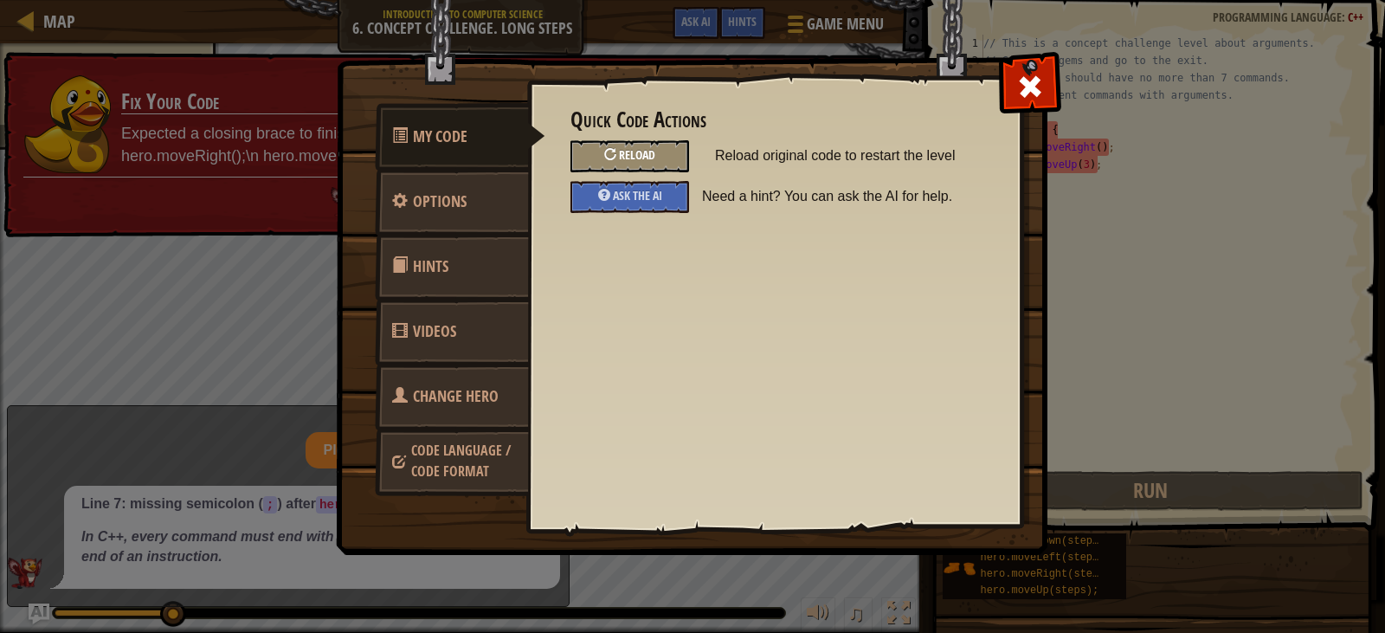
click at [669, 151] on div "Reload" at bounding box center [629, 156] width 119 height 32
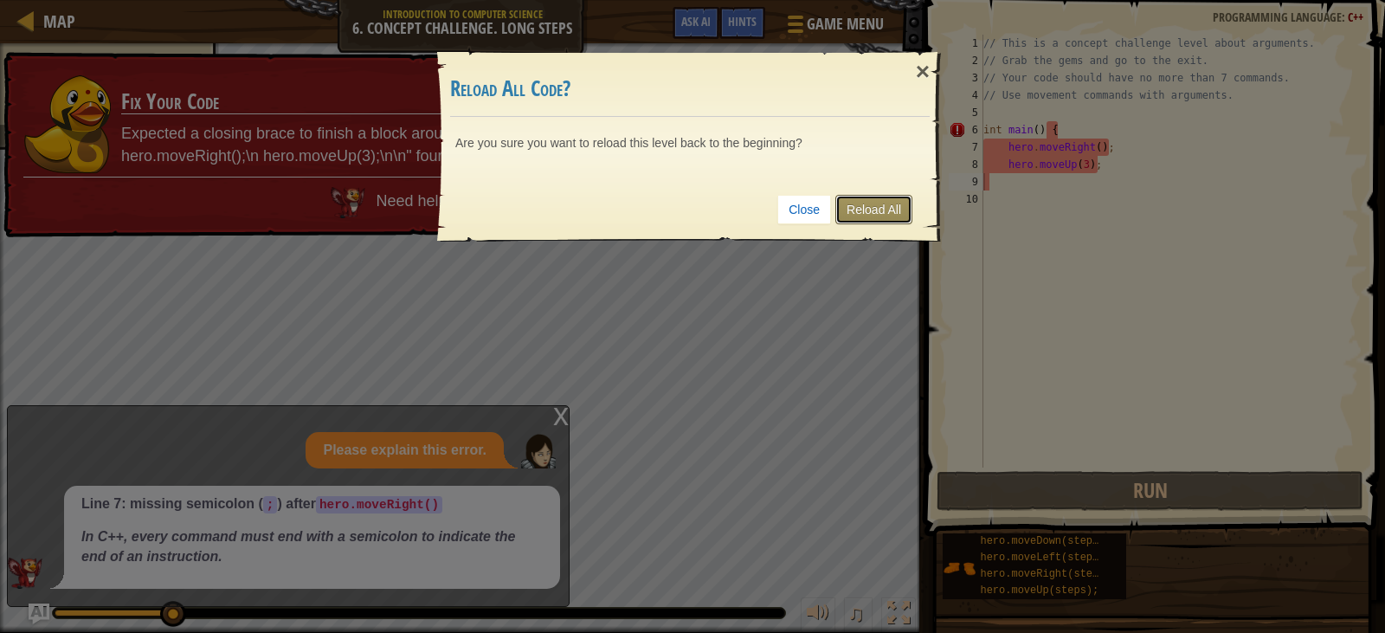
click at [859, 221] on link "Reload All" at bounding box center [873, 209] width 77 height 29
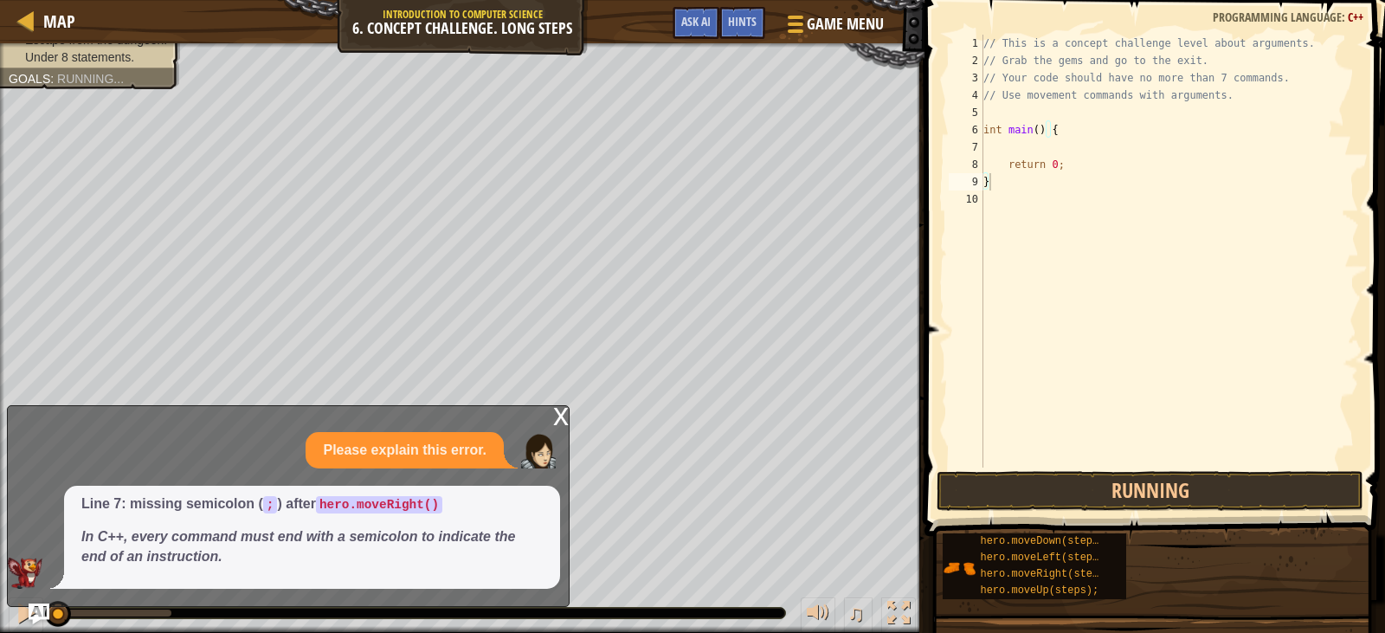
type textarea "}"
click at [1039, 145] on div "// This is a concept challenge level about arguments. // Grab the gems and go t…" at bounding box center [1170, 268] width 380 height 467
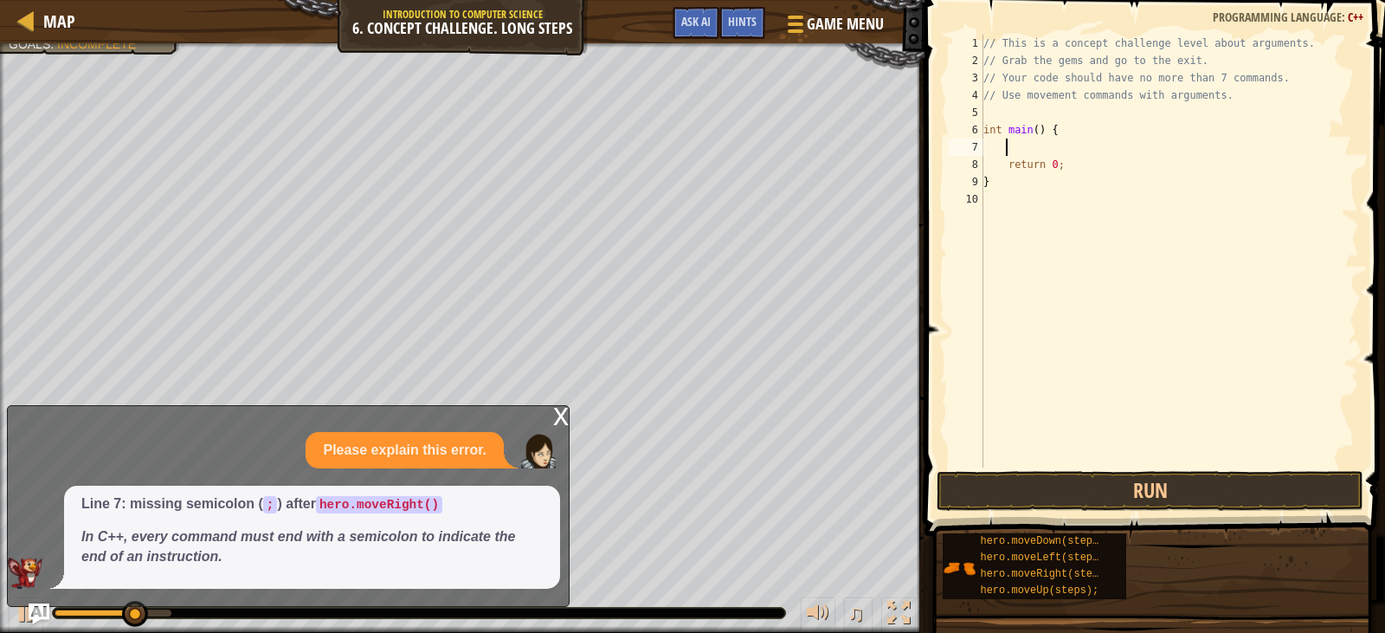
click at [561, 417] on div "x" at bounding box center [561, 414] width 16 height 17
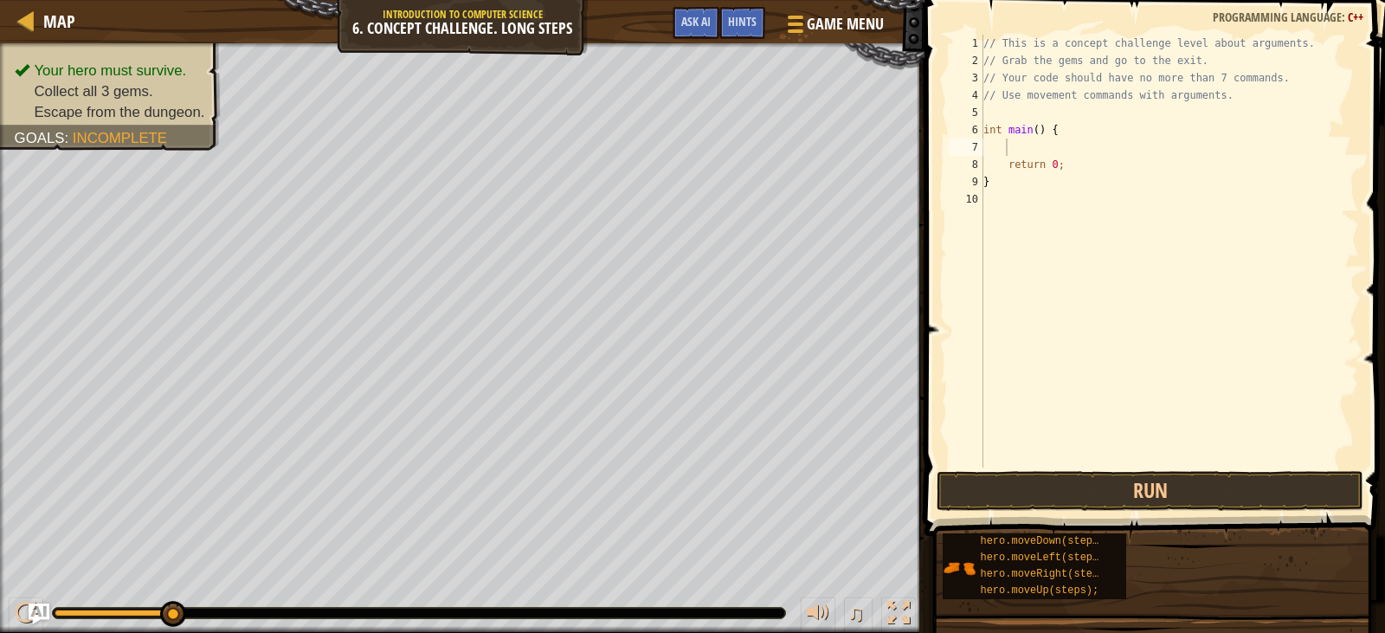
click at [1045, 149] on div "// This is a concept challenge level about arguments. // Grab the gems and go t…" at bounding box center [1170, 268] width 380 height 467
type textarea "h"
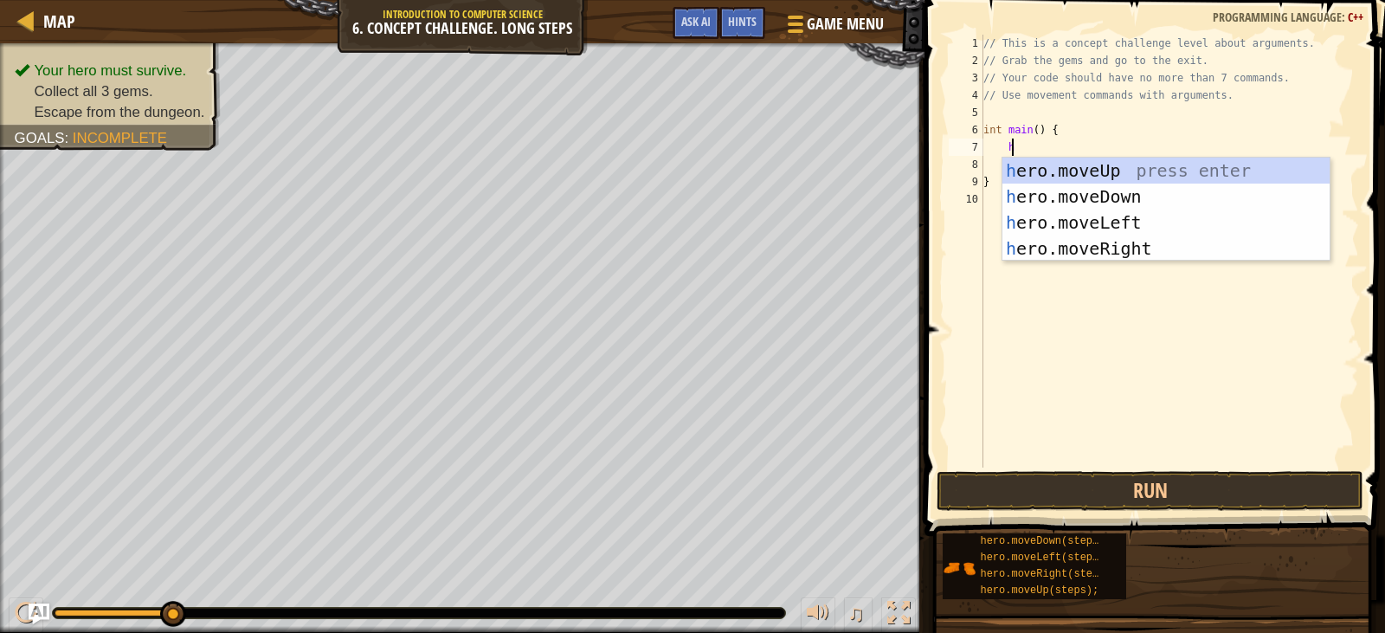
scroll to position [8, 2]
click at [1126, 250] on div "h ero.moveUp press enter h ero.moveDown press enter h ero.moveLeft press enter …" at bounding box center [1165, 236] width 327 height 156
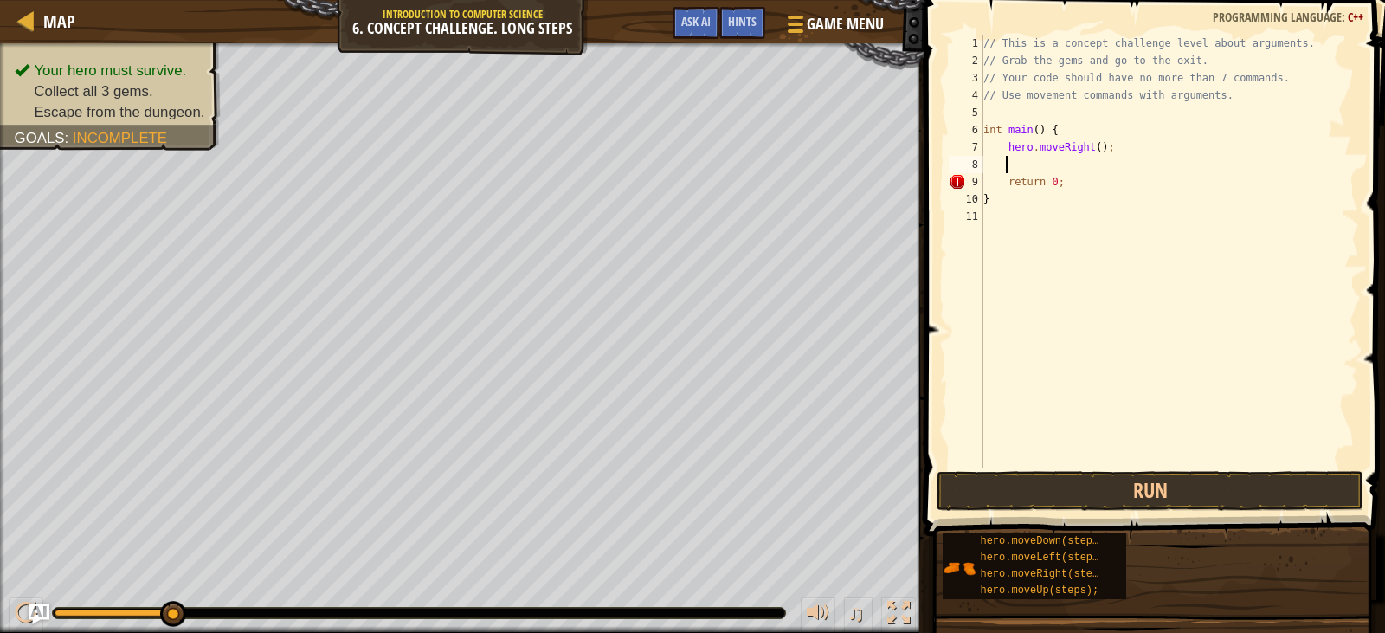
scroll to position [8, 1]
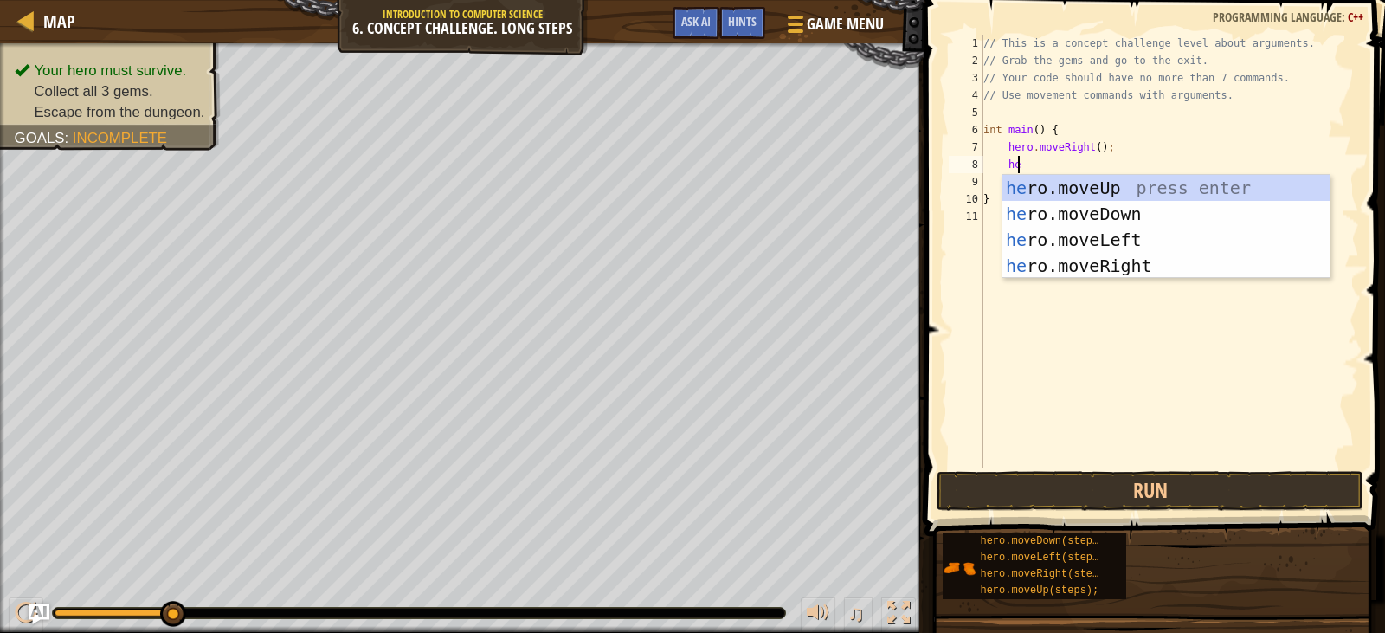
type textarea "her"
click at [1080, 181] on div "her o.moveUp press enter her o.moveDown press enter her o.moveLeft press enter …" at bounding box center [1165, 253] width 327 height 156
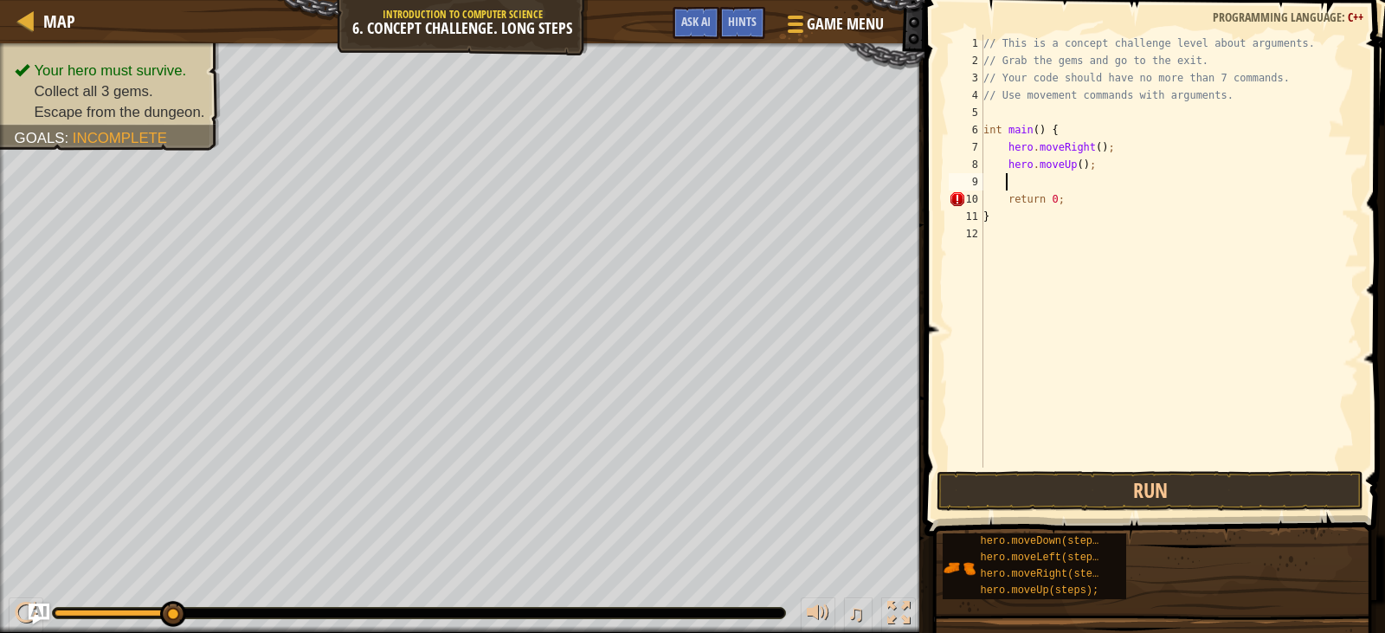
scroll to position [8, 1]
click at [1073, 161] on div "// This is a concept challenge level about arguments. // Grab the gems and go t…" at bounding box center [1170, 268] width 380 height 467
type textarea "hero.moveUp(3);"
click at [1014, 175] on div "// This is a concept challenge level about arguments. // Grab the gems and go t…" at bounding box center [1170, 268] width 380 height 467
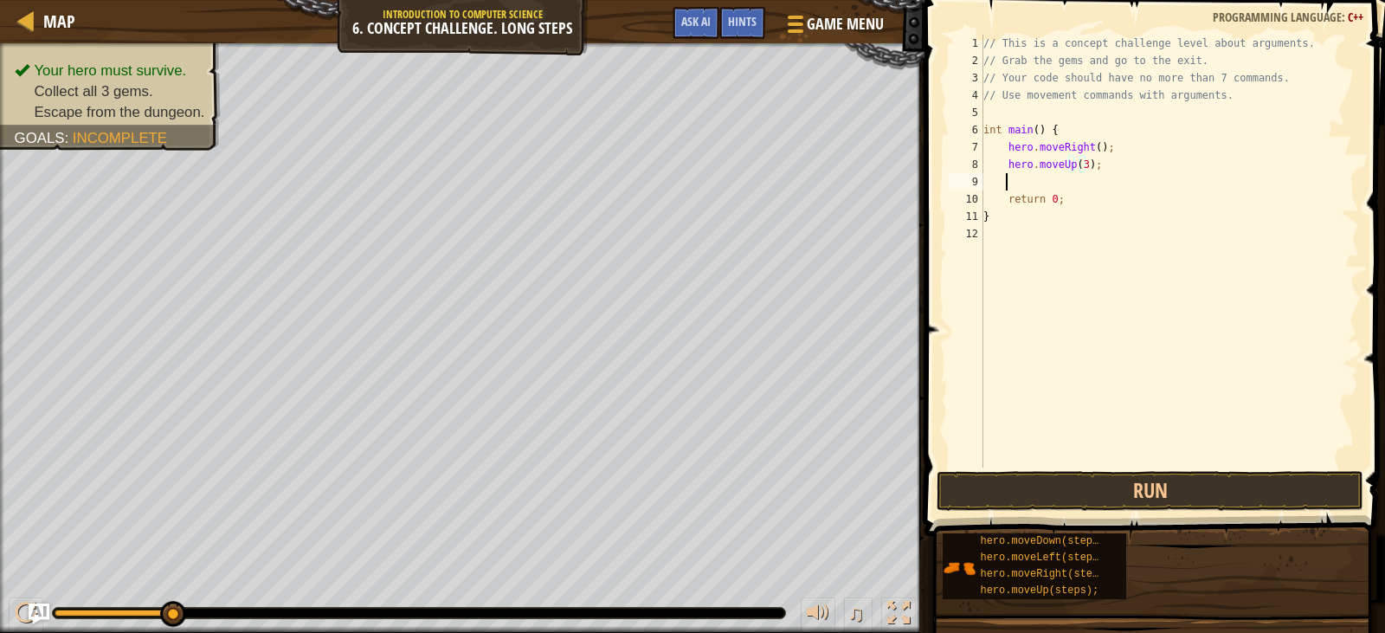
scroll to position [8, 1]
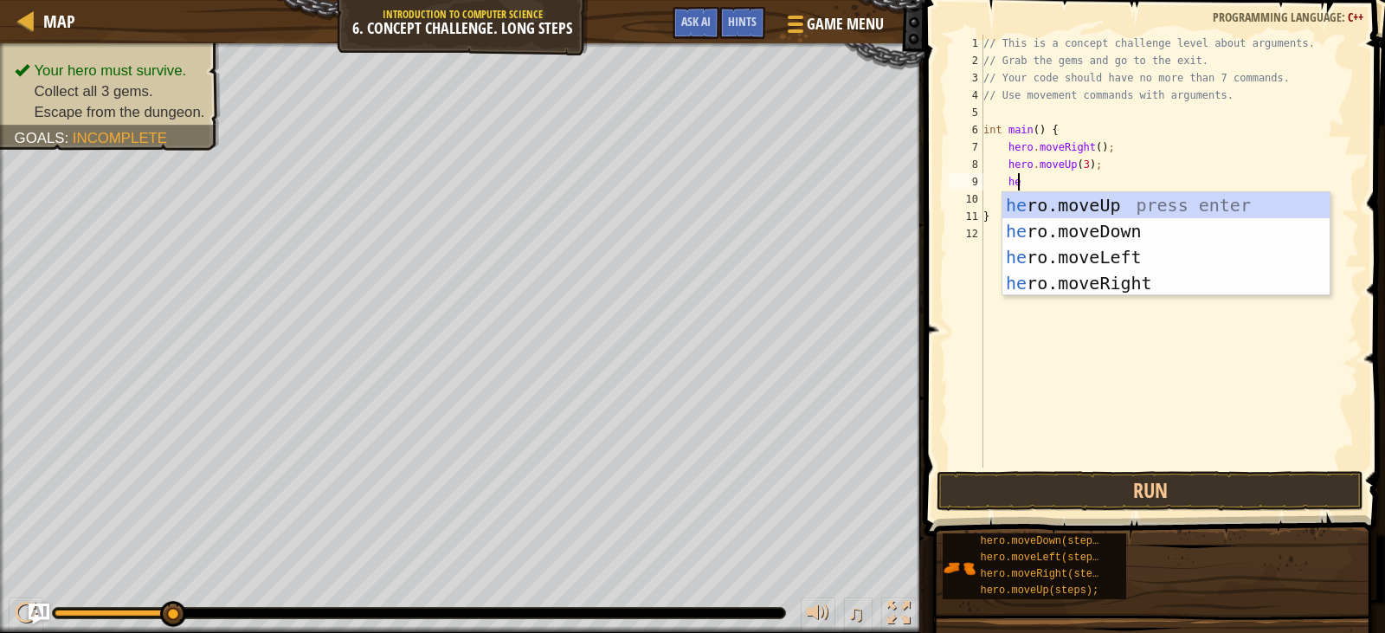
type textarea "her"
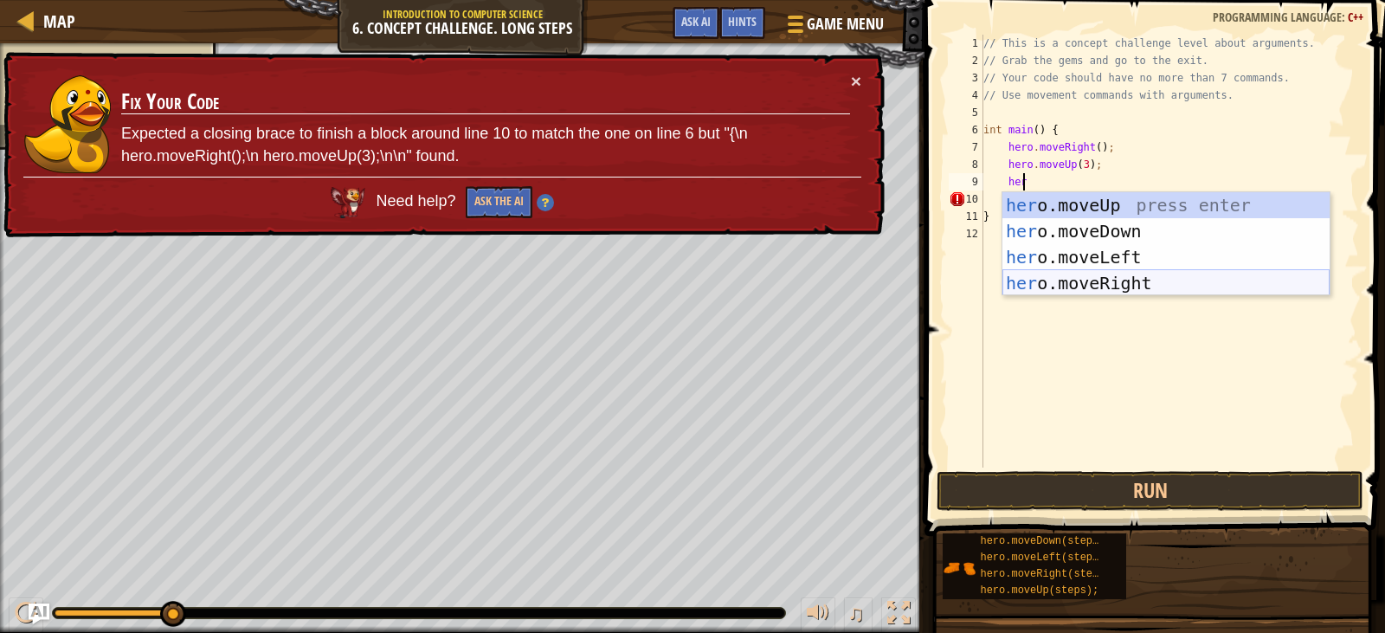
click at [1107, 286] on div "her o.moveUp press enter her o.moveDown press enter her o.moveLeft press enter …" at bounding box center [1165, 270] width 327 height 156
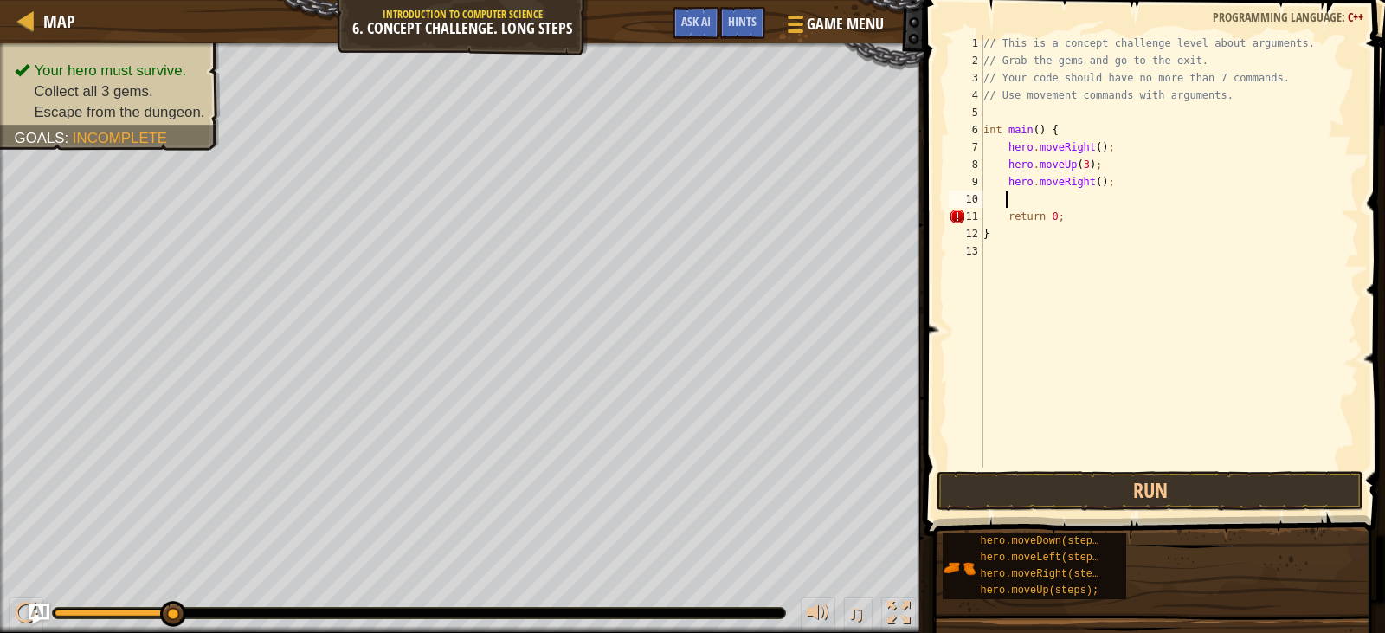
scroll to position [8, 1]
click at [1092, 178] on div "// This is a concept challenge level about arguments. // Grab the gems and go t…" at bounding box center [1170, 268] width 380 height 467
type textarea "hero.moveRight(2);"
click at [1033, 196] on div "// This is a concept challenge level about arguments. // Grab the gems and go t…" at bounding box center [1170, 268] width 380 height 467
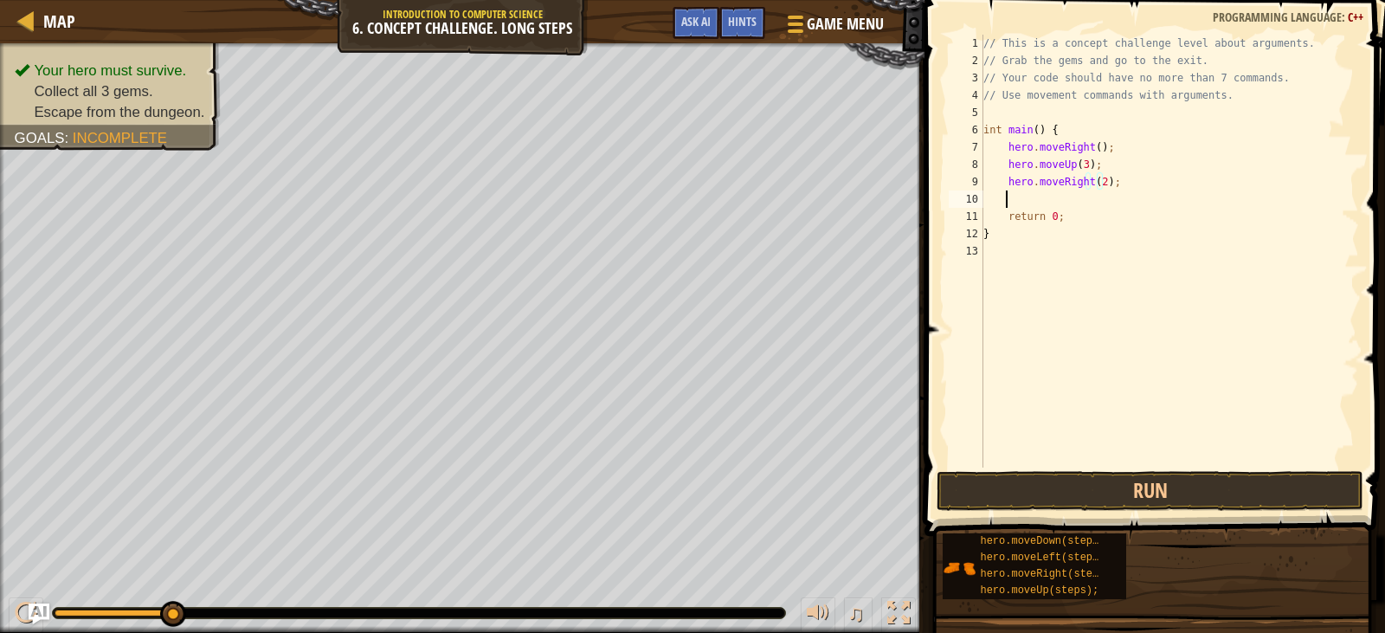
scroll to position [8, 1]
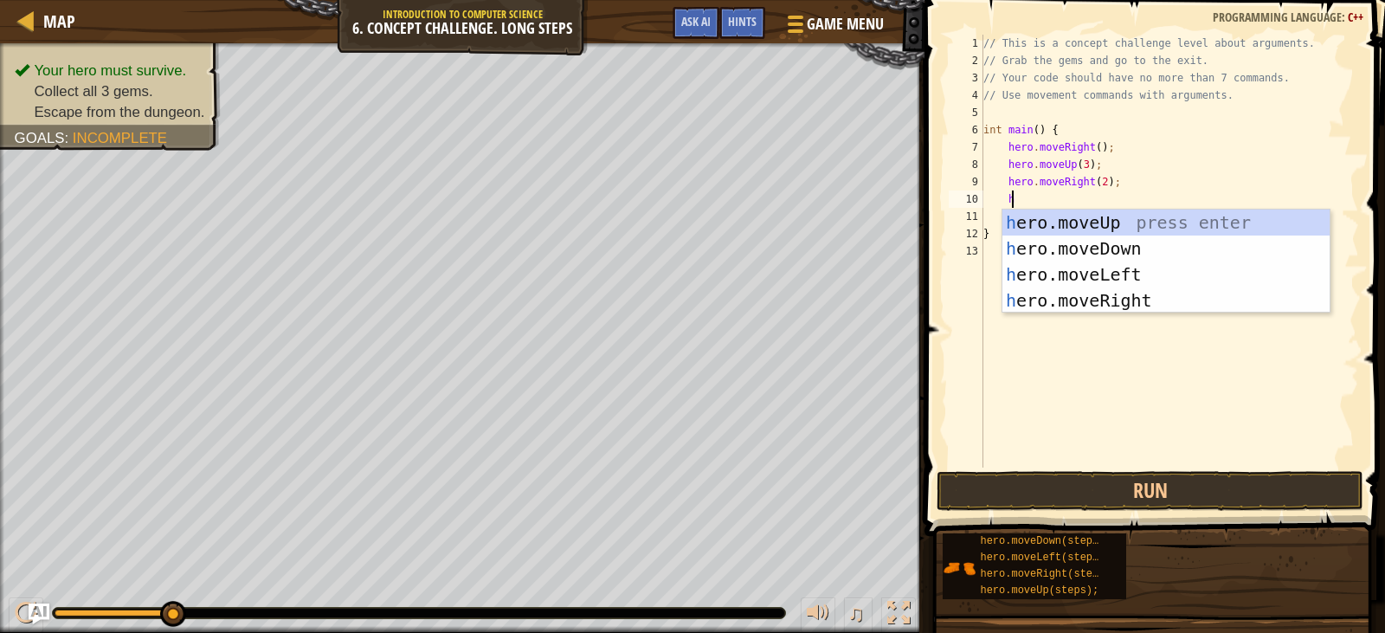
type textarea "her"
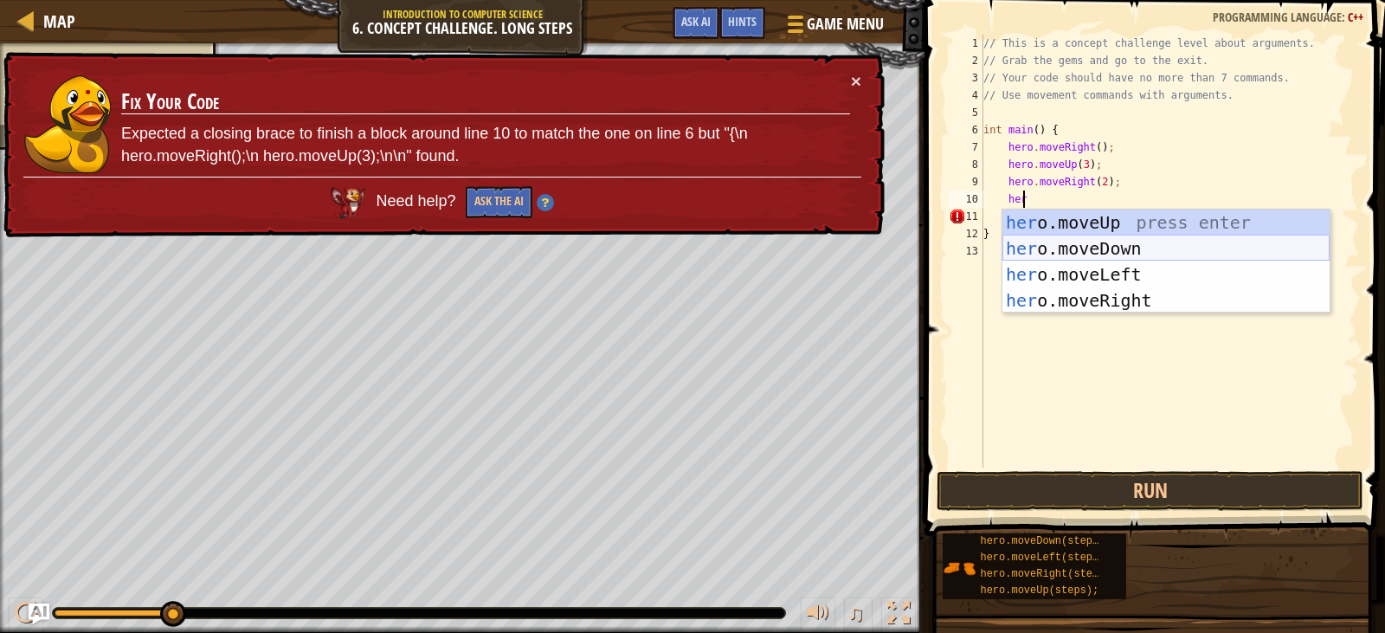
click at [1079, 252] on div "her o.moveUp press enter her o.moveDown press enter her o.moveLeft press enter …" at bounding box center [1165, 287] width 327 height 156
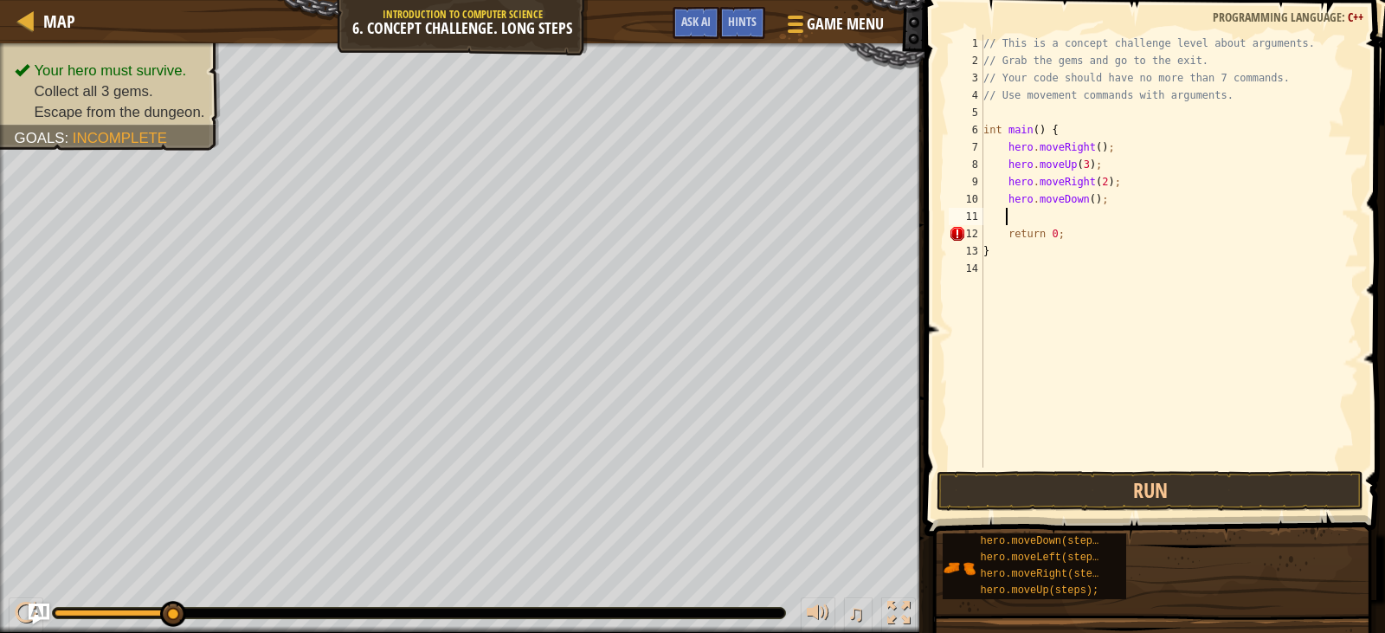
scroll to position [8, 1]
click at [1086, 202] on div "// This is a concept challenge level about arguments. // Grab the gems and go t…" at bounding box center [1170, 268] width 380 height 467
type textarea "hero.moveDown(3);"
click at [1037, 214] on div "// This is a concept challenge level about arguments. // Grab the gems and go t…" at bounding box center [1170, 268] width 380 height 467
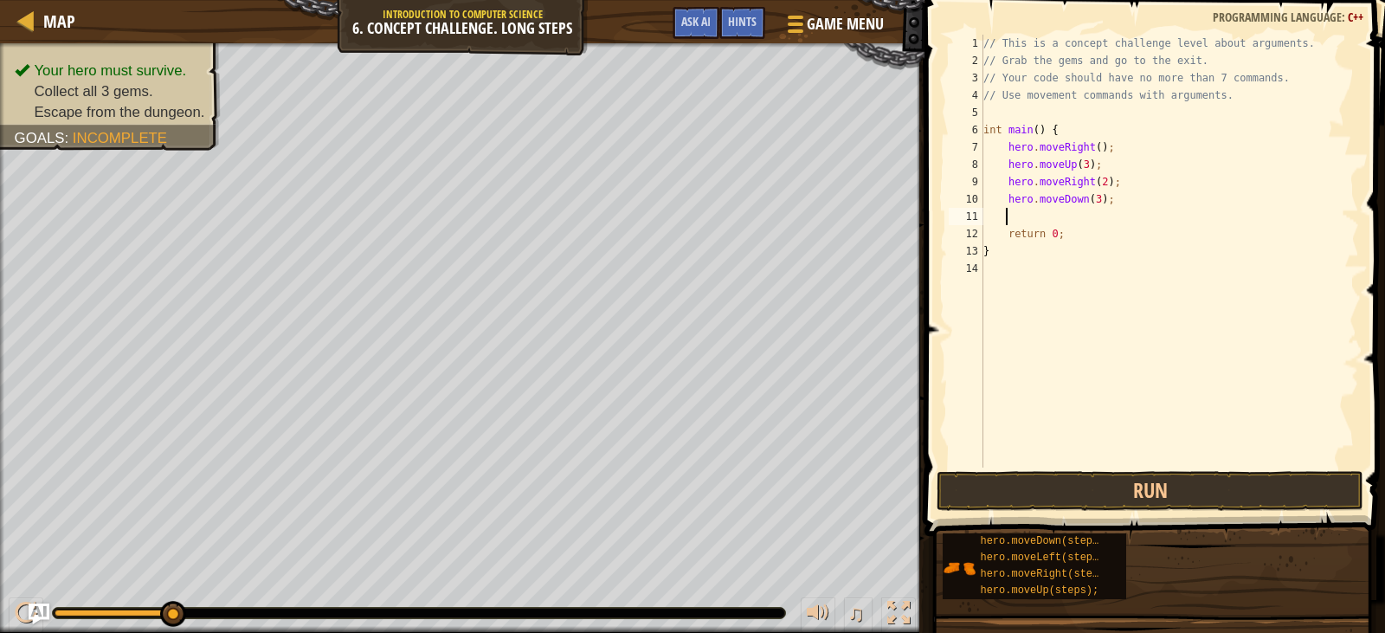
scroll to position [8, 1]
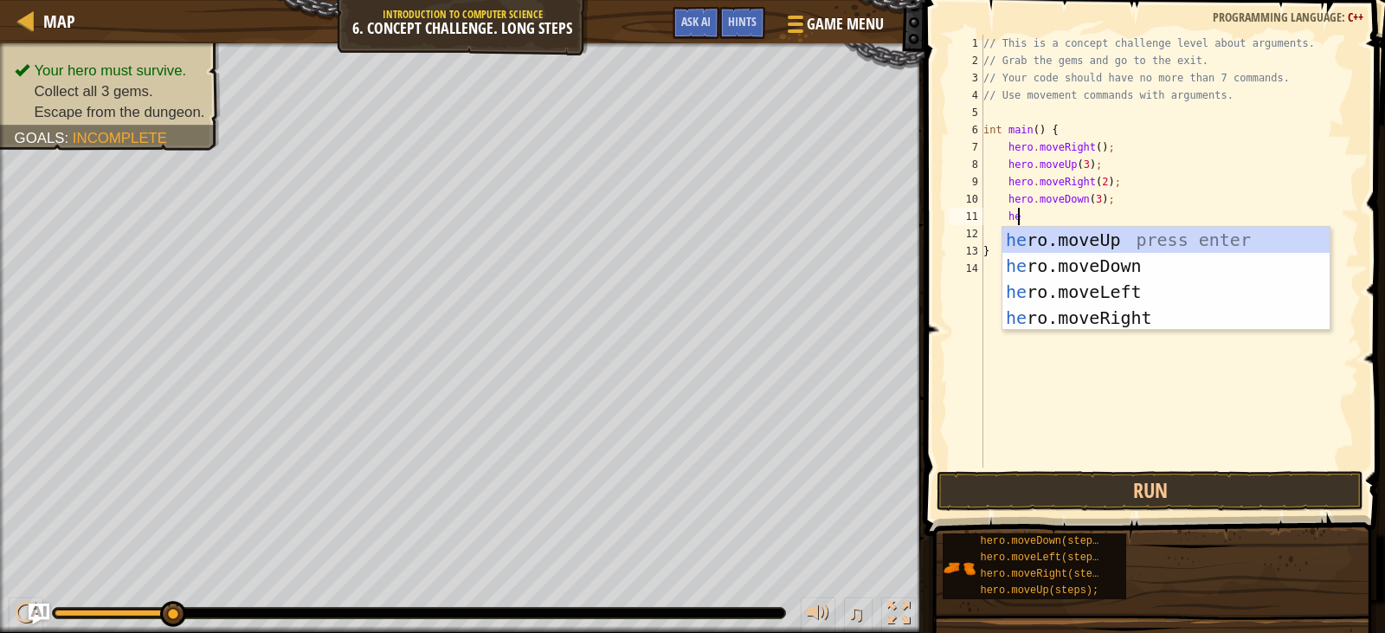
type textarea "her"
click at [1050, 289] on div "her o.moveUp press enter her o.moveDown press enter her o.moveLeft press enter …" at bounding box center [1165, 305] width 327 height 156
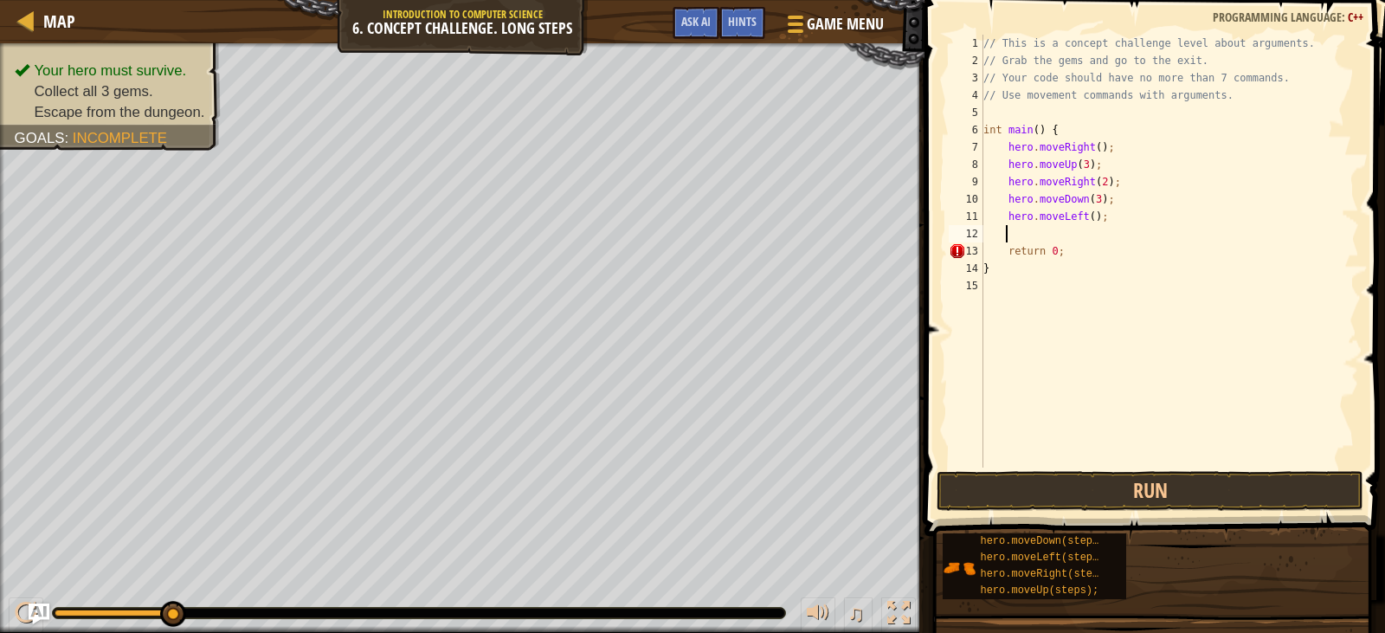
scroll to position [8, 1]
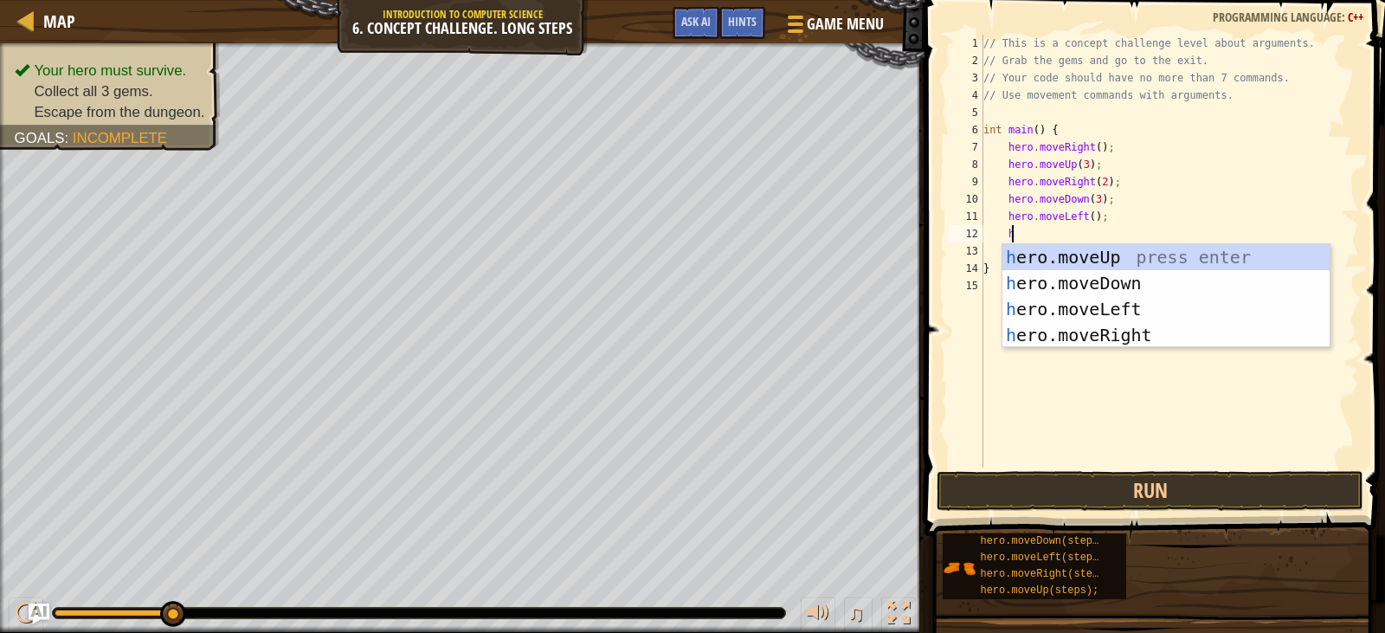
type textarea "her"
click at [1110, 253] on div "her o.moveUp press enter her o.moveDown press enter her o.moveLeft press enter …" at bounding box center [1165, 322] width 327 height 156
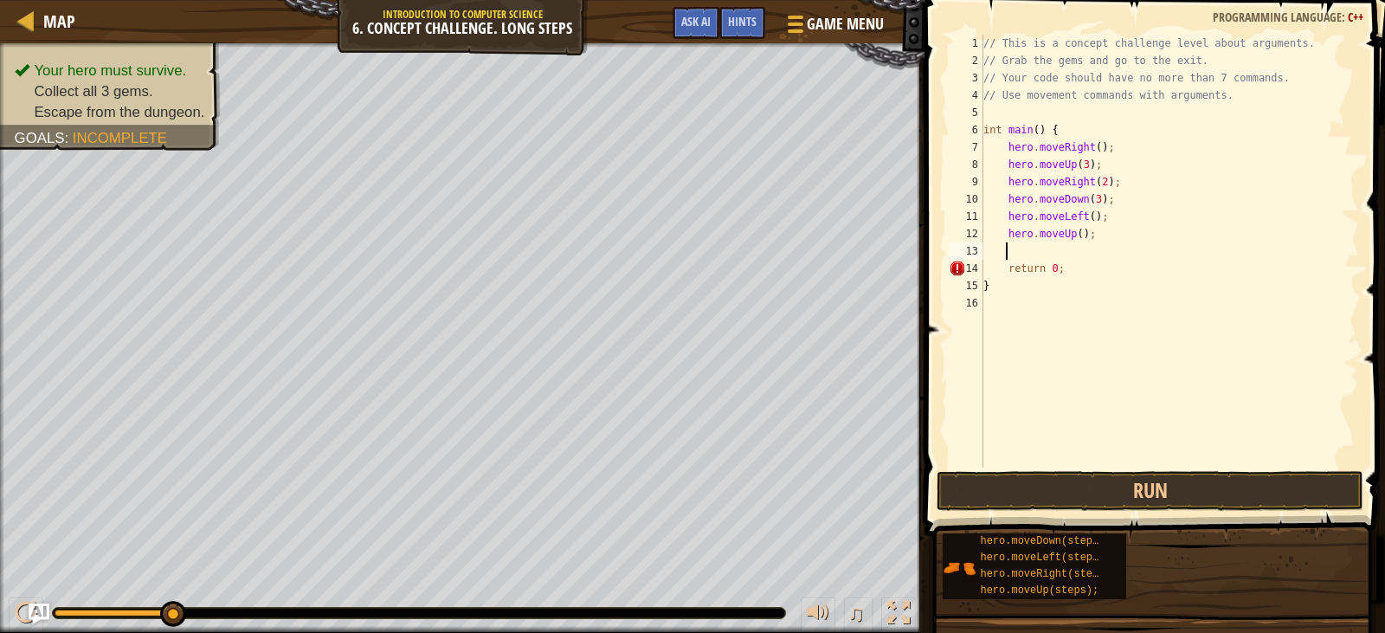
scroll to position [8, 1]
click at [1078, 233] on div "// This is a concept challenge level about arguments. // Grab the gems and go t…" at bounding box center [1170, 268] width 380 height 467
click at [1075, 235] on div "// This is a concept challenge level about arguments. // Grab the gems and go t…" at bounding box center [1170, 268] width 380 height 467
type textarea "hero.moveUp(2);"
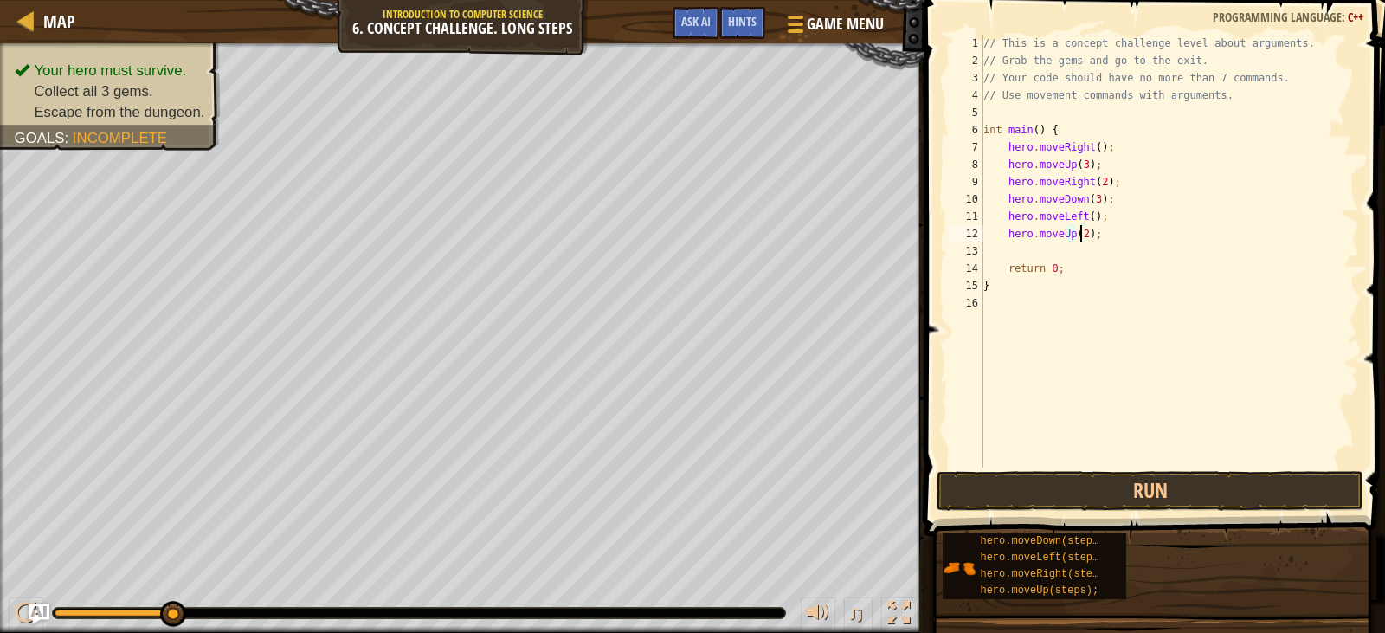
click at [1031, 248] on div "// This is a concept challenge level about arguments. // Grab the gems and go t…" at bounding box center [1170, 268] width 380 height 467
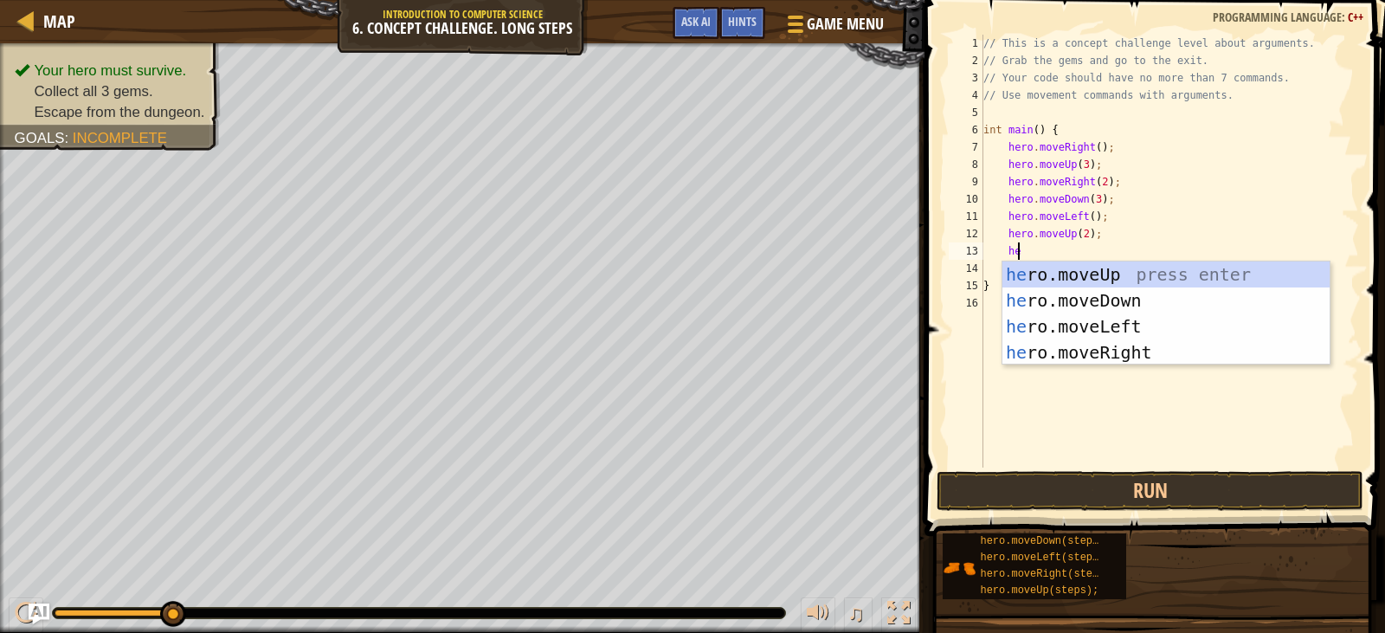
type textarea "her"
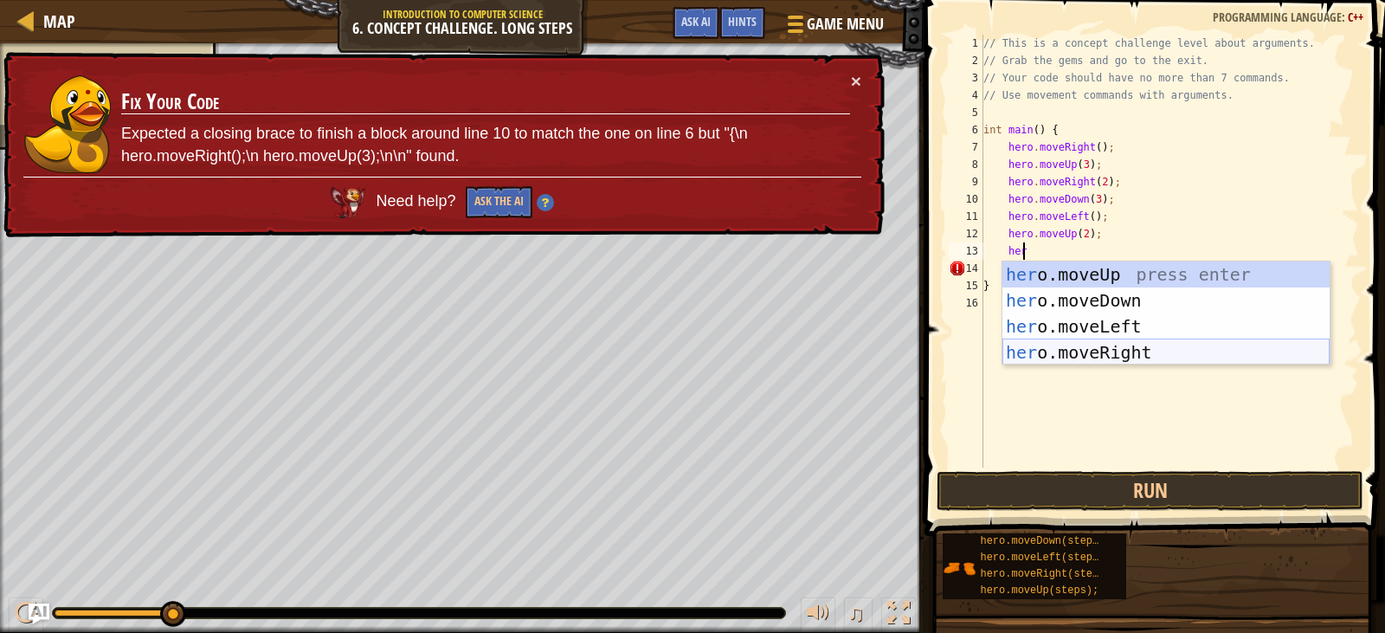
click at [1105, 353] on div "her o.moveUp press enter her o.moveDown press enter her o.moveLeft press enter …" at bounding box center [1165, 339] width 327 height 156
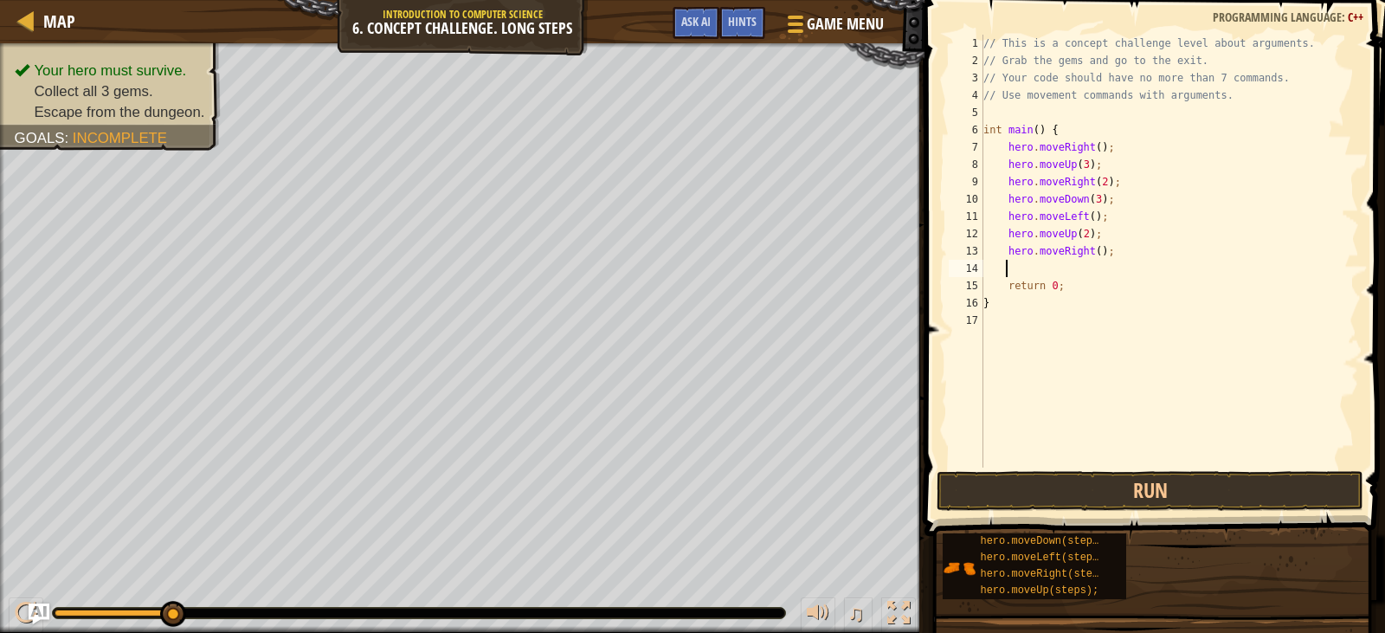
click at [1093, 249] on div "// This is a concept challenge level about arguments. // Grab the gems and go t…" at bounding box center [1170, 268] width 380 height 467
type textarea "hero.moveRight(3);"
click at [1206, 496] on button "Run" at bounding box center [1149, 491] width 426 height 40
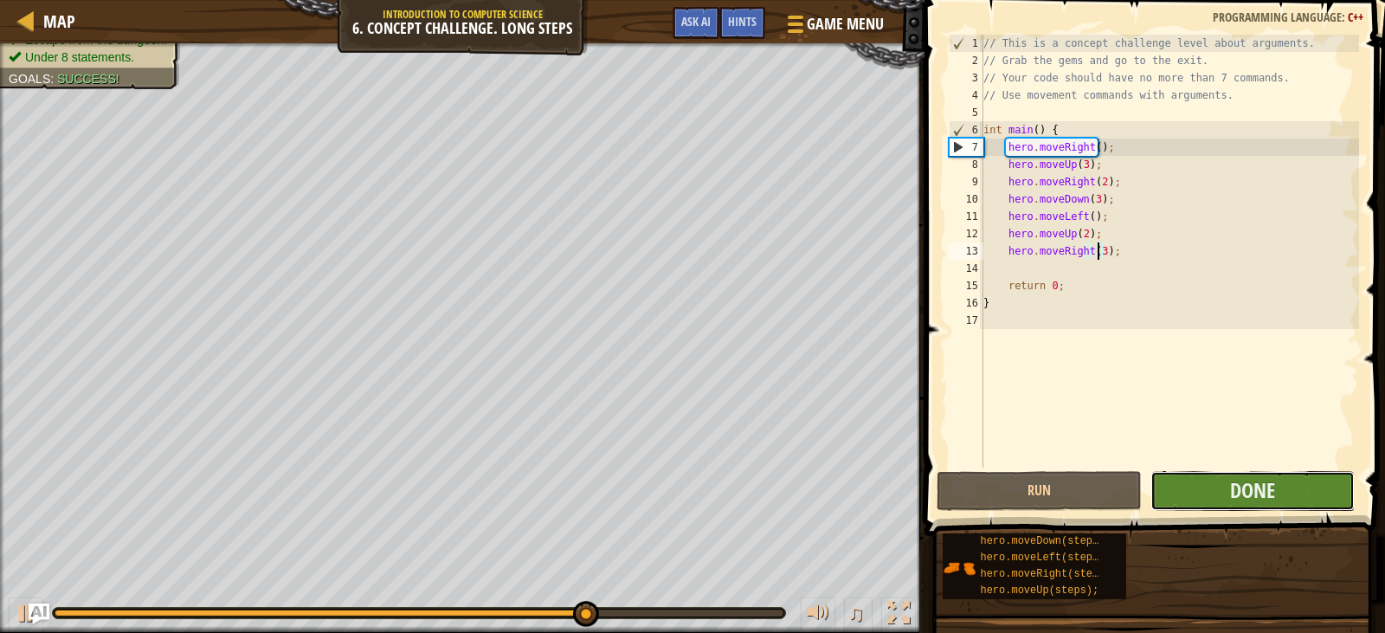
click at [1284, 476] on button "Done" at bounding box center [1252, 491] width 204 height 40
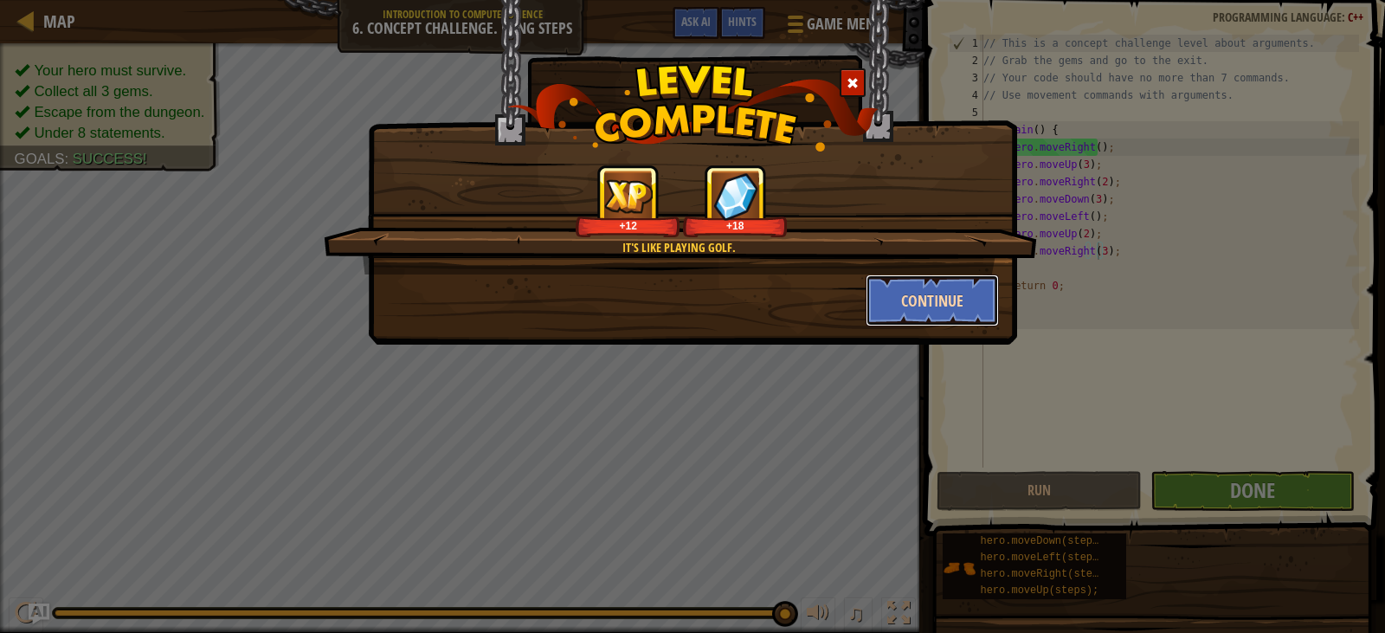
click at [968, 309] on button "Continue" at bounding box center [933, 300] width 134 height 52
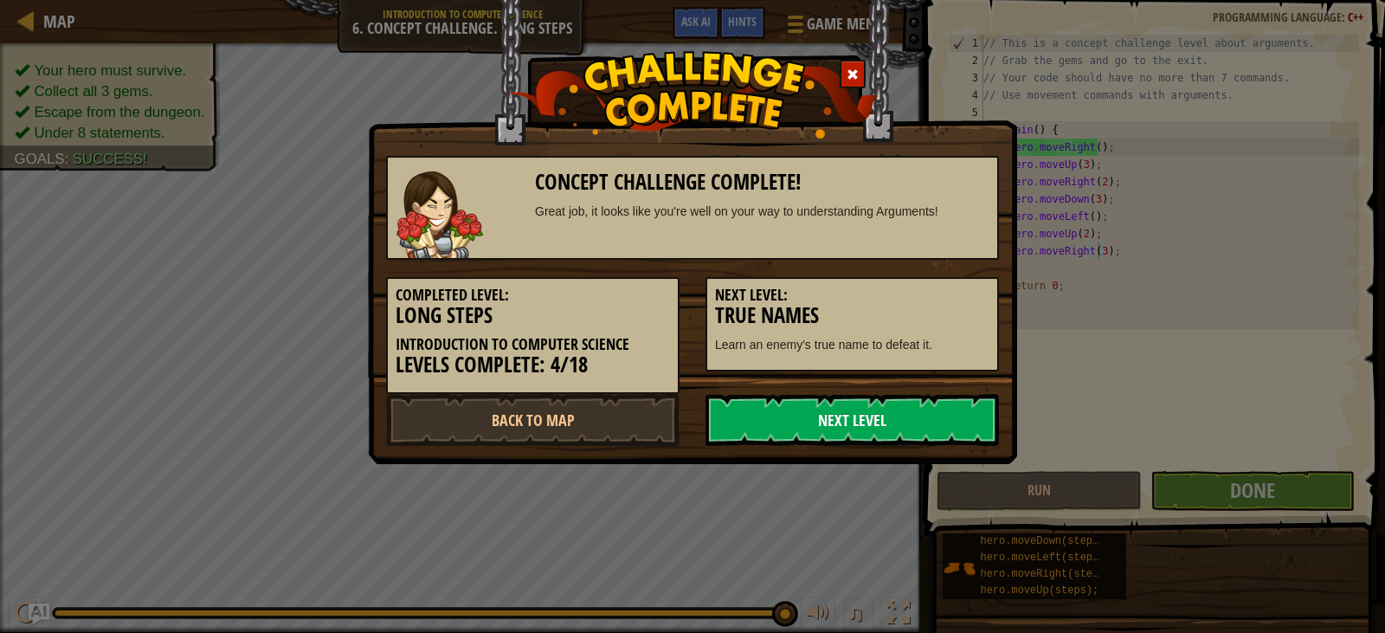
click at [767, 421] on link "Next Level" at bounding box center [851, 420] width 293 height 52
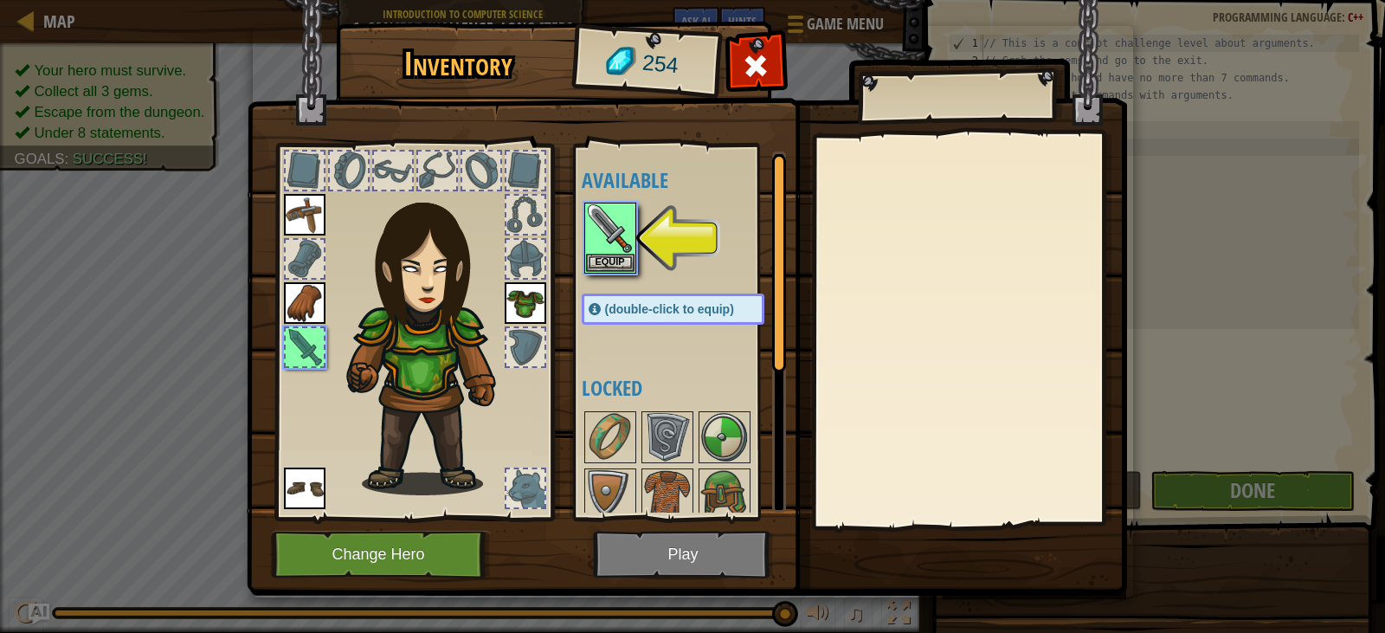
click at [740, 553] on img at bounding box center [687, 281] width 880 height 628
click at [609, 253] on div "Equip" at bounding box center [610, 238] width 52 height 71
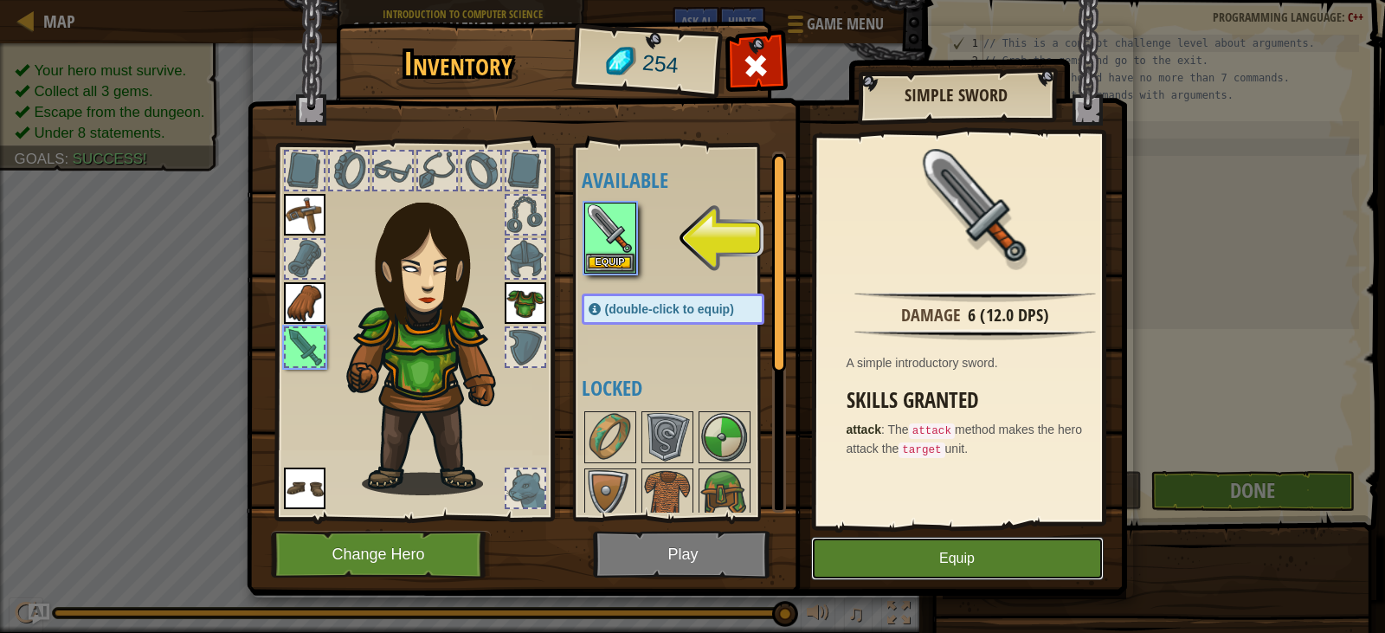
click at [1026, 576] on button "Equip" at bounding box center [957, 558] width 293 height 43
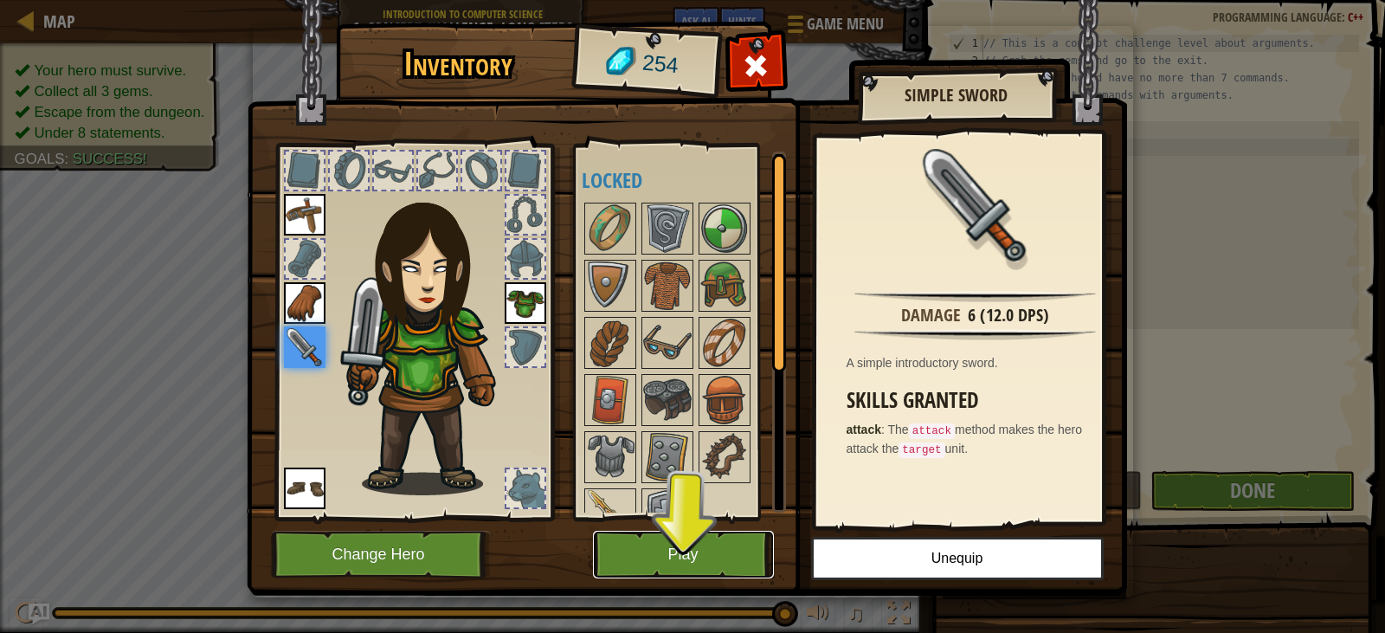
click at [705, 552] on button "Play" at bounding box center [683, 555] width 181 height 48
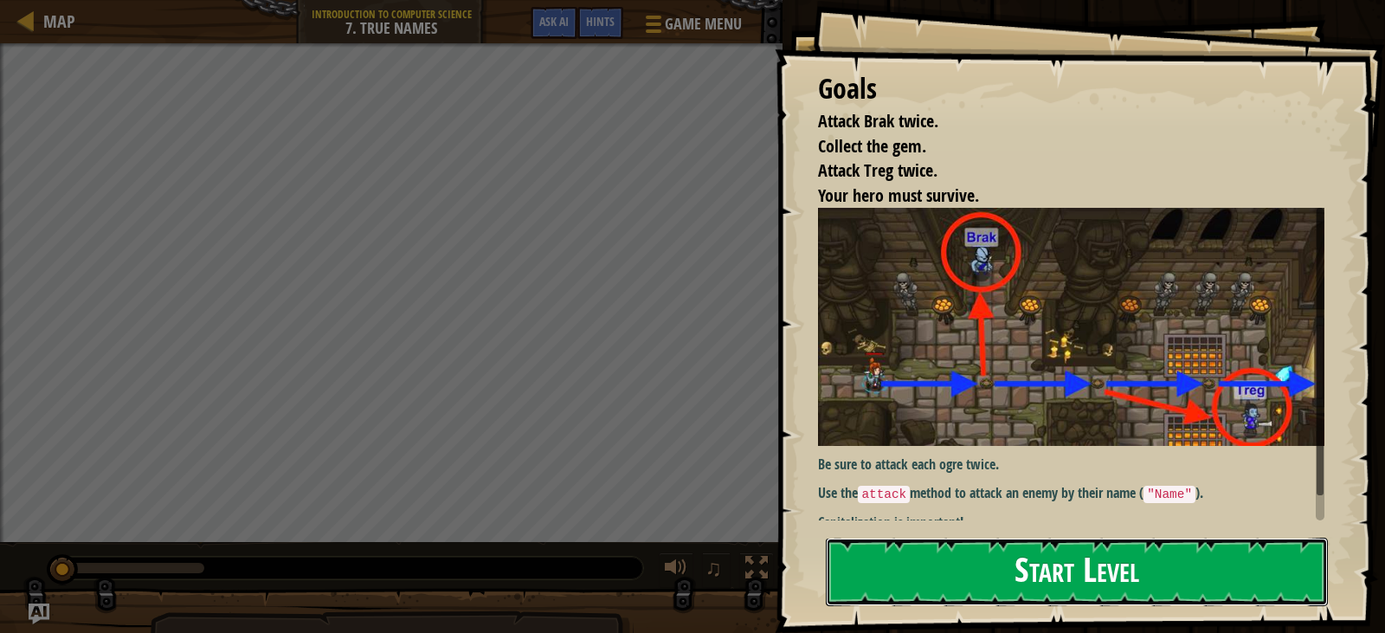
click at [940, 579] on button "Start Level" at bounding box center [1077, 571] width 502 height 68
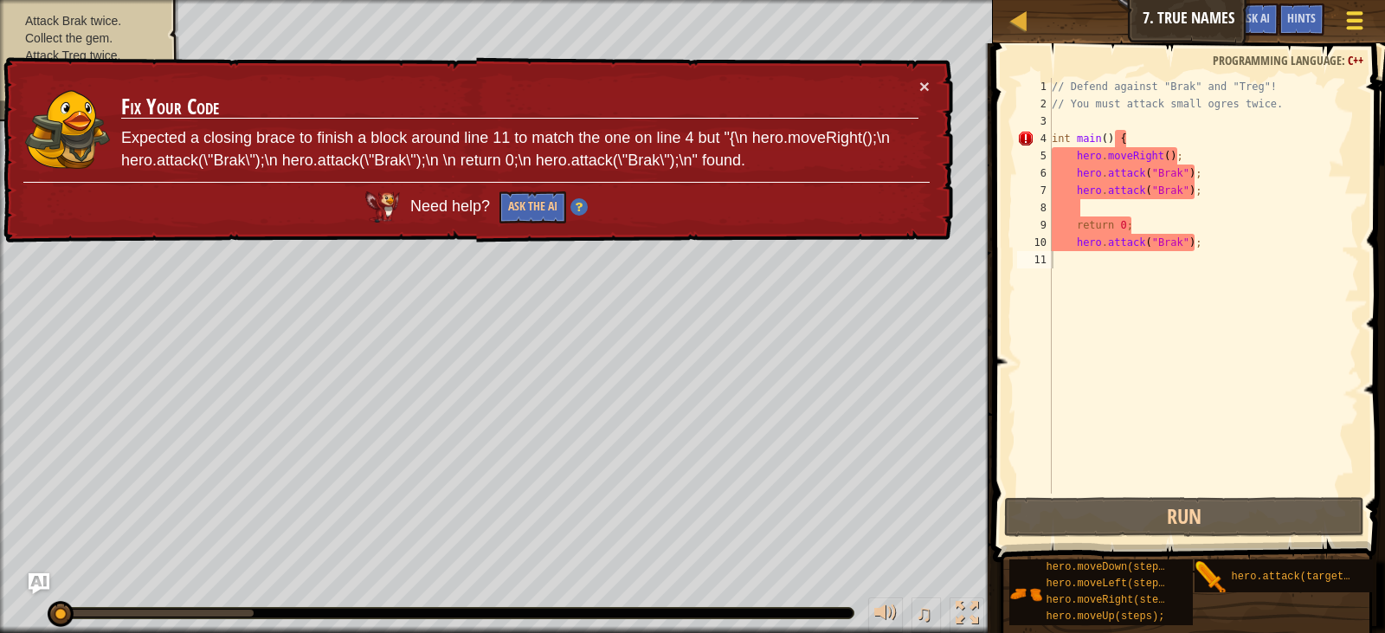
click at [1344, 14] on div at bounding box center [1353, 20] width 23 height 25
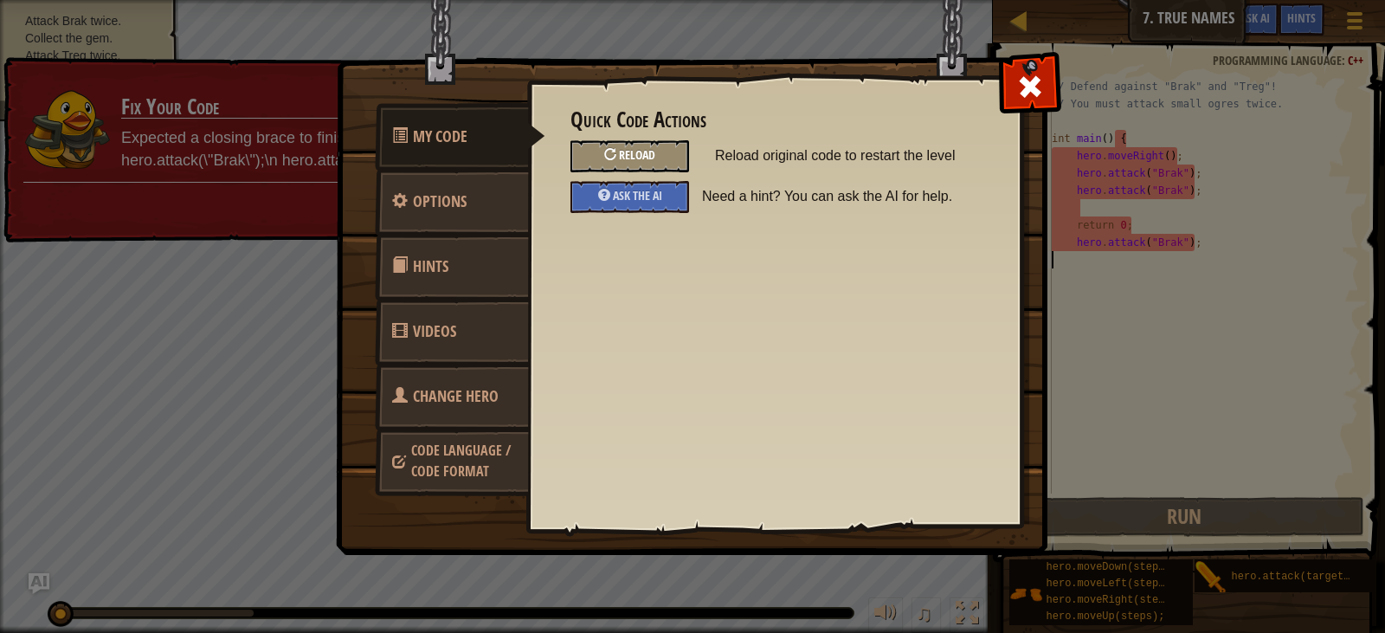
click at [651, 160] on span "Reload" at bounding box center [637, 154] width 36 height 16
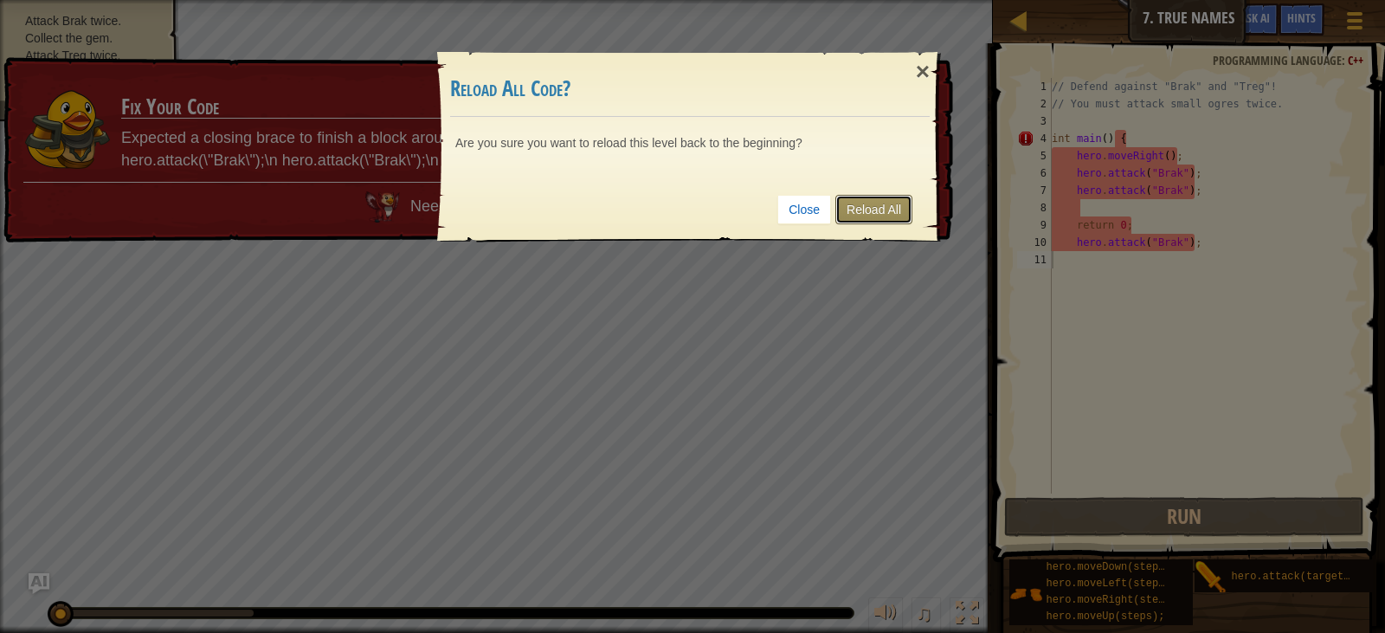
click at [872, 211] on link "Reload All" at bounding box center [873, 209] width 77 height 29
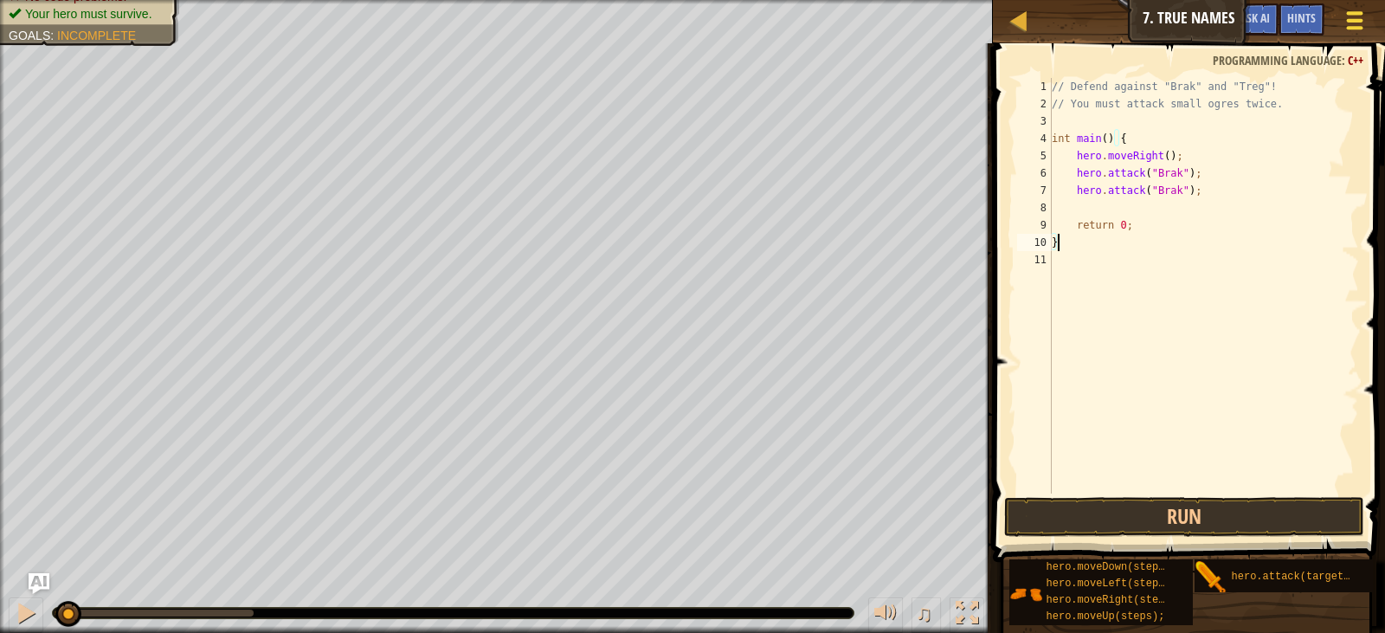
click at [1345, 25] on div at bounding box center [1353, 20] width 23 height 25
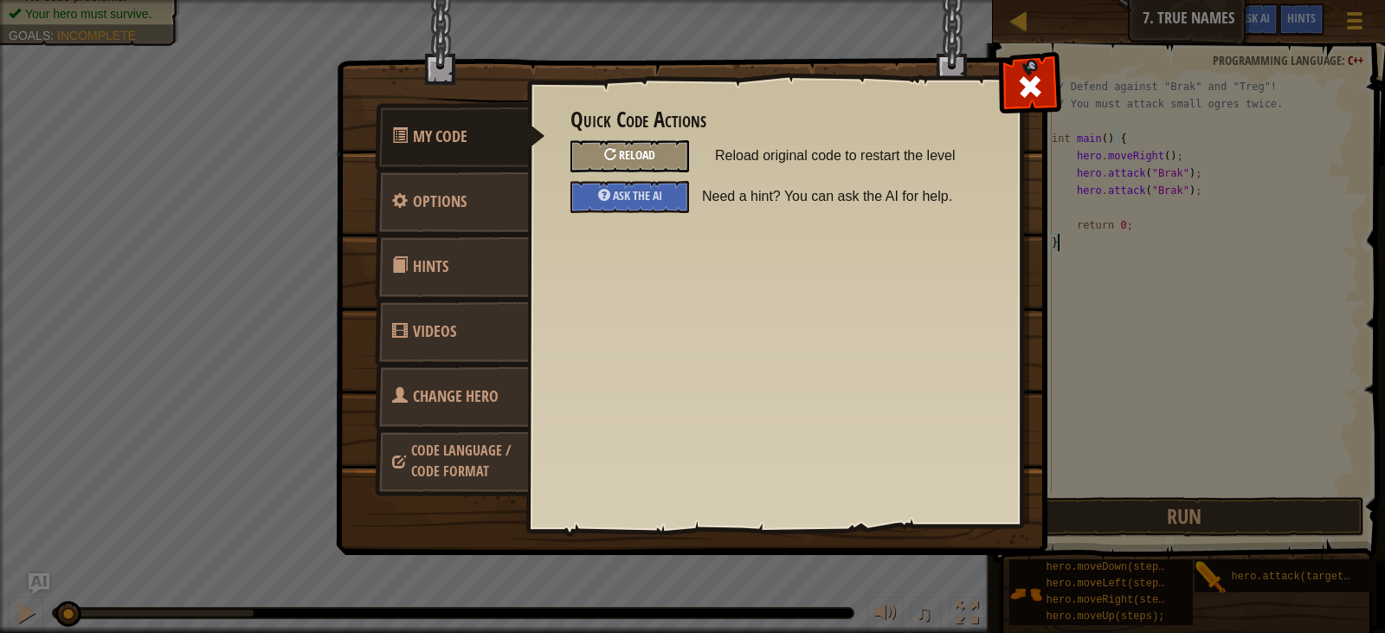
click at [624, 146] on div "Reload" at bounding box center [629, 156] width 119 height 32
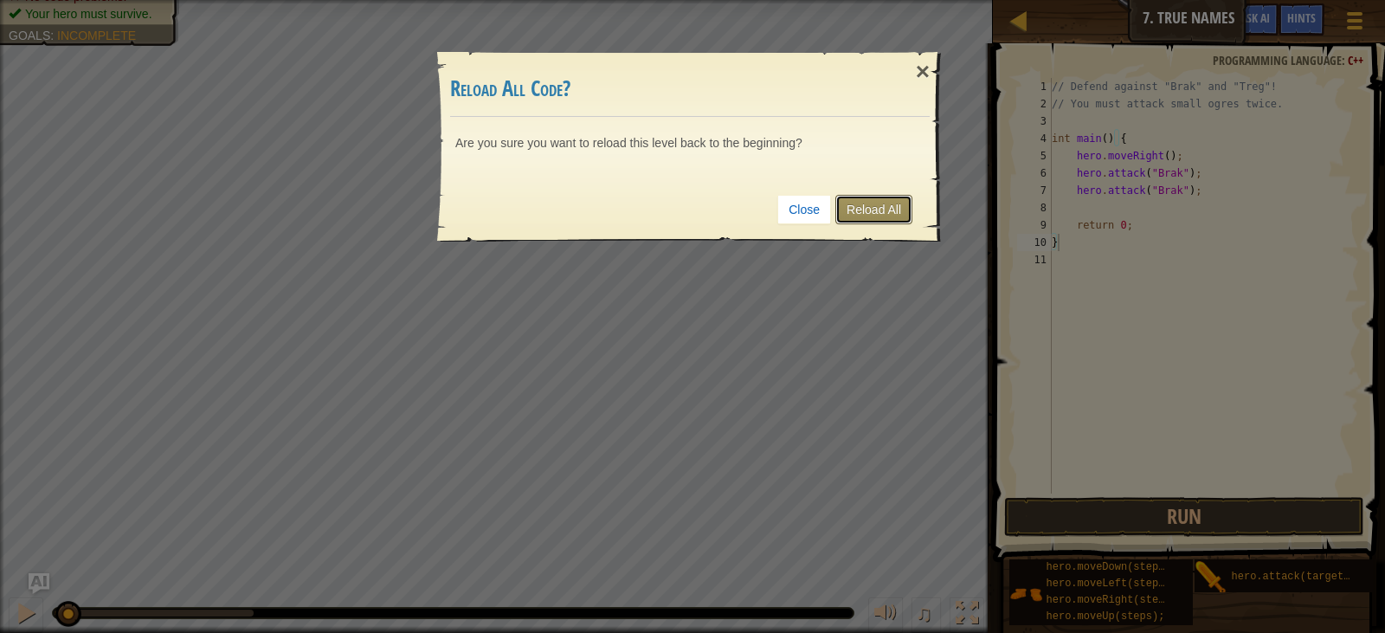
click at [860, 207] on link "Reload All" at bounding box center [873, 209] width 77 height 29
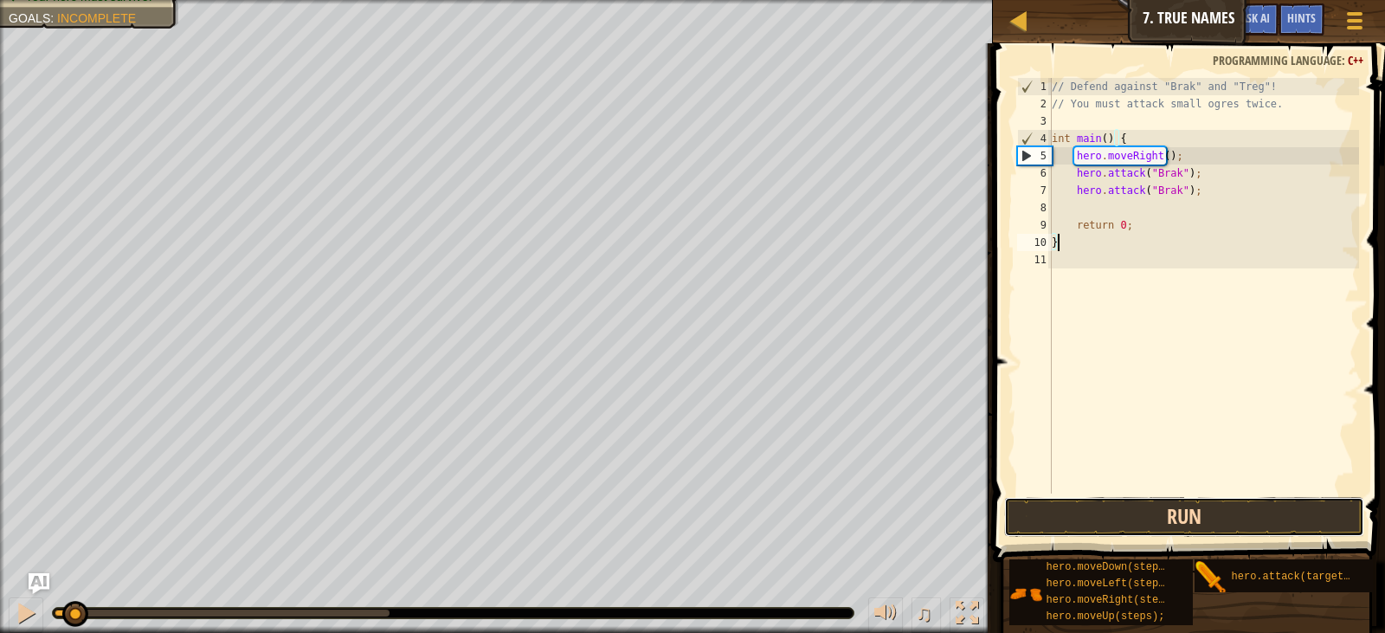
click at [1189, 515] on button "Run" at bounding box center [1184, 517] width 360 height 40
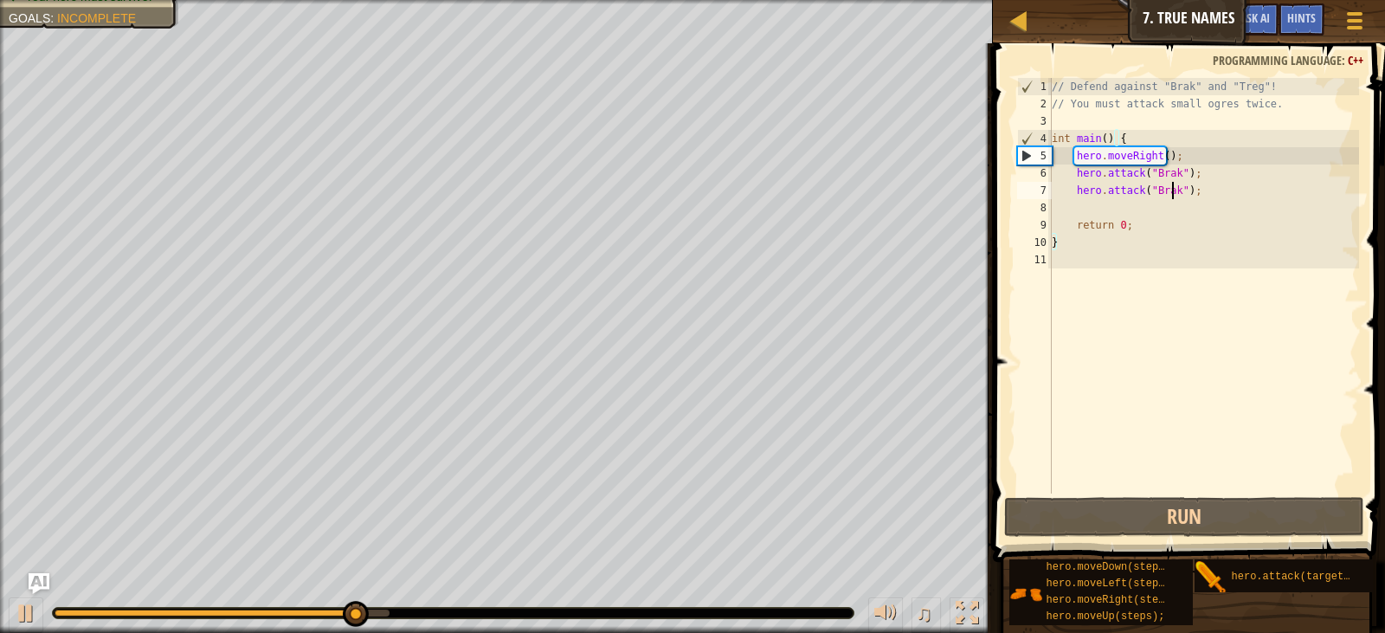
click at [1171, 190] on div "// Defend against "Brak" and "Treg"! // You must attack small ogres twice. int …" at bounding box center [1203, 303] width 311 height 450
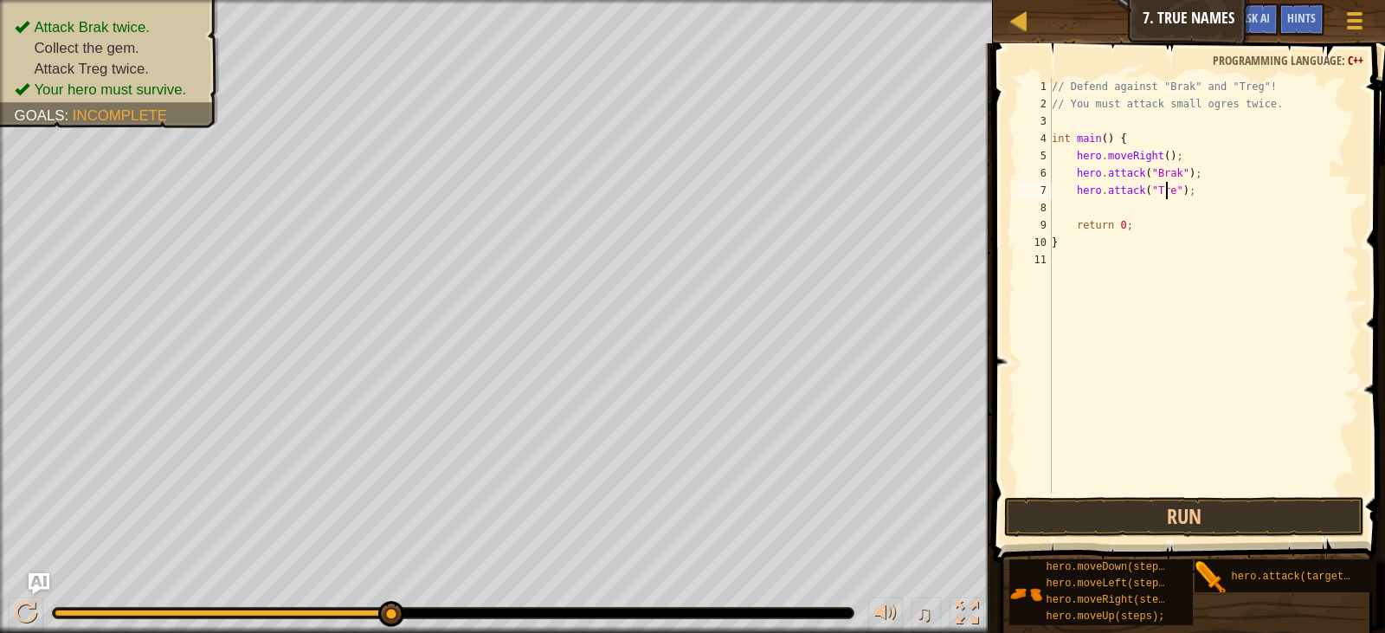
scroll to position [8, 10]
click at [1239, 505] on button "Run" at bounding box center [1184, 517] width 360 height 40
click at [1103, 517] on button "Run" at bounding box center [1184, 517] width 360 height 40
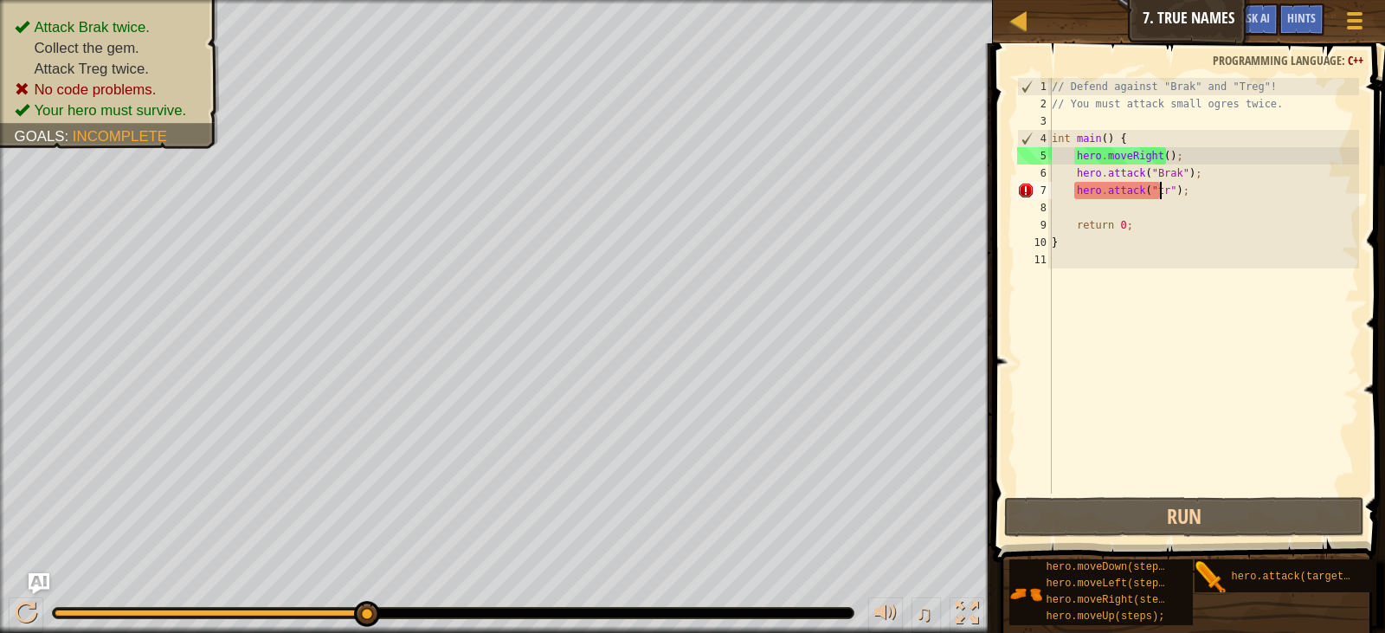
scroll to position [8, 10]
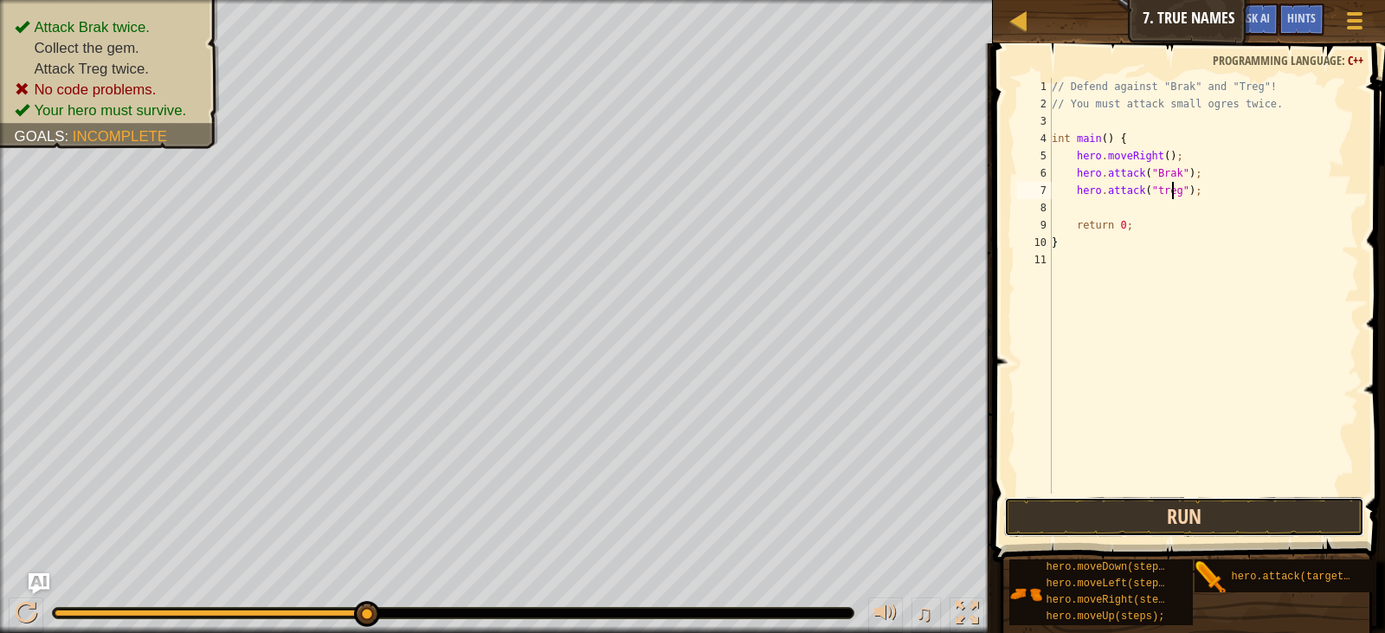
click at [1200, 507] on button "Run" at bounding box center [1184, 517] width 360 height 40
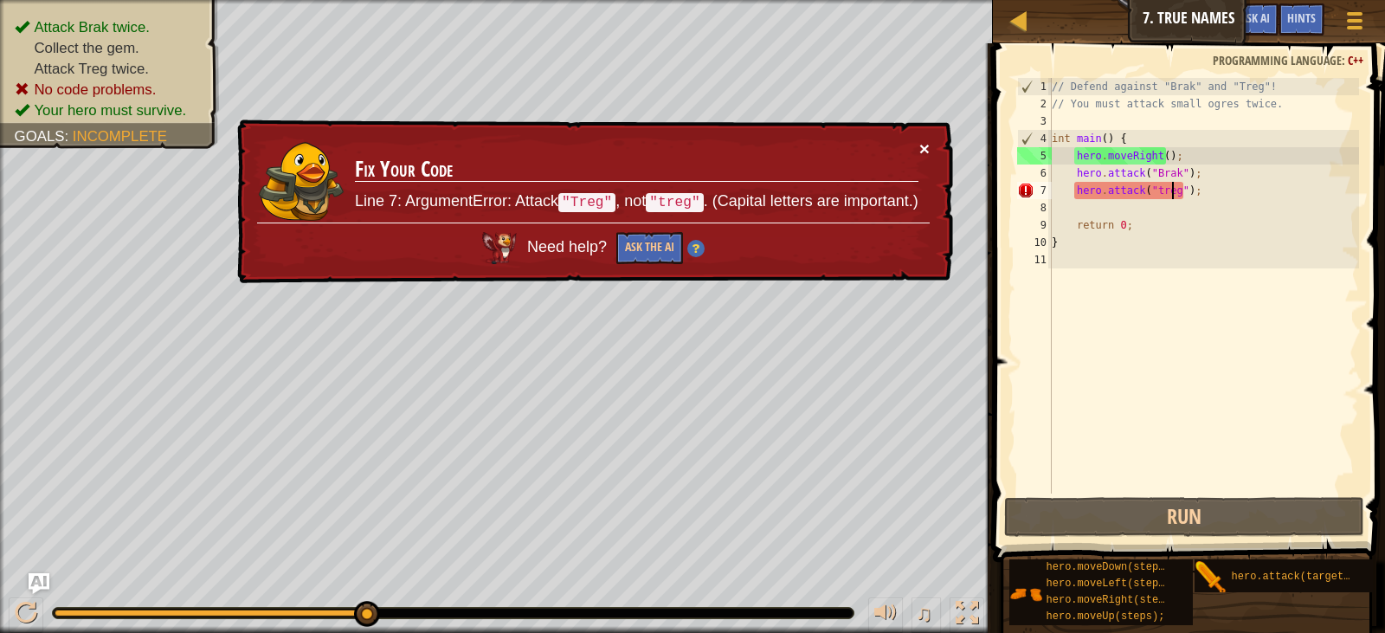
click at [924, 150] on button "×" at bounding box center [924, 148] width 10 height 18
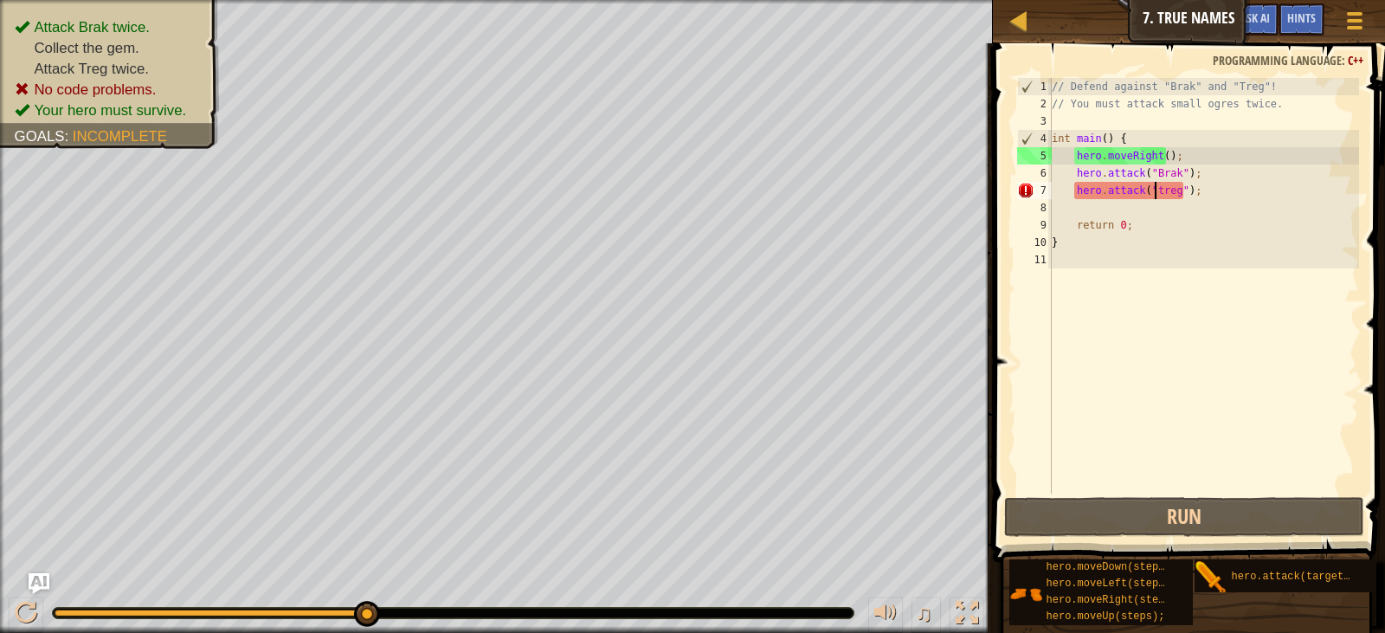
click at [1155, 191] on div "// Defend against "Brak" and "Treg"! // You must attack small ogres twice. int …" at bounding box center [1203, 303] width 311 height 450
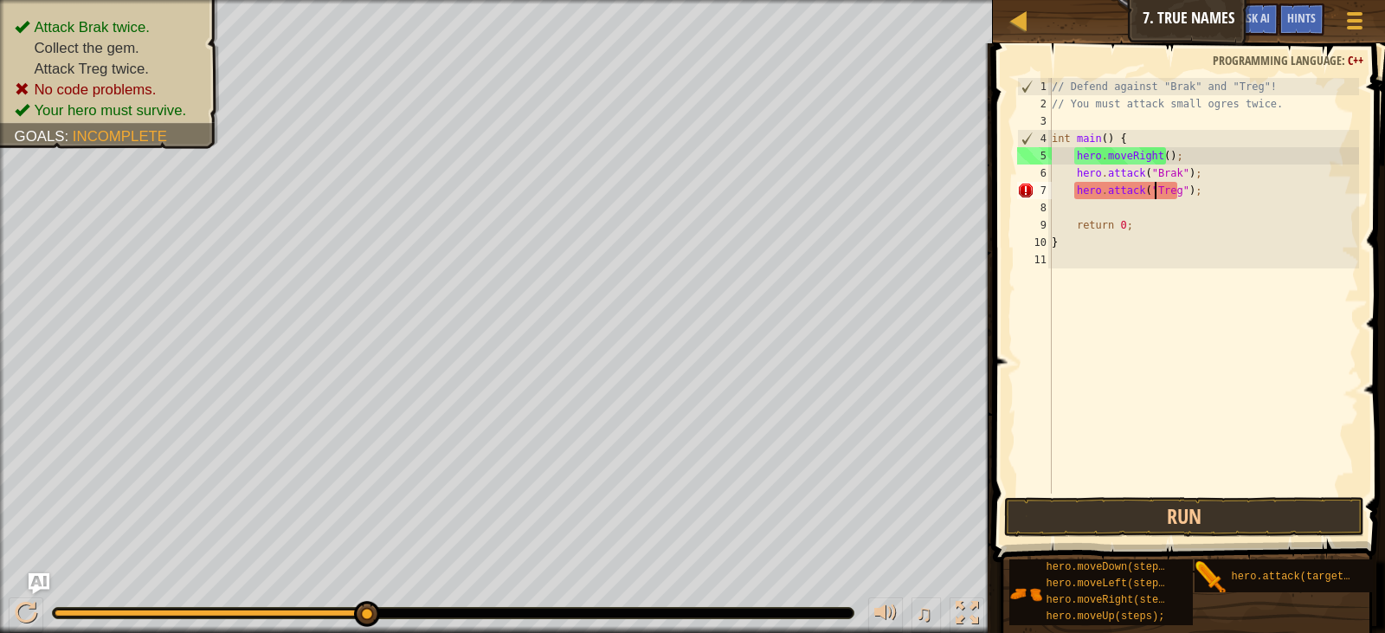
scroll to position [8, 8]
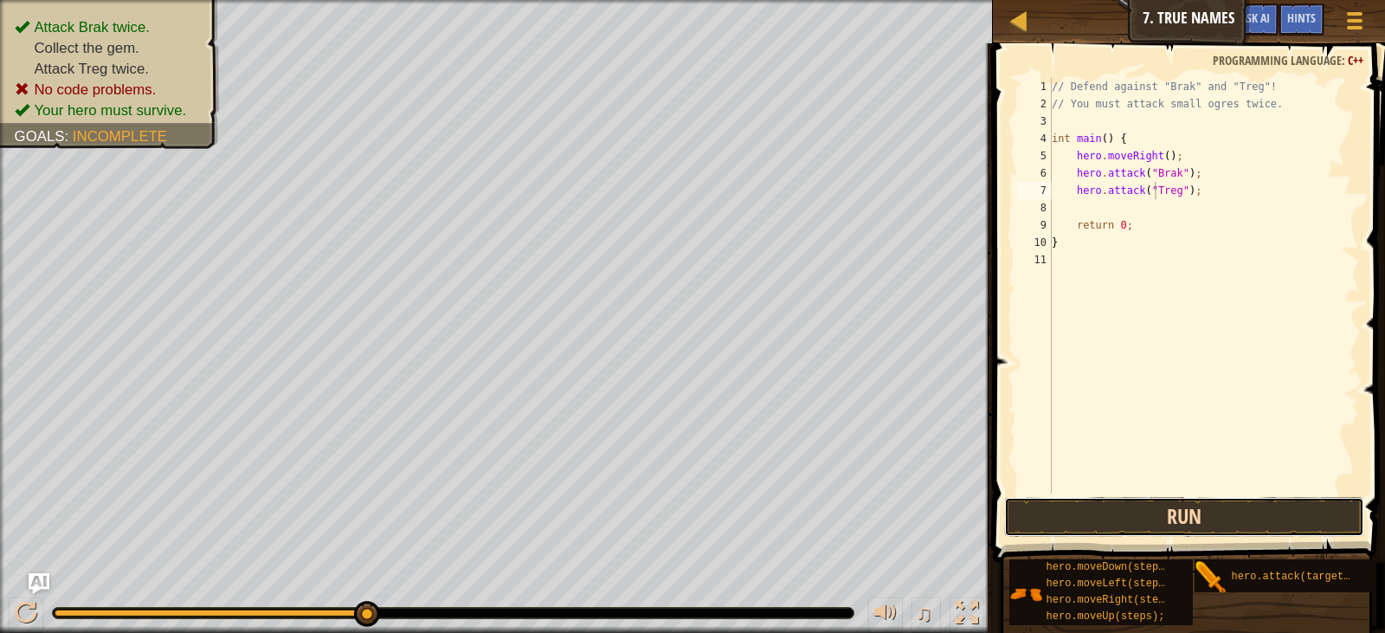
click at [1202, 501] on button "Run" at bounding box center [1184, 517] width 360 height 40
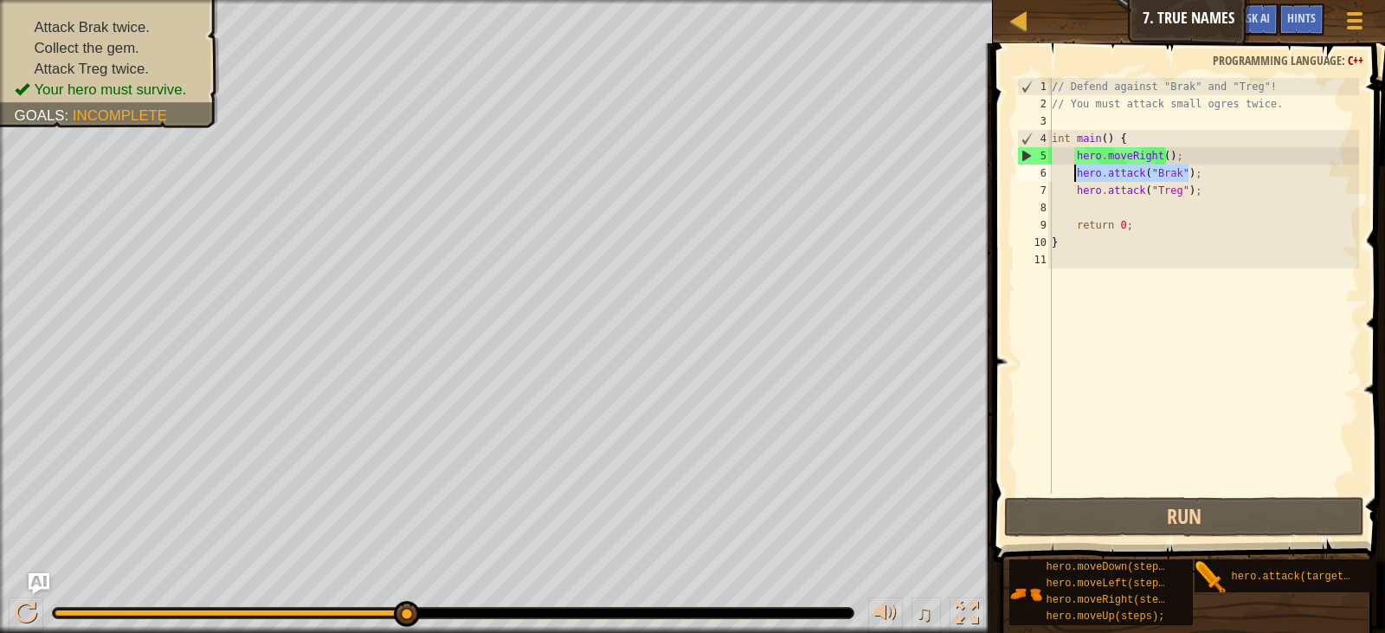
drag, startPoint x: 1200, startPoint y: 172, endPoint x: 1083, endPoint y: 163, distance: 117.2
click at [1073, 174] on div "// Defend against "Brak" and "Treg"! // You must attack small ogres twice. int …" at bounding box center [1203, 303] width 311 height 450
type textarea "hero.attack("Brak");"
click at [1205, 173] on div "// Defend against "Brak" and "Treg"! // You must attack small ogres twice. int …" at bounding box center [1203, 285] width 311 height 415
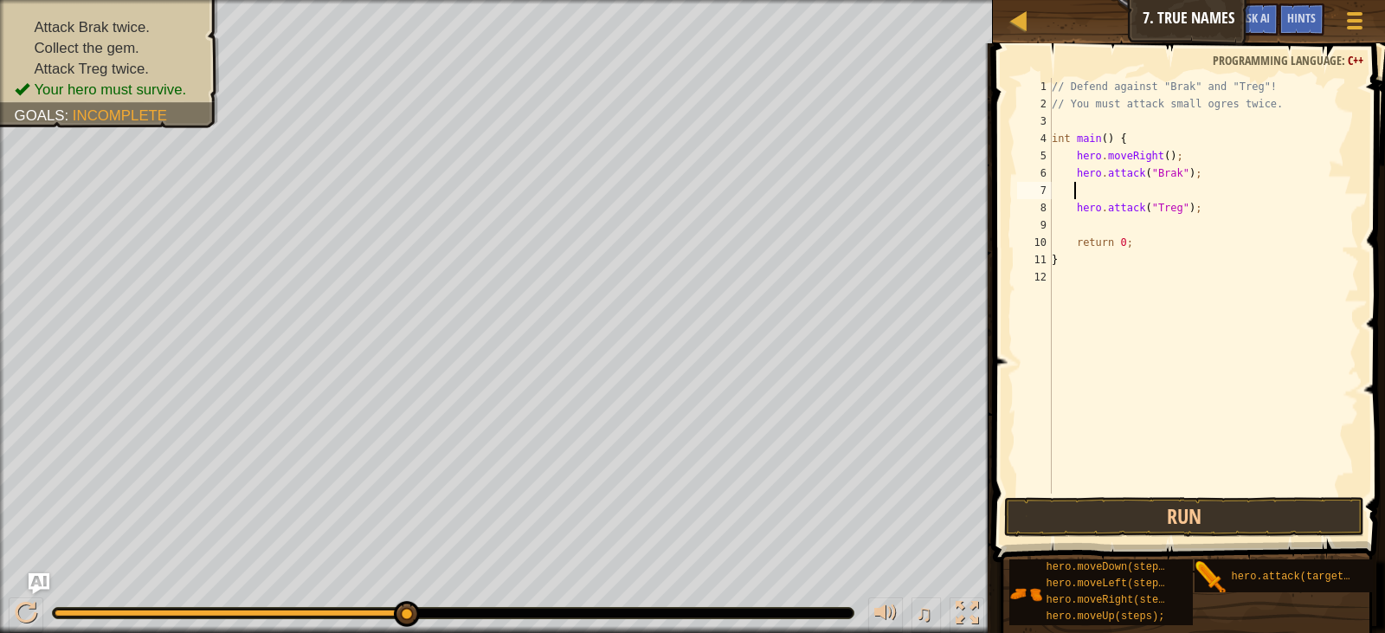
scroll to position [8, 0]
paste textarea "hero.attack("Brak");"
drag, startPoint x: 1189, startPoint y: 205, endPoint x: 1076, endPoint y: 212, distance: 113.6
click at [1076, 212] on div "// Defend against "Brak" and "Treg"! // You must attack small ogres twice. int …" at bounding box center [1203, 303] width 311 height 450
type textarea "hero.attack("Treg");"
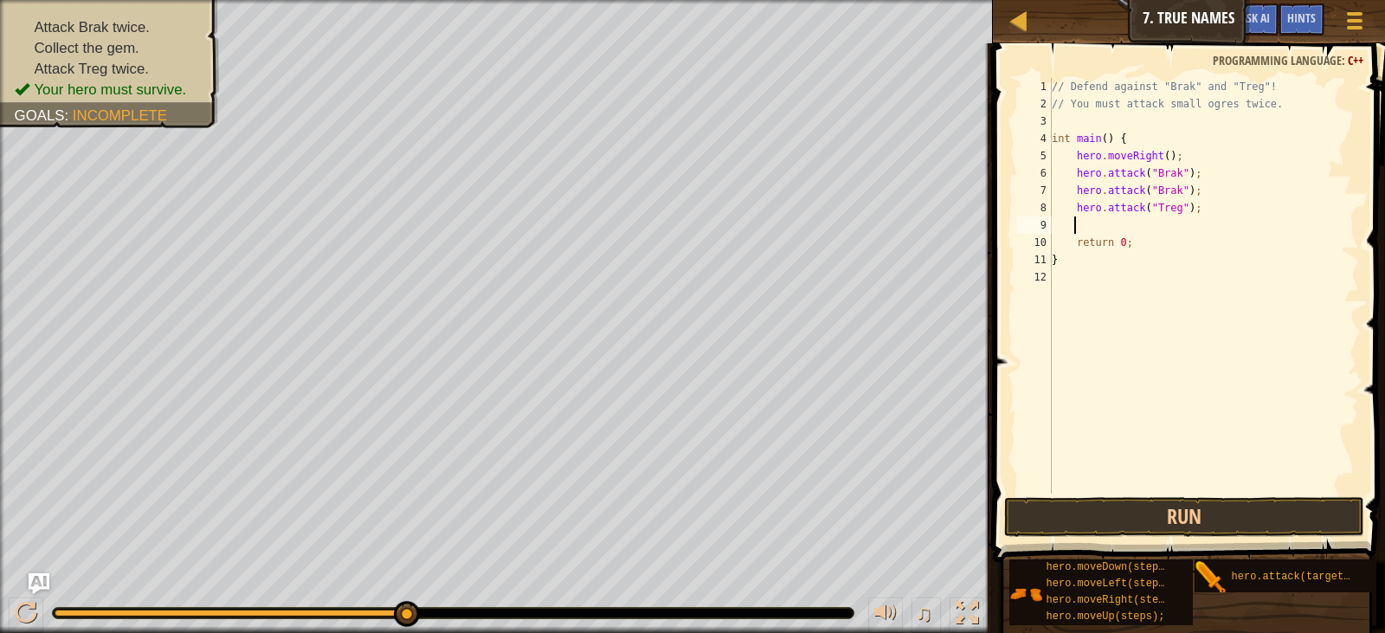
click at [1081, 226] on div "// Defend against "Brak" and "Treg"! // You must attack small ogres twice. int …" at bounding box center [1203, 303] width 311 height 450
paste textarea "hero.attack("Treg");"
type textarea "hero.attack("Treg");"
click at [1173, 507] on button "Run" at bounding box center [1184, 517] width 360 height 40
type textarea "g"
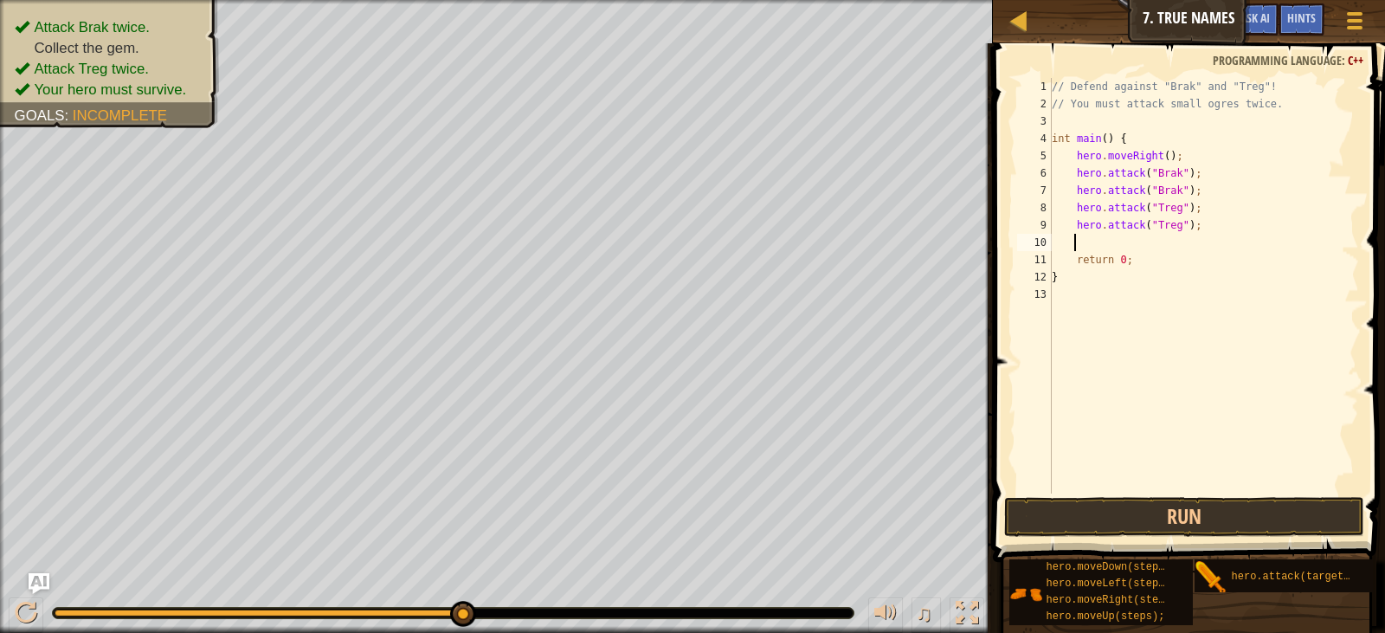
scroll to position [8, 1]
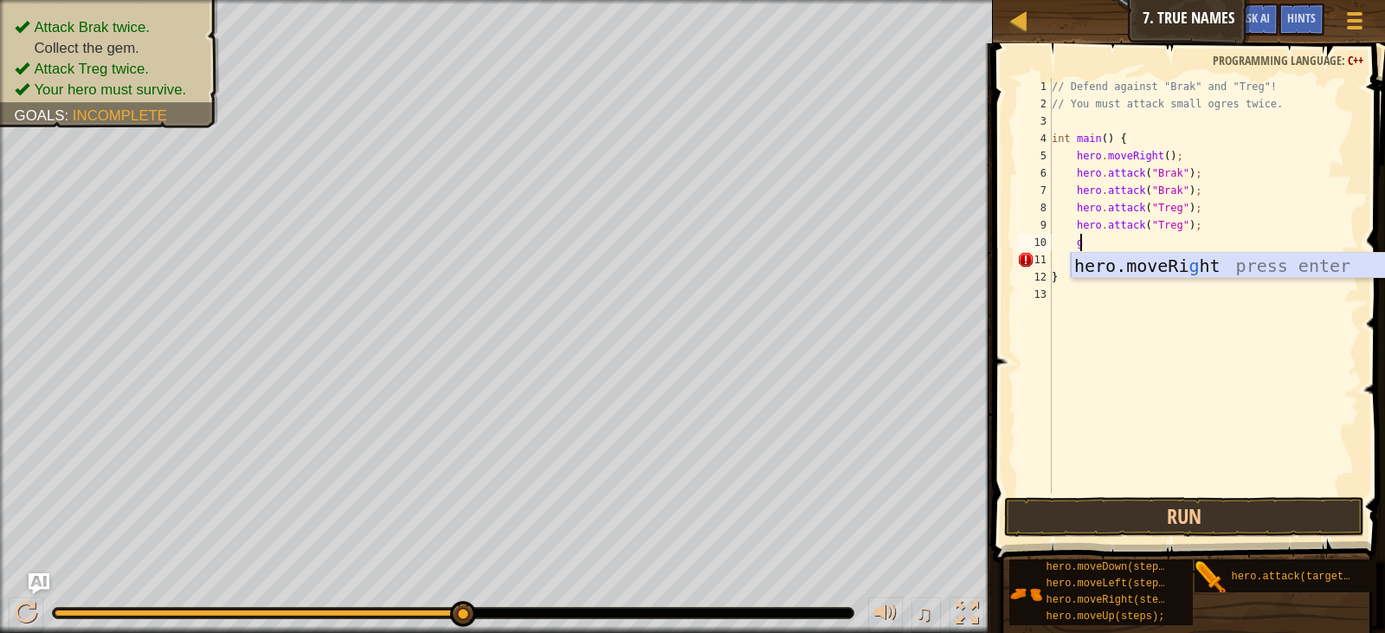
click at [1192, 266] on div "hero.moveRi g ht press enter" at bounding box center [1234, 292] width 327 height 78
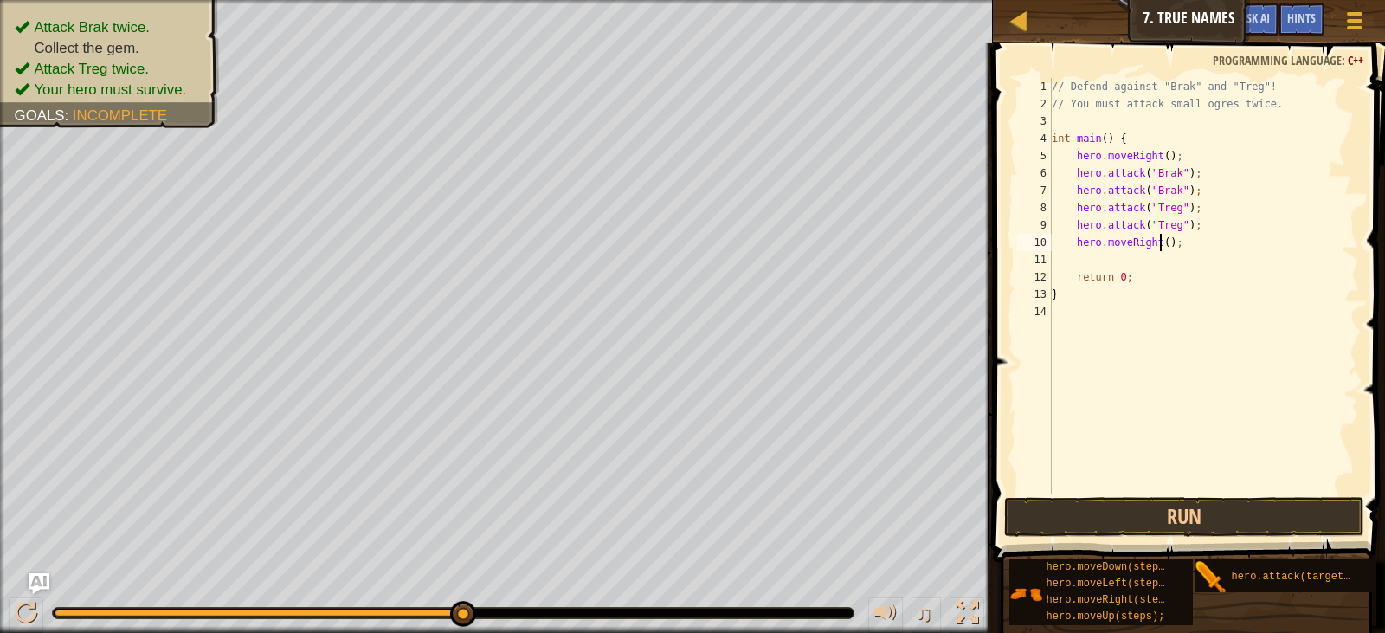
click at [1157, 244] on div "// Defend against "Brak" and "Treg"! // You must attack small ogres twice. int …" at bounding box center [1203, 303] width 311 height 450
type textarea "hero.moveRight();"
click at [1266, 499] on button "Run" at bounding box center [1184, 517] width 360 height 40
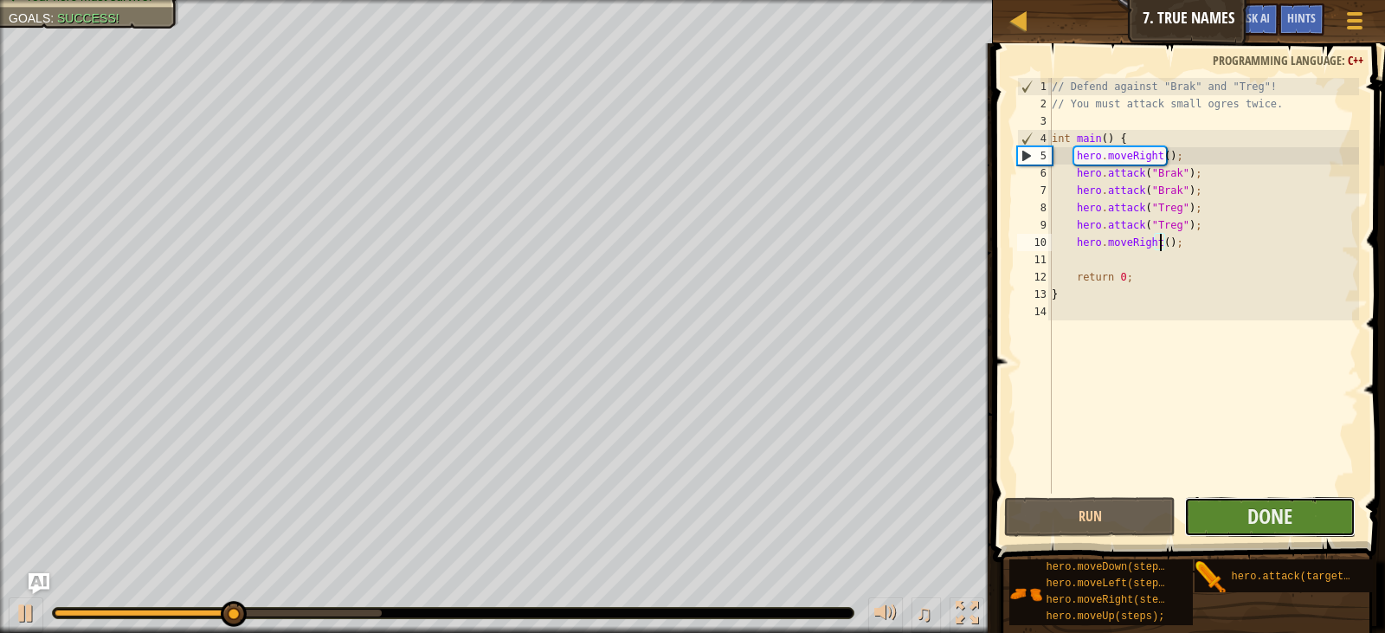
click at [1309, 531] on button "Done" at bounding box center [1269, 517] width 171 height 40
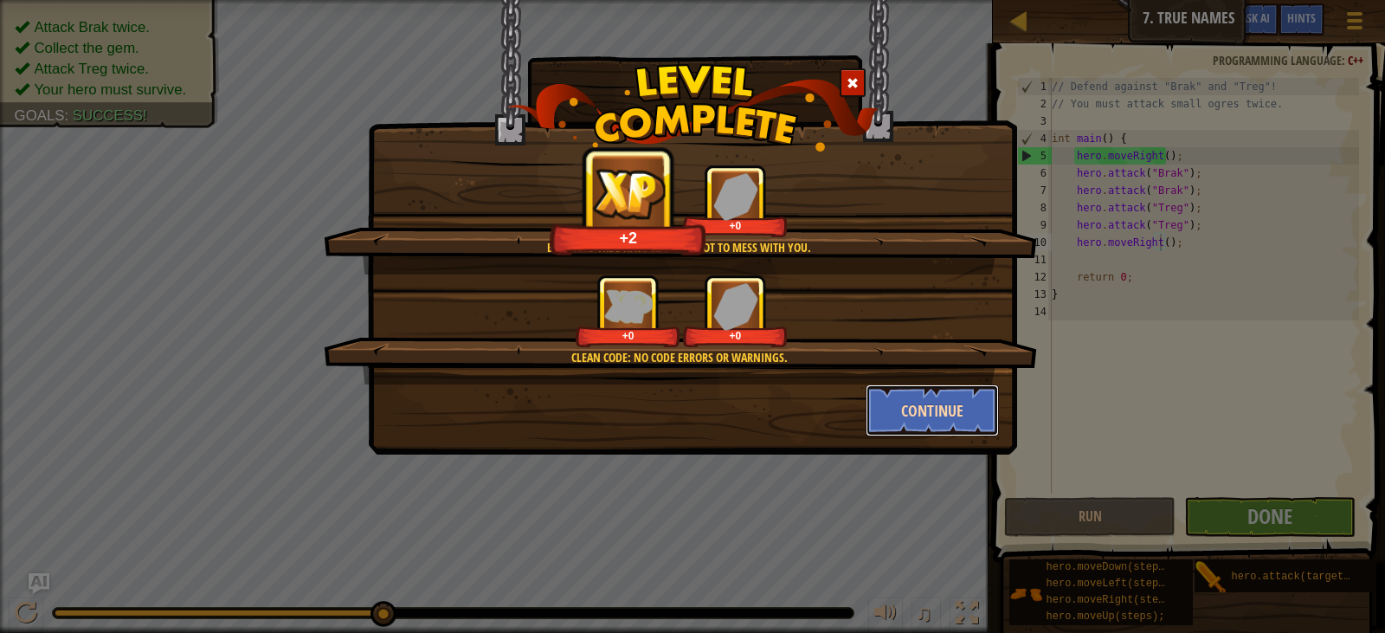
click at [916, 393] on button "Continue" at bounding box center [933, 410] width 134 height 52
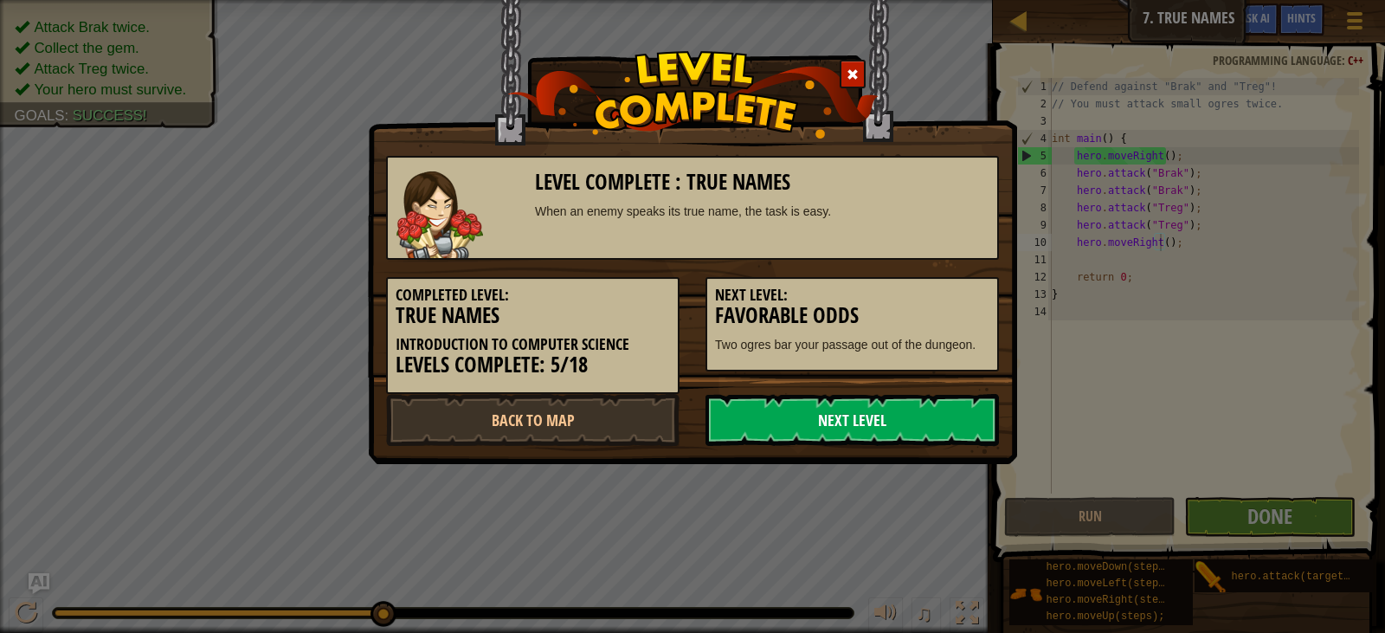
click at [864, 421] on link "Next Level" at bounding box center [851, 420] width 293 height 52
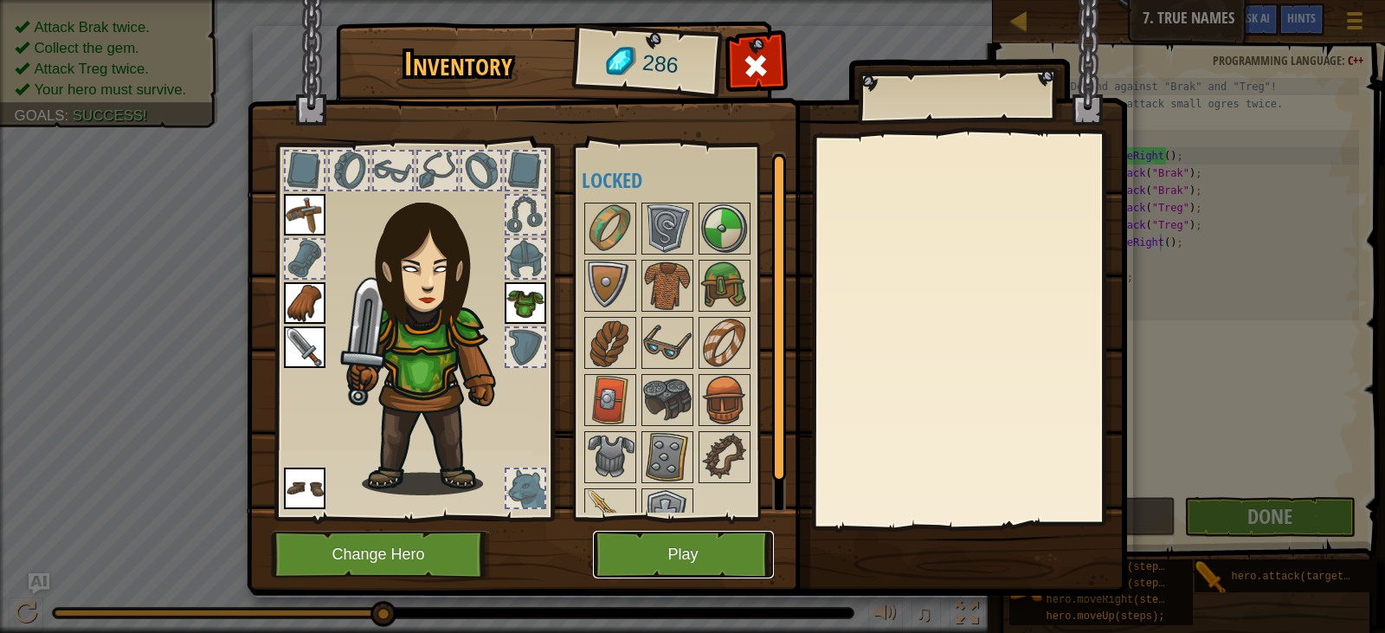
click at [702, 543] on button "Play" at bounding box center [683, 555] width 181 height 48
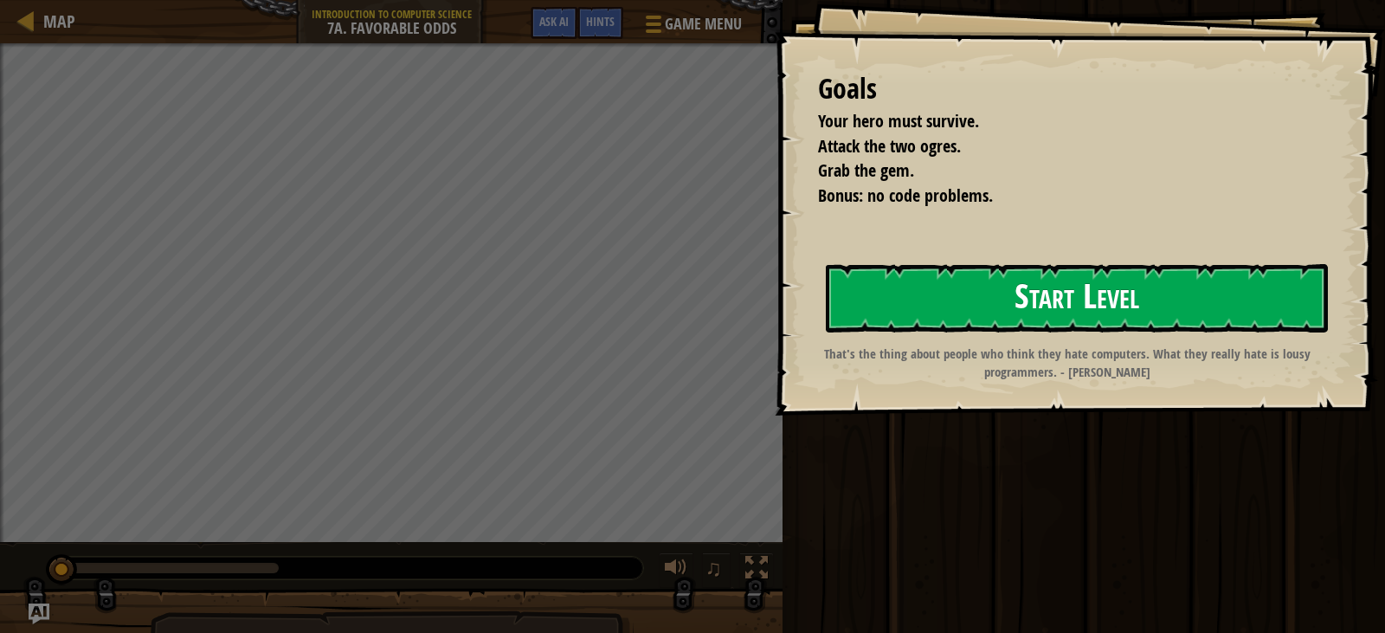
click at [895, 266] on div "Goals Your hero must survive. Attack the two ogres. Grab the gem. Bonus: no cod…" at bounding box center [1080, 207] width 610 height 415
click at [895, 285] on button "Start Level" at bounding box center [1077, 298] width 502 height 68
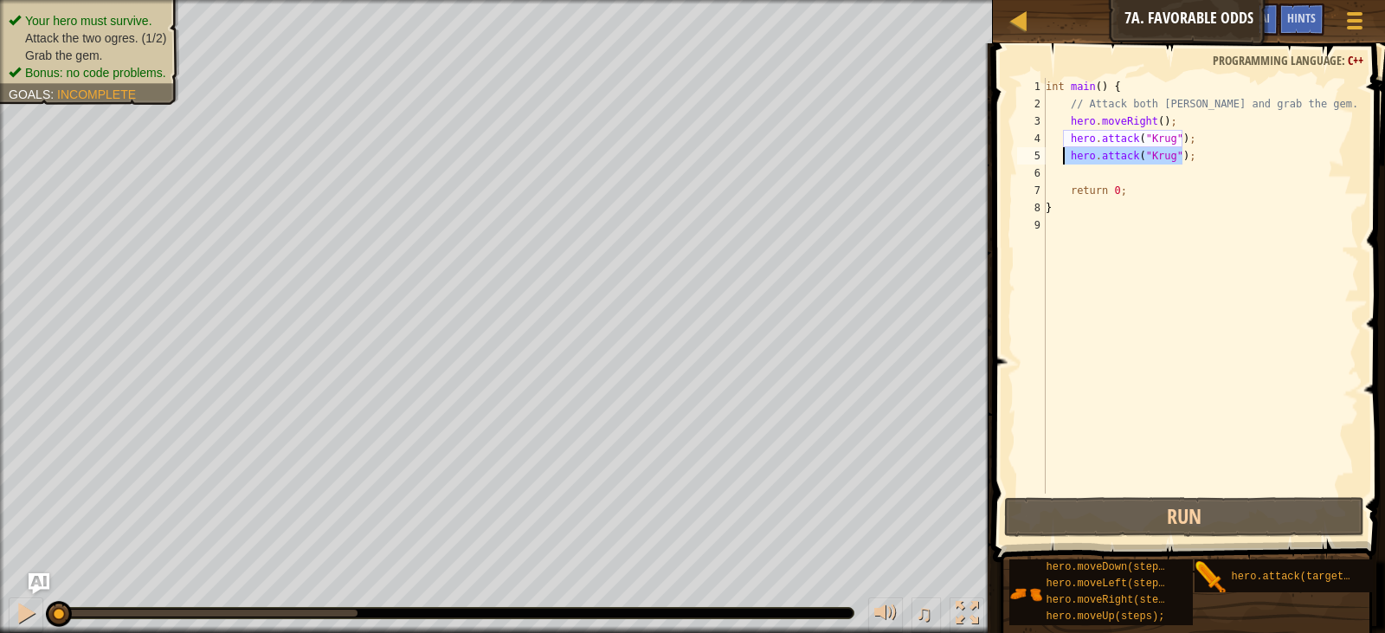
drag, startPoint x: 1180, startPoint y: 152, endPoint x: 1065, endPoint y: 151, distance: 114.3
click at [1065, 151] on div "int main ( ) { // Attack both [PERSON_NAME] and grab the gem. hero . moveRight …" at bounding box center [1200, 303] width 317 height 450
type textarea "hero.attack("[PERSON_NAME]");"
click at [1082, 170] on div "int main ( ) { // Attack both [PERSON_NAME] and grab the gem. hero . moveRight …" at bounding box center [1200, 303] width 317 height 450
type textarea "hero.attack("[PERSON_NAME]");"
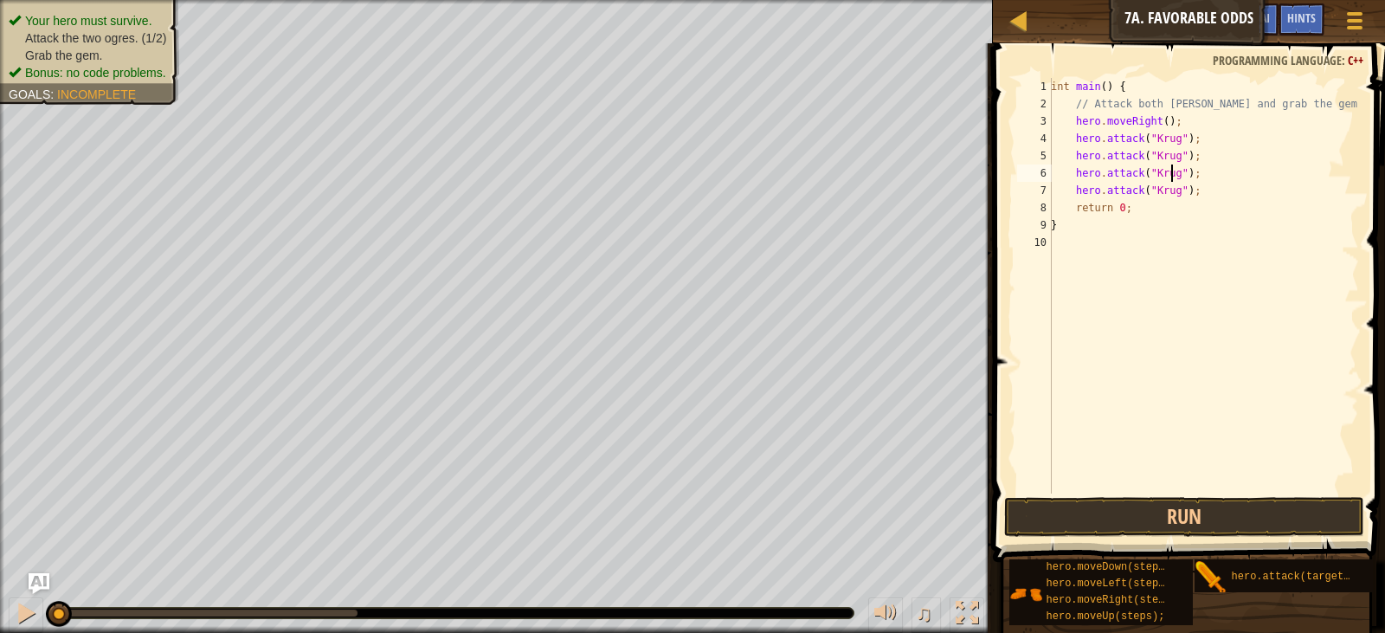
click at [1170, 176] on div "int main ( ) { // Attack both [PERSON_NAME] and grab the gem. hero . moveRight …" at bounding box center [1203, 303] width 312 height 450
click at [1168, 192] on div "int main ( ) { // Attack both [PERSON_NAME] and grab the gem. hero . moveRight …" at bounding box center [1203, 303] width 312 height 450
click at [1127, 494] on span at bounding box center [1191, 278] width 406 height 570
click at [1124, 508] on button "Run" at bounding box center [1184, 517] width 360 height 40
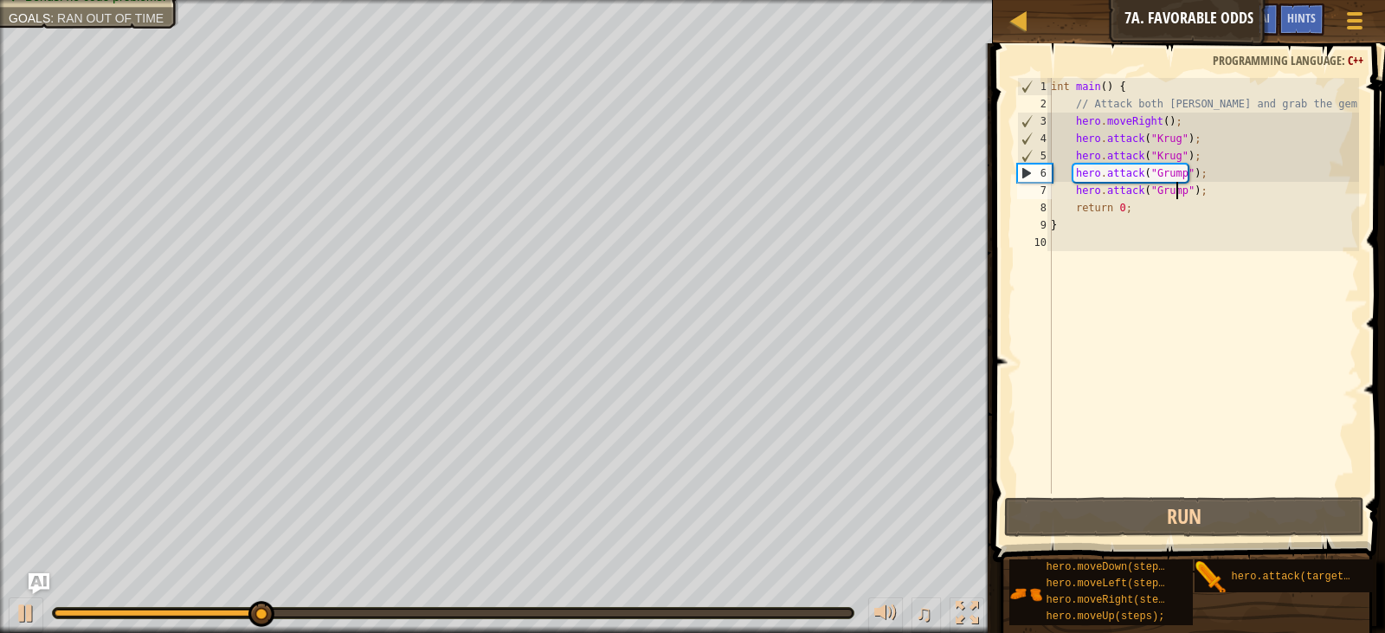
click at [1192, 156] on div "int main ( ) { // Attack both [PERSON_NAME] and grab the gem. hero . moveRight …" at bounding box center [1203, 303] width 312 height 450
type textarea "hero.attack("Krug")"
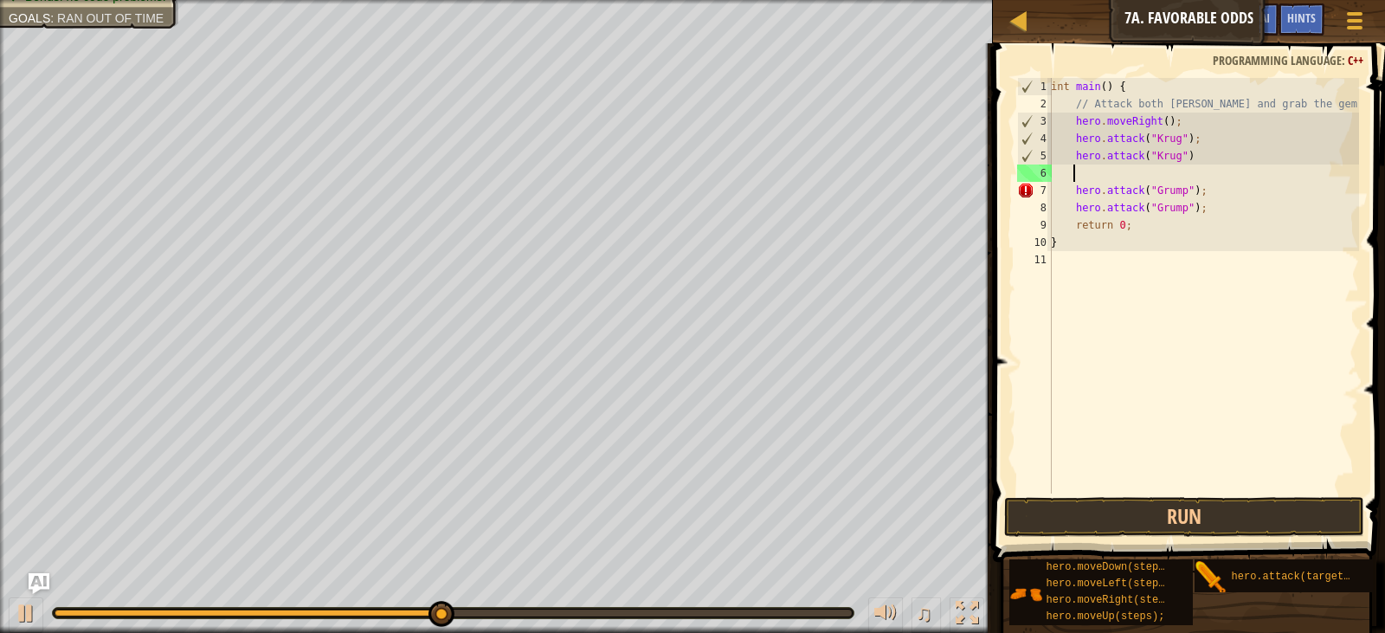
scroll to position [8, 1]
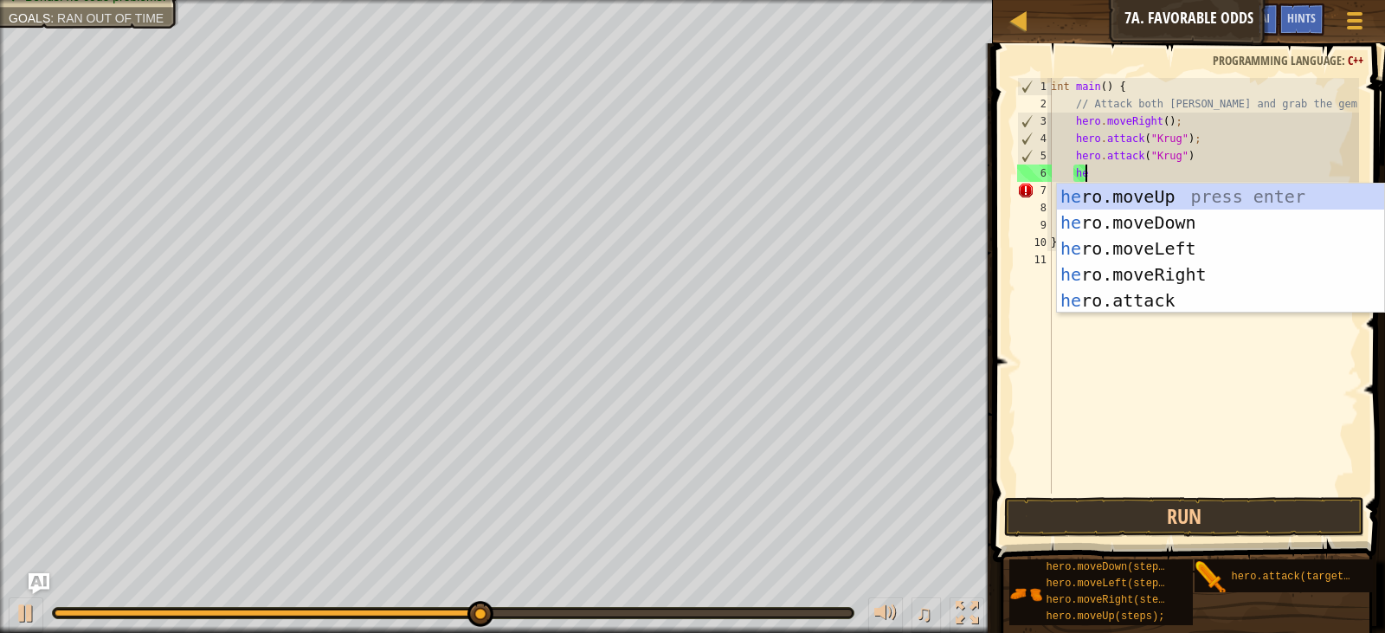
type textarea "her"
click at [1161, 254] on div "her o.moveUp press enter her o.moveDown press enter her o.moveLeft press enter …" at bounding box center [1220, 274] width 327 height 182
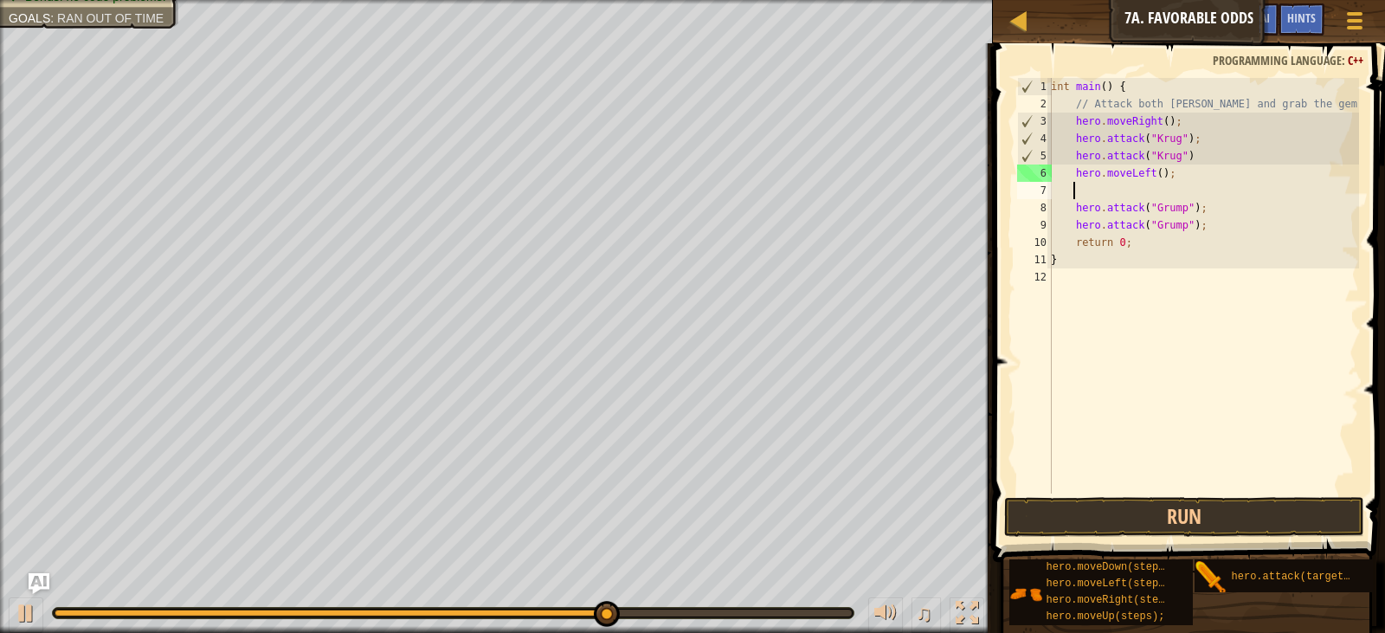
scroll to position [8, 1]
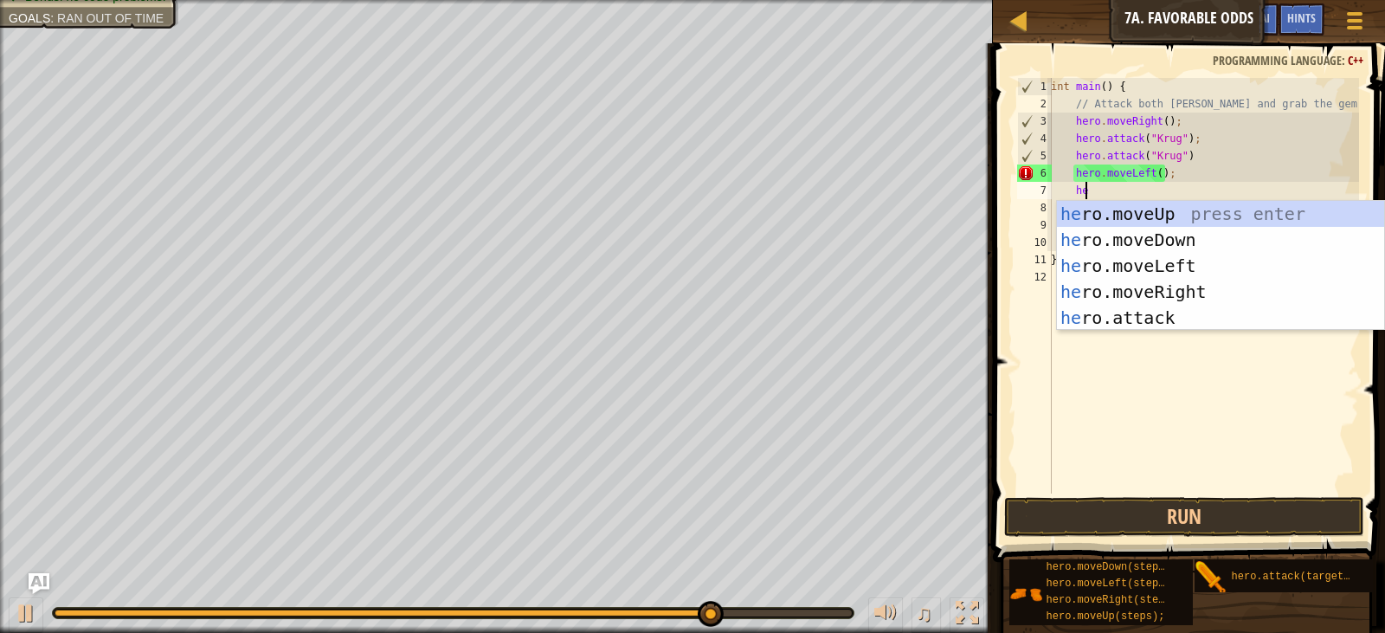
type textarea "her"
click at [1185, 215] on div "her o.moveUp press enter her o.moveDown press enter her o.moveLeft press enter …" at bounding box center [1220, 292] width 327 height 182
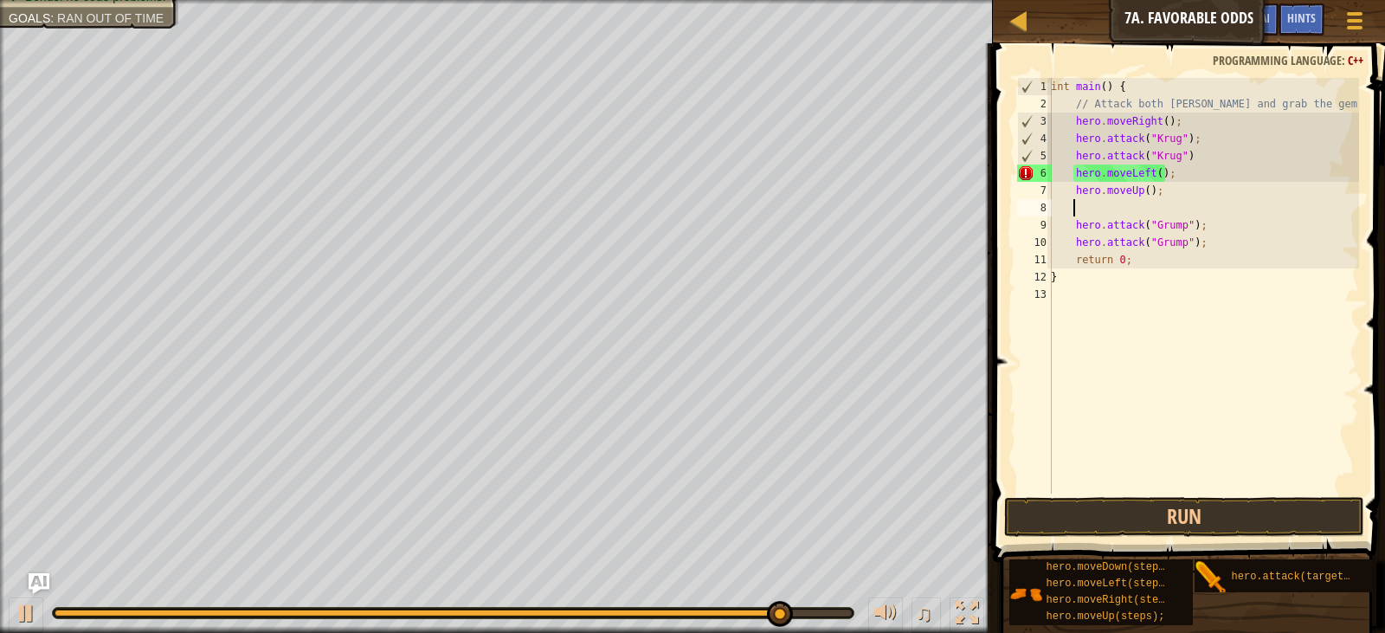
scroll to position [8, 1]
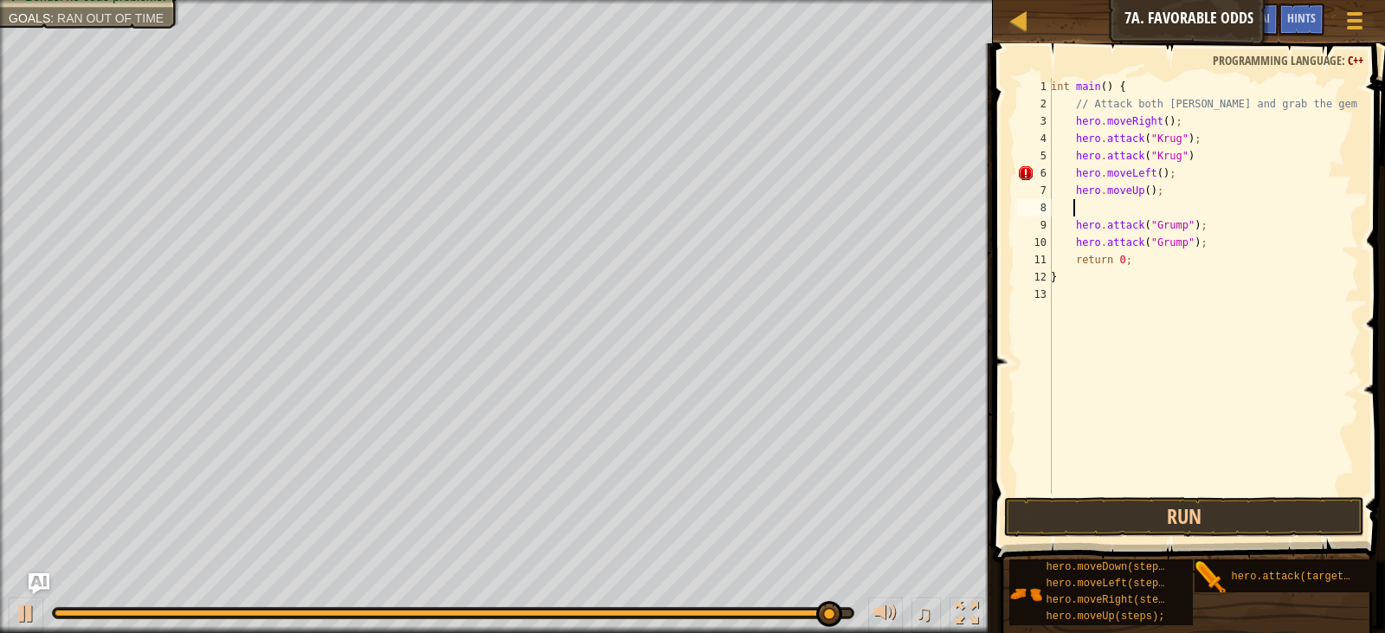
type textarea "h"
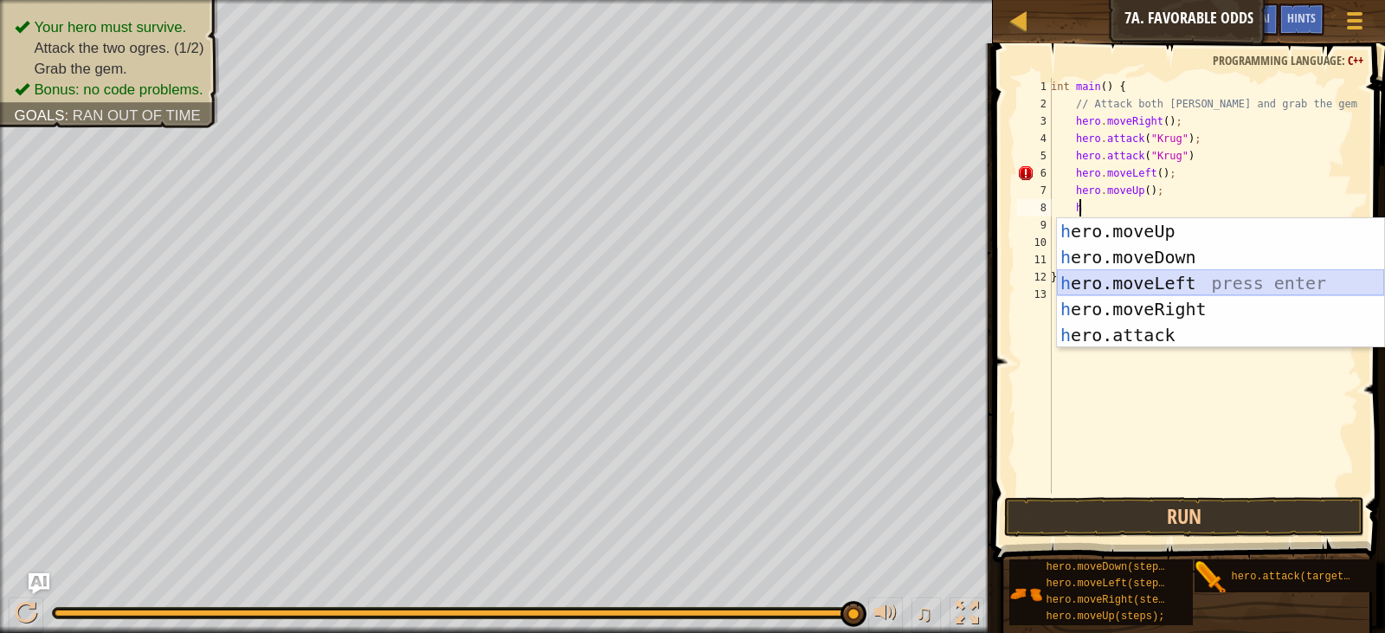
click at [1171, 272] on div "h ero.moveUp press enter h ero.moveDown press enter h ero.moveLeft press enter …" at bounding box center [1220, 309] width 327 height 182
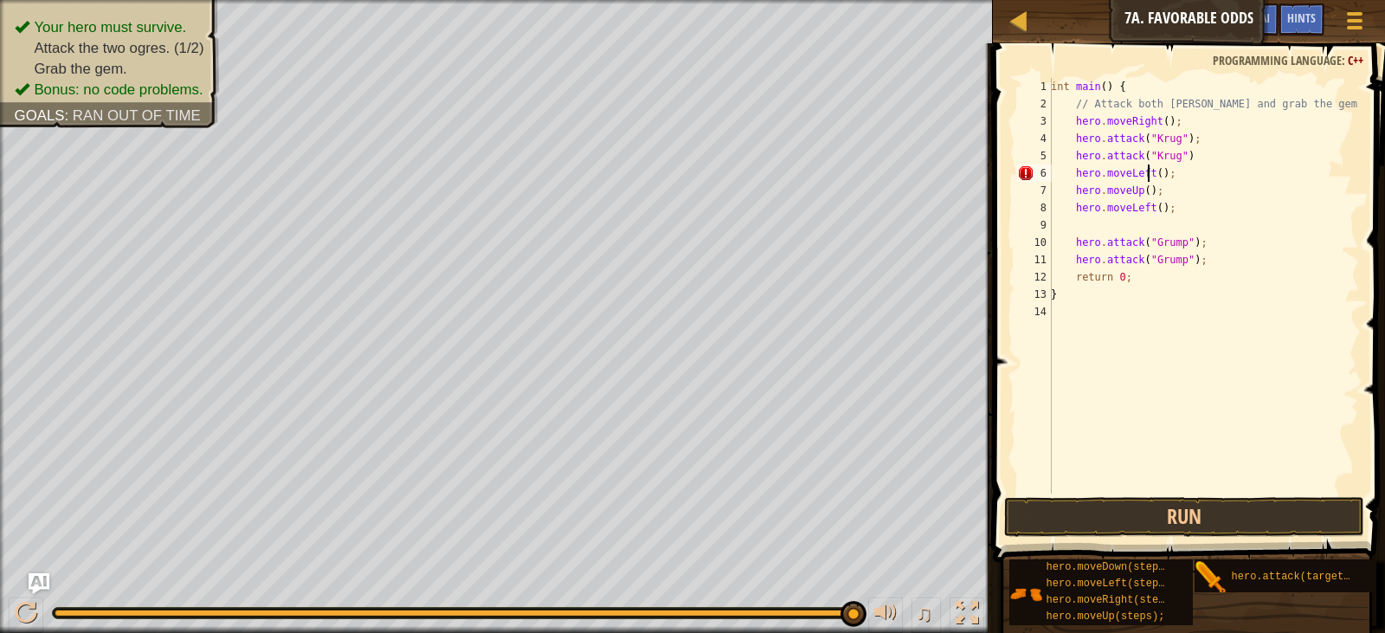
click at [1145, 178] on div "int main ( ) { // Attack both [PERSON_NAME] and grab the gem. hero . moveRight …" at bounding box center [1203, 303] width 312 height 450
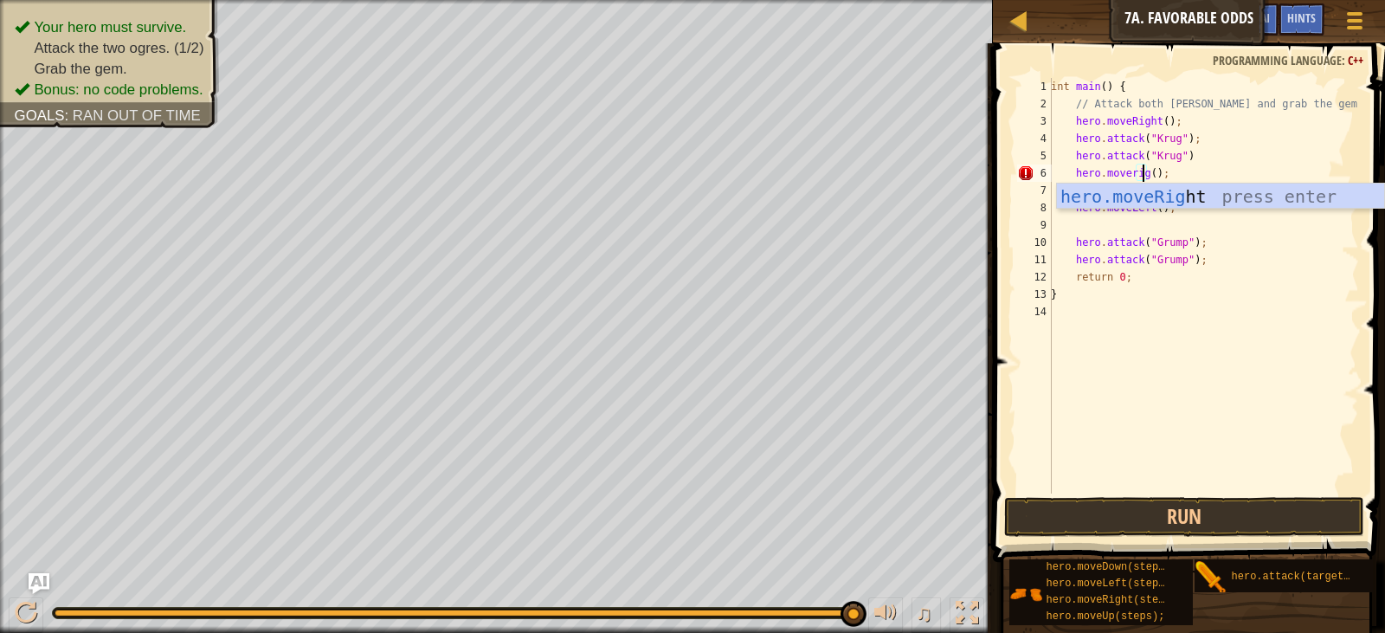
scroll to position [8, 8]
click at [1302, 193] on div "hero.moveRigh t press enter" at bounding box center [1220, 222] width 327 height 78
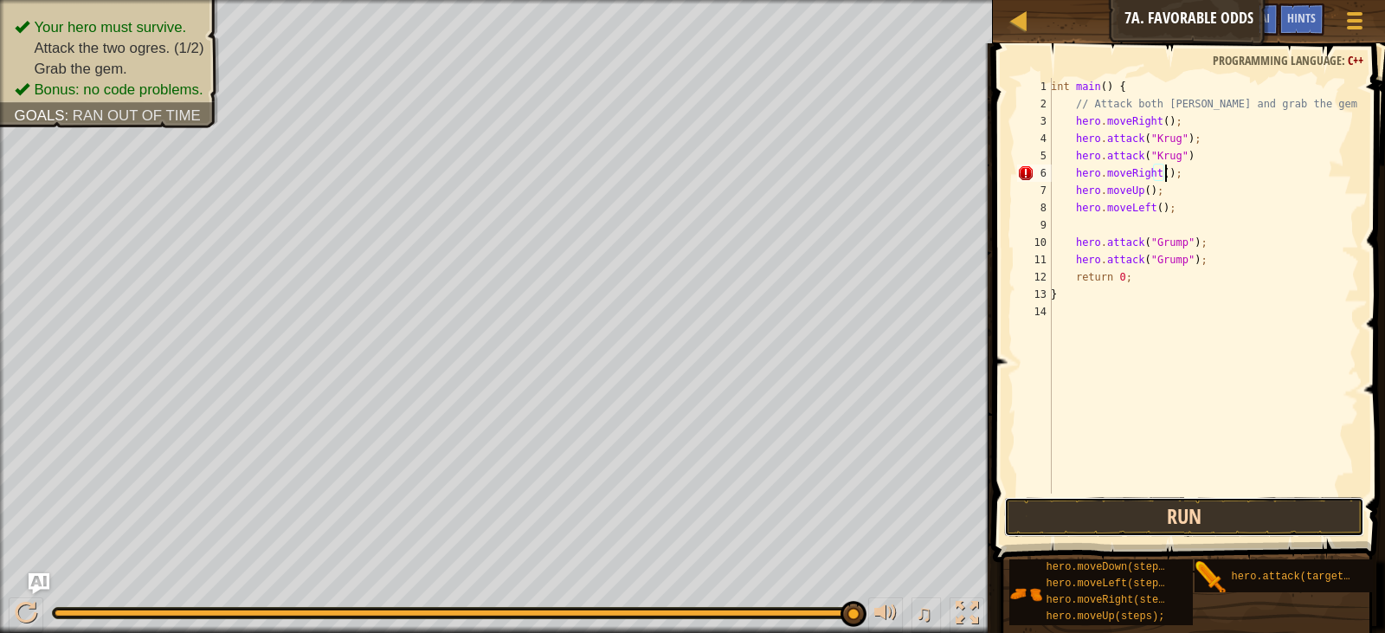
click at [1207, 512] on button "Run" at bounding box center [1184, 517] width 360 height 40
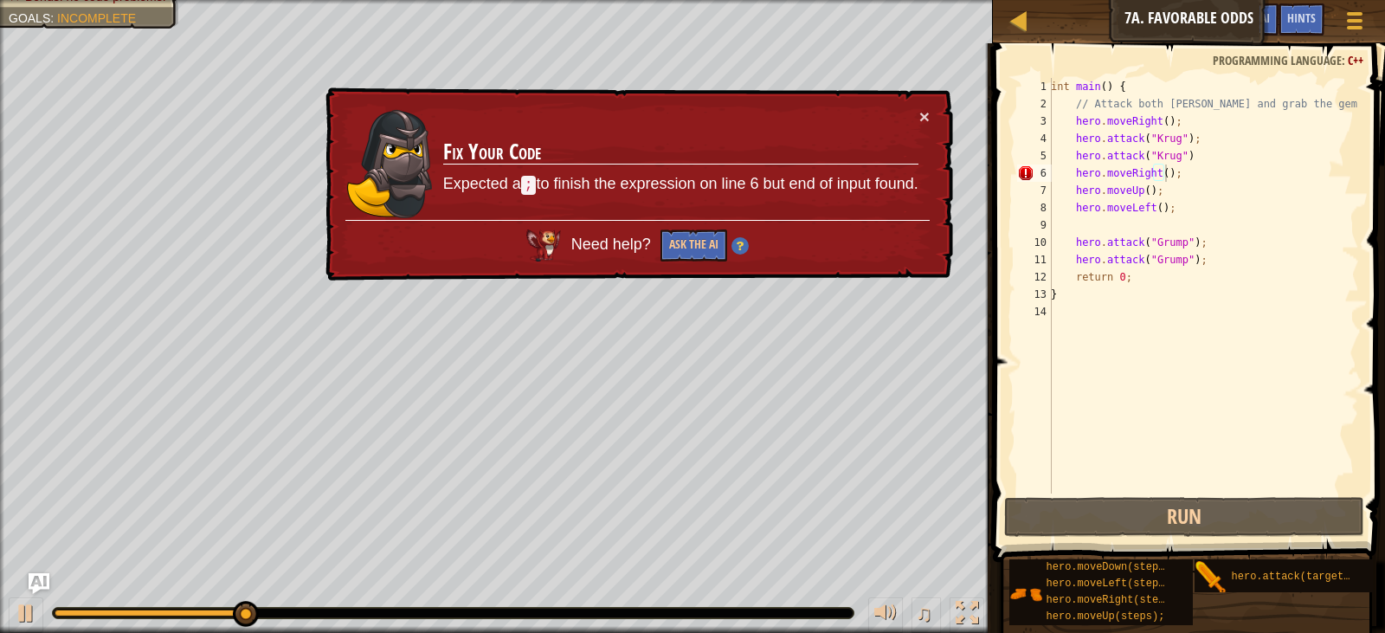
click at [946, 115] on div "× Fix Your Code Expected a ; to finish the expression on line 6 but end of inpu…" at bounding box center [637, 184] width 631 height 194
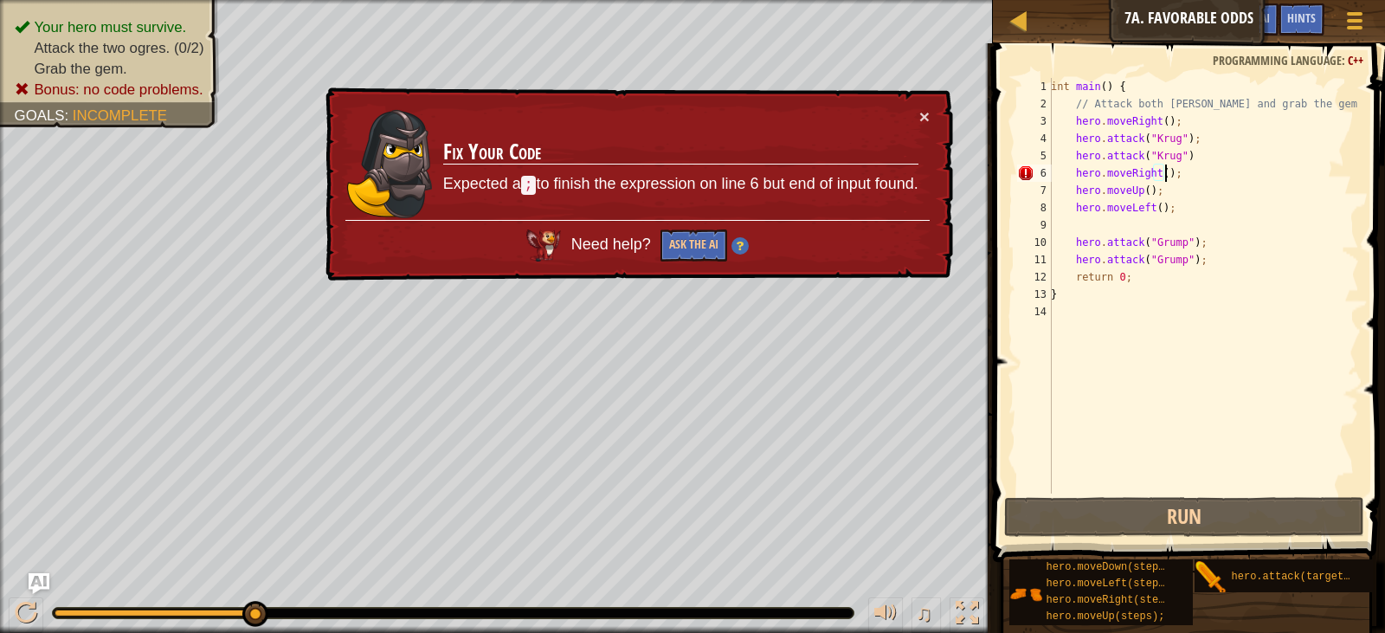
click at [1188, 156] on div "int main ( ) { // Attack both [PERSON_NAME] and grab the gem. hero . moveRight …" at bounding box center [1203, 303] width 312 height 450
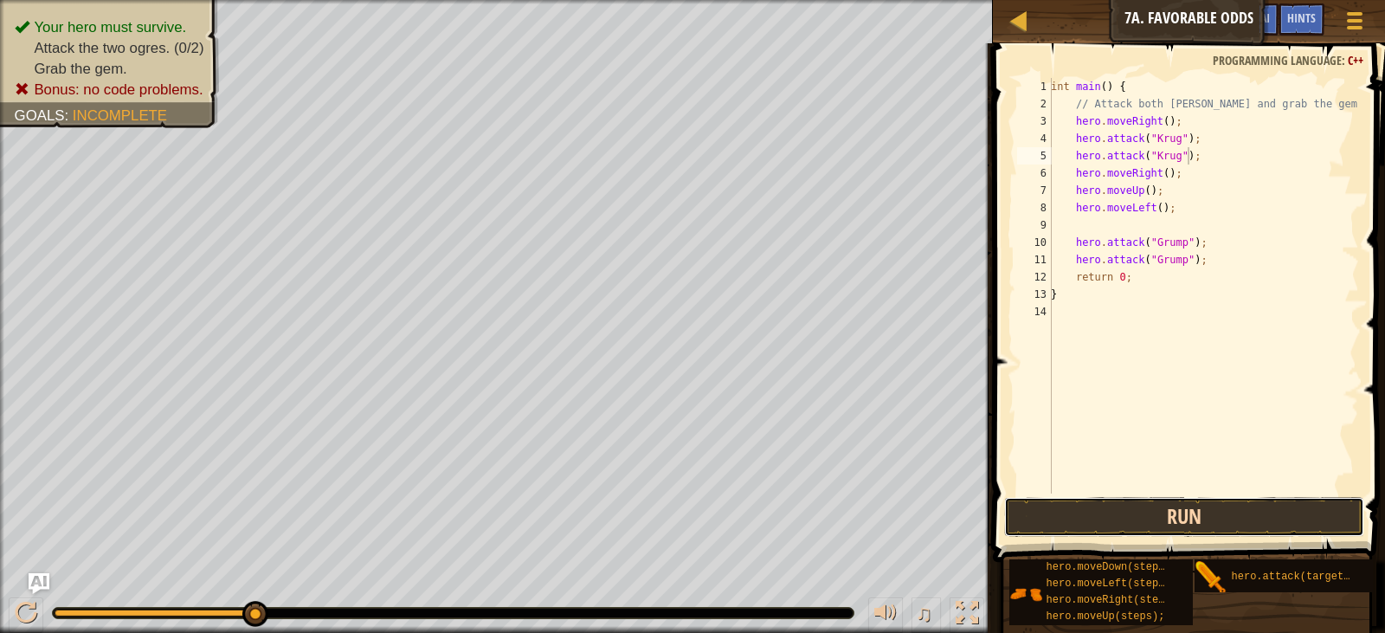
click at [1205, 512] on button "Run" at bounding box center [1184, 517] width 360 height 40
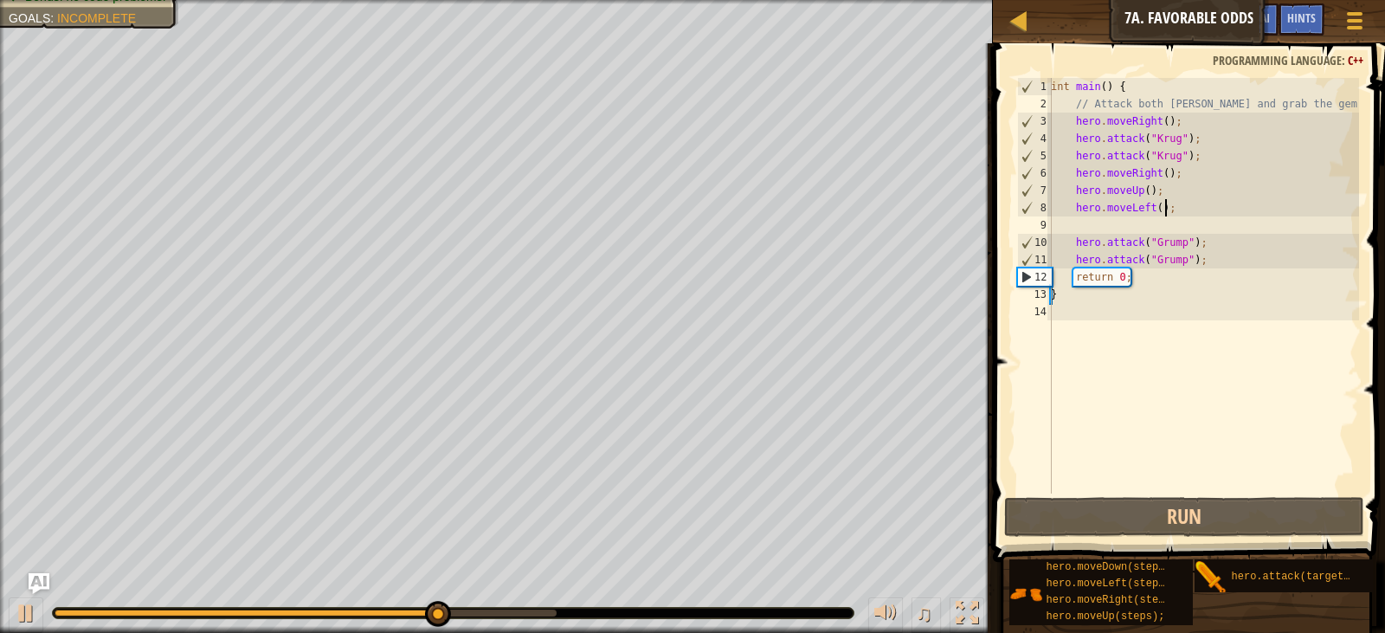
click at [1169, 212] on div "int main ( ) { // Attack both [PERSON_NAME] and grab the gem. hero . moveRight …" at bounding box center [1203, 303] width 312 height 450
click at [1198, 258] on div "int main ( ) { // Attack both [PERSON_NAME] and grab the gem. hero . moveRight …" at bounding box center [1203, 303] width 312 height 450
type textarea "hero.attack("Grump");"
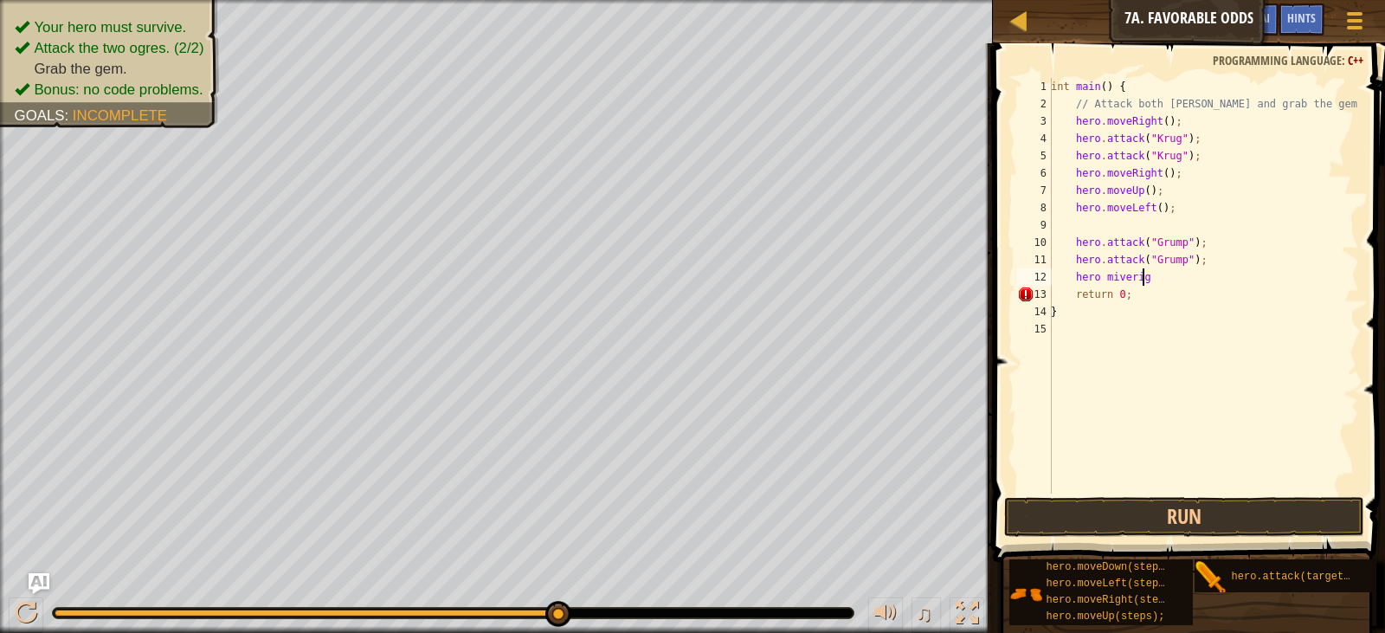
scroll to position [8, 7]
click at [1111, 274] on div "int main ( ) { // Attack both [PERSON_NAME] and grab the gem. hero . moveRight …" at bounding box center [1203, 303] width 312 height 450
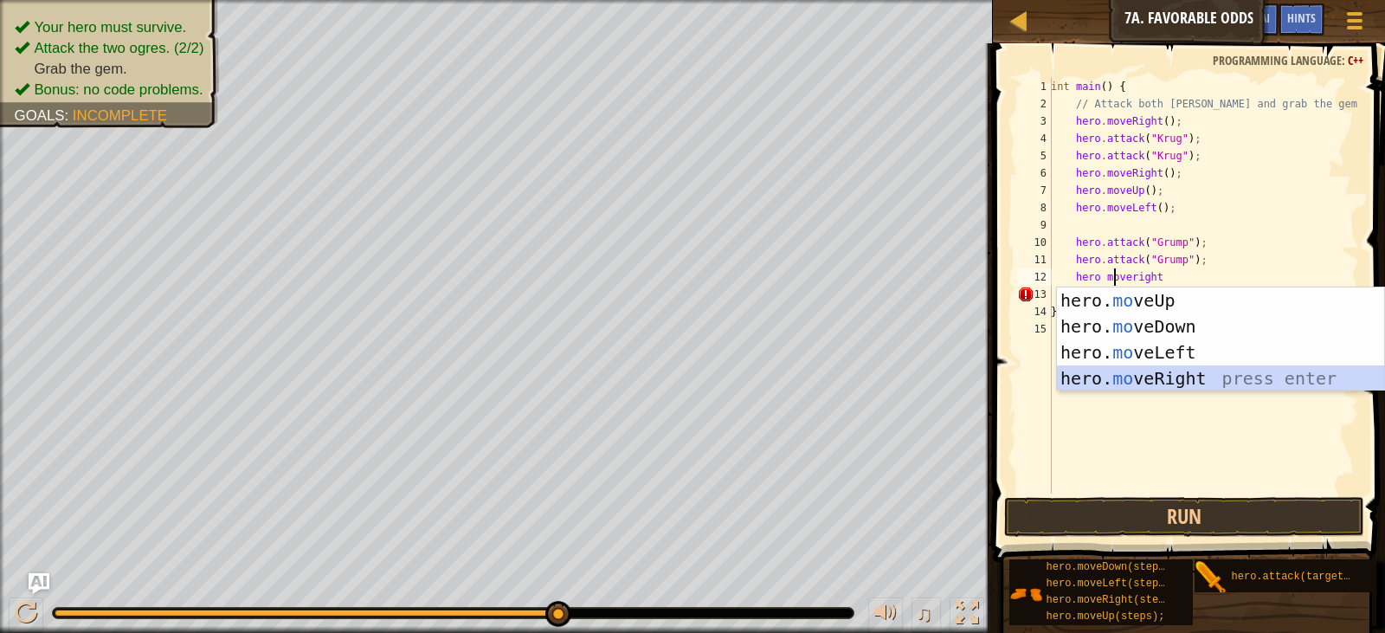
click at [1175, 373] on div "hero. mo veUp press enter hero. mo veDown press enter hero. mo veLeft press ent…" at bounding box center [1220, 365] width 327 height 156
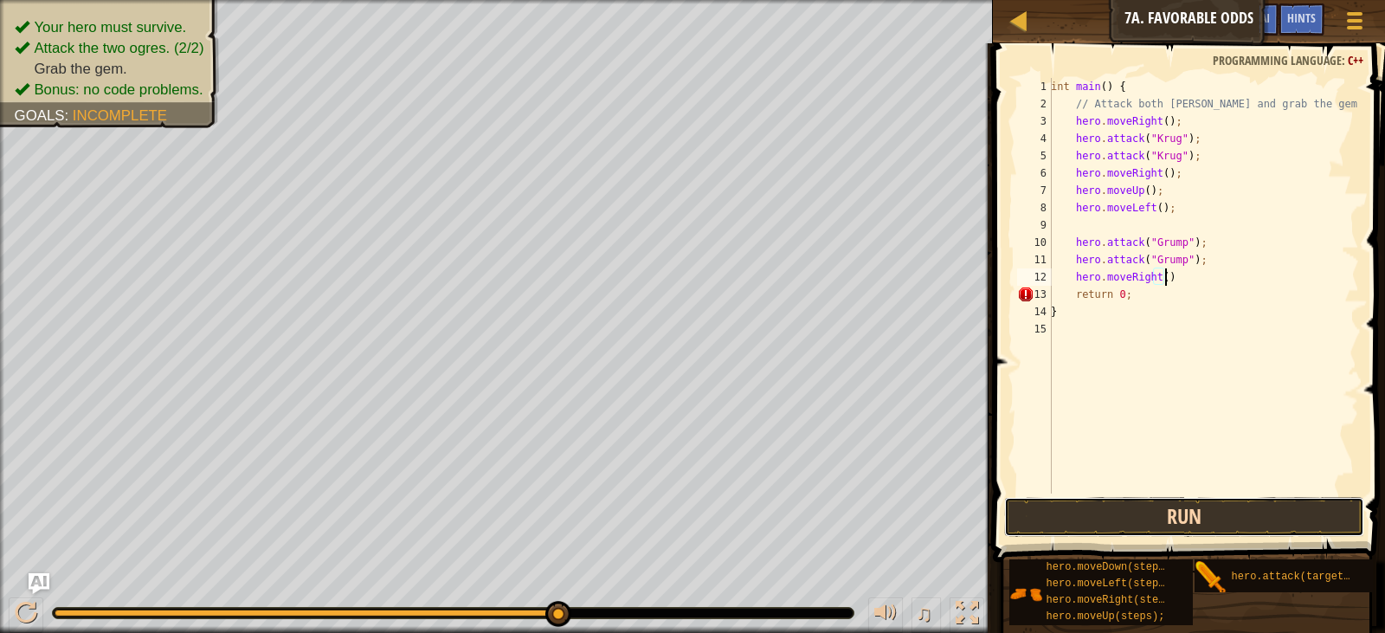
click at [1177, 505] on button "Run" at bounding box center [1184, 517] width 360 height 40
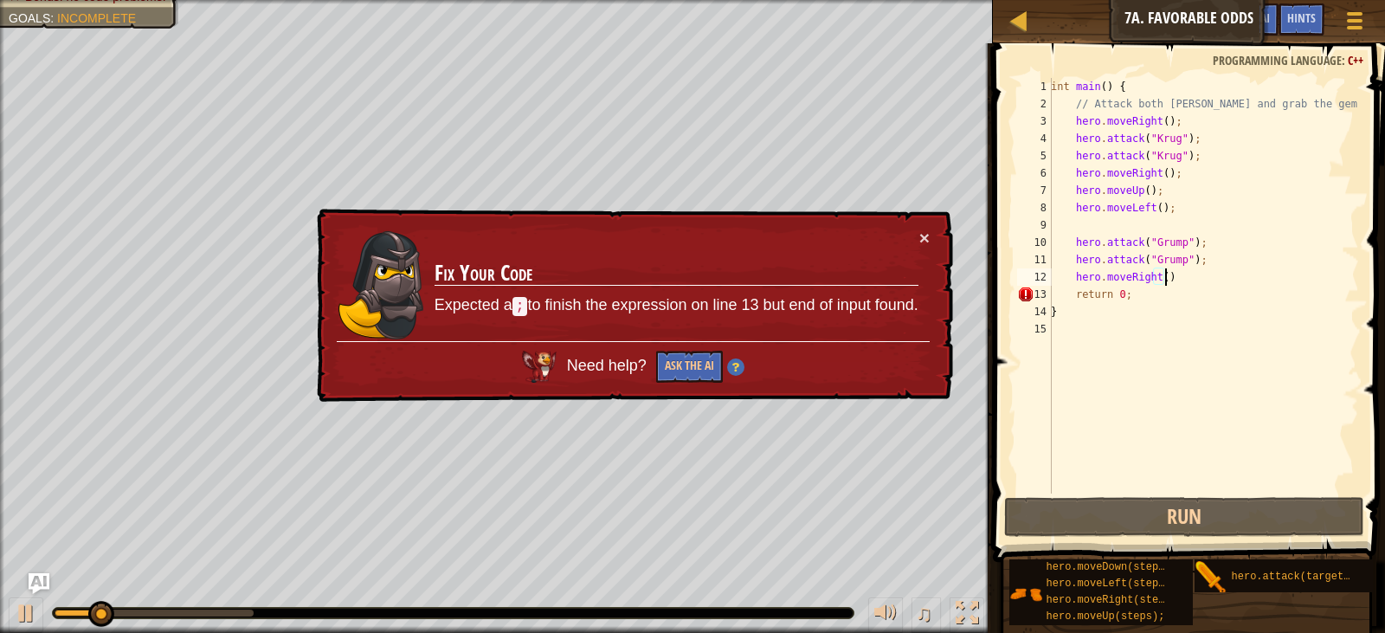
type textarea "hero.moveRight();"
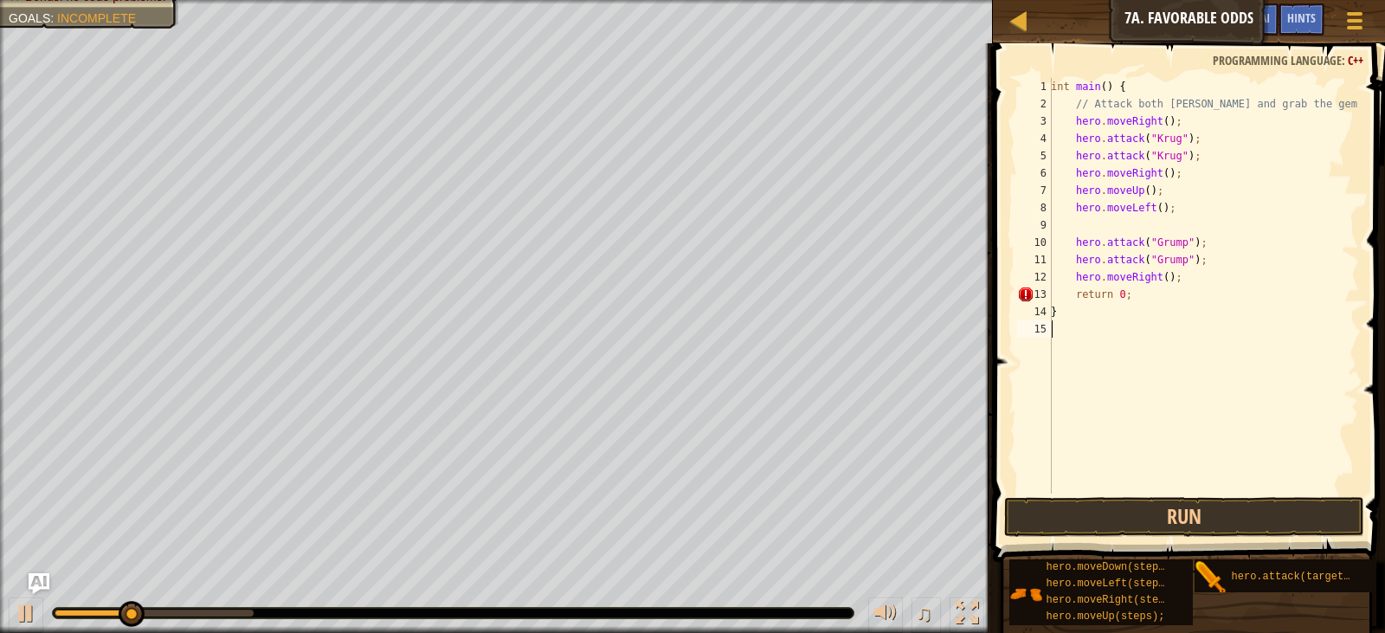
click at [1178, 487] on div "int main ( ) { // Attack both [PERSON_NAME] and grab the gem. hero . moveRight …" at bounding box center [1203, 303] width 312 height 450
click at [1175, 503] on button "Run" at bounding box center [1184, 517] width 360 height 40
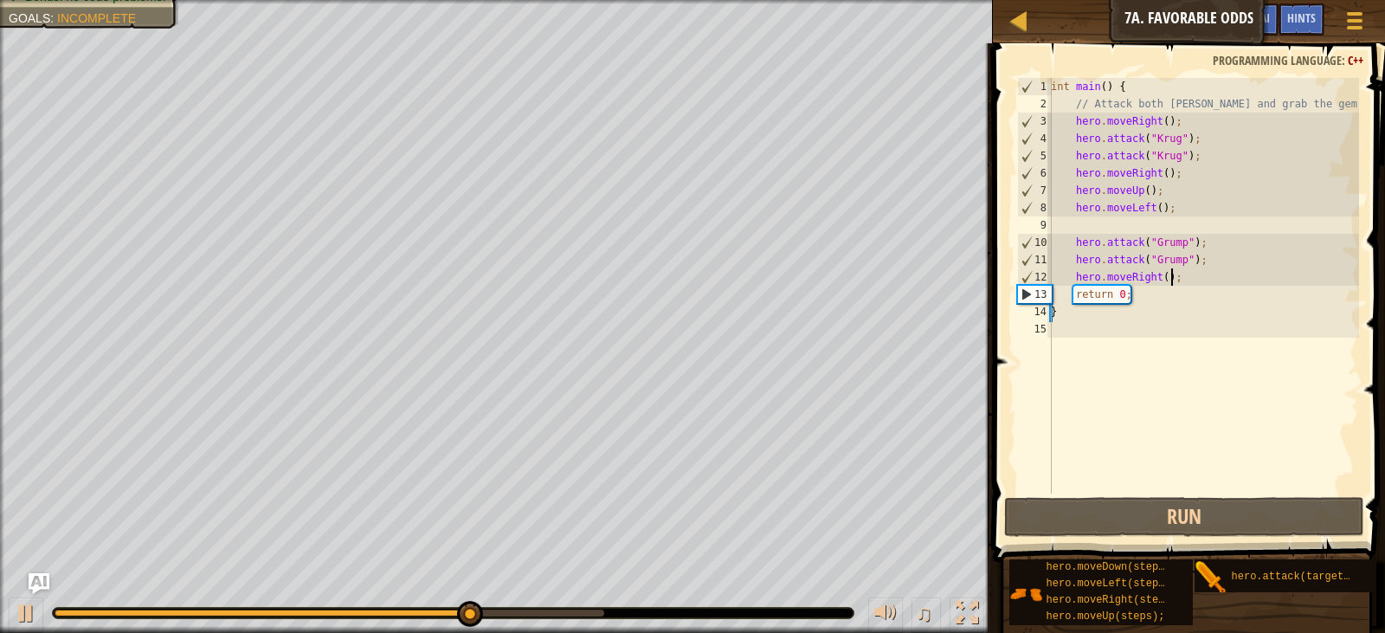
click at [1179, 282] on div "int main ( ) { // Attack both [PERSON_NAME] and grab the gem. hero . moveRight …" at bounding box center [1203, 303] width 312 height 450
type textarea "hero.moveRight();"
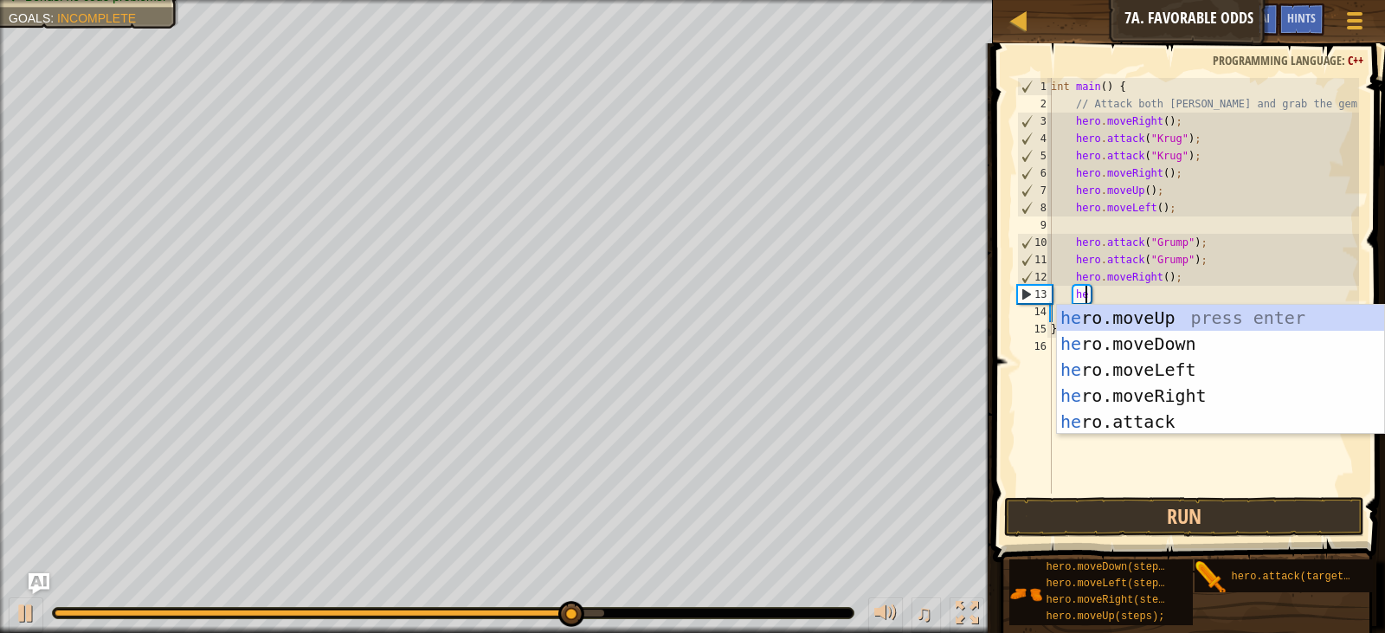
scroll to position [8, 2]
type textarea "her"
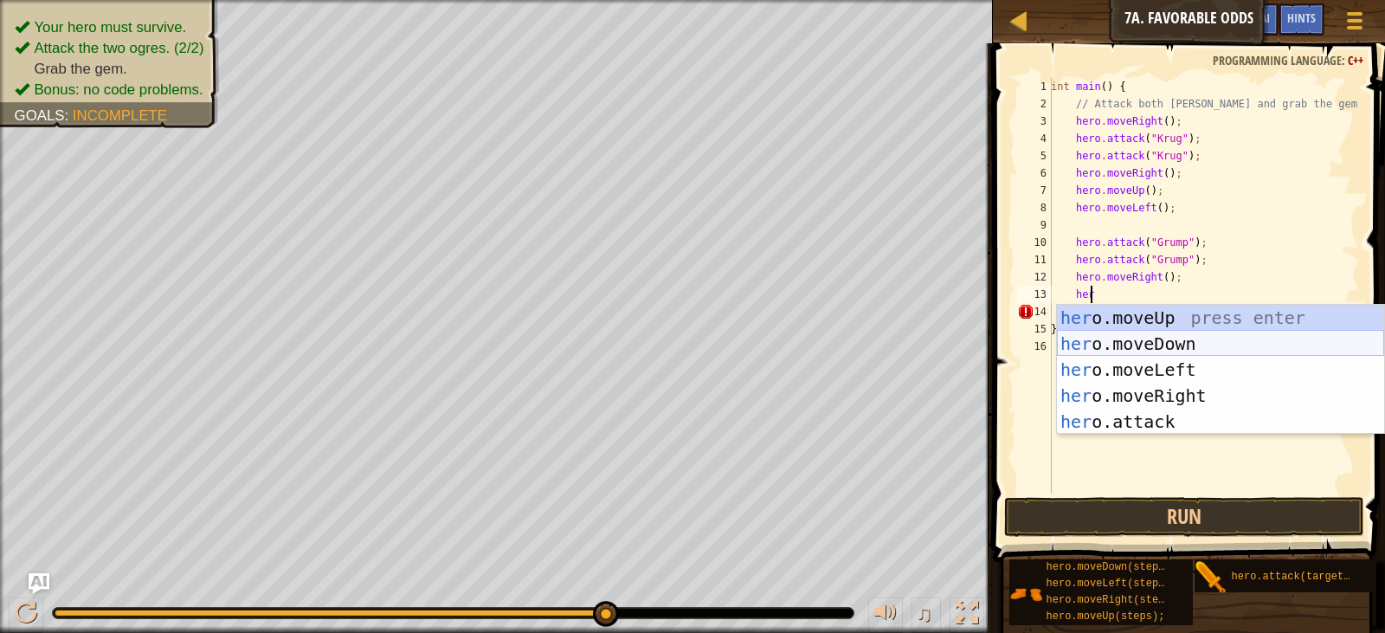
click at [1158, 339] on div "her o.moveUp press enter her o.moveDown press enter her o.moveLeft press enter …" at bounding box center [1220, 396] width 327 height 182
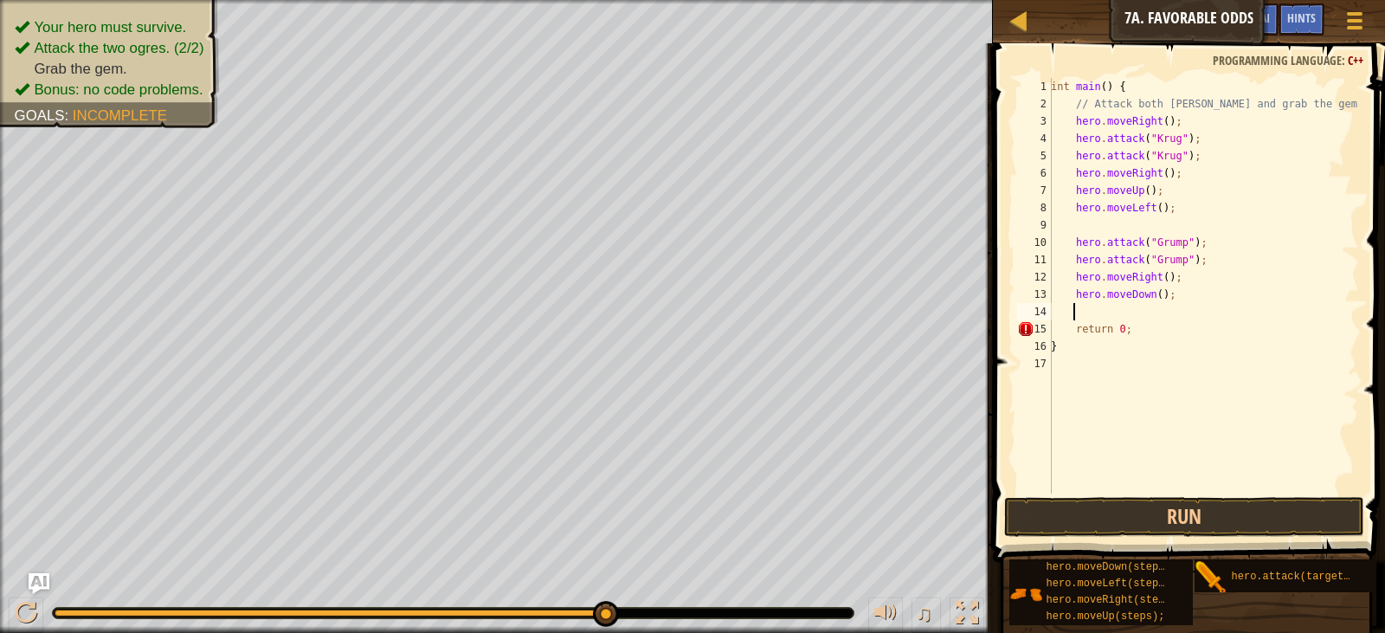
scroll to position [8, 1]
type textarea "h"
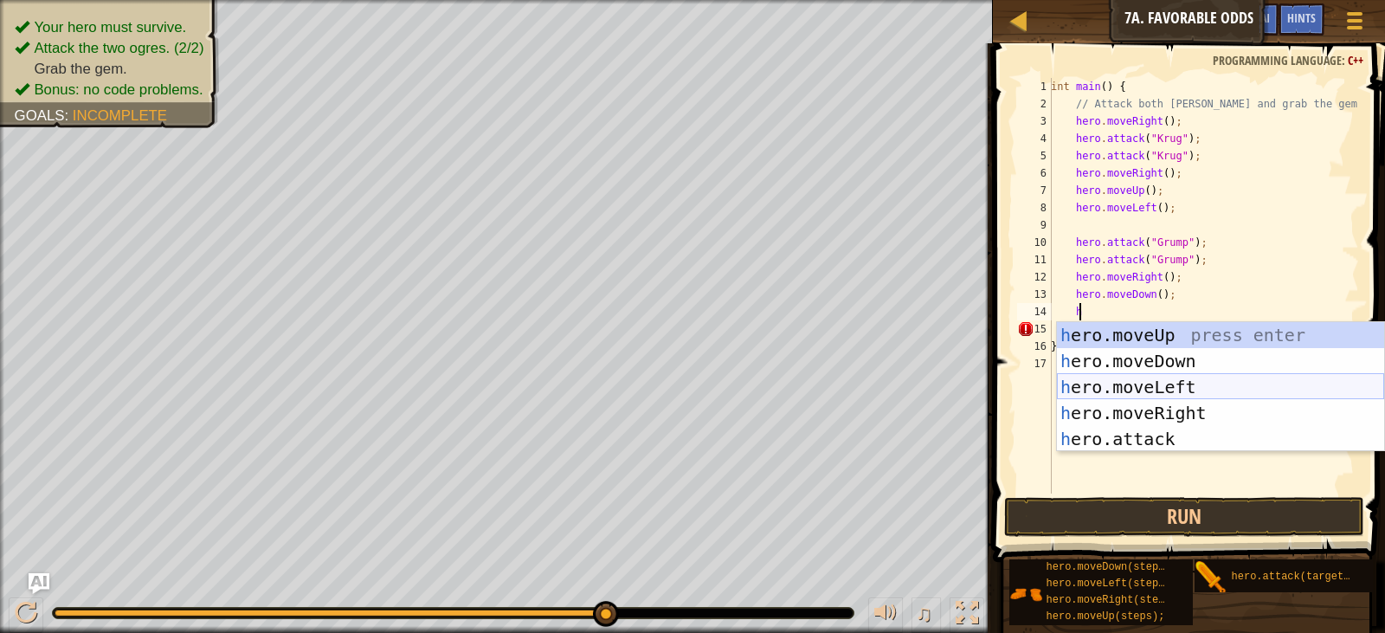
click at [1162, 388] on div "h ero.moveUp press enter h ero.moveDown press enter h ero.moveLeft press enter …" at bounding box center [1220, 413] width 327 height 182
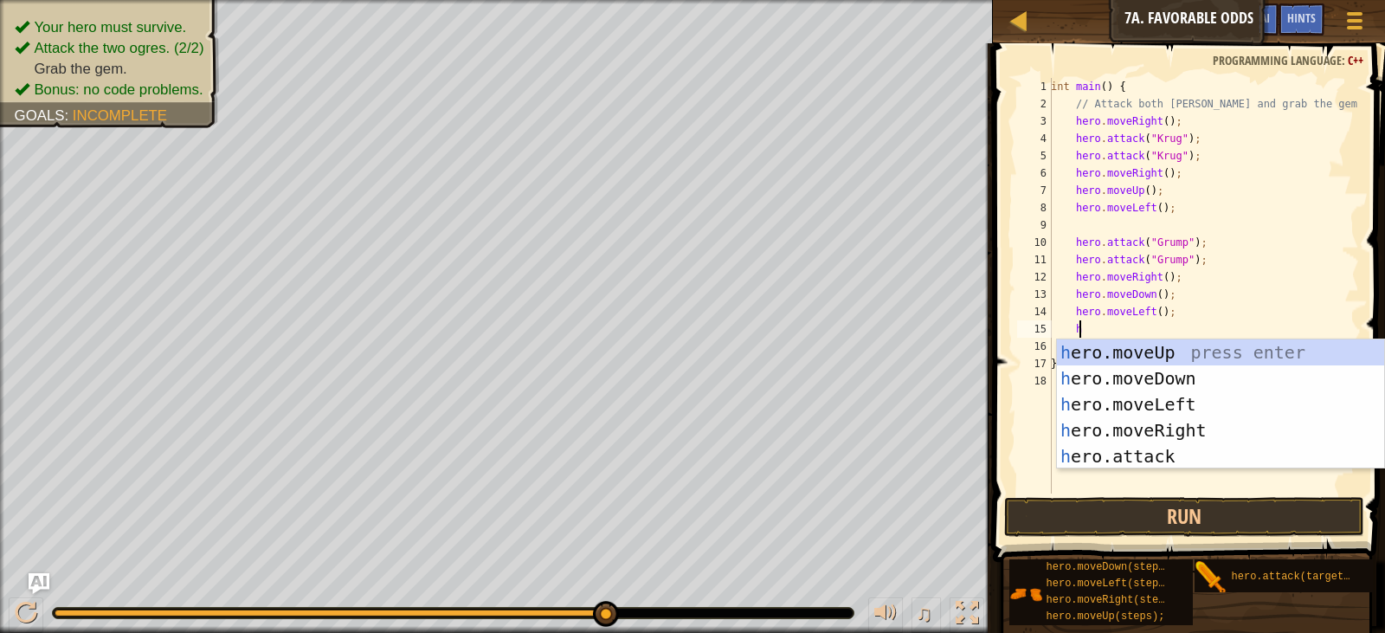
type textarea "he"
click at [1185, 381] on div "he ro.moveUp press enter he ro.moveDown press enter he ro.moveLeft press enter …" at bounding box center [1220, 430] width 327 height 182
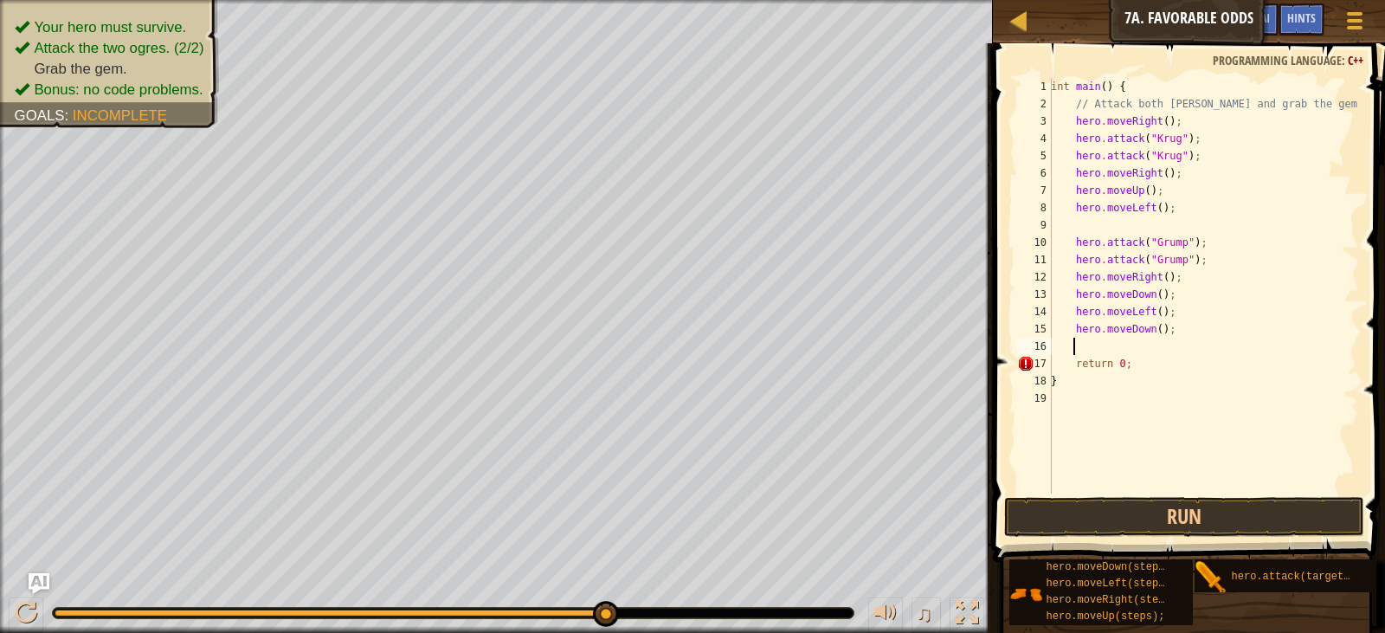
scroll to position [8, 1]
click at [1169, 505] on button "Run" at bounding box center [1184, 517] width 360 height 40
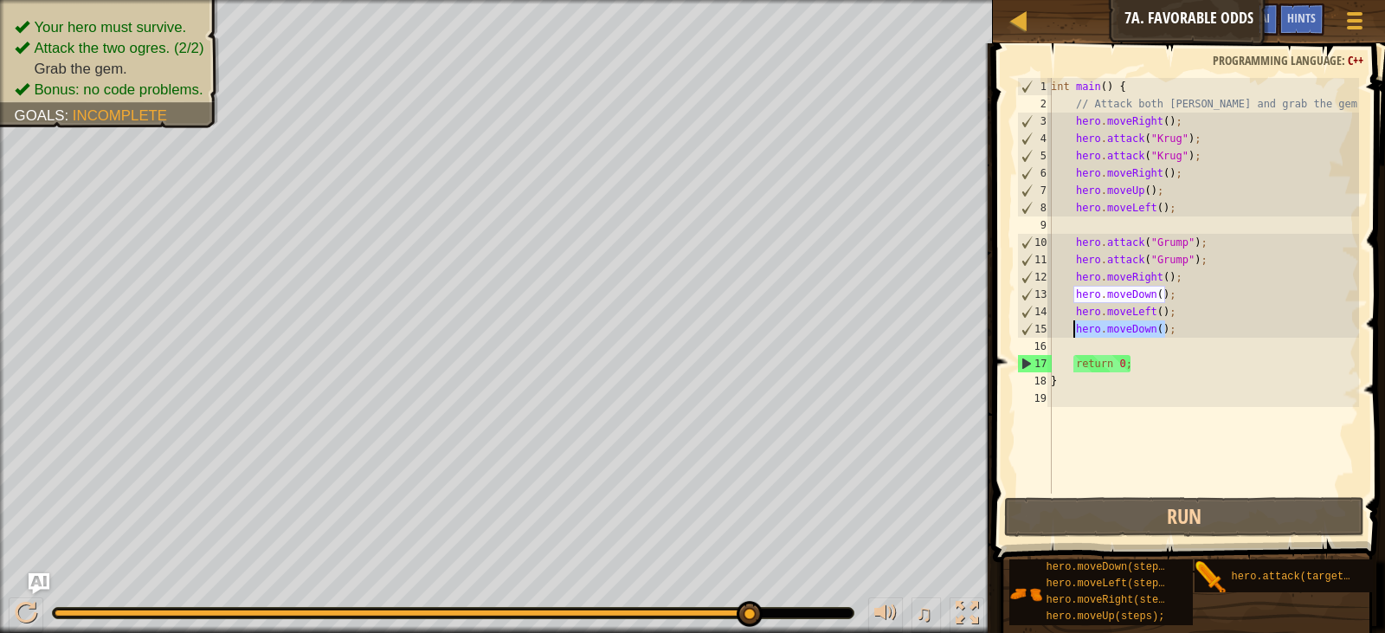
drag, startPoint x: 1166, startPoint y: 325, endPoint x: 1073, endPoint y: 330, distance: 92.8
click at [1073, 330] on div "int main ( ) { // Attack both [PERSON_NAME] and grab the gem. hero . moveRight …" at bounding box center [1203, 303] width 312 height 450
type textarea "hero.moveDown();"
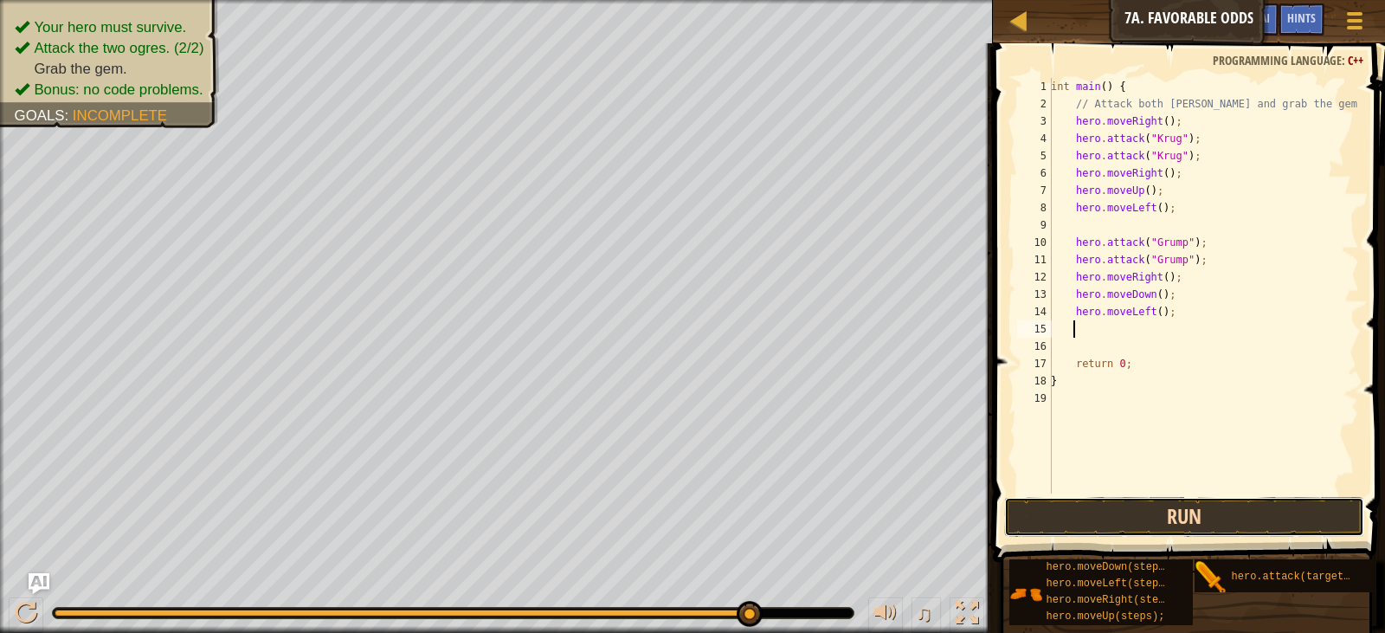
click at [1146, 506] on button "Run" at bounding box center [1184, 517] width 360 height 40
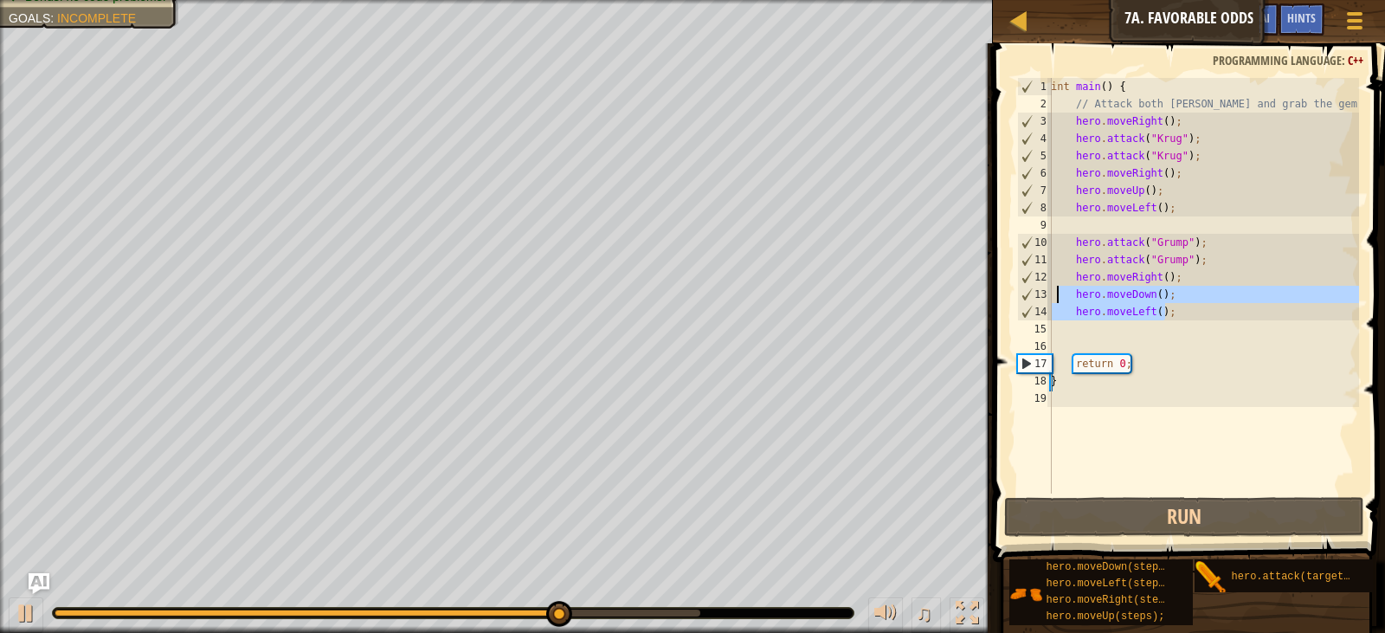
drag, startPoint x: 1169, startPoint y: 308, endPoint x: 1058, endPoint y: 290, distance: 113.1
click at [1058, 290] on div "int main ( ) { // Attack both [PERSON_NAME] and grab the gem. hero . moveRight …" at bounding box center [1203, 303] width 312 height 450
type textarea "hero.moveDown(); hero.moveLeft();"
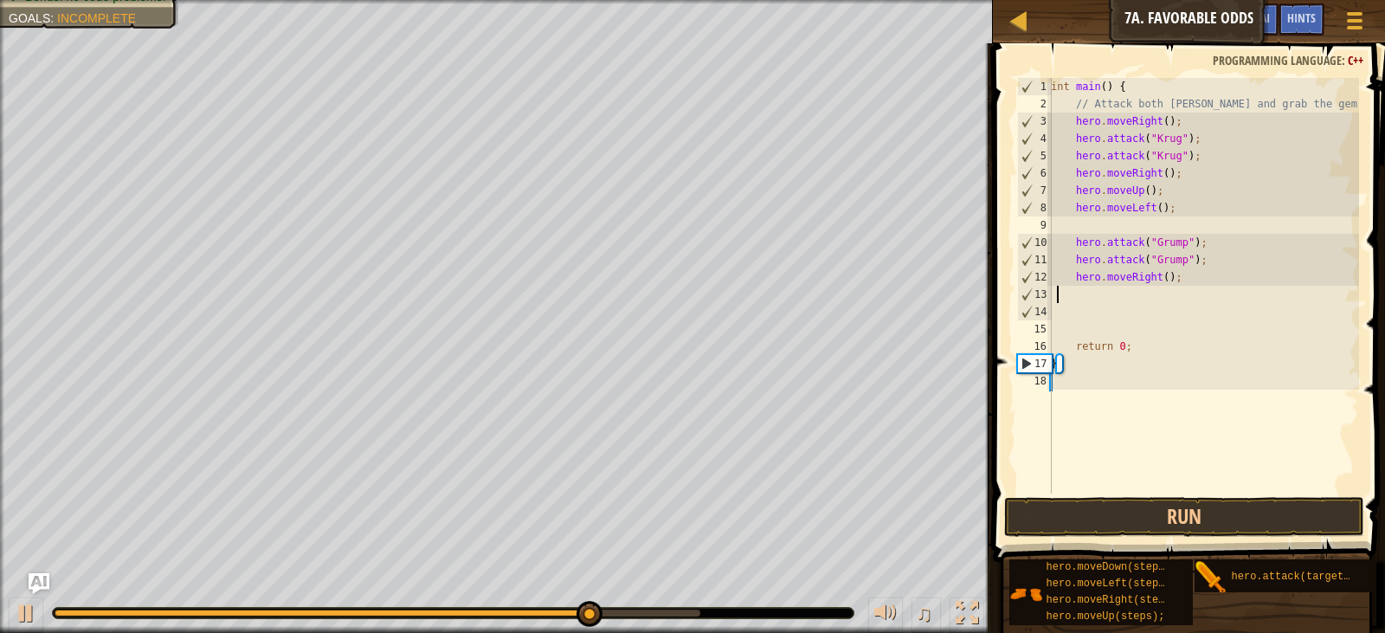
scroll to position [8, 0]
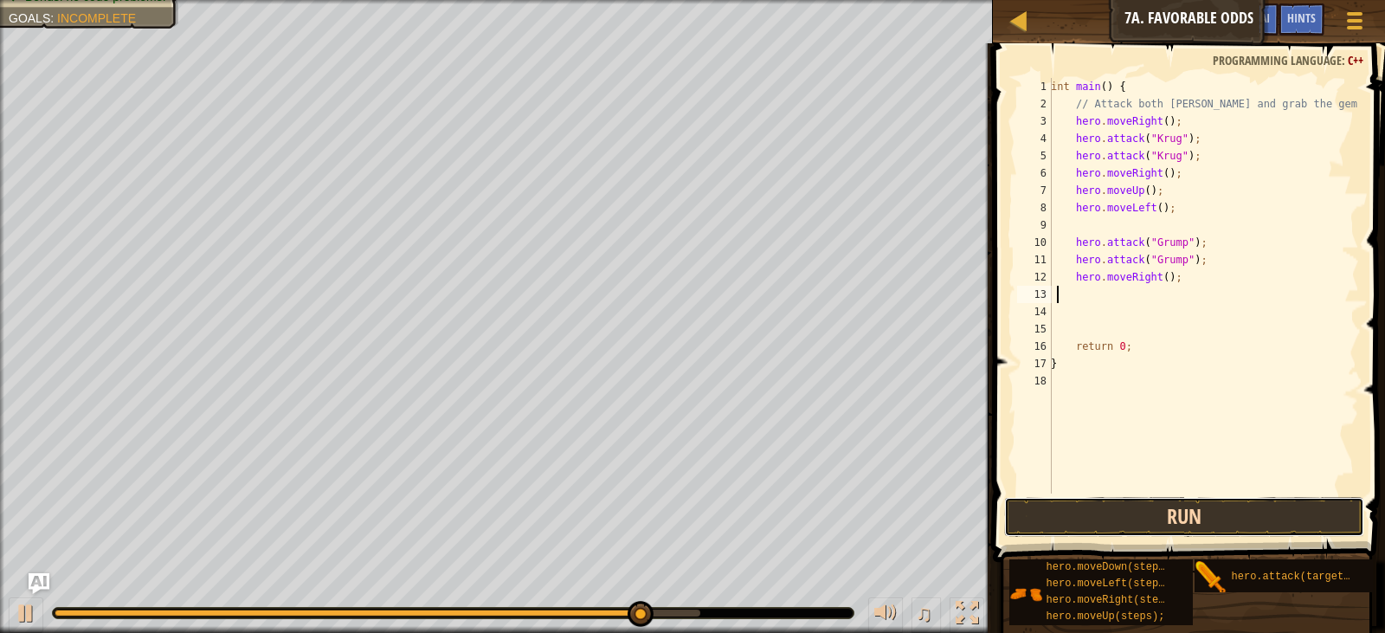
click at [1156, 504] on button "Run" at bounding box center [1184, 517] width 360 height 40
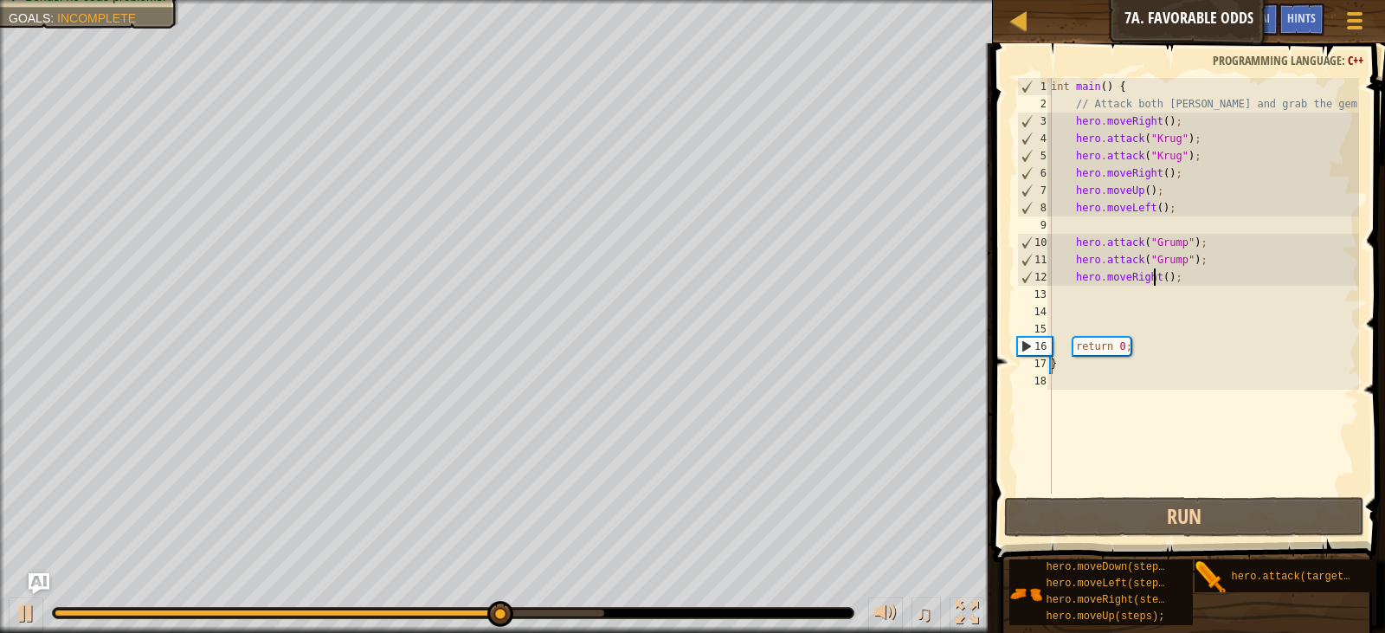
click at [1153, 279] on div "int main ( ) { // Attack both [PERSON_NAME] and grab the gem. hero . moveRight …" at bounding box center [1203, 303] width 312 height 450
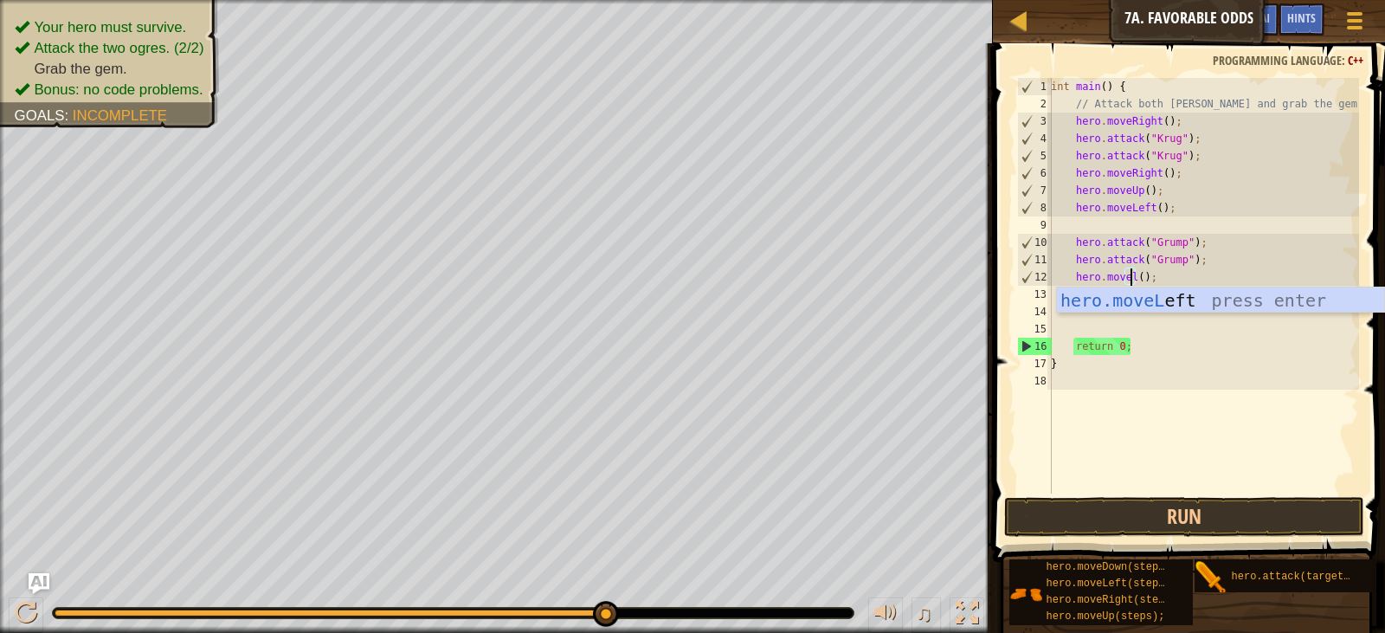
scroll to position [8, 6]
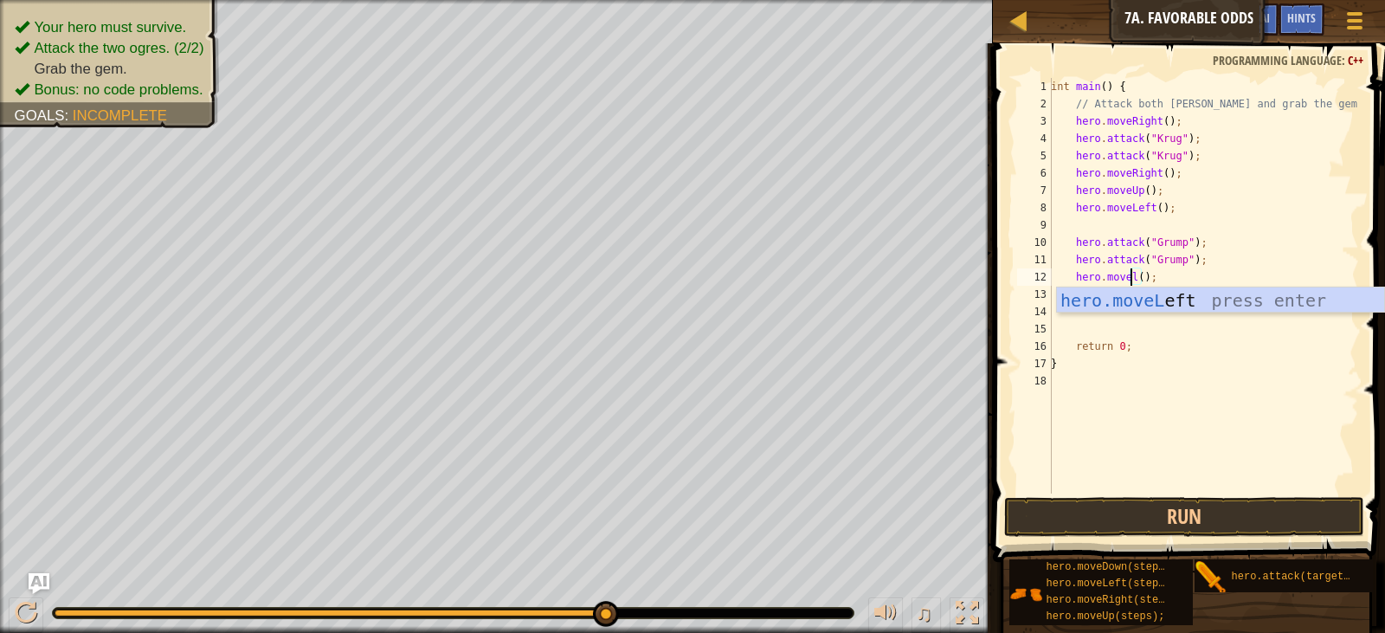
click at [1153, 296] on div "hero.moveL eft press enter" at bounding box center [1220, 326] width 327 height 78
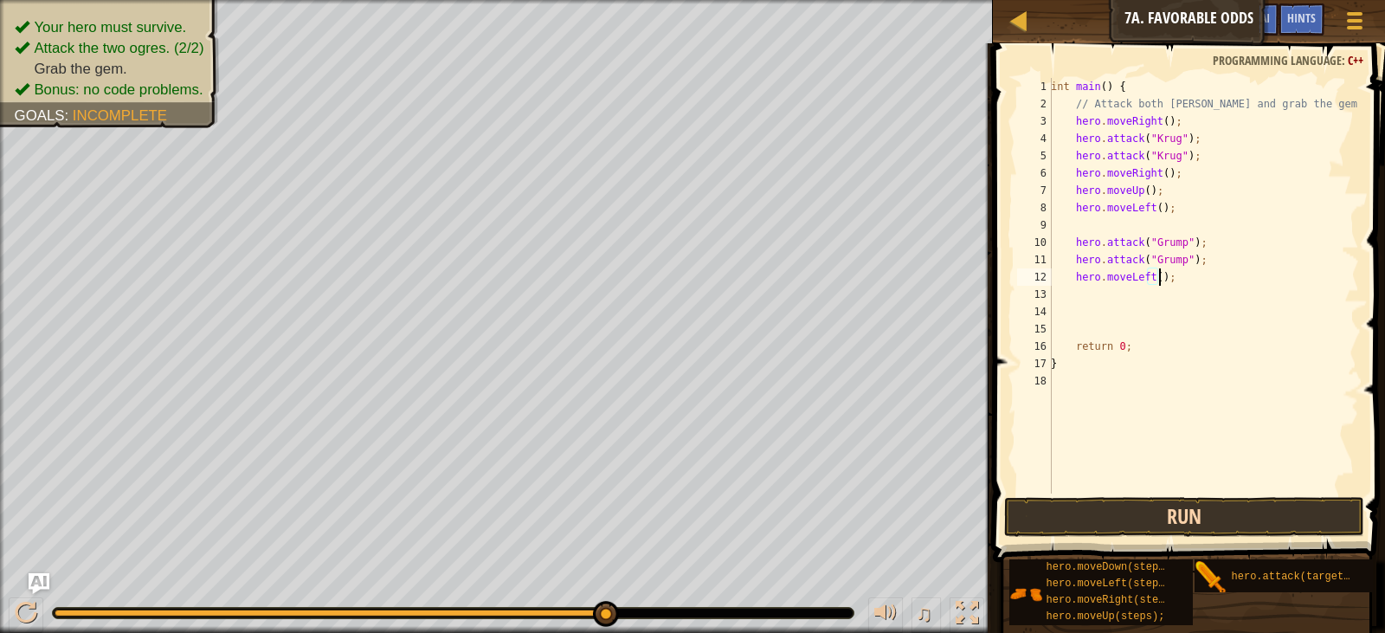
type textarea "hero.moveLeft();"
click at [1185, 505] on button "Run" at bounding box center [1184, 517] width 360 height 40
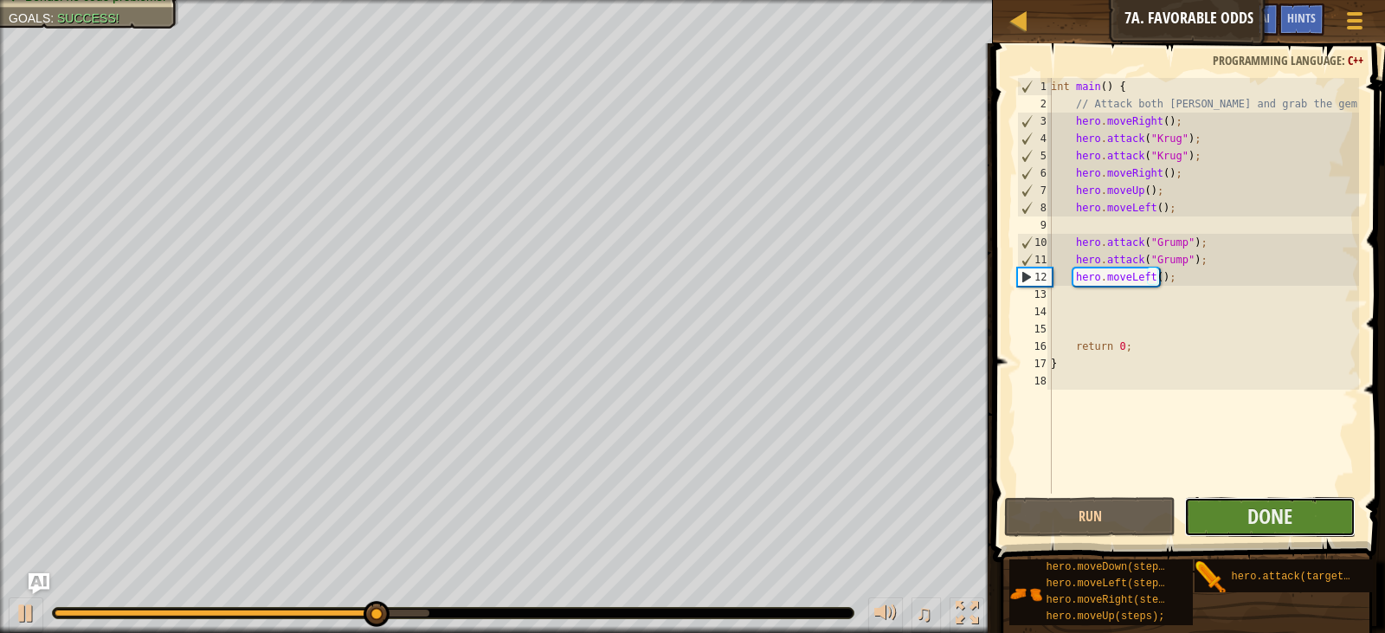
click at [1233, 505] on button "Done" at bounding box center [1269, 517] width 171 height 40
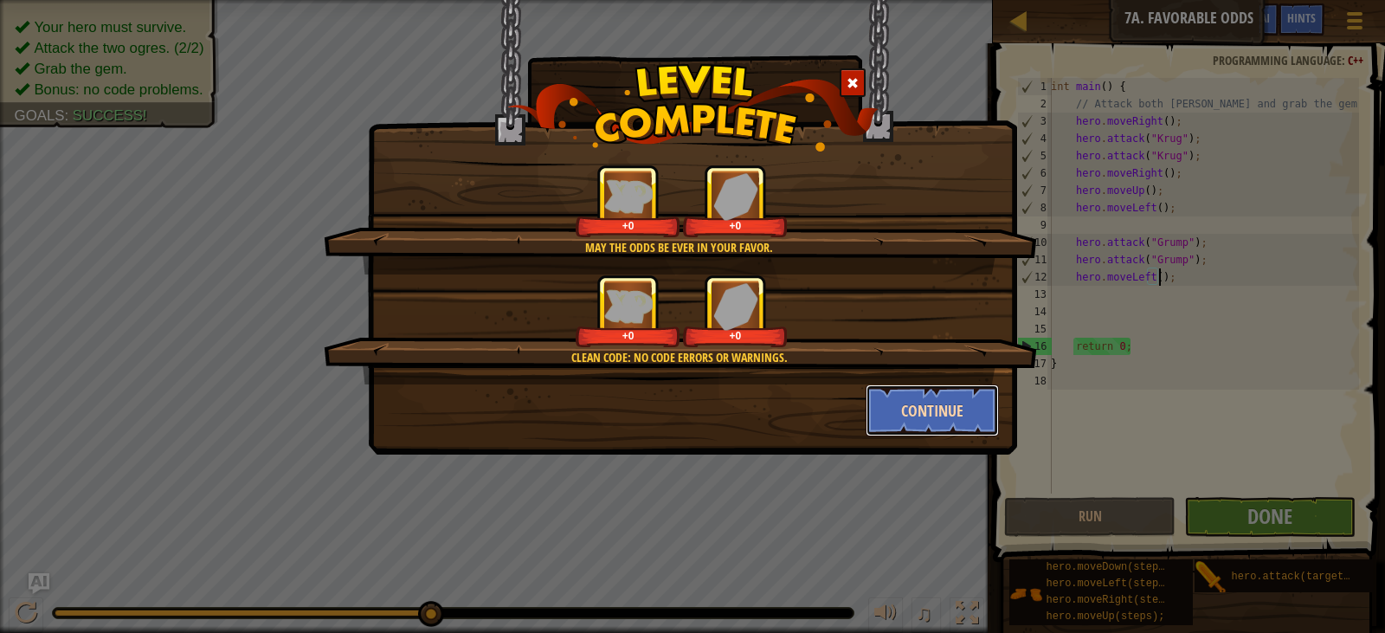
click at [916, 409] on button "Continue" at bounding box center [933, 410] width 134 height 52
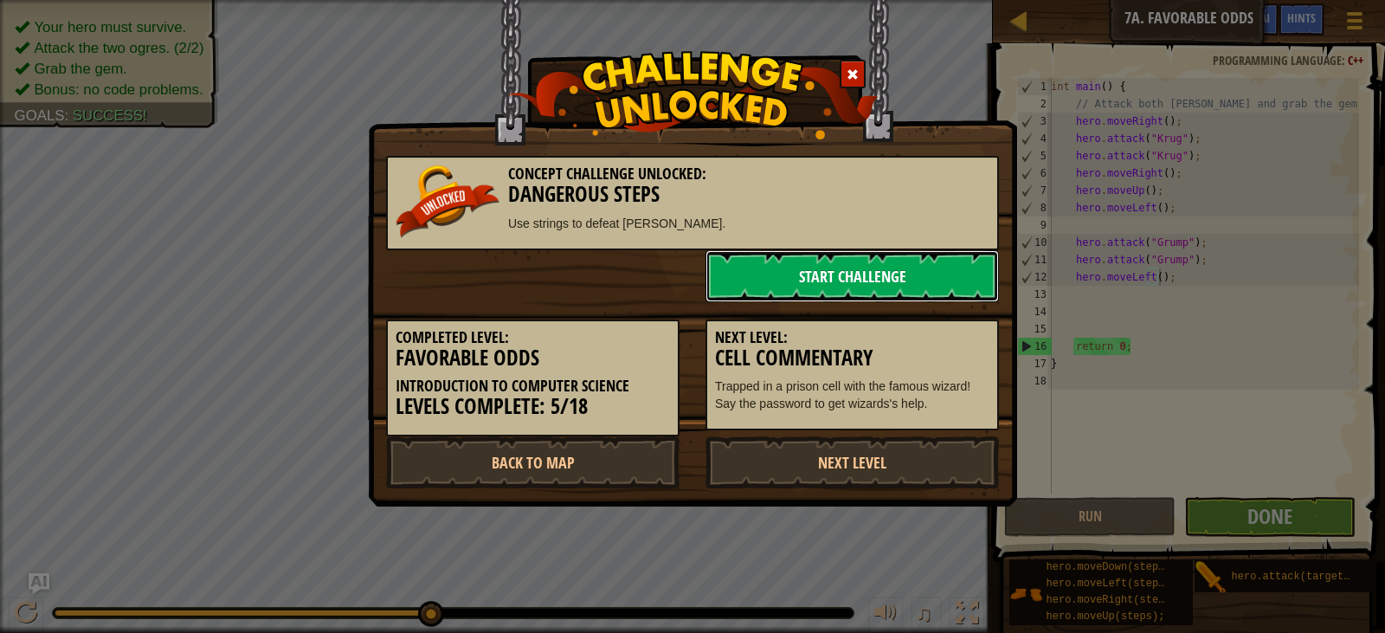
click at [924, 274] on link "Start Challenge" at bounding box center [851, 276] width 293 height 52
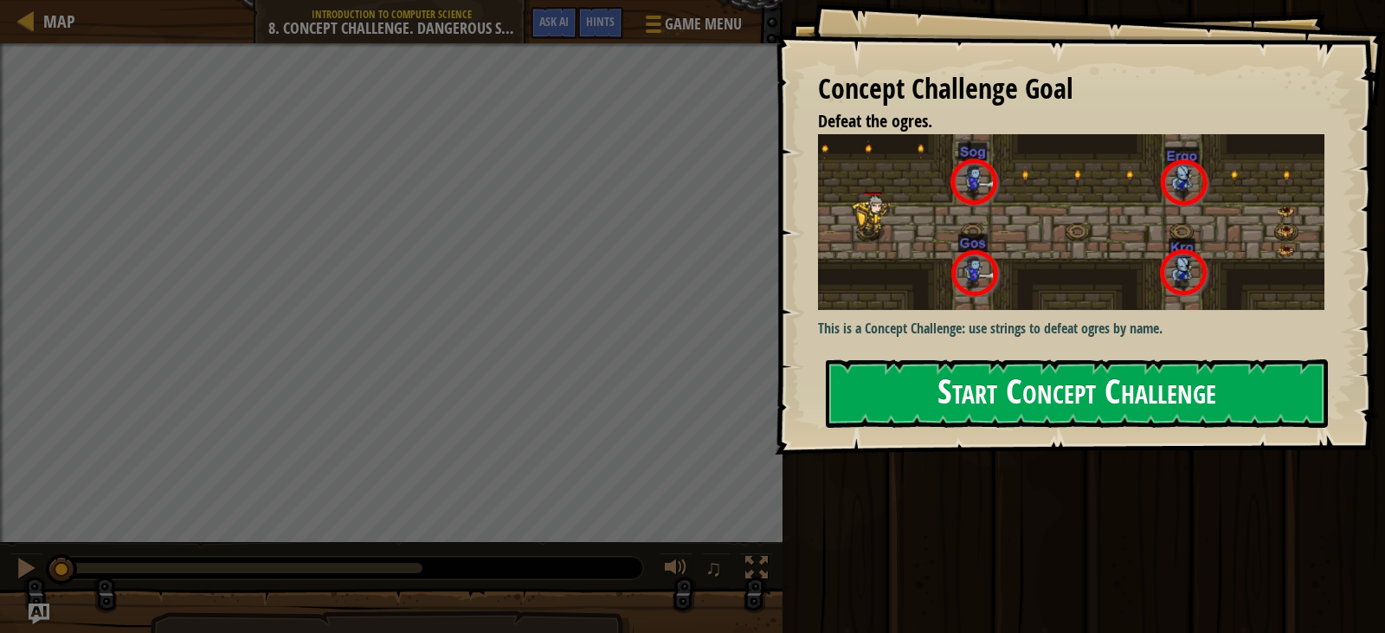
click at [995, 381] on button "Start Concept Challenge" at bounding box center [1077, 393] width 502 height 68
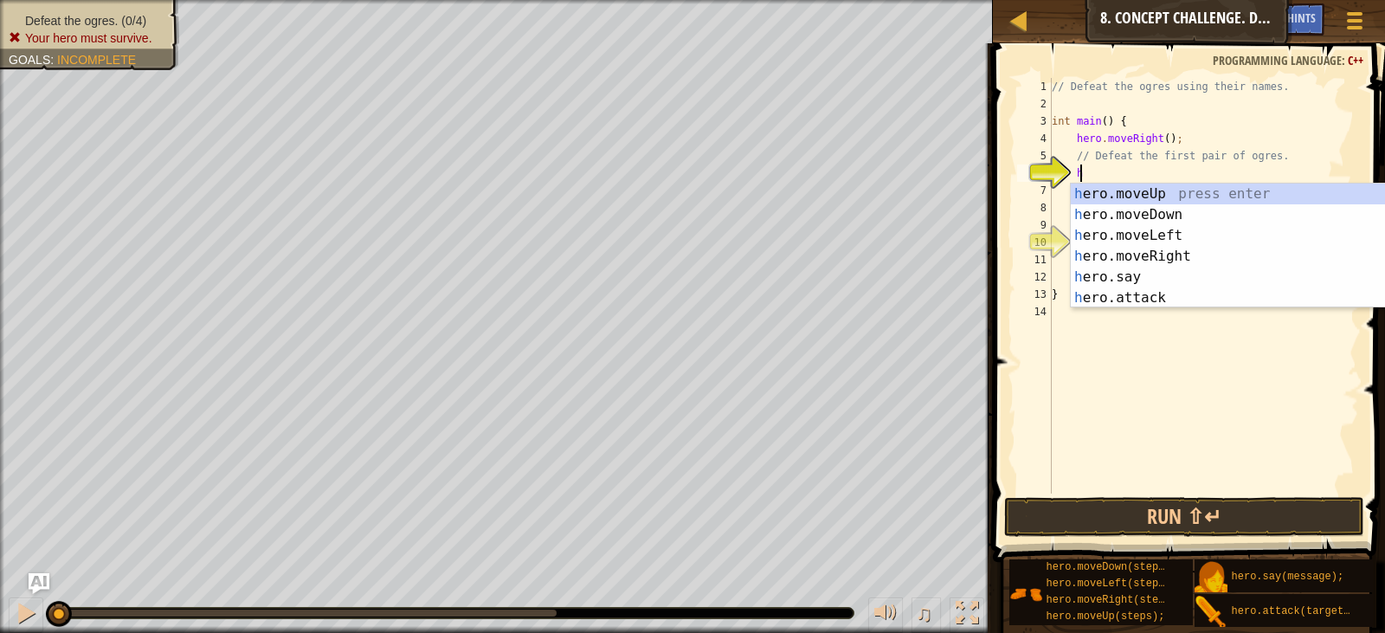
scroll to position [8, 1]
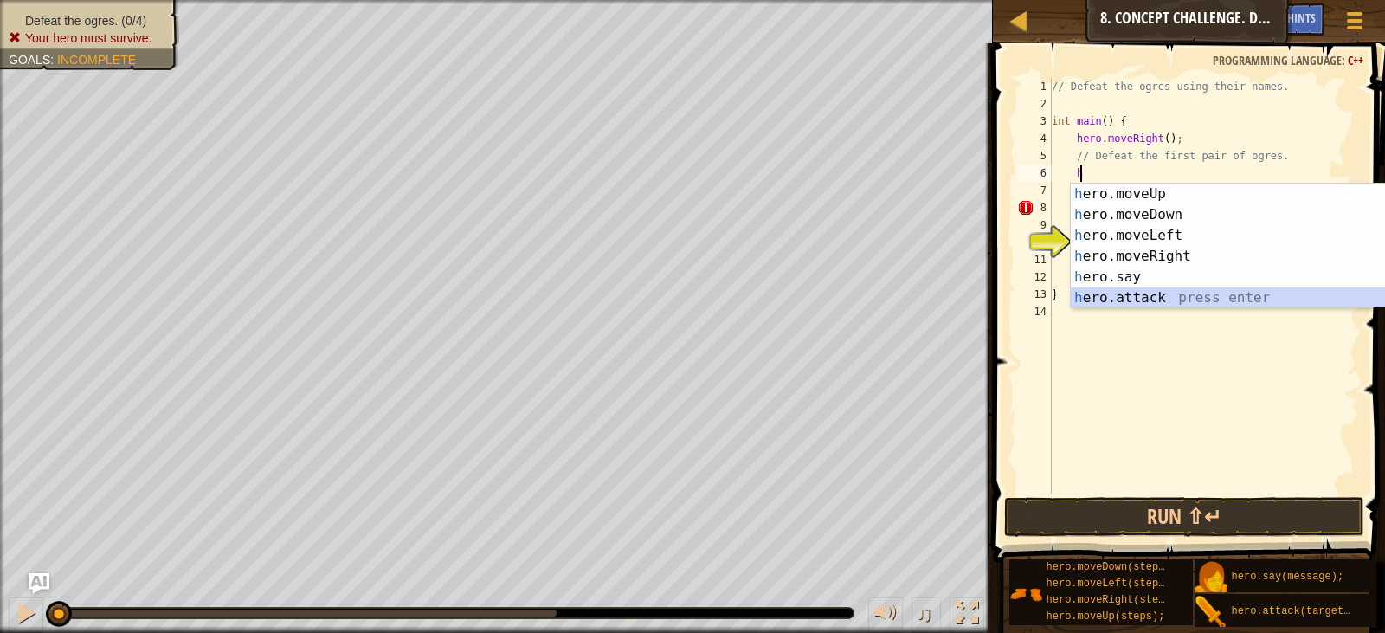
click at [1133, 295] on div "h ero.moveUp press enter h ero.moveDown press enter h ero.moveLeft press enter …" at bounding box center [1234, 266] width 327 height 166
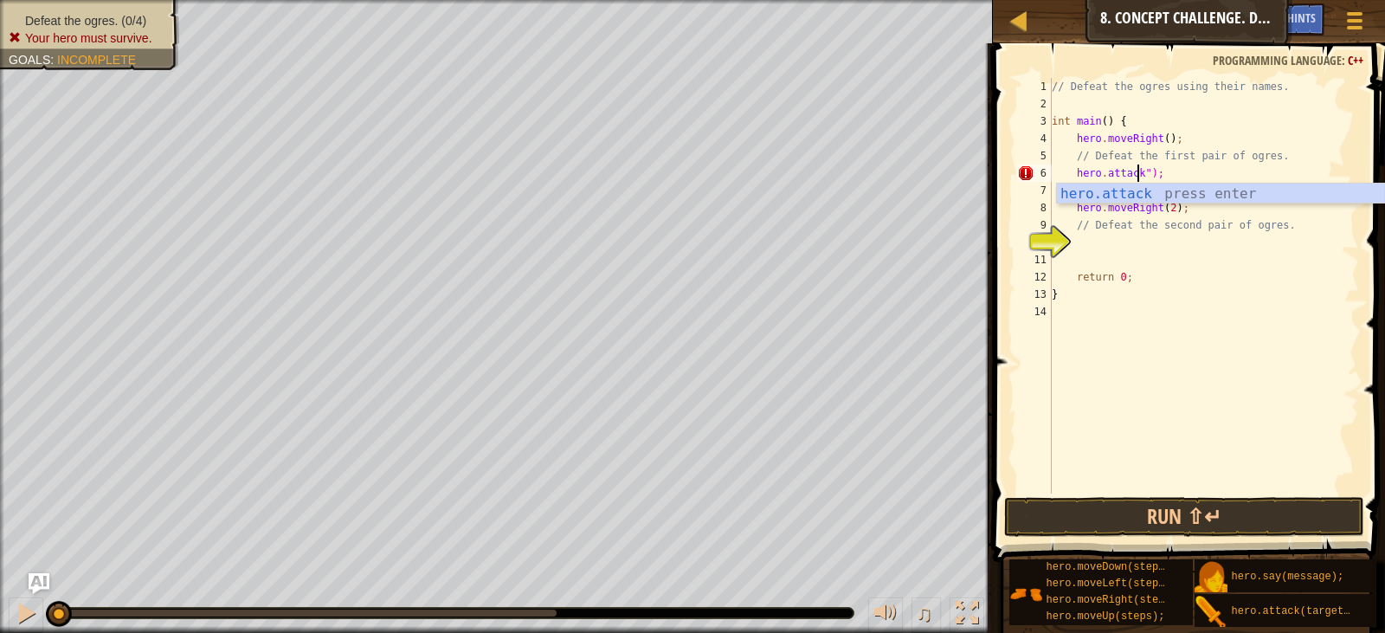
click at [1199, 200] on div "hero.attack press enter" at bounding box center [1220, 214] width 327 height 62
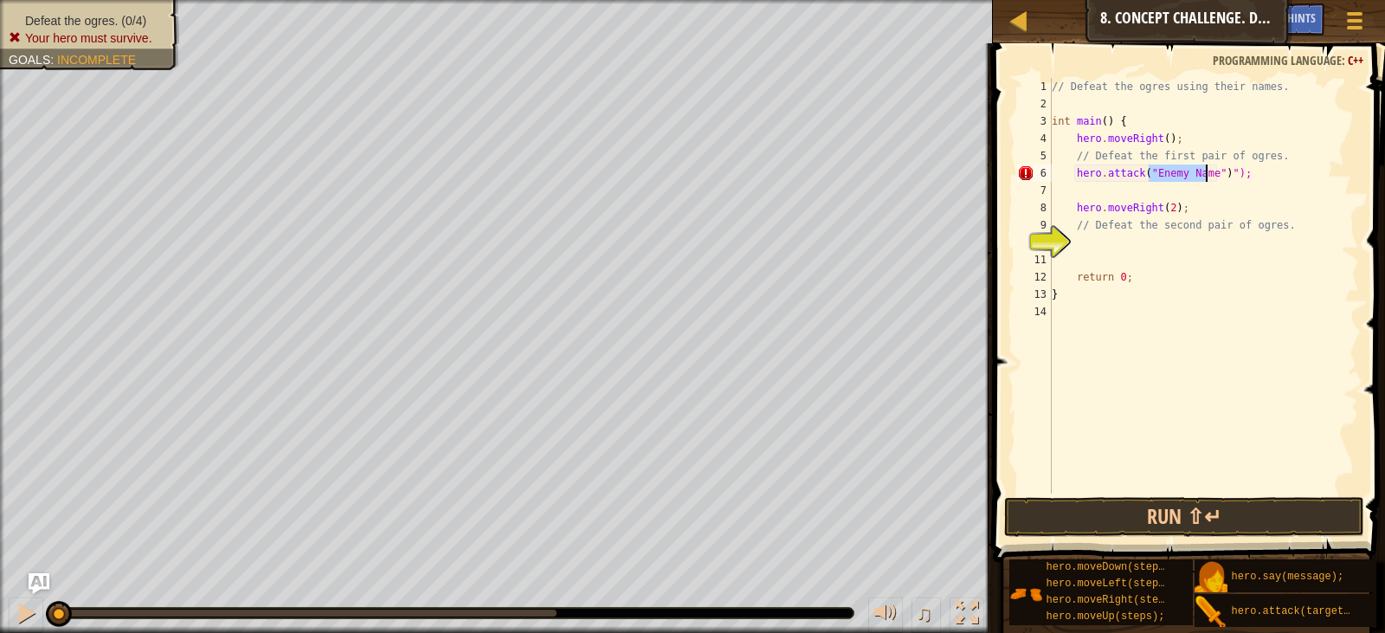
click at [1176, 174] on div "// Defeat the ogres using their names. int main ( ) { hero . moveRight ( ) ; //…" at bounding box center [1203, 285] width 311 height 415
click at [1203, 169] on div "// Defeat the ogres using their names. int main ( ) { hero . moveRight ( ) ; //…" at bounding box center [1203, 303] width 311 height 450
type textarea "hero.attack("sog")");"
drag, startPoint x: 1194, startPoint y: 174, endPoint x: 1065, endPoint y: 176, distance: 129.8
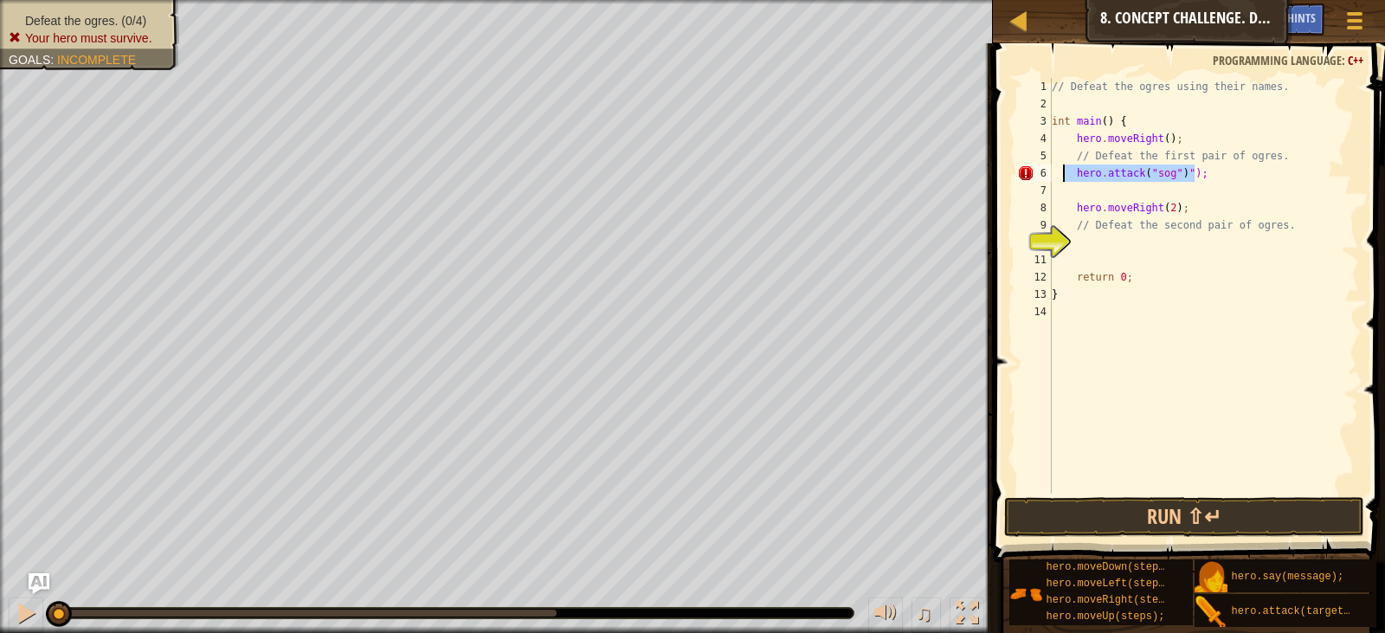
click at [1065, 176] on div "// Defeat the ogres using their names. int main ( ) { hero . moveRight ( ) ; //…" at bounding box center [1203, 303] width 311 height 450
click at [1091, 192] on div "// Defeat the ogres using their names. int main ( ) { hero . moveRight ( ) ; //…" at bounding box center [1203, 303] width 311 height 450
paste textarea "hero.attack("sog")");"
type textarea "hero.attack("sog")");"
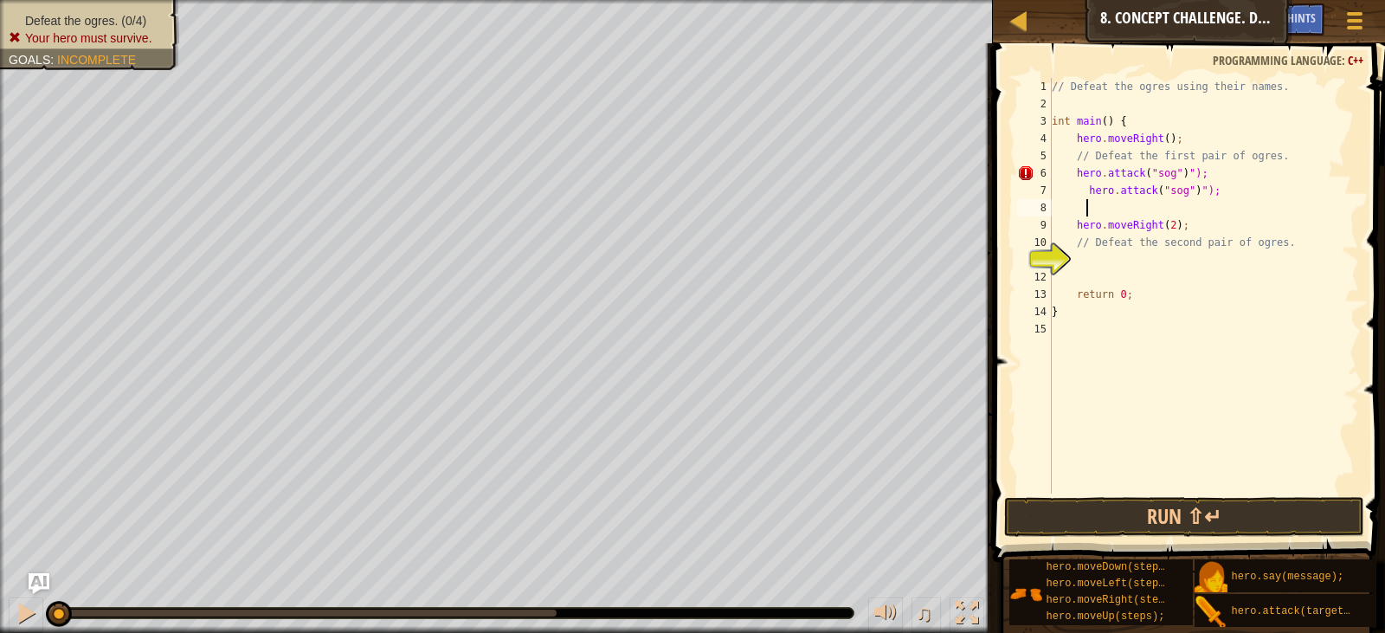
paste textarea "hero.attack("sog")");"
type textarea "hero.attack("sog")");"
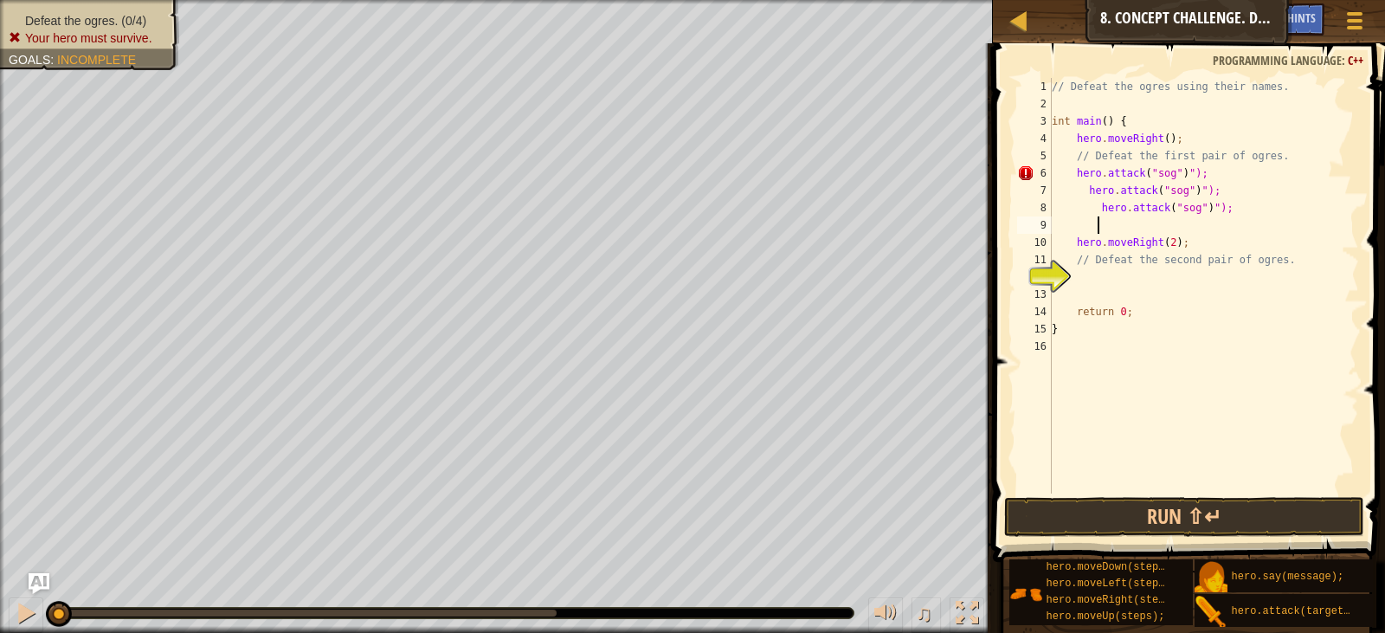
click at [1224, 208] on div "// Defeat the ogres using their names. int main ( ) { hero . moveRight ( ) ; //…" at bounding box center [1203, 303] width 311 height 450
paste textarea "hero.attack("sog")");"
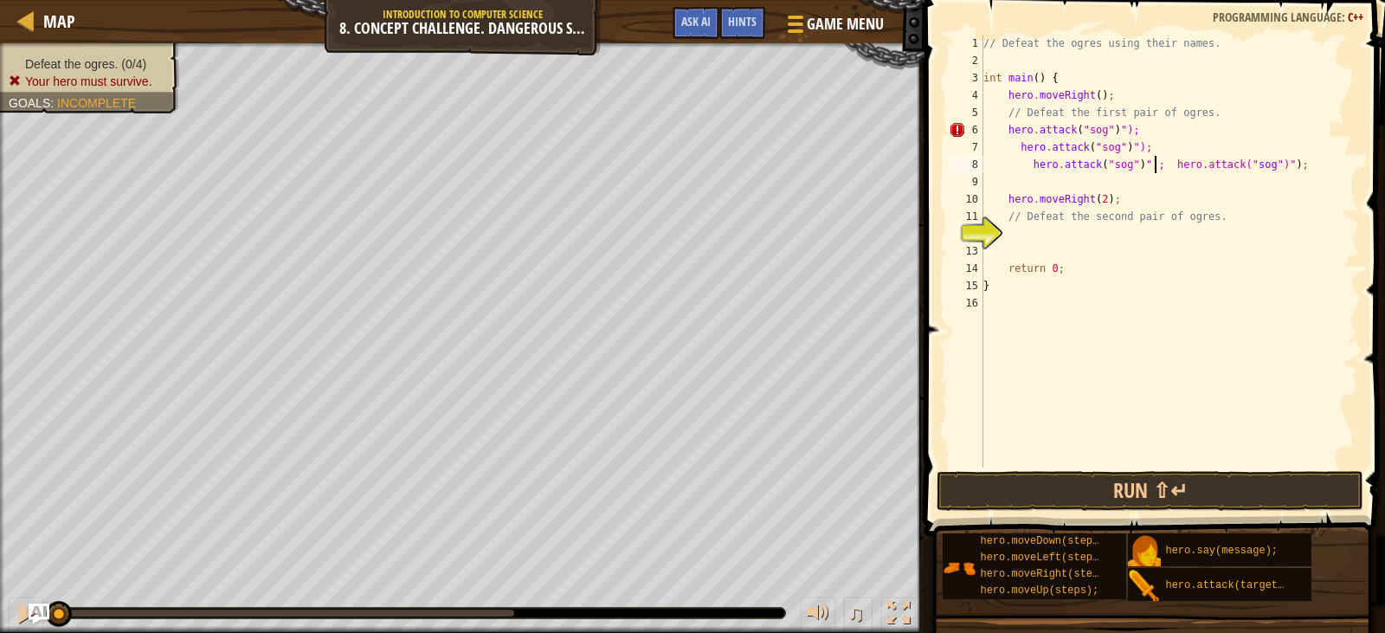
click at [1157, 164] on div "// Defeat the ogres using their names. int main ( ) { hero . moveRight ( ) ; //…" at bounding box center [1169, 268] width 379 height 467
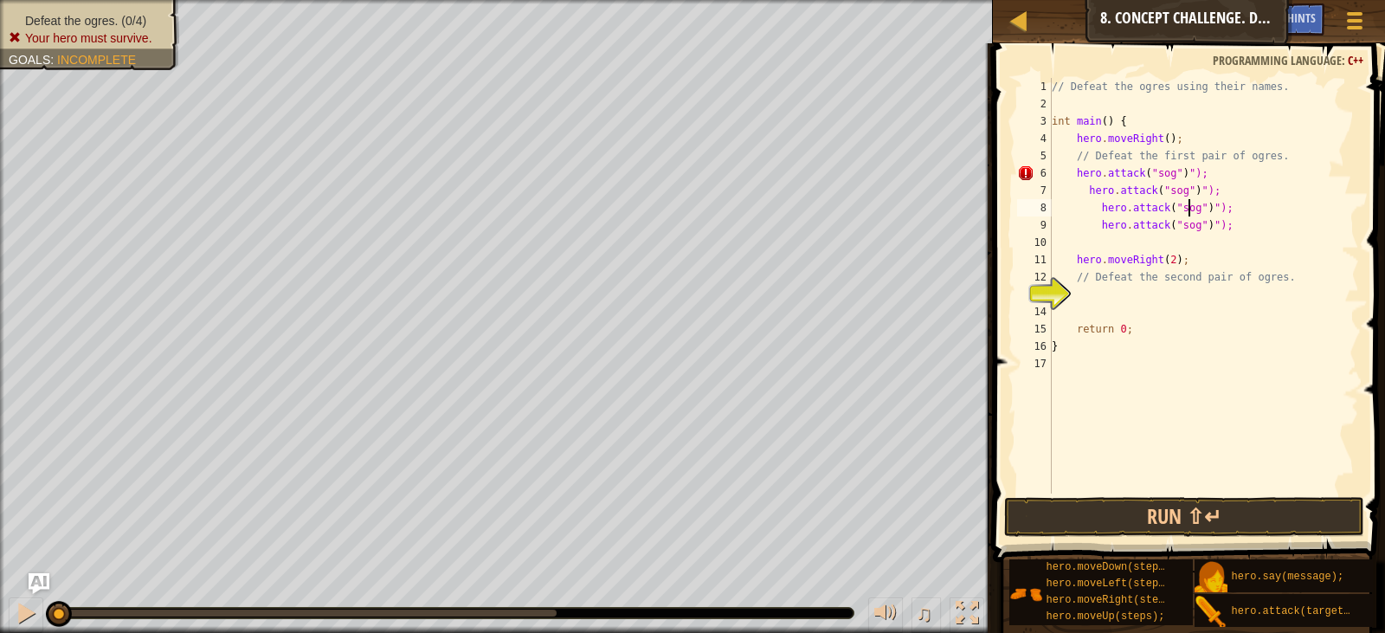
click at [1189, 211] on div "// Defeat the ogres using their names. int main ( ) { hero . moveRight ( ) ; //…" at bounding box center [1203, 303] width 311 height 450
click at [1189, 229] on div "// Defeat the ogres using their names. int main ( ) { hero . moveRight ( ) ; //…" at bounding box center [1203, 303] width 311 height 450
type textarea "hero.attack("gos")");"
click at [1206, 223] on div "// Defeat the ogres using their names. int main ( ) { hero . moveRight ( ) ; //…" at bounding box center [1203, 303] width 311 height 450
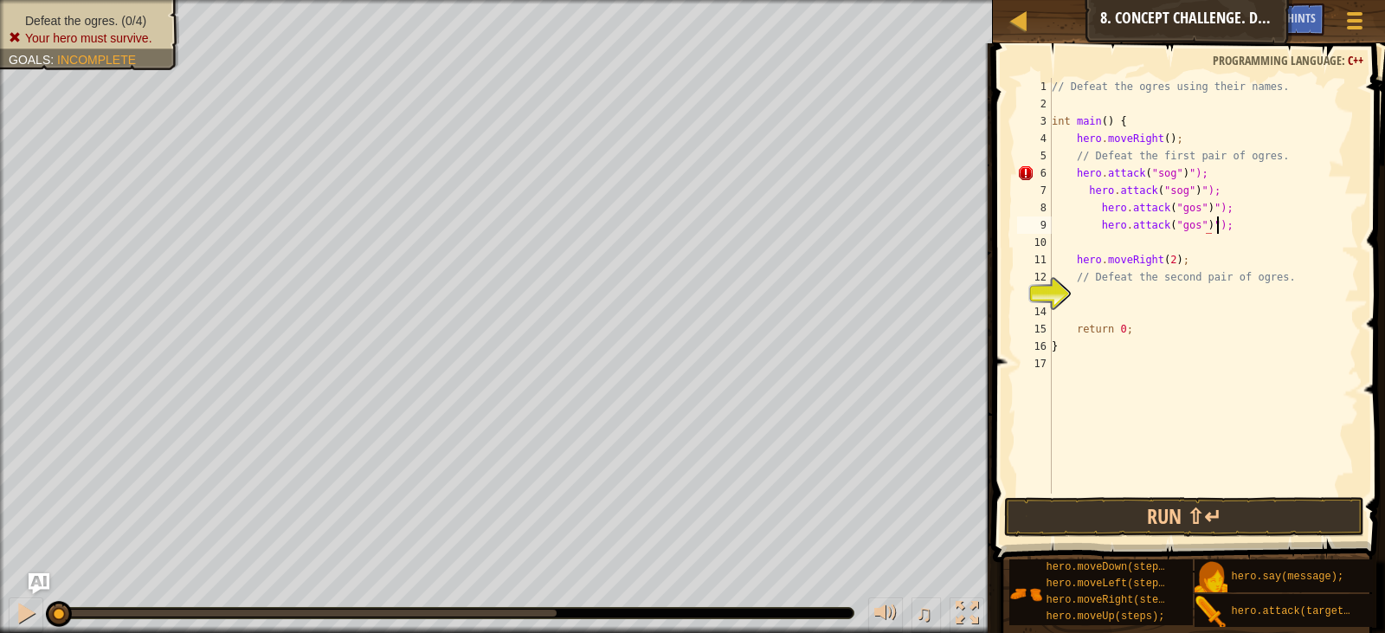
click at [1224, 229] on div "// Defeat the ogres using their names. int main ( ) { hero . moveRight ( ) ; //…" at bounding box center [1203, 303] width 311 height 450
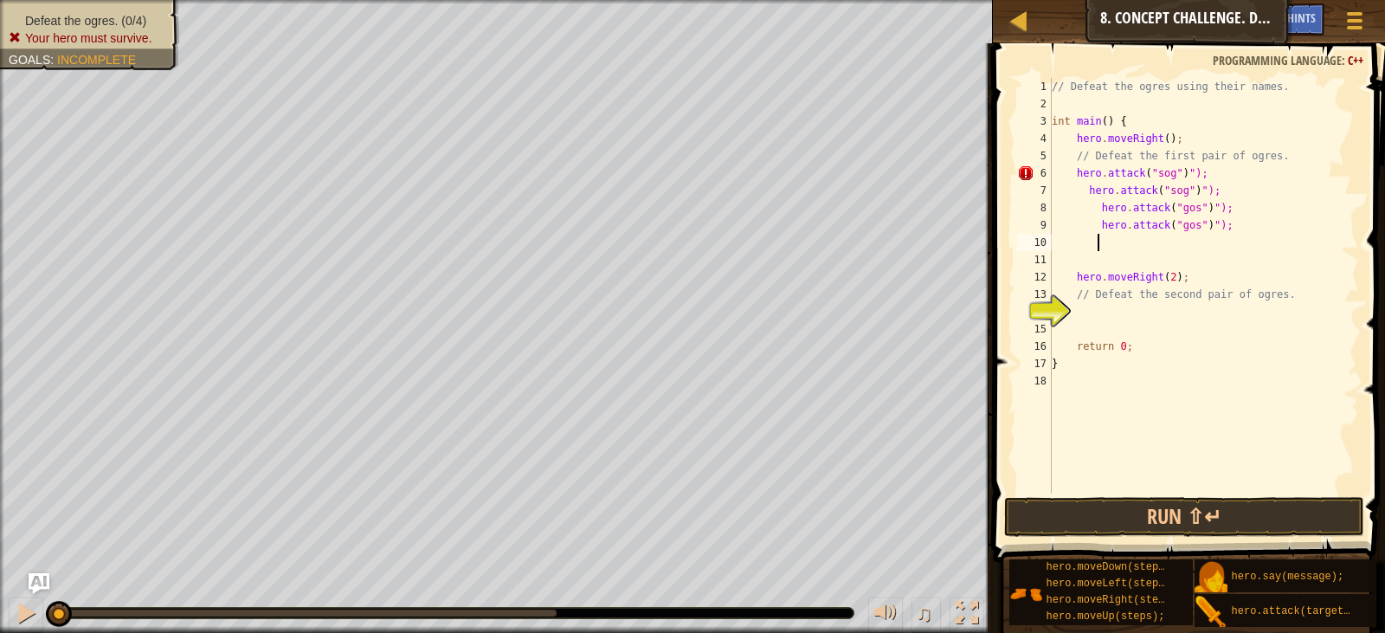
scroll to position [8, 0]
paste textarea "hero.attack("sog")");"
type textarea "hero.attack("sog")");"
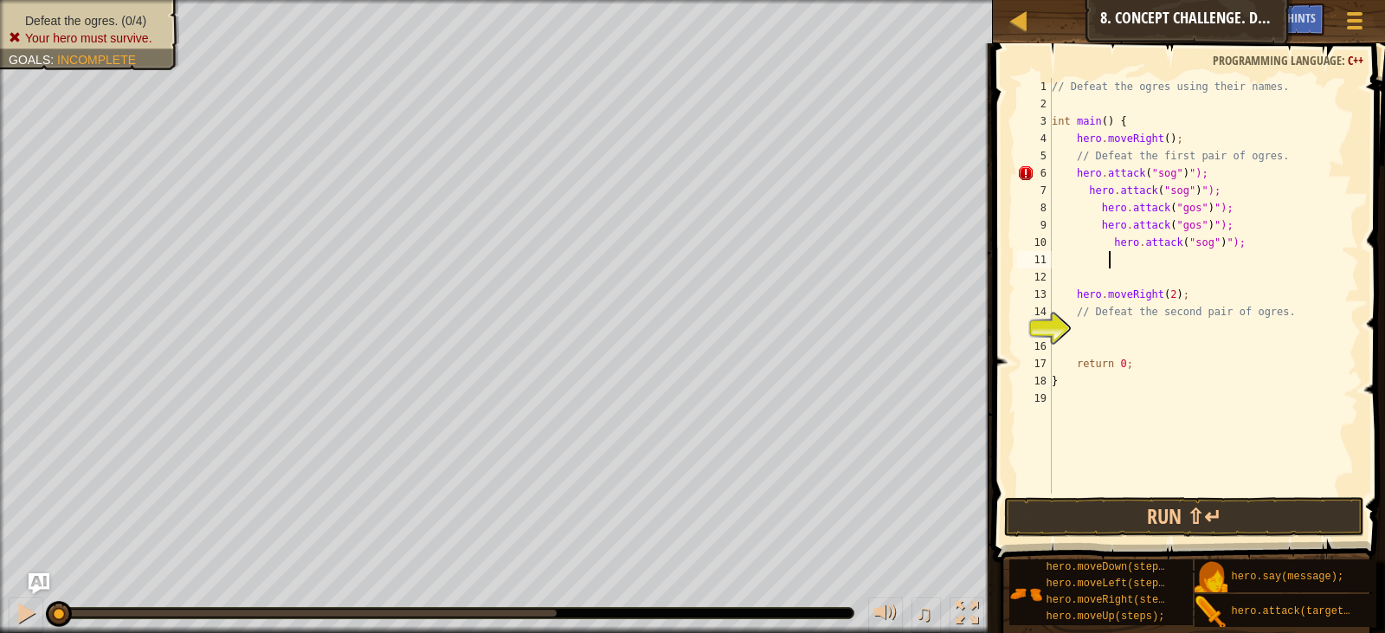
paste textarea "hero.attack("sog")");"
click at [1200, 245] on div "// Defeat the ogres using their names. int main ( ) { hero . moveRight ( ) ; //…" at bounding box center [1203, 303] width 311 height 450
click at [1211, 261] on div "// Defeat the ogres using their names. int main ( ) { hero . moveRight ( ) ; //…" at bounding box center [1203, 303] width 311 height 450
type textarea "hero.attack("ergo")");"
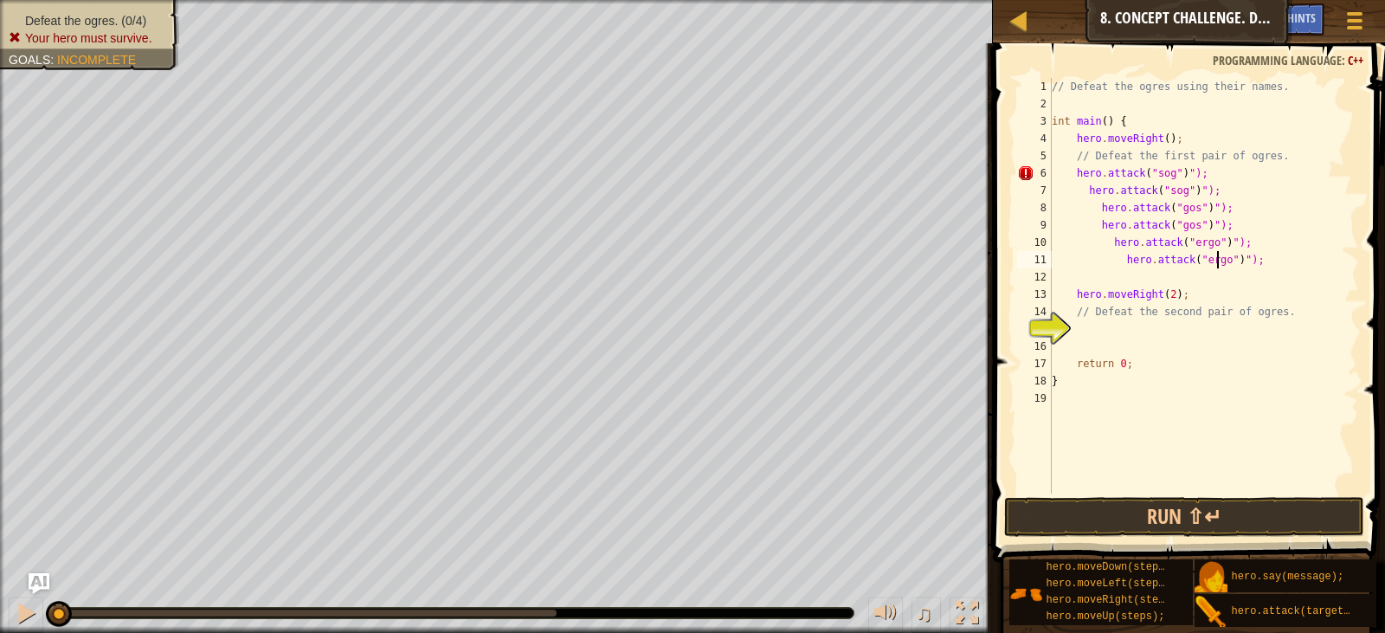
scroll to position [8, 13]
click at [1267, 263] on div "// Defeat the ogres using their names. int main ( ) { hero . moveRight ( ) ; //…" at bounding box center [1203, 303] width 311 height 450
paste textarea "hero.attack("sog")");"
type textarea "hero.attack("sog")");"
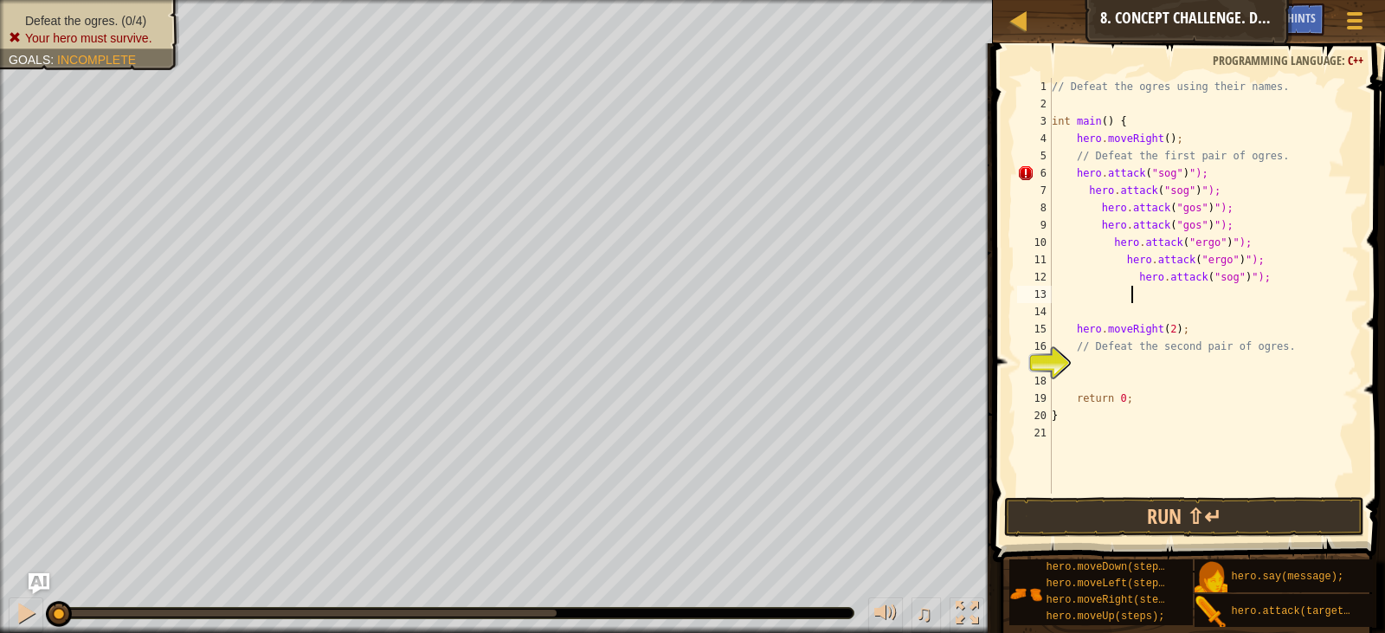
paste textarea "hero.attack("sog")");"
click at [1223, 277] on div "// Defeat the ogres using their names. int main ( ) { hero . moveRight ( ) ; //…" at bounding box center [1203, 303] width 311 height 450
click at [1233, 296] on div "// Defeat the ogres using their names. int main ( ) { hero . moveRight ( ) ; //…" at bounding box center [1203, 303] width 311 height 450
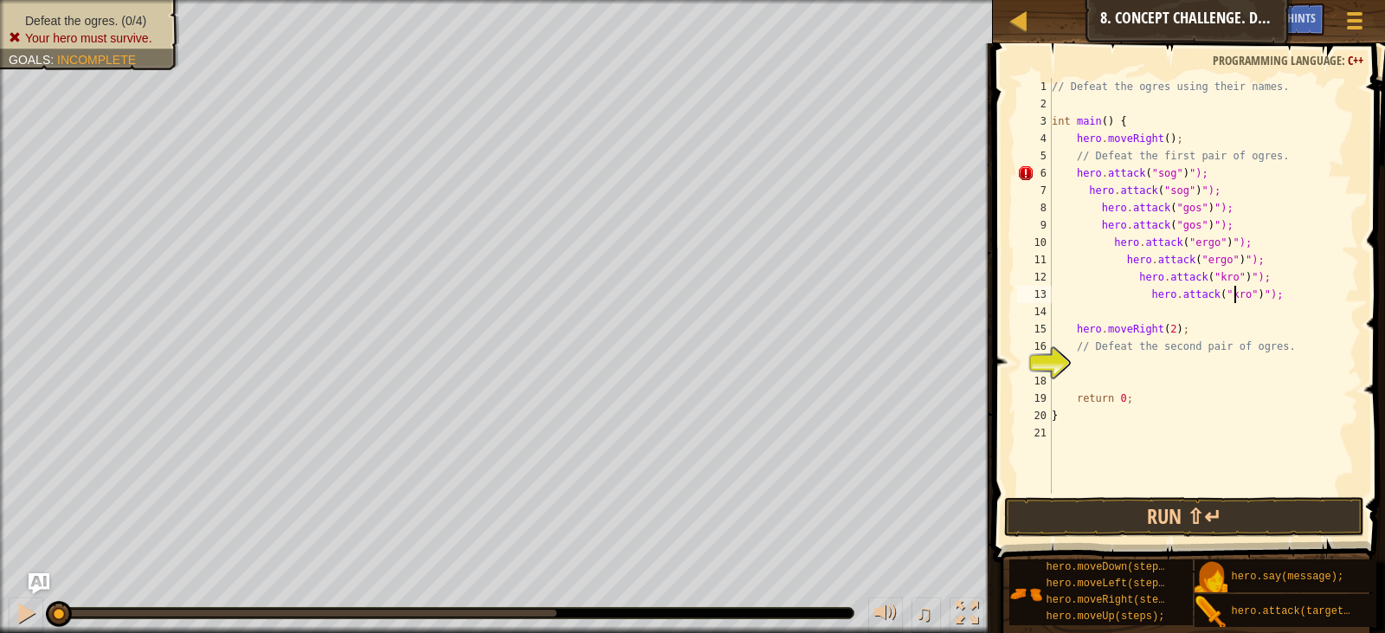
click at [1207, 191] on div "// Defeat the ogres using their names. int main ( ) { hero . moveRight ( ) ; //…" at bounding box center [1203, 303] width 311 height 450
type textarea "hero.attack("sog")");"
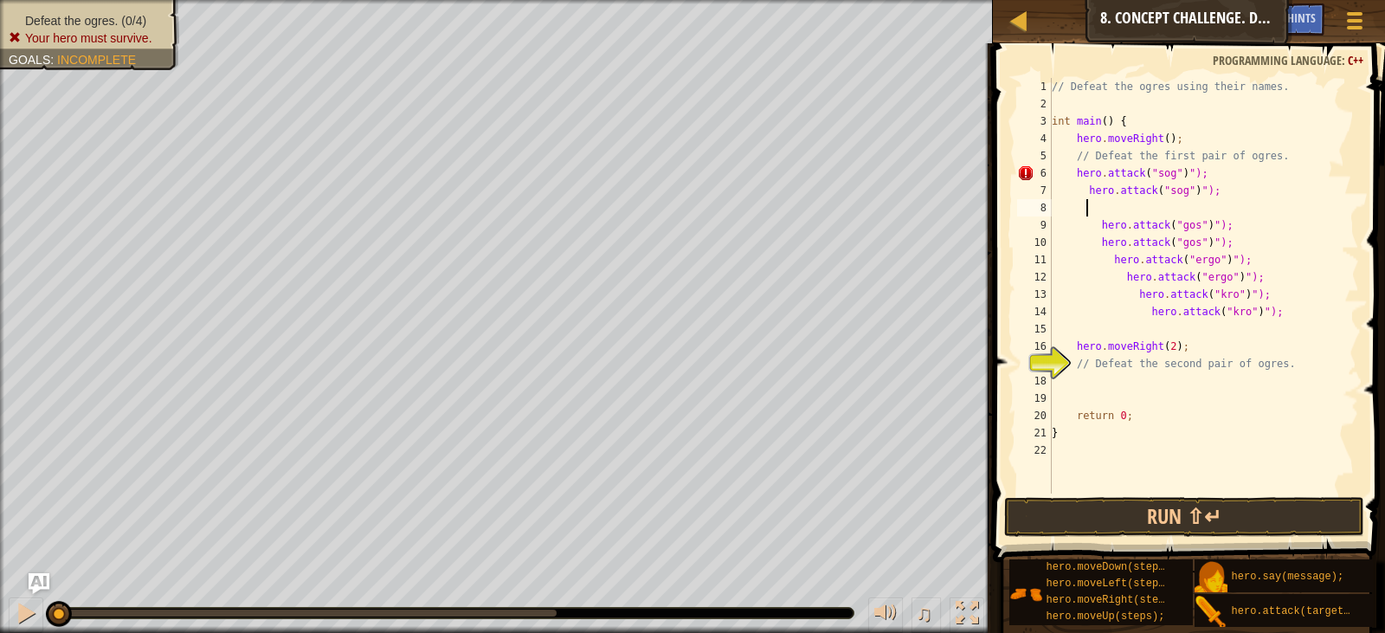
scroll to position [8, 2]
type textarea "h"
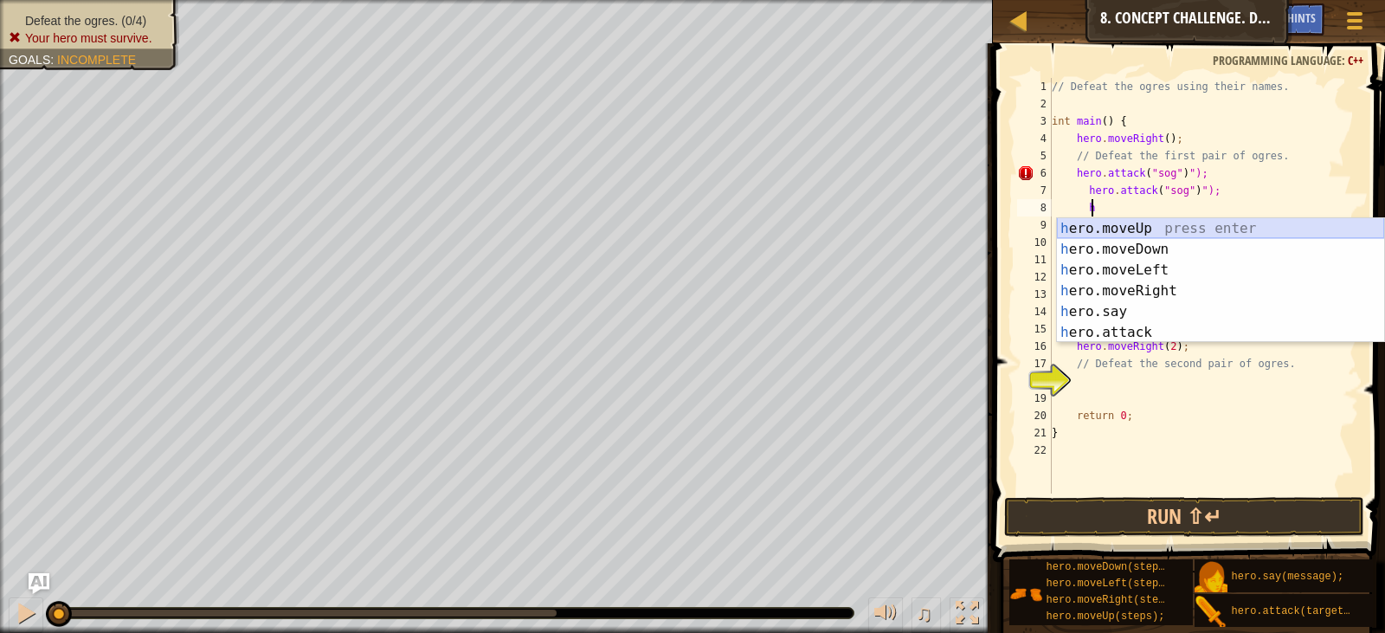
click at [1162, 224] on div "h ero.moveUp press enter h ero.moveDown press enter h ero.moveLeft press enter …" at bounding box center [1220, 301] width 327 height 166
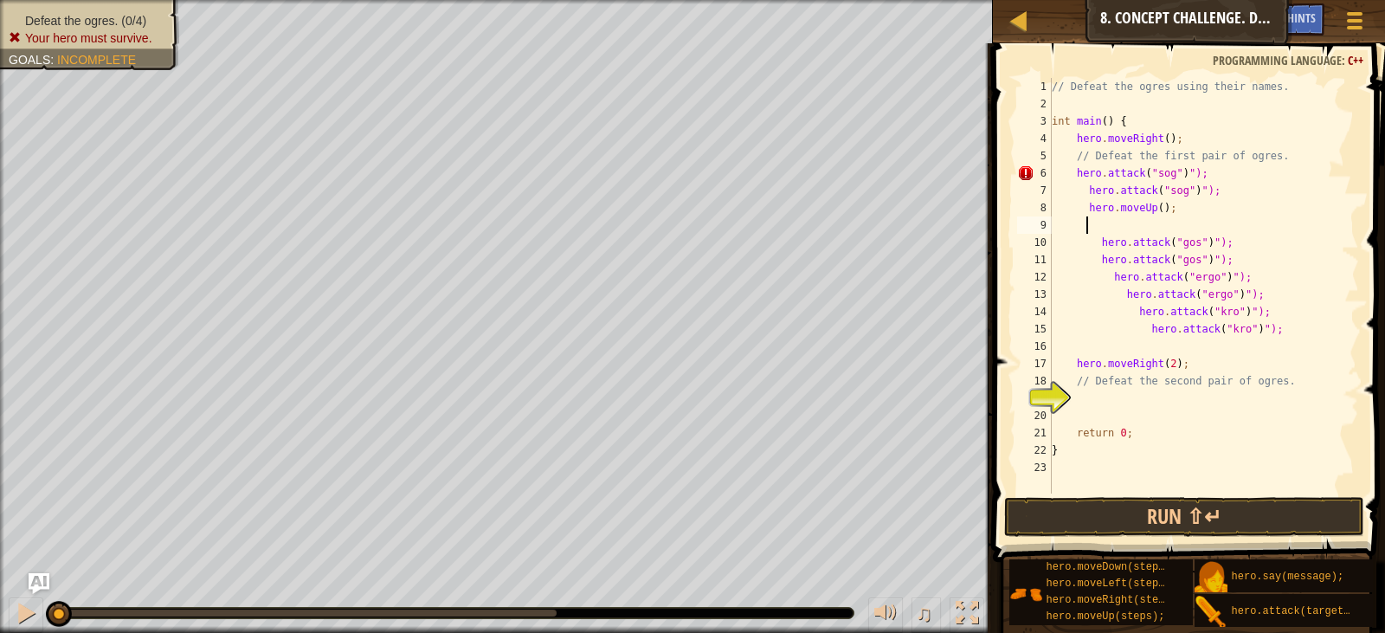
type textarea "h"
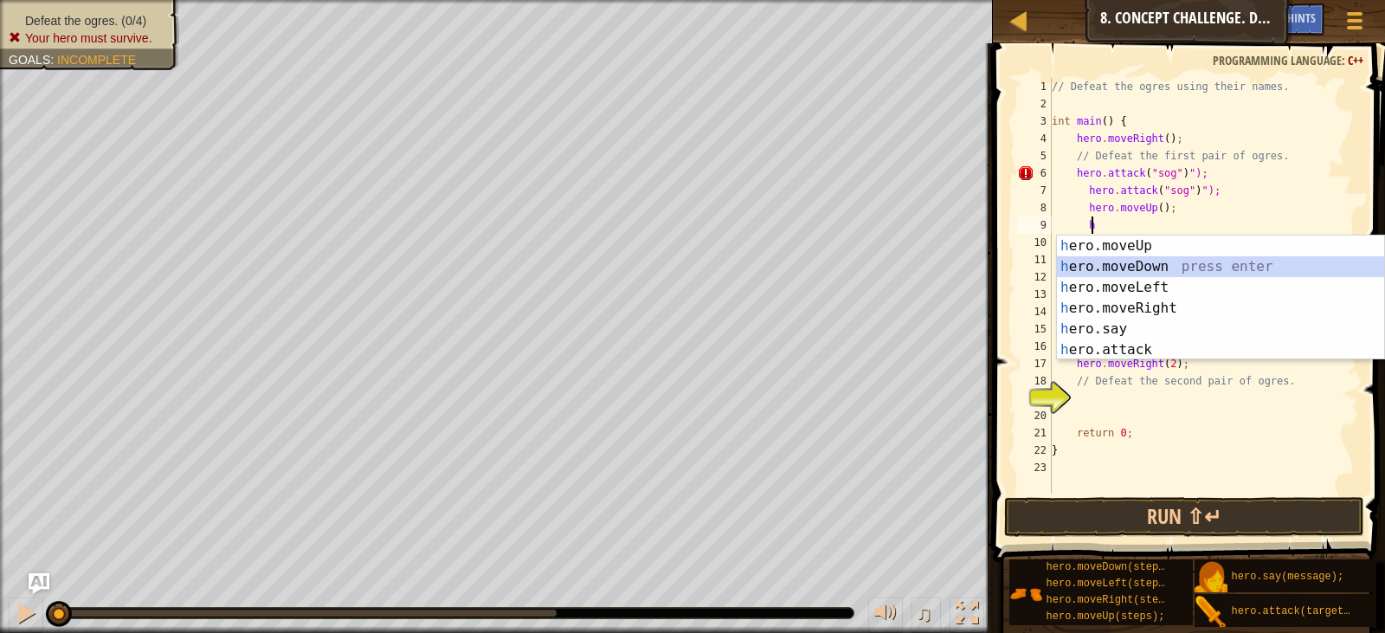
click at [1168, 271] on div "h ero.moveUp press enter h ero.moveDown press enter h ero.moveLeft press enter …" at bounding box center [1220, 318] width 327 height 166
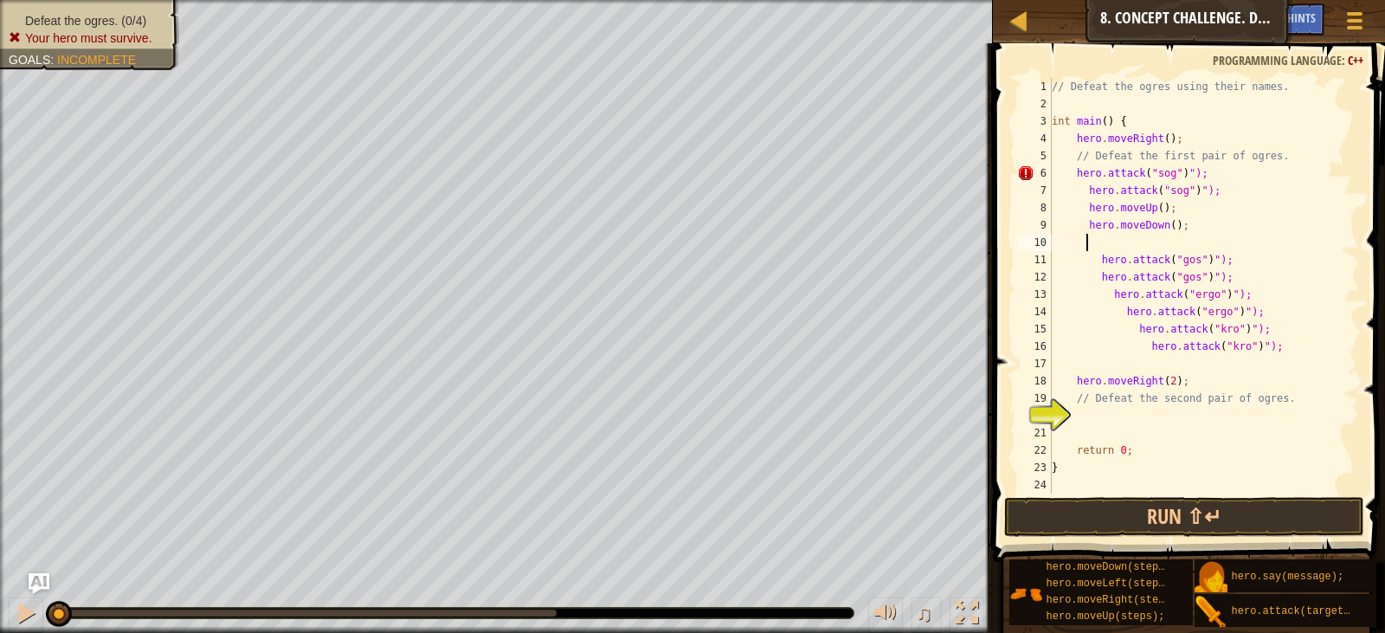
type textarea "h"
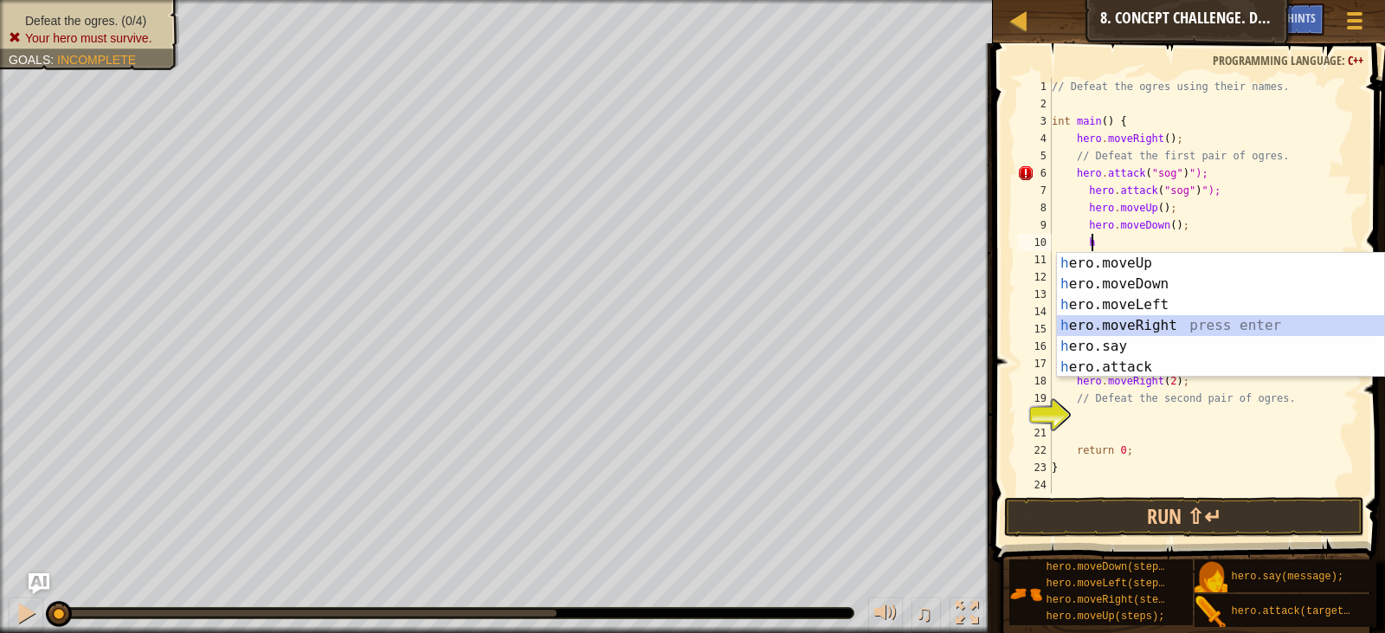
click at [1166, 320] on div "h ero.moveUp press enter h ero.moveDown press enter h ero.moveLeft press enter …" at bounding box center [1220, 336] width 327 height 166
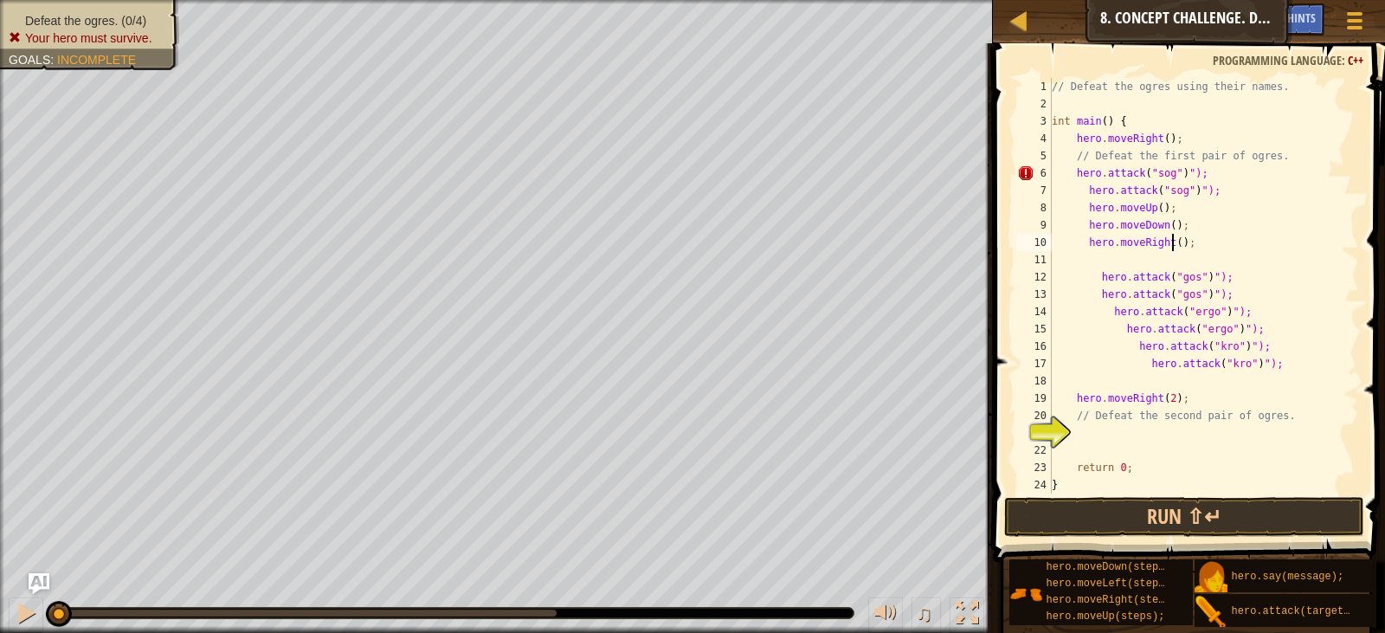
click at [1171, 245] on div "// Defeat the ogres using their names. int main ( ) { hero . moveRight ( ) ; //…" at bounding box center [1197, 303] width 298 height 450
click at [1223, 516] on button "Run ⇧↵" at bounding box center [1184, 517] width 360 height 40
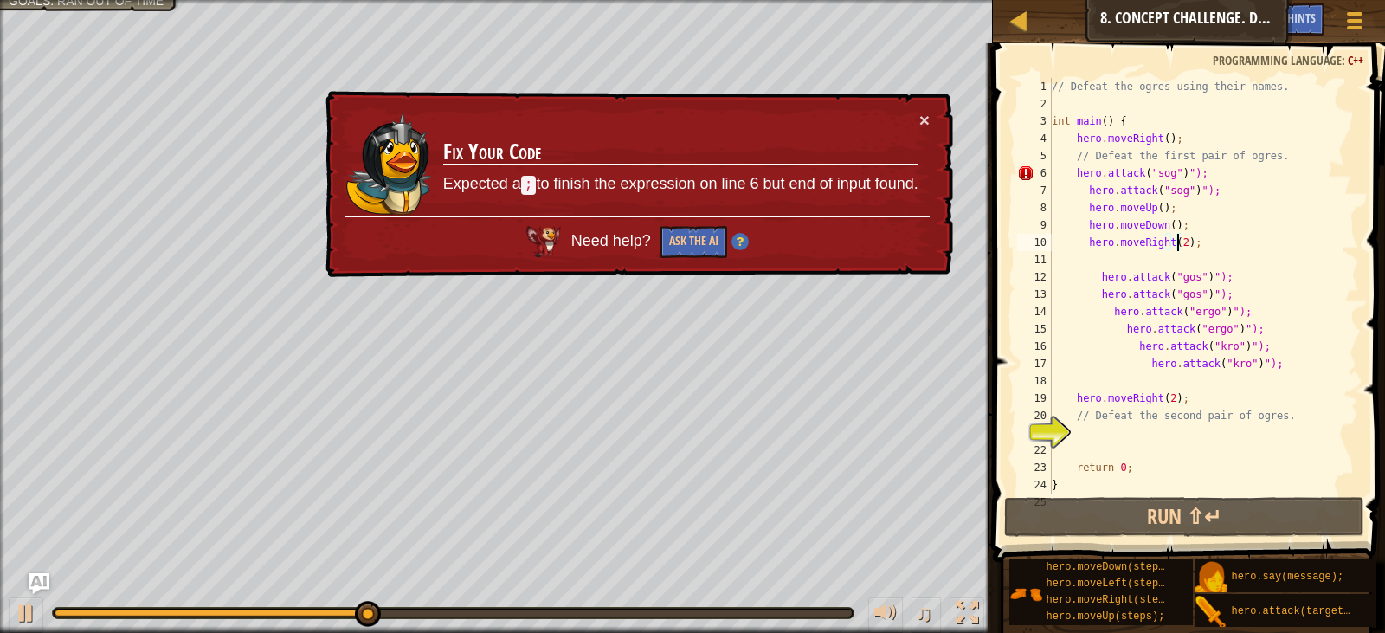
click at [1163, 178] on div "// Defeat the ogres using their names. int main ( ) { hero . moveRight ( ) ; //…" at bounding box center [1197, 303] width 298 height 450
click at [930, 122] on div "× Fix Your Code Expected a ; to finish the expression on line 6 but end of inpu…" at bounding box center [637, 184] width 631 height 187
click at [906, 123] on td "Fix Your Code Expected a ; to finish the expression on line 6 but end of input …" at bounding box center [680, 164] width 477 height 106
drag, startPoint x: 1072, startPoint y: 420, endPoint x: 1074, endPoint y: 431, distance: 11.4
click at [1074, 431] on div "// Defeat the ogres using their names. int main ( ) { hero . moveRight ( ) ; //…" at bounding box center [1197, 303] width 298 height 450
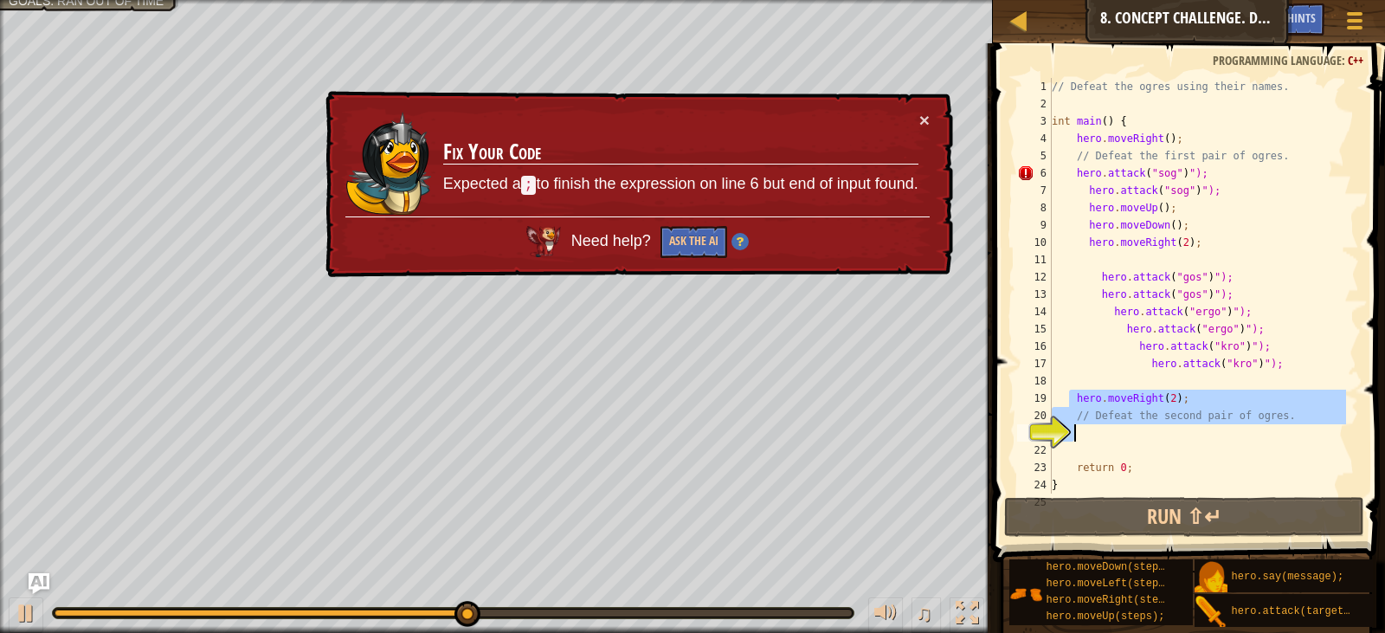
click at [1052, 441] on div "21" at bounding box center [1034, 432] width 35 height 17
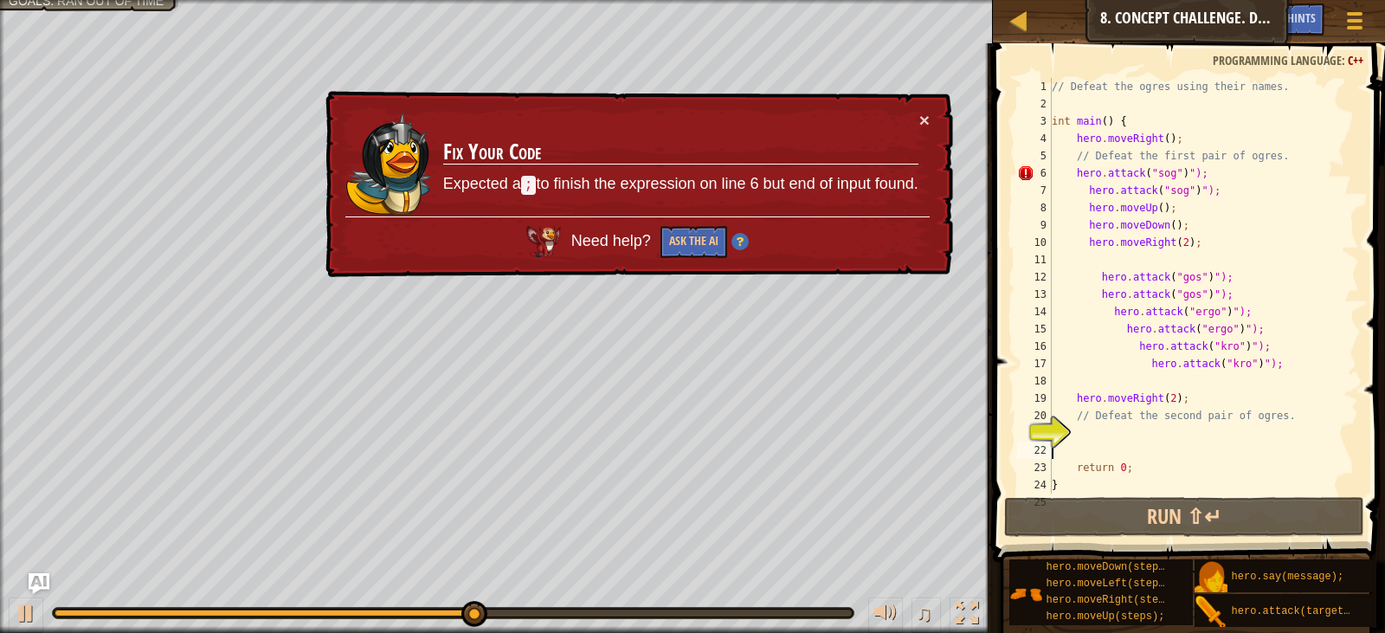
type textarea "return 0;"
click at [924, 123] on button "×" at bounding box center [924, 120] width 10 height 18
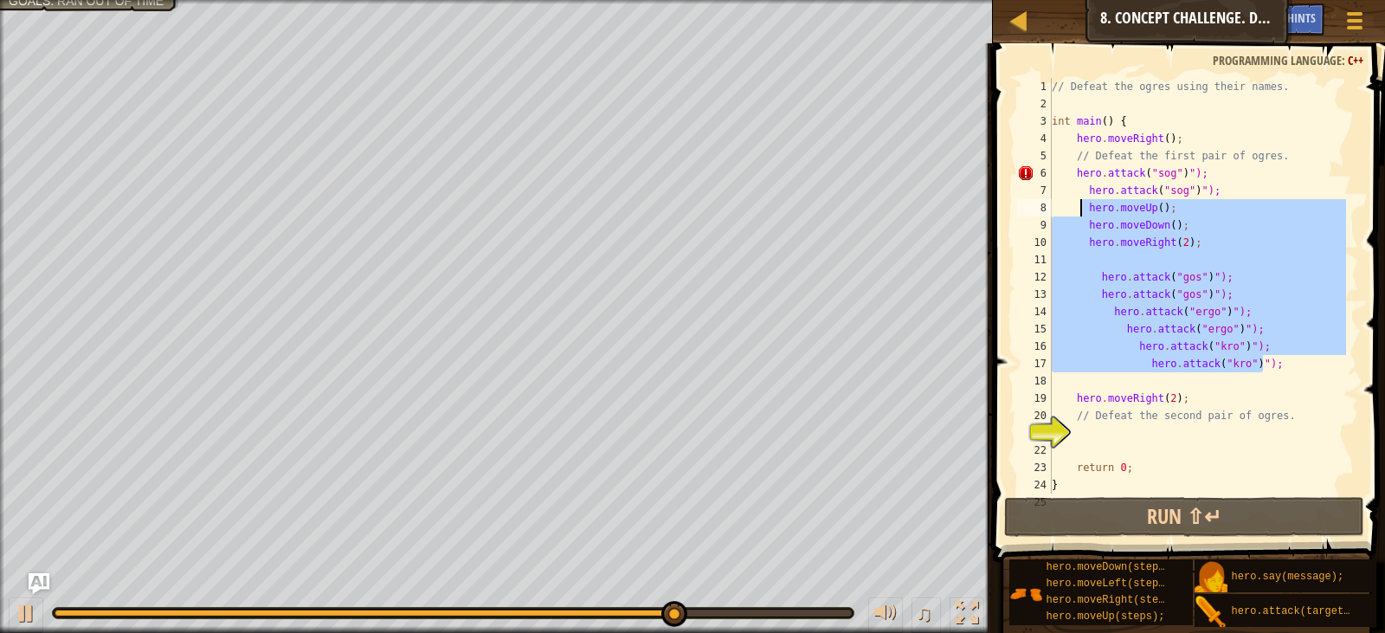
drag, startPoint x: 1268, startPoint y: 364, endPoint x: 1079, endPoint y: 204, distance: 247.5
click at [1079, 204] on div "// Defeat the ogres using their names. int main ( ) { hero . moveRight ( ) ; //…" at bounding box center [1197, 303] width 298 height 450
type textarea "hero.moveUp(); hero.moveDown();"
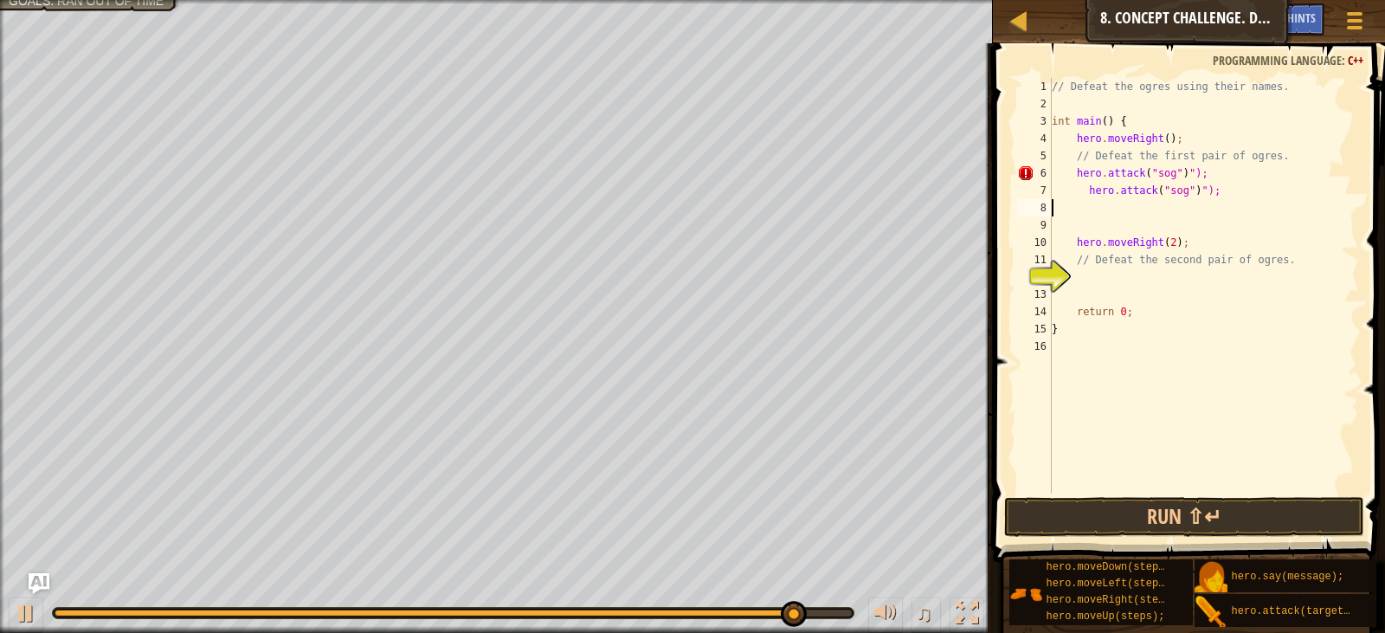
scroll to position [8, 0]
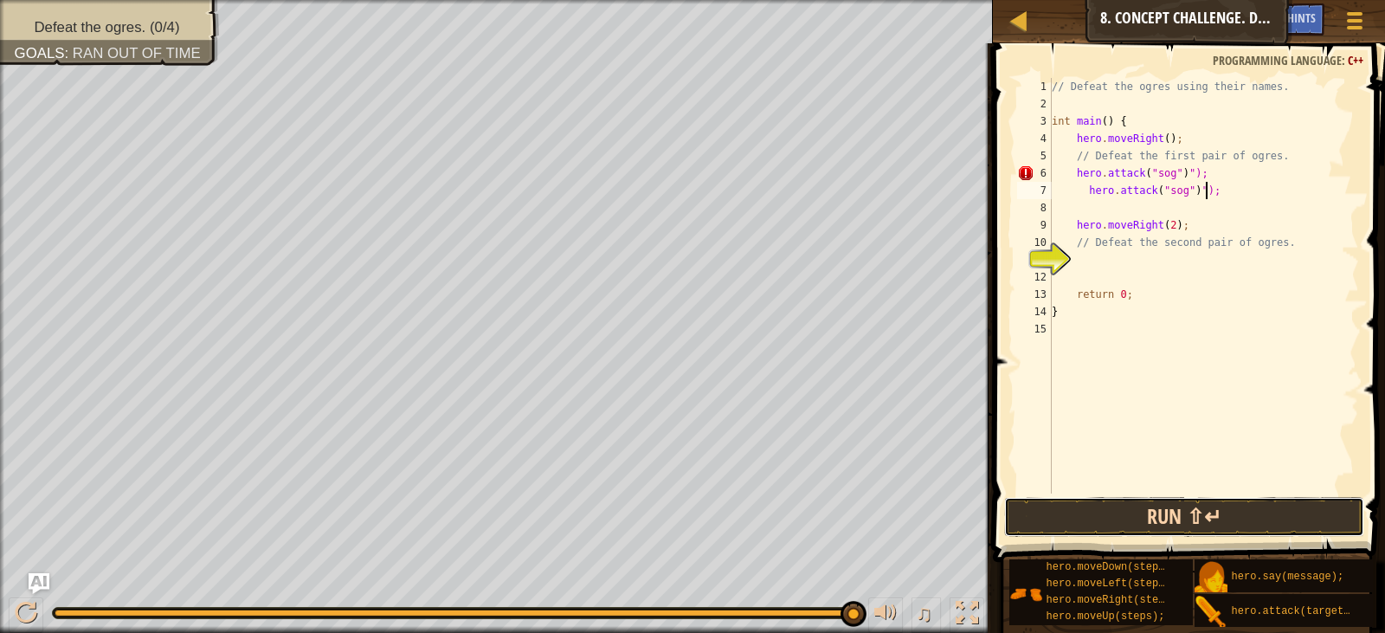
click at [1132, 515] on button "Run ⇧↵" at bounding box center [1184, 517] width 360 height 40
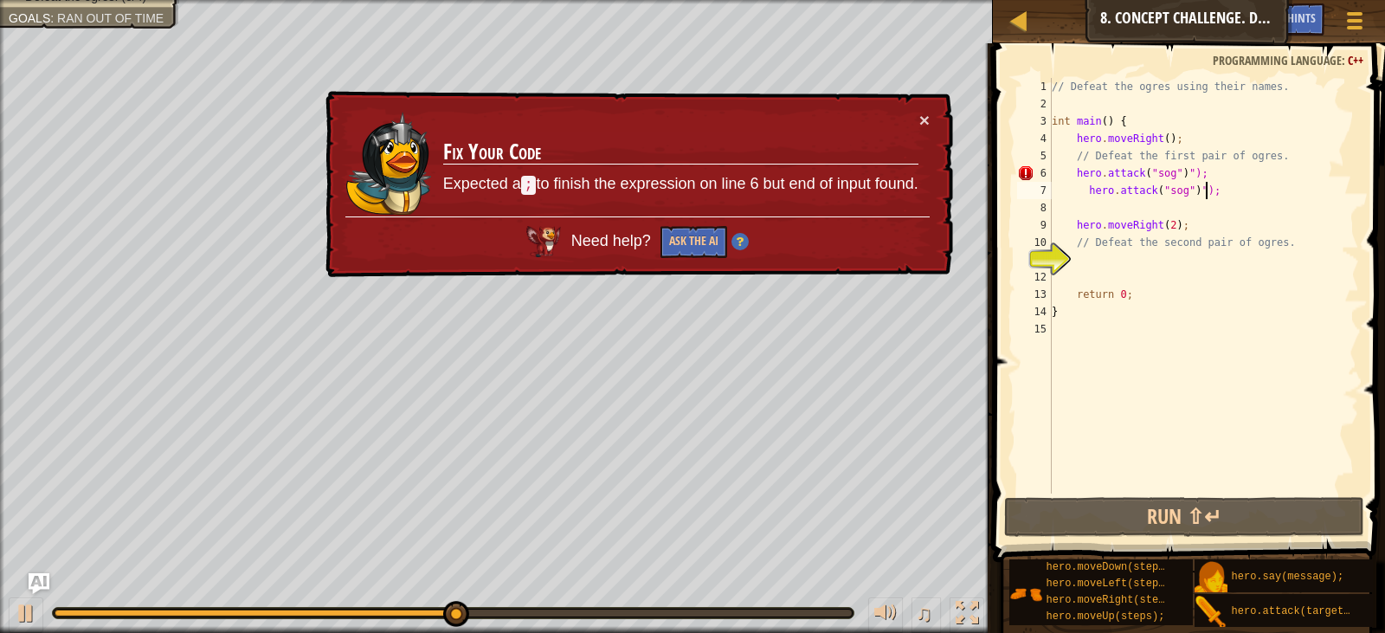
click at [1065, 166] on div "// Defeat the ogres using their names. int main ( ) { hero . moveRight ( ) ; //…" at bounding box center [1203, 303] width 311 height 450
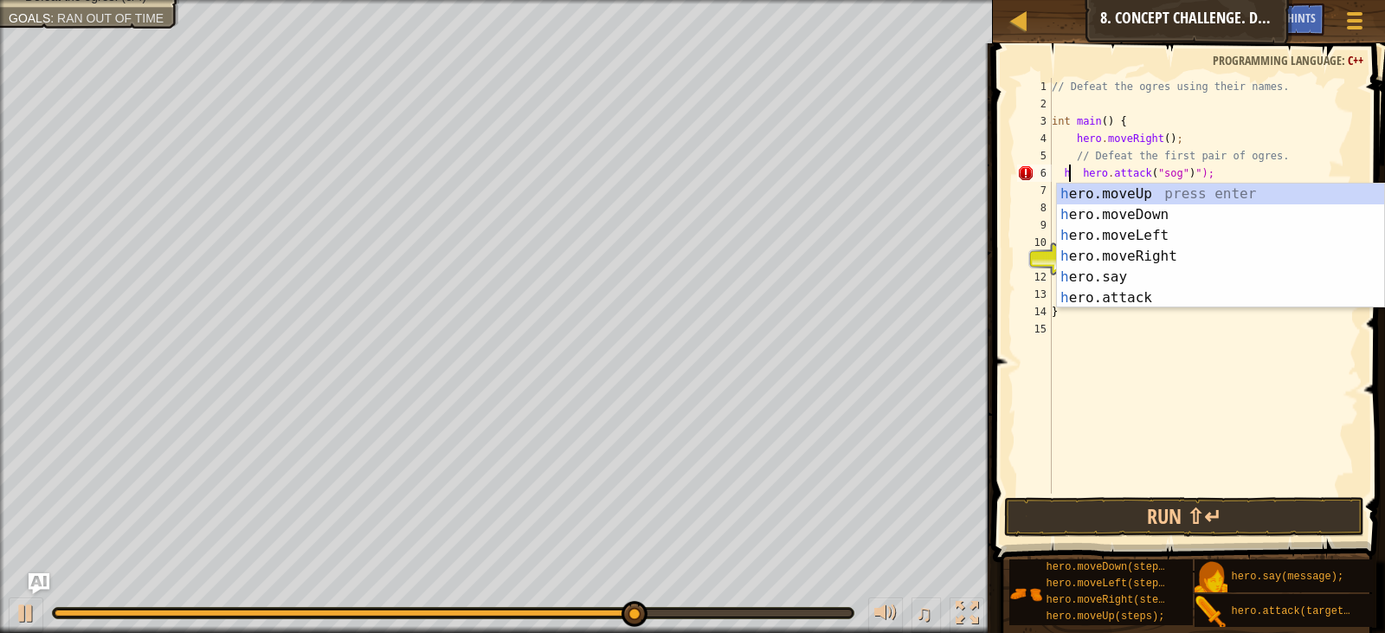
scroll to position [8, 1]
click at [1139, 235] on div "h ero.moveUp press enter h ero.moveDown press enter h ero.moveLeft press enter …" at bounding box center [1220, 266] width 327 height 166
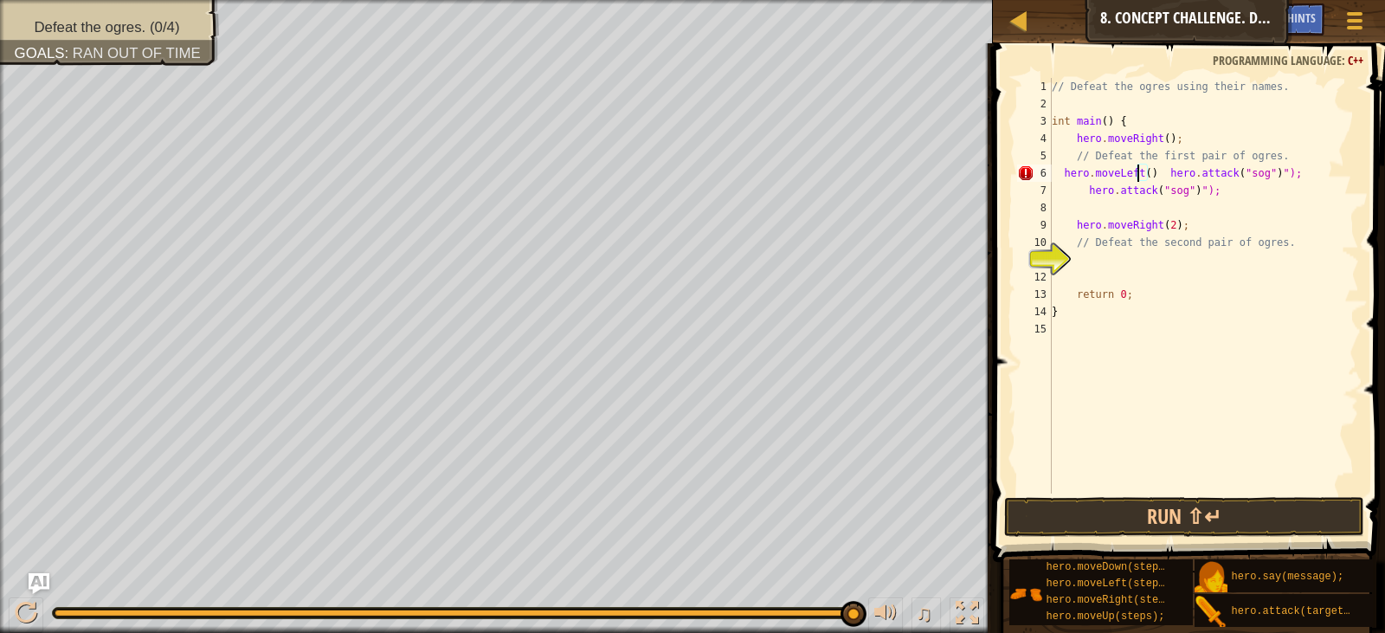
click at [1136, 170] on div "// Defeat the ogres using their names. int main ( ) { hero . moveRight ( ) ; //…" at bounding box center [1203, 303] width 311 height 450
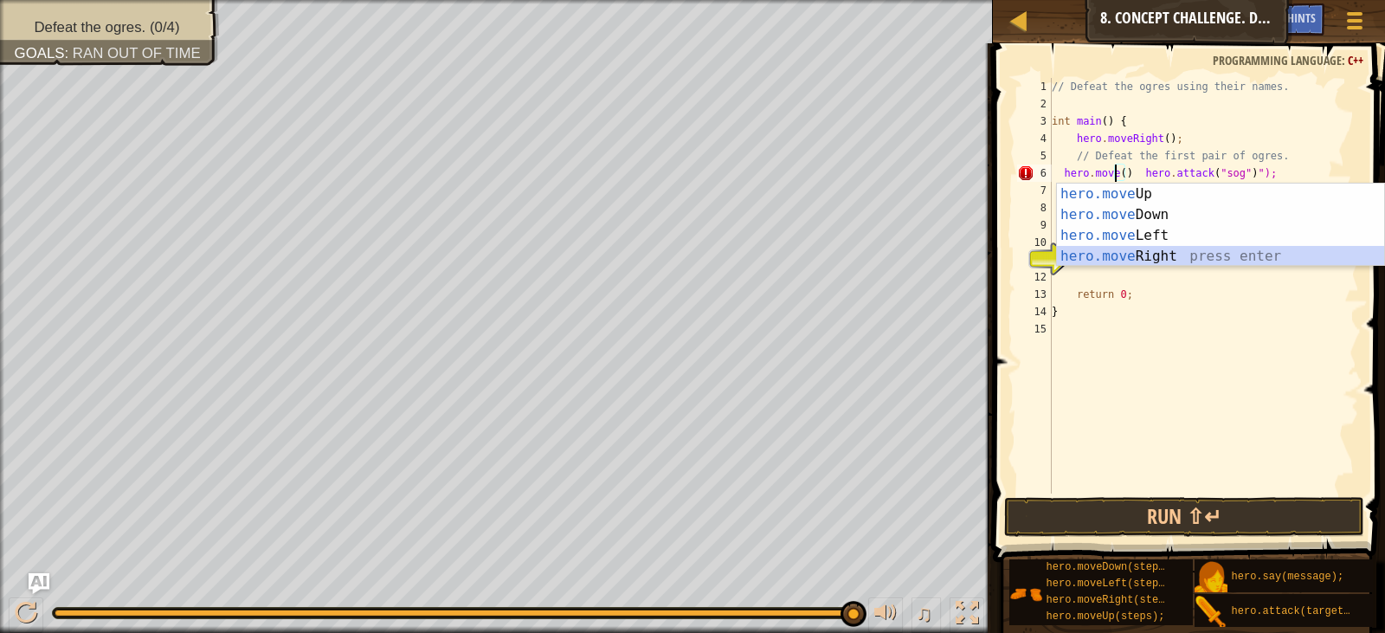
click at [1138, 254] on div "hero.move Up press enter hero.move Down press enter hero.move Left press enter …" at bounding box center [1220, 245] width 327 height 125
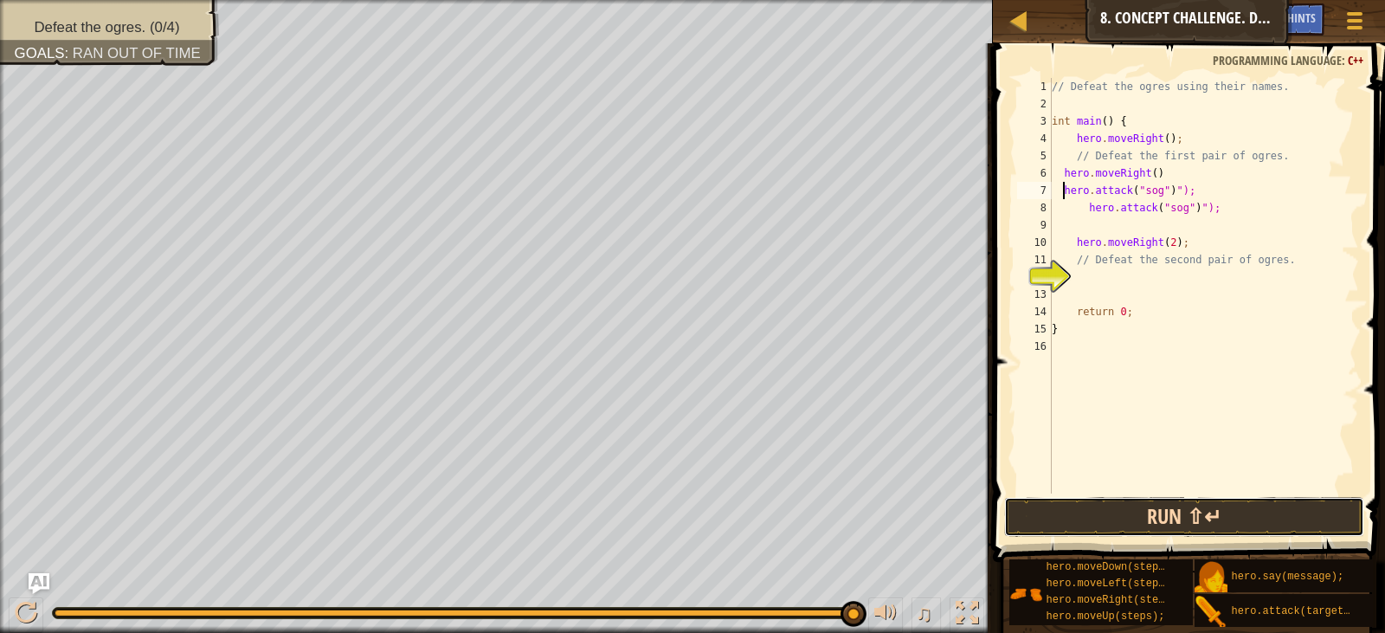
click at [1179, 502] on button "Run ⇧↵" at bounding box center [1184, 517] width 360 height 40
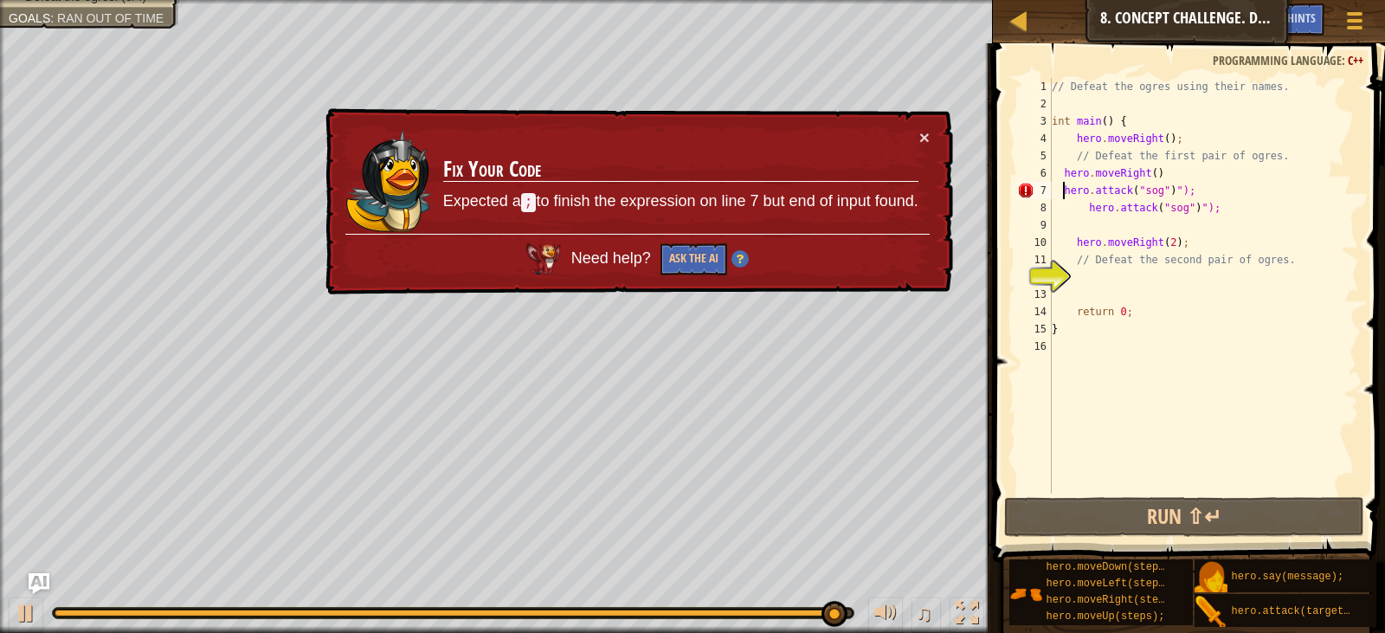
click at [1058, 172] on div "// Defeat the ogres using their names. int main ( ) { hero . moveRight ( ) ; //…" at bounding box center [1203, 303] width 311 height 450
type textarea "hero.moveRight()"
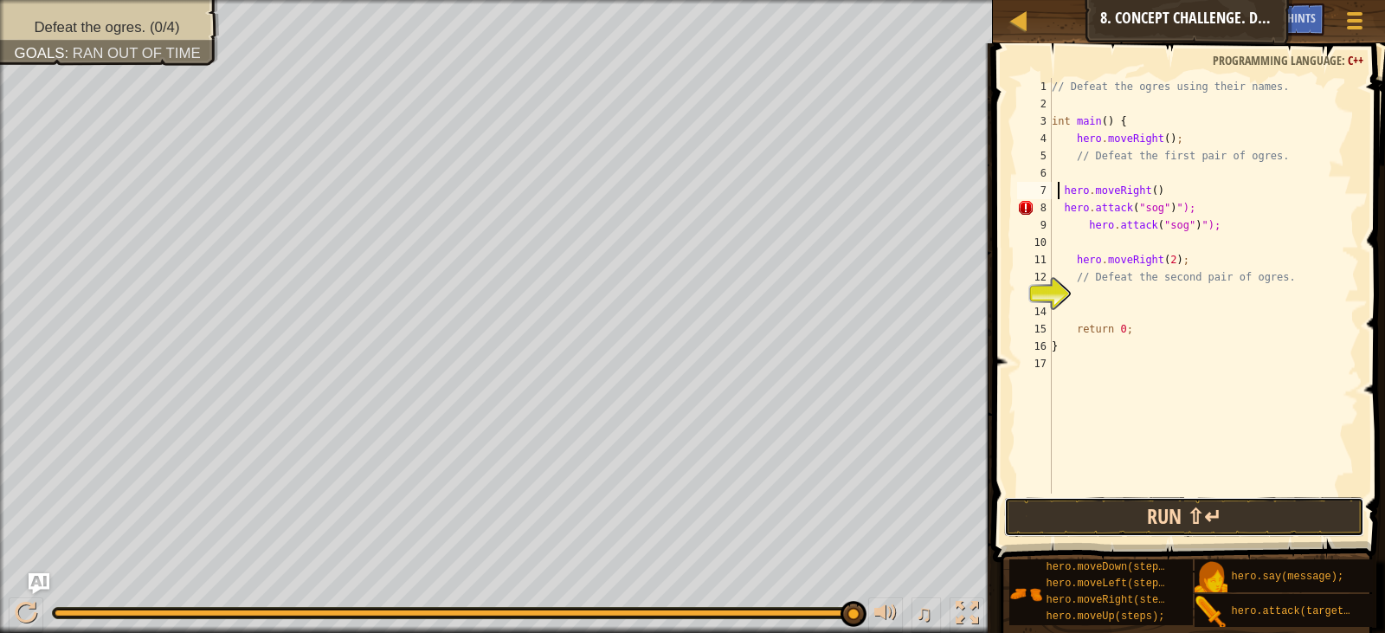
click at [1225, 529] on button "Run ⇧↵" at bounding box center [1184, 517] width 360 height 40
